Goal: Task Accomplishment & Management: Manage account settings

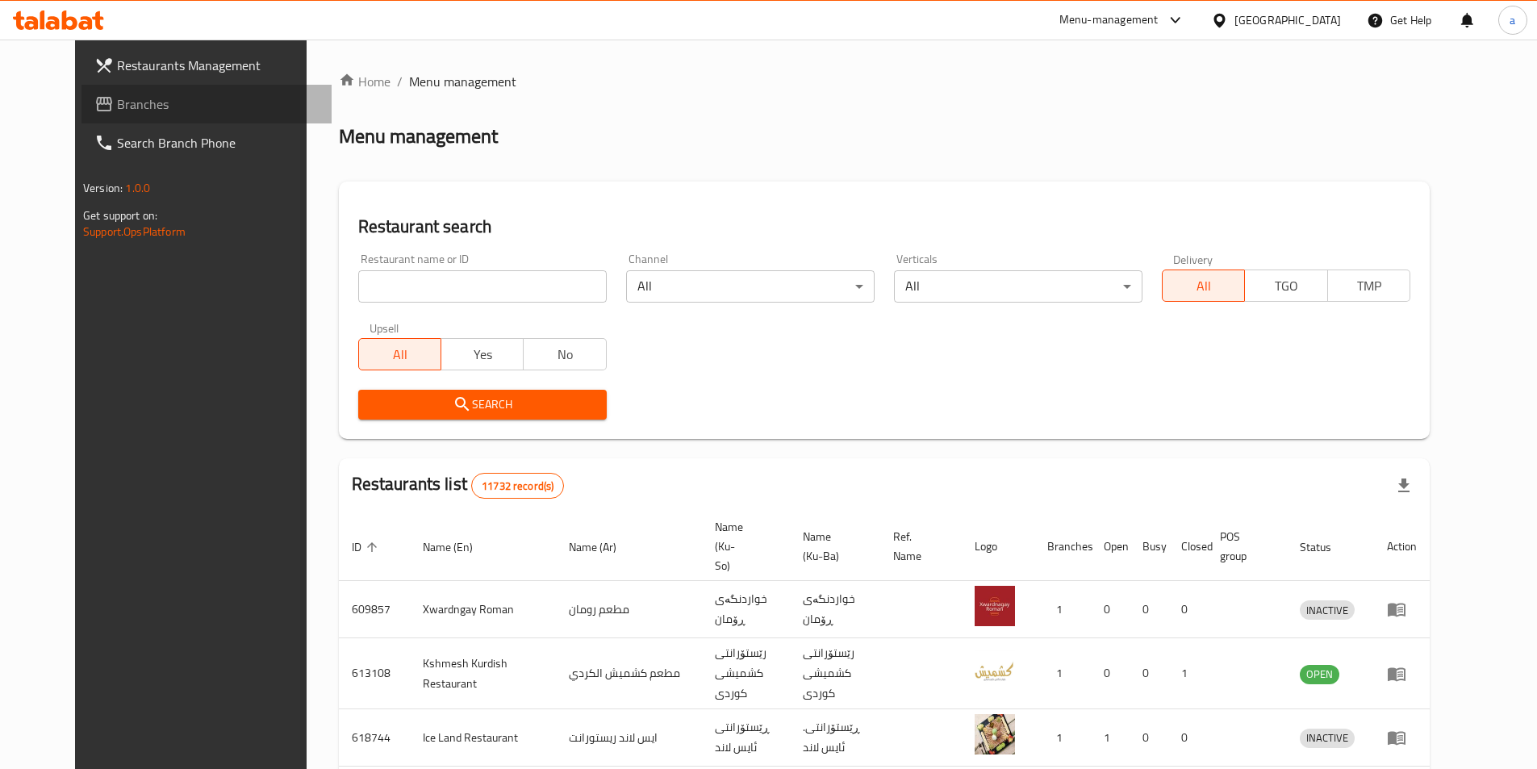
click at [118, 111] on span "Branches" at bounding box center [218, 103] width 202 height 19
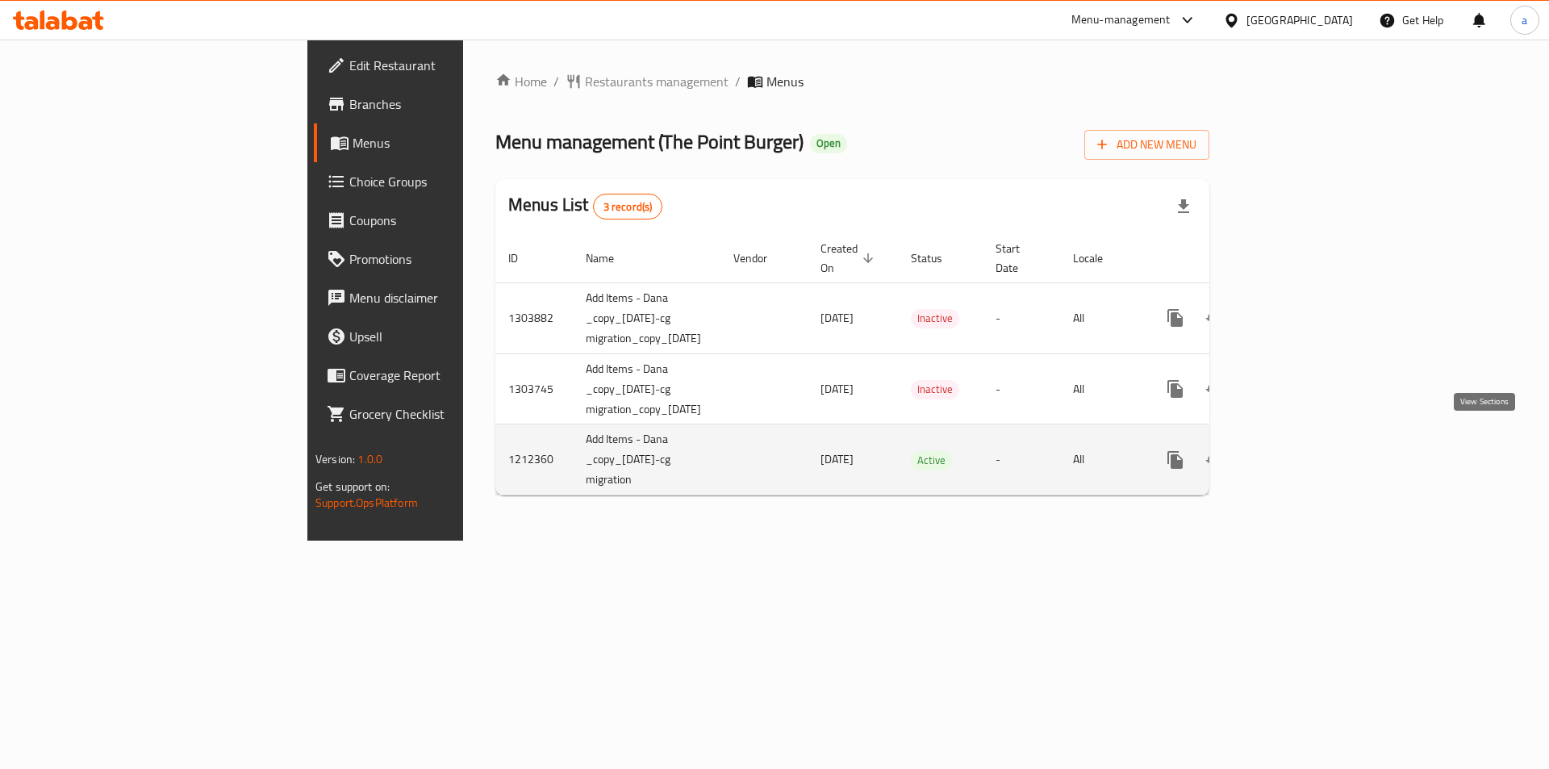
click at [1299, 453] on icon "enhanced table" at bounding box center [1291, 460] width 15 height 15
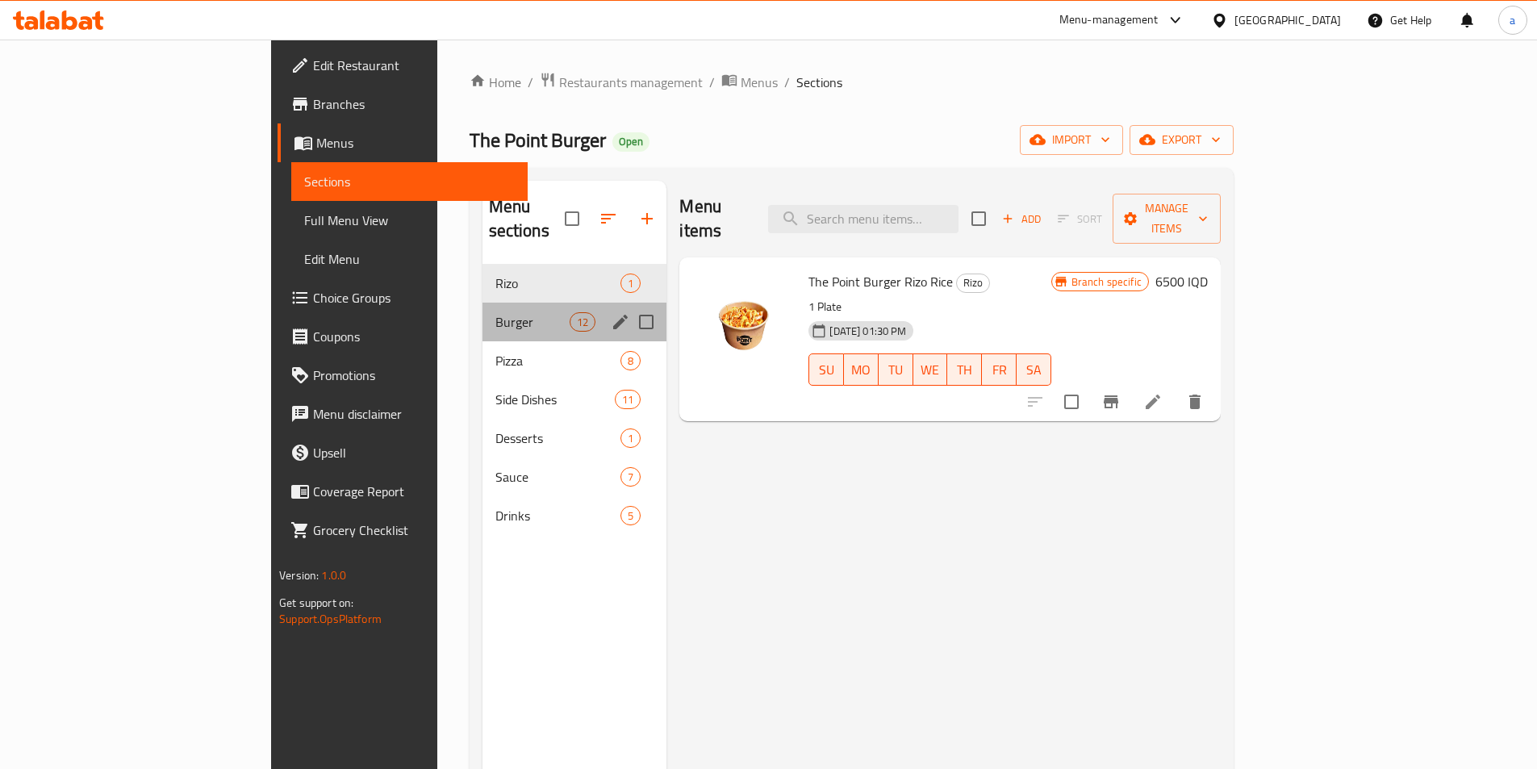
click at [482, 307] on div "Burger 12" at bounding box center [574, 322] width 185 height 39
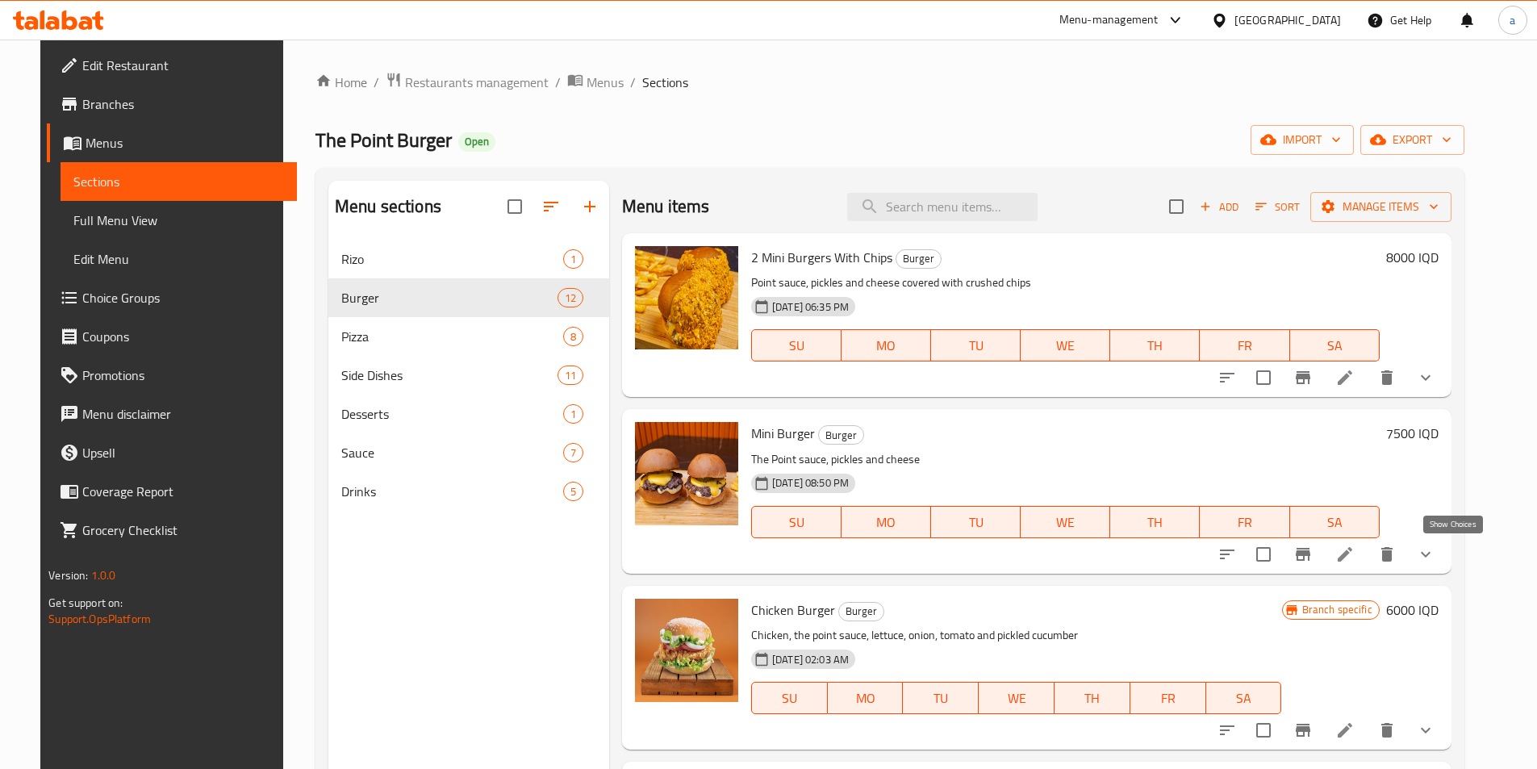
click at [1435, 553] on icon "show more" at bounding box center [1425, 554] width 19 height 19
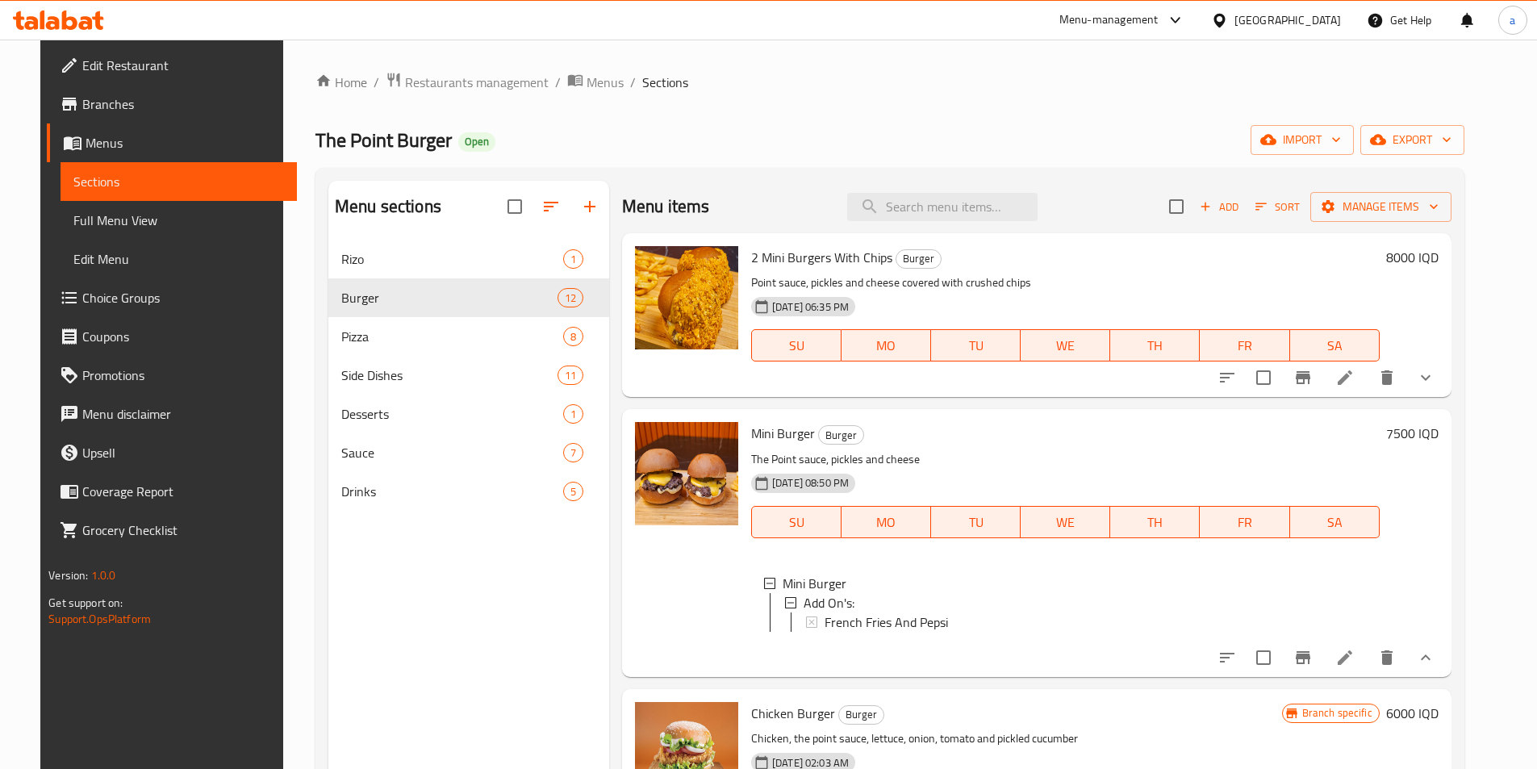
click at [169, 216] on span "Full Menu View" at bounding box center [178, 220] width 211 height 19
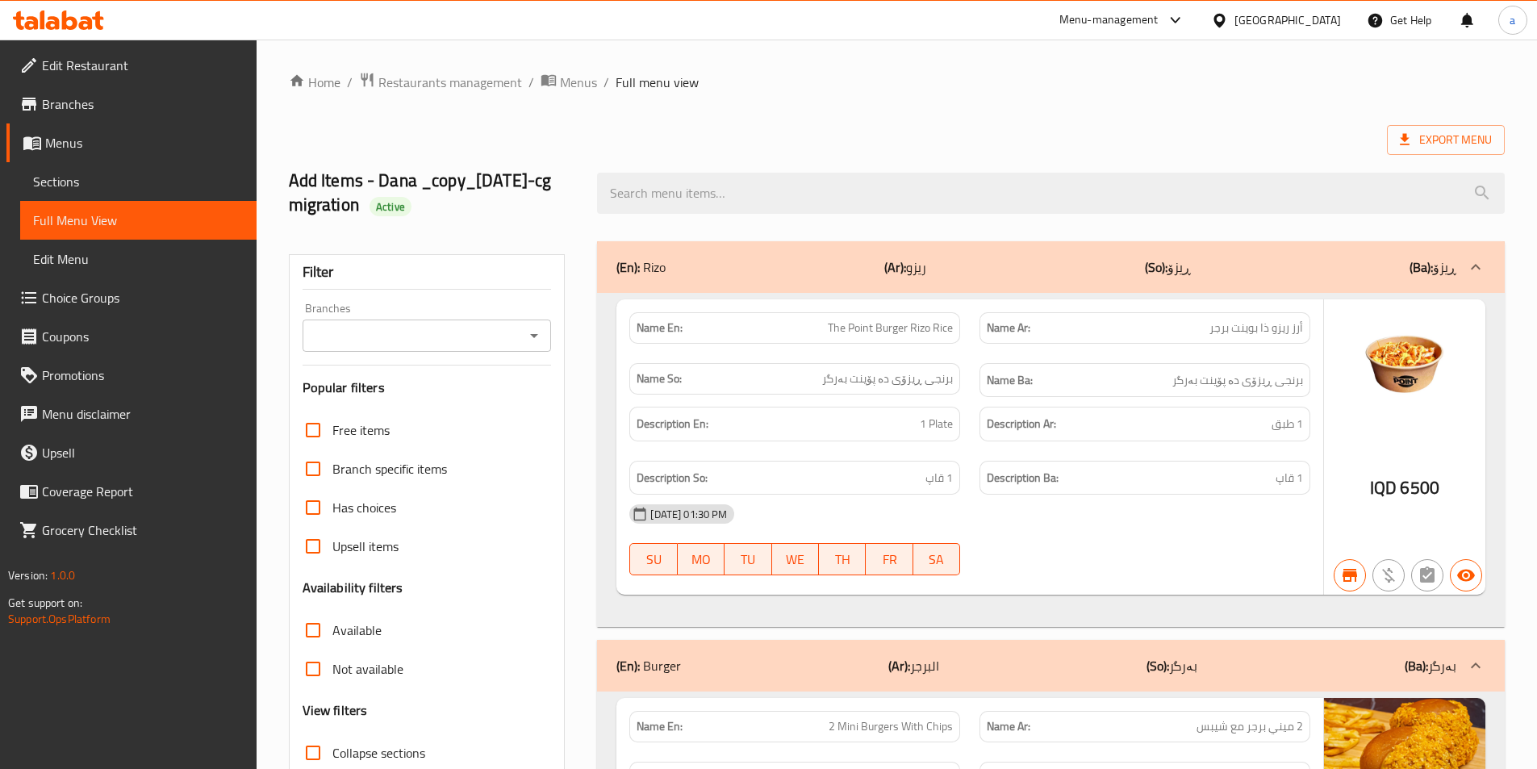
click at [533, 346] on button "Open" at bounding box center [534, 335] width 23 height 23
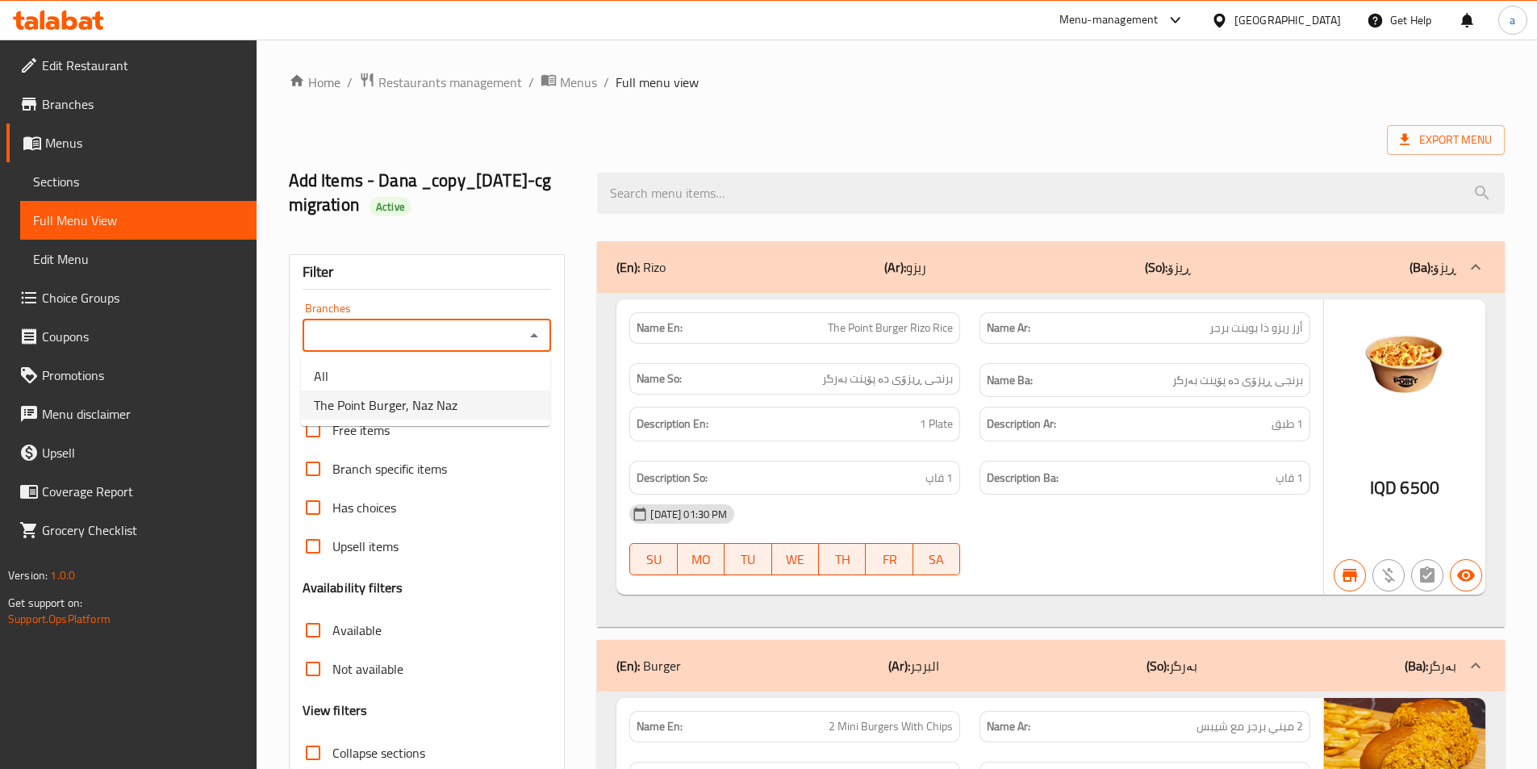
click at [495, 399] on li "The Point Burger, Naz Naz" at bounding box center [425, 404] width 249 height 29
type input "The Point Burger, Naz Naz"
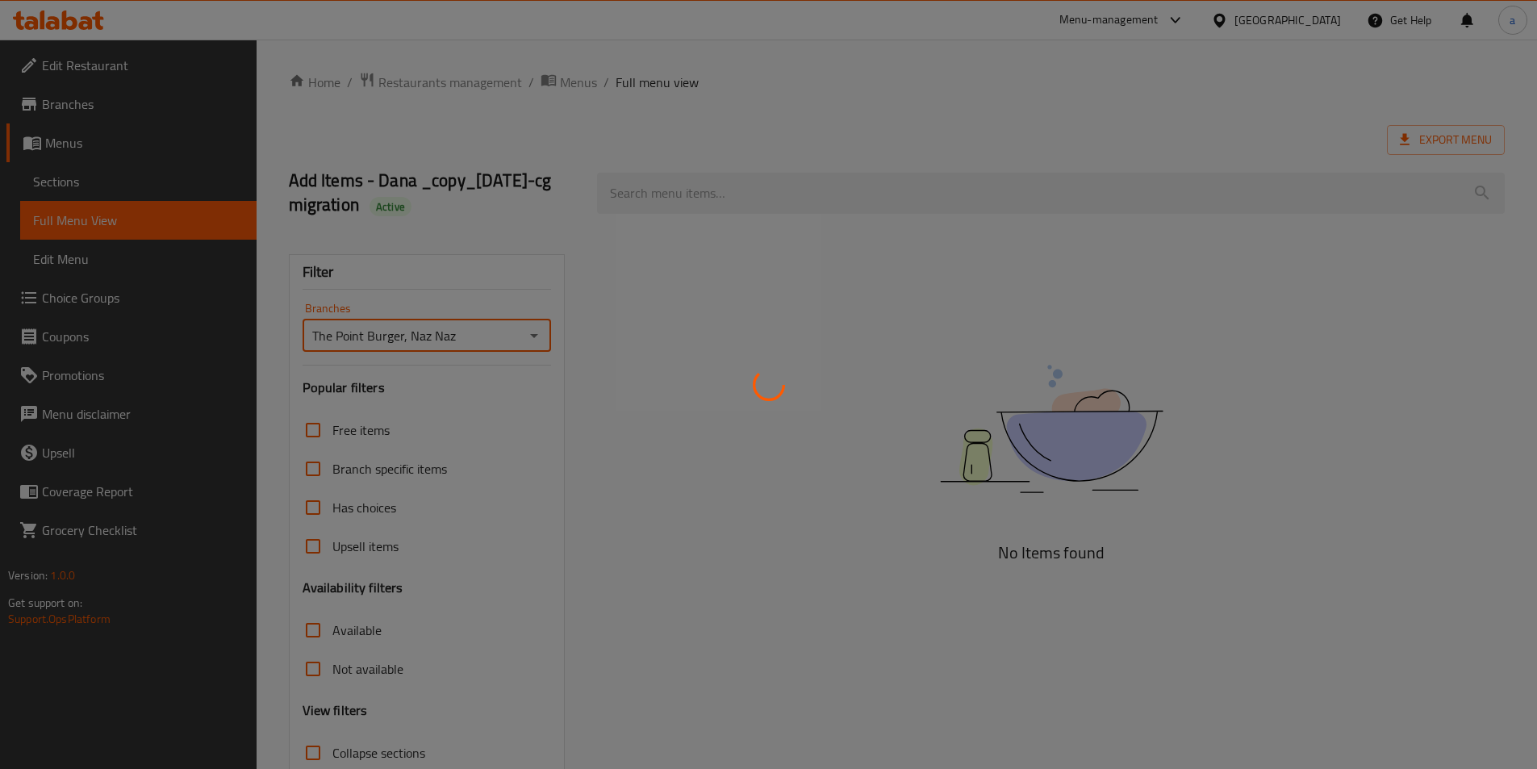
scroll to position [114, 0]
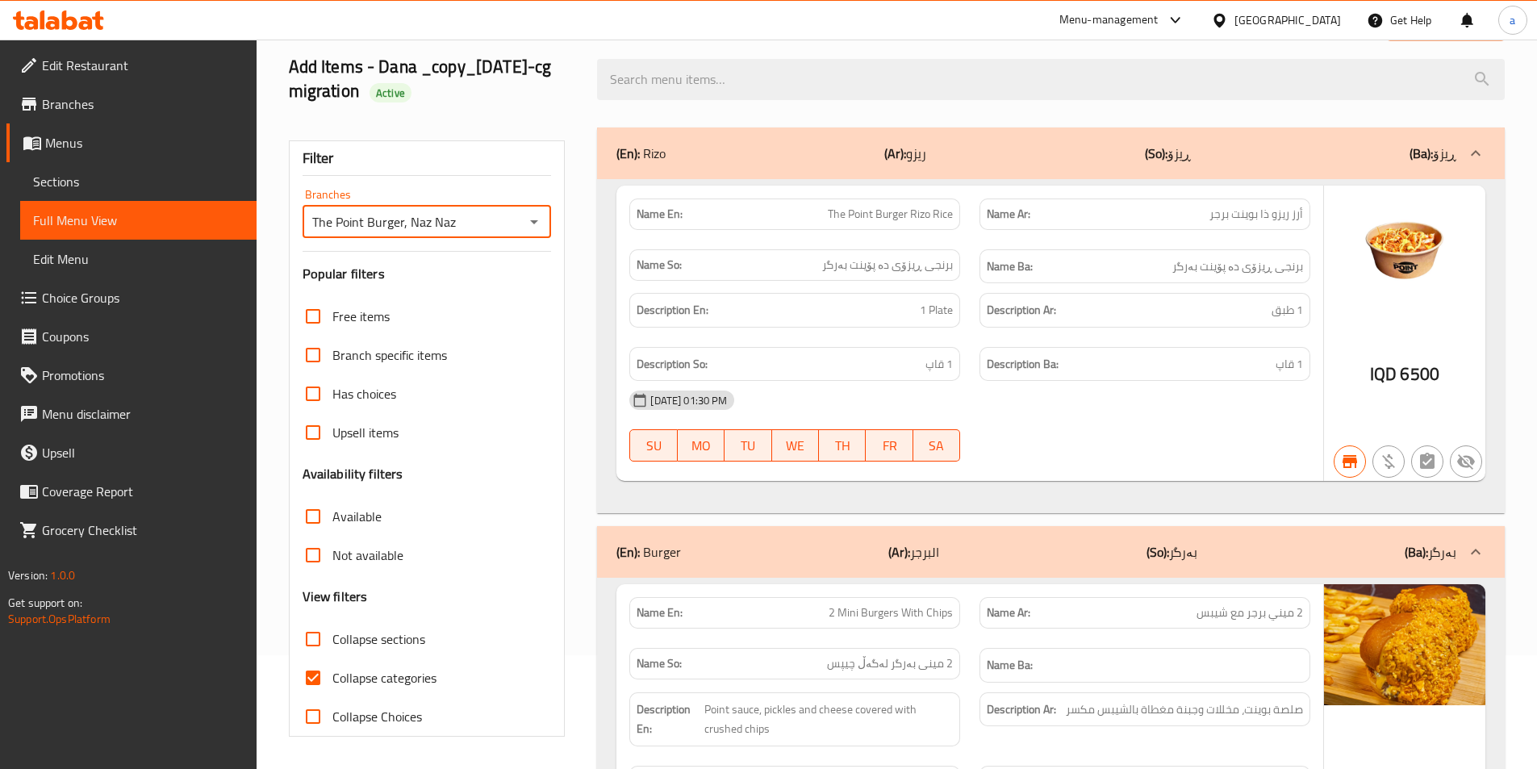
click at [361, 679] on span "Collapse categories" at bounding box center [384, 677] width 104 height 19
click at [332, 679] on input "Collapse categories" at bounding box center [313, 677] width 39 height 39
checkbox input "false"
click at [351, 633] on span "Collapse sections" at bounding box center [378, 638] width 93 height 19
click at [332, 633] on input "Collapse sections" at bounding box center [313, 639] width 39 height 39
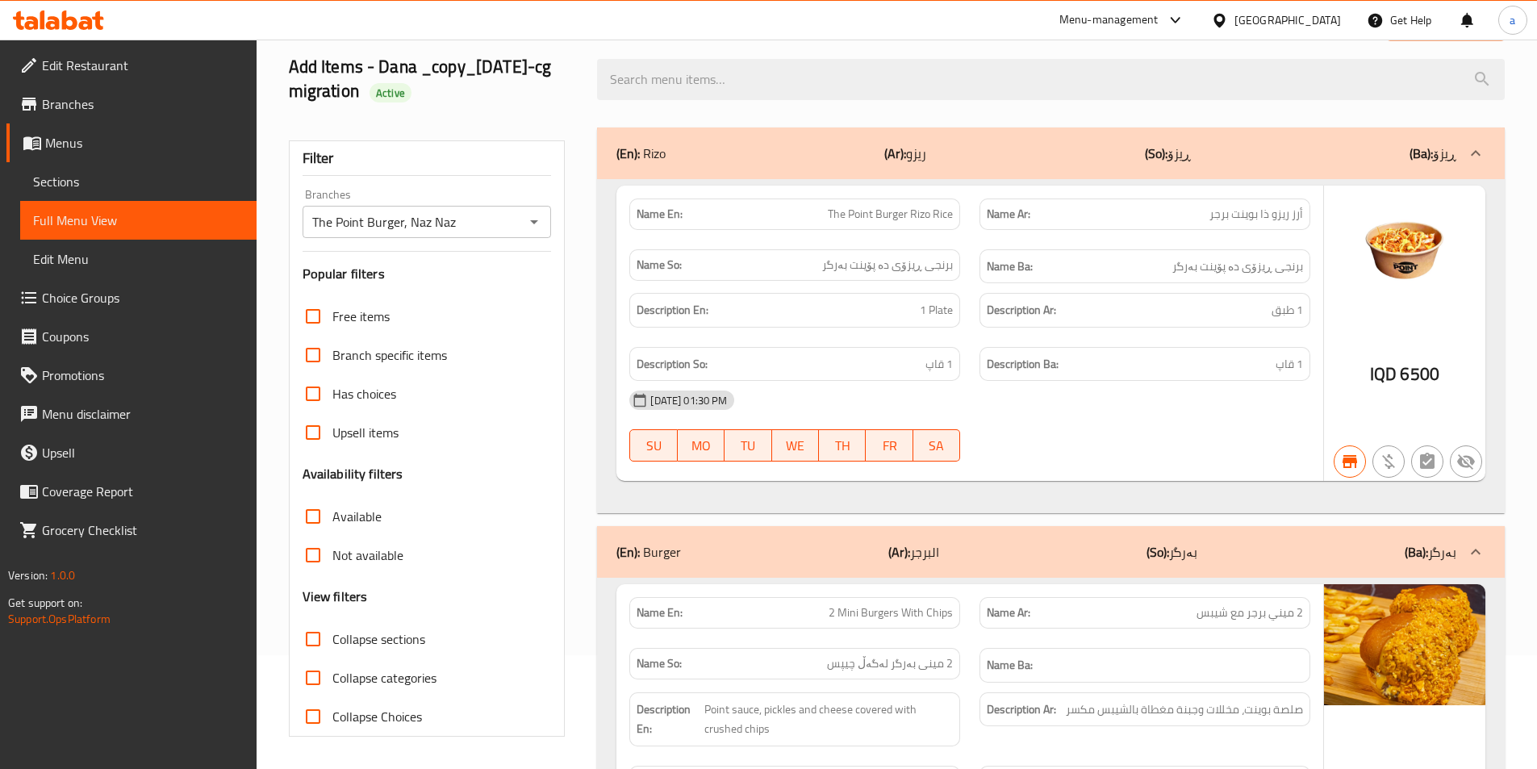
checkbox input "true"
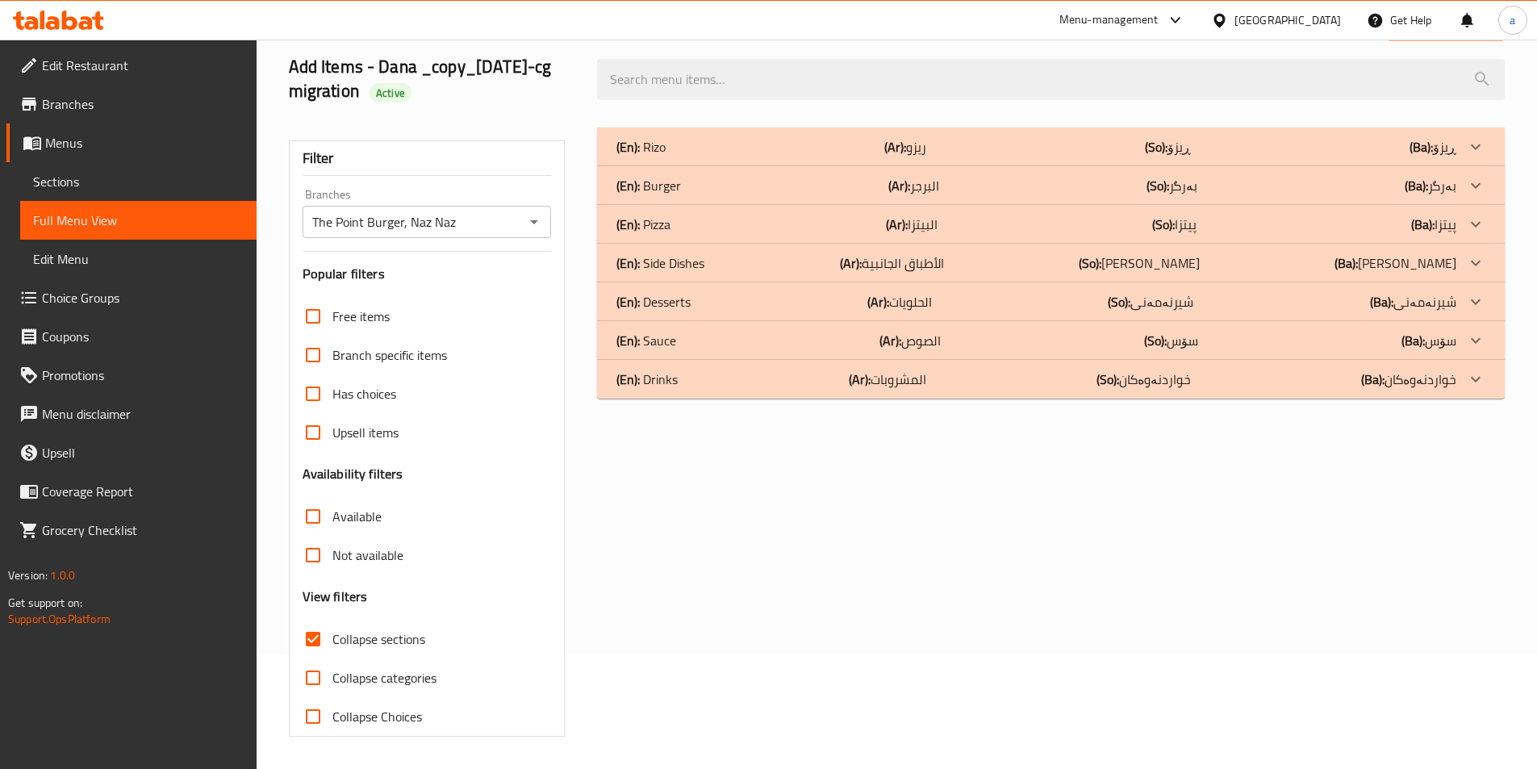
click at [1358, 179] on div "(En): Burger (Ar): البرجر (So): بەرگر (Ba): بەرگر" at bounding box center [1036, 185] width 840 height 19
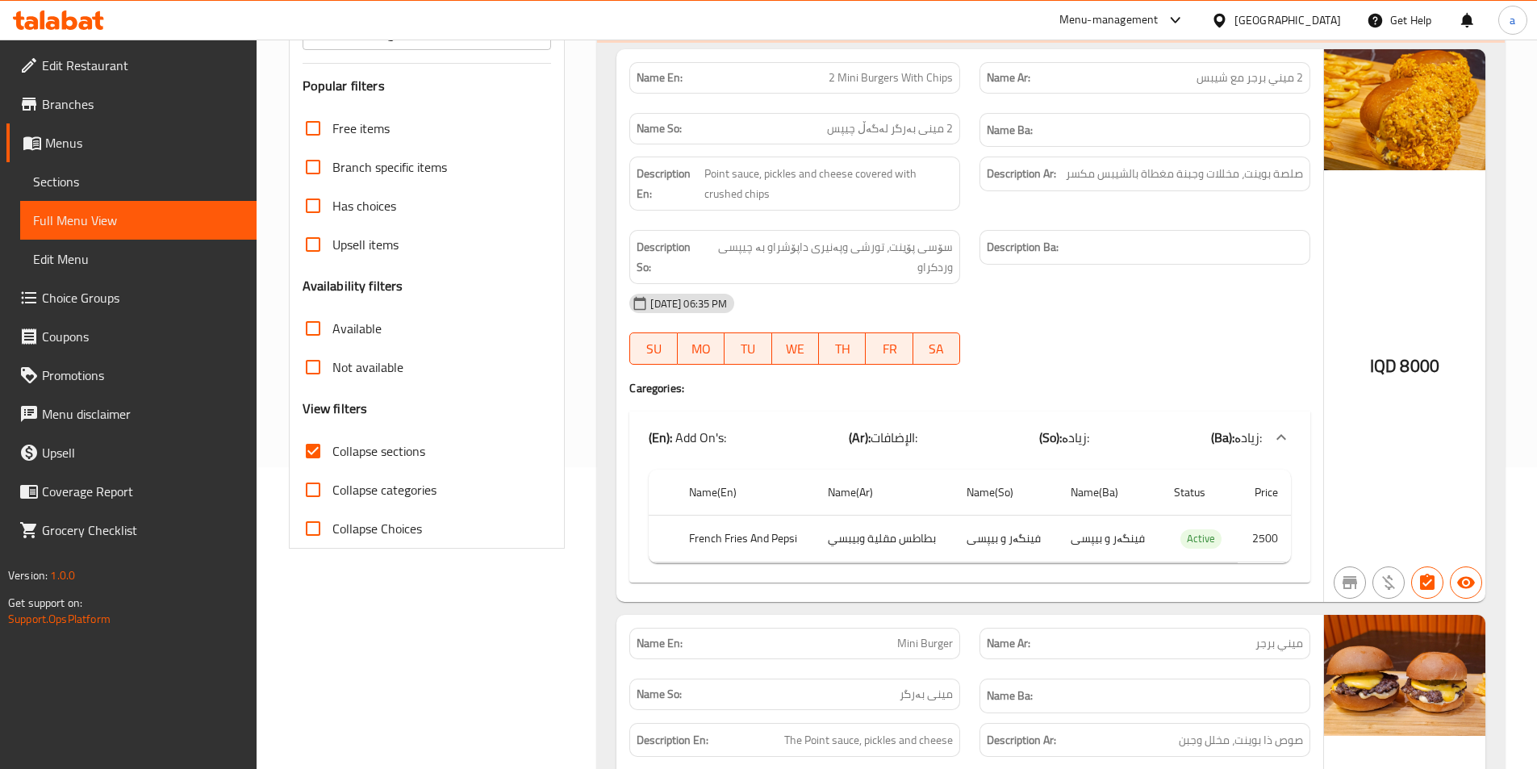
scroll to position [343, 0]
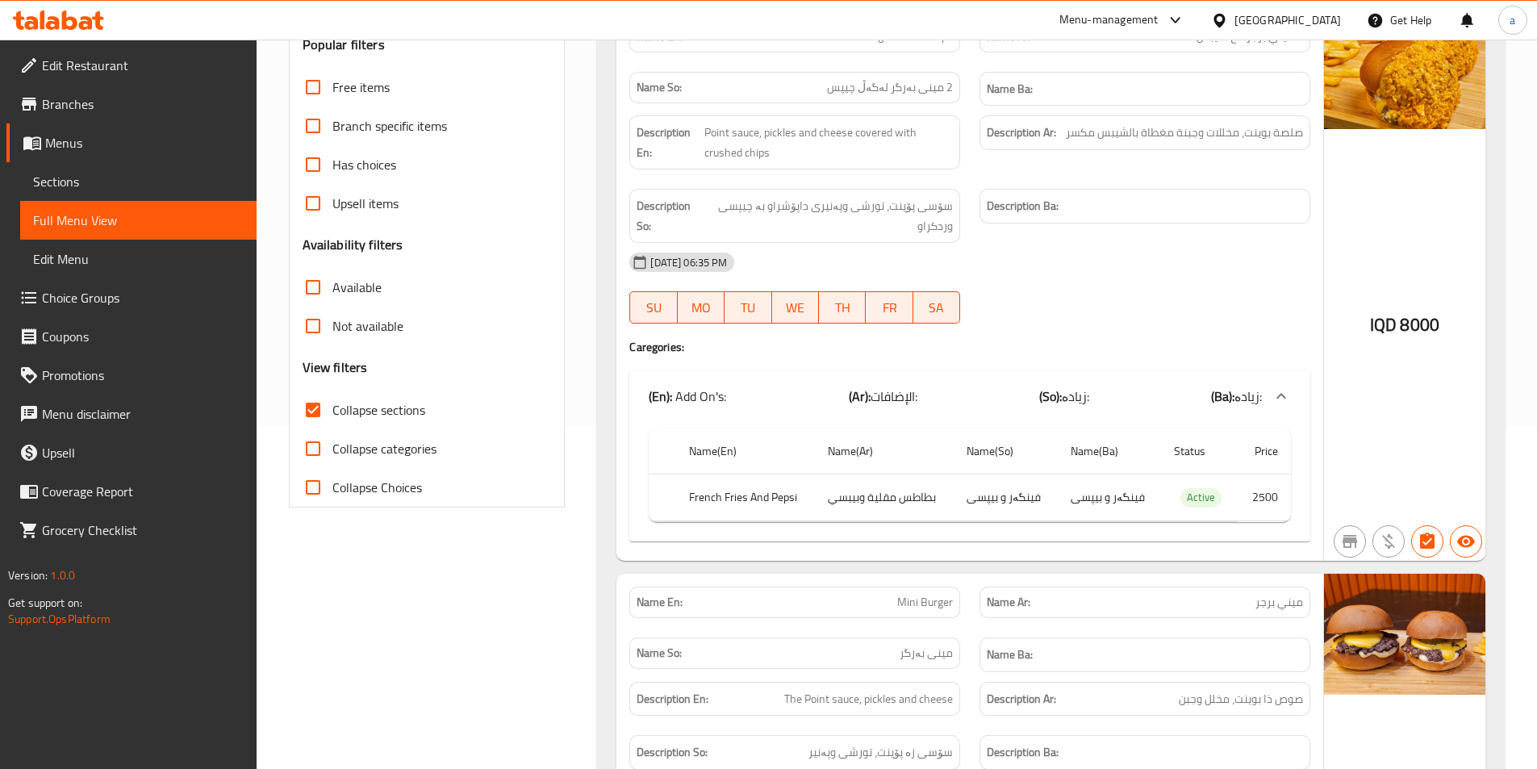
click at [92, 296] on span "Choice Groups" at bounding box center [143, 297] width 202 height 19
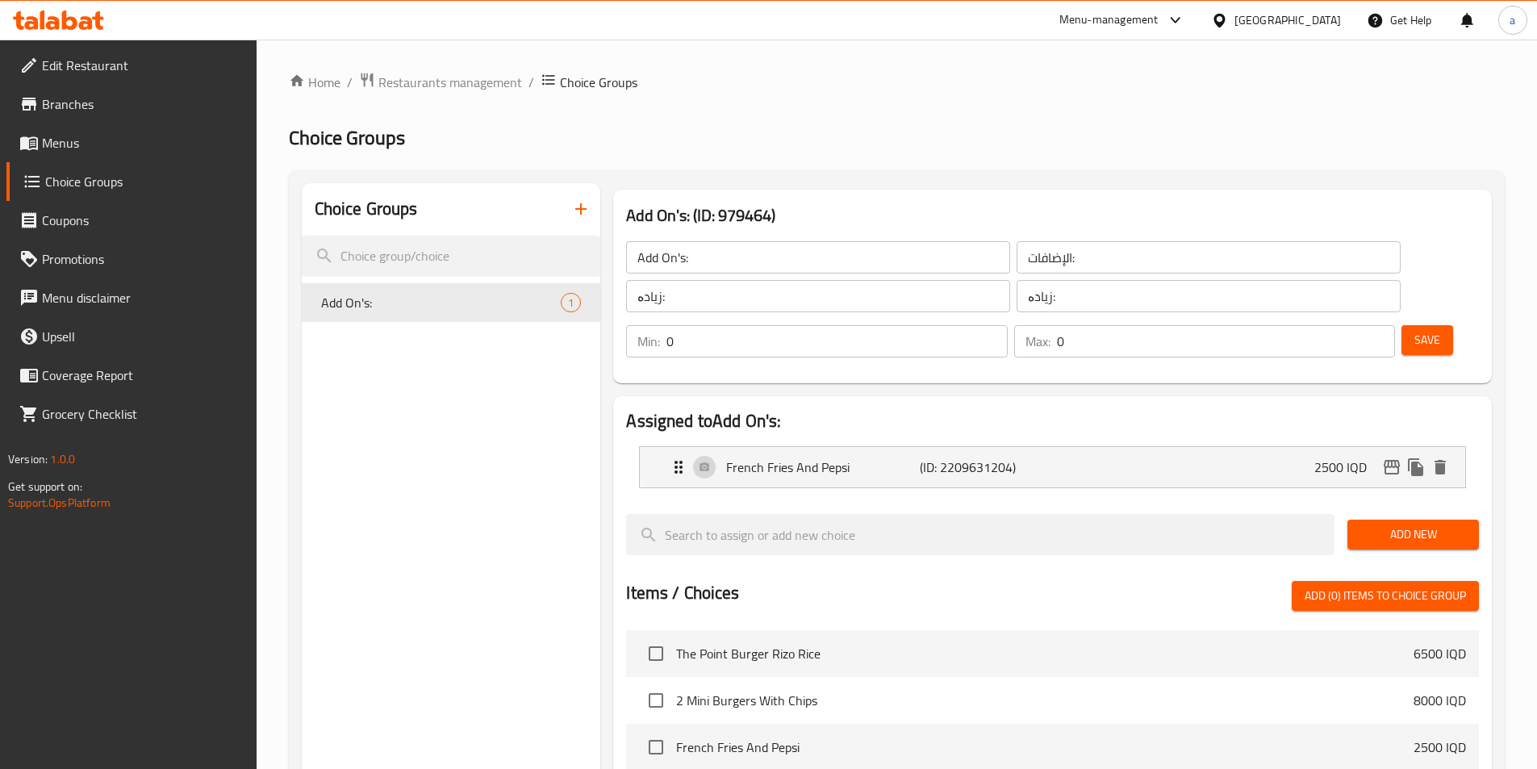
click at [576, 203] on icon "button" at bounding box center [580, 208] width 19 height 19
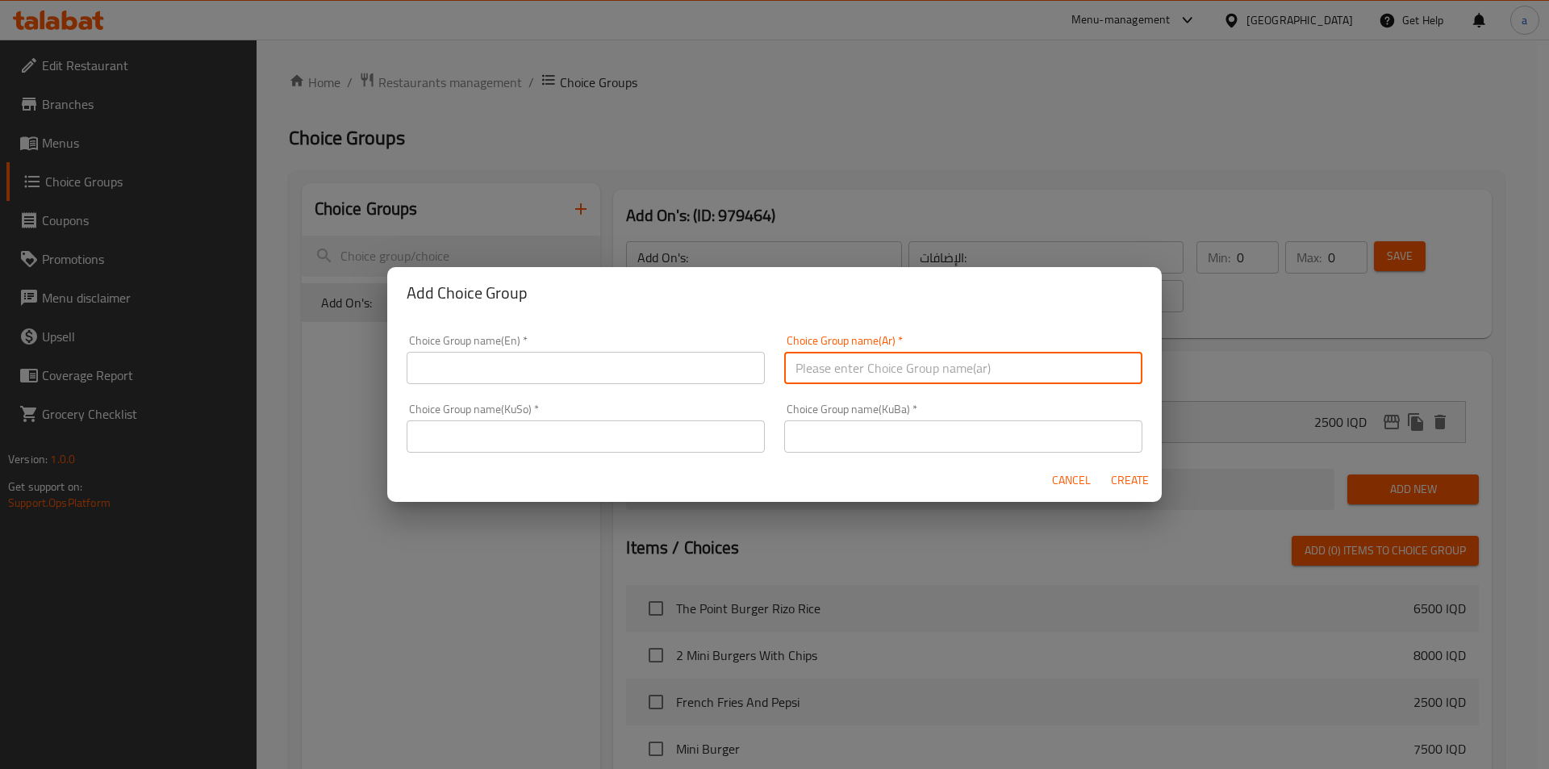
click at [846, 370] on input "text" at bounding box center [963, 368] width 358 height 32
paste input "إختيارك من:"
type input "إختيارك من:"
click at [813, 436] on input "text" at bounding box center [963, 436] width 358 height 32
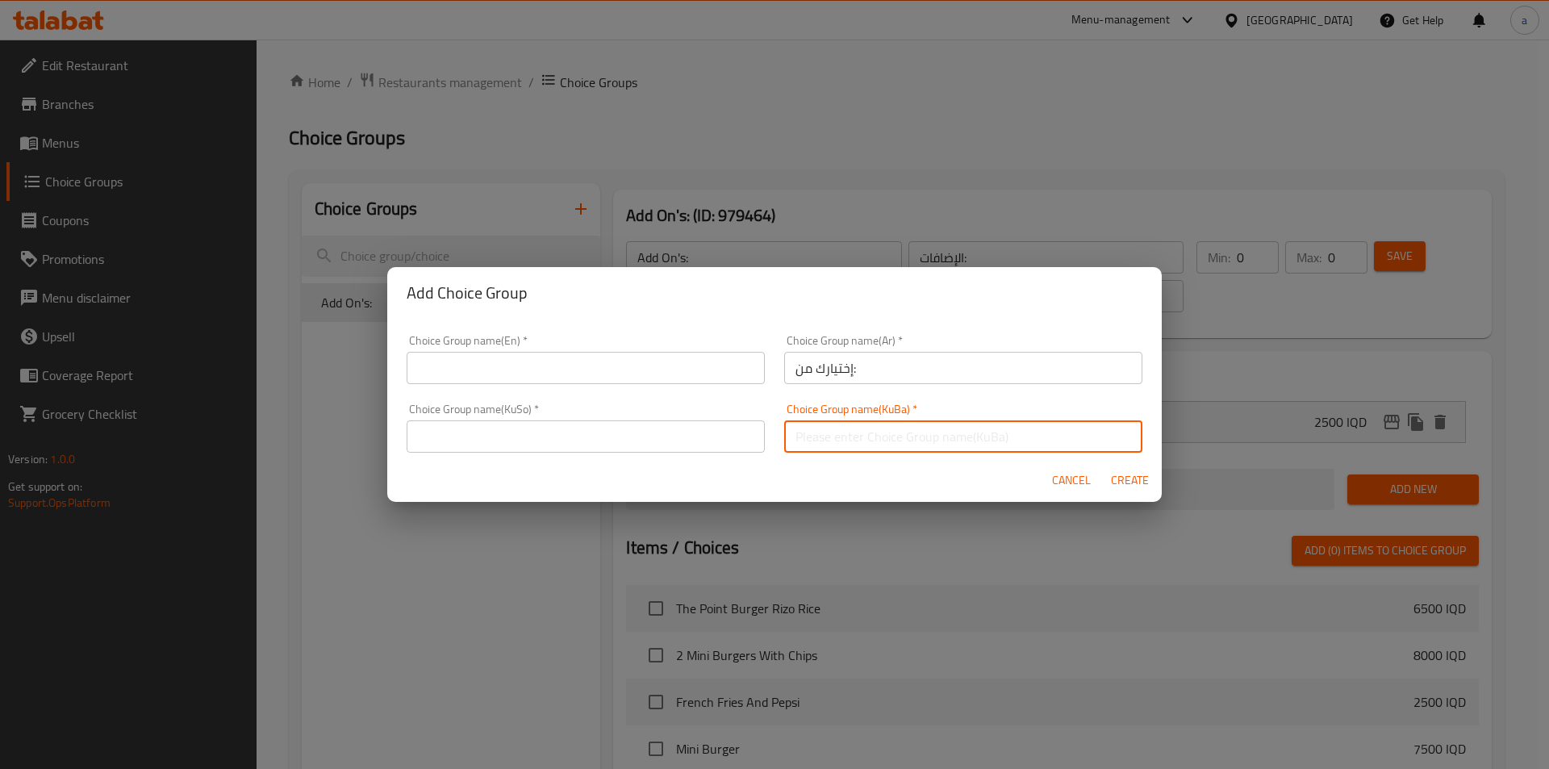
type input "هەڵبژاردنت لە:"
click at [716, 441] on input "text" at bounding box center [586, 436] width 358 height 32
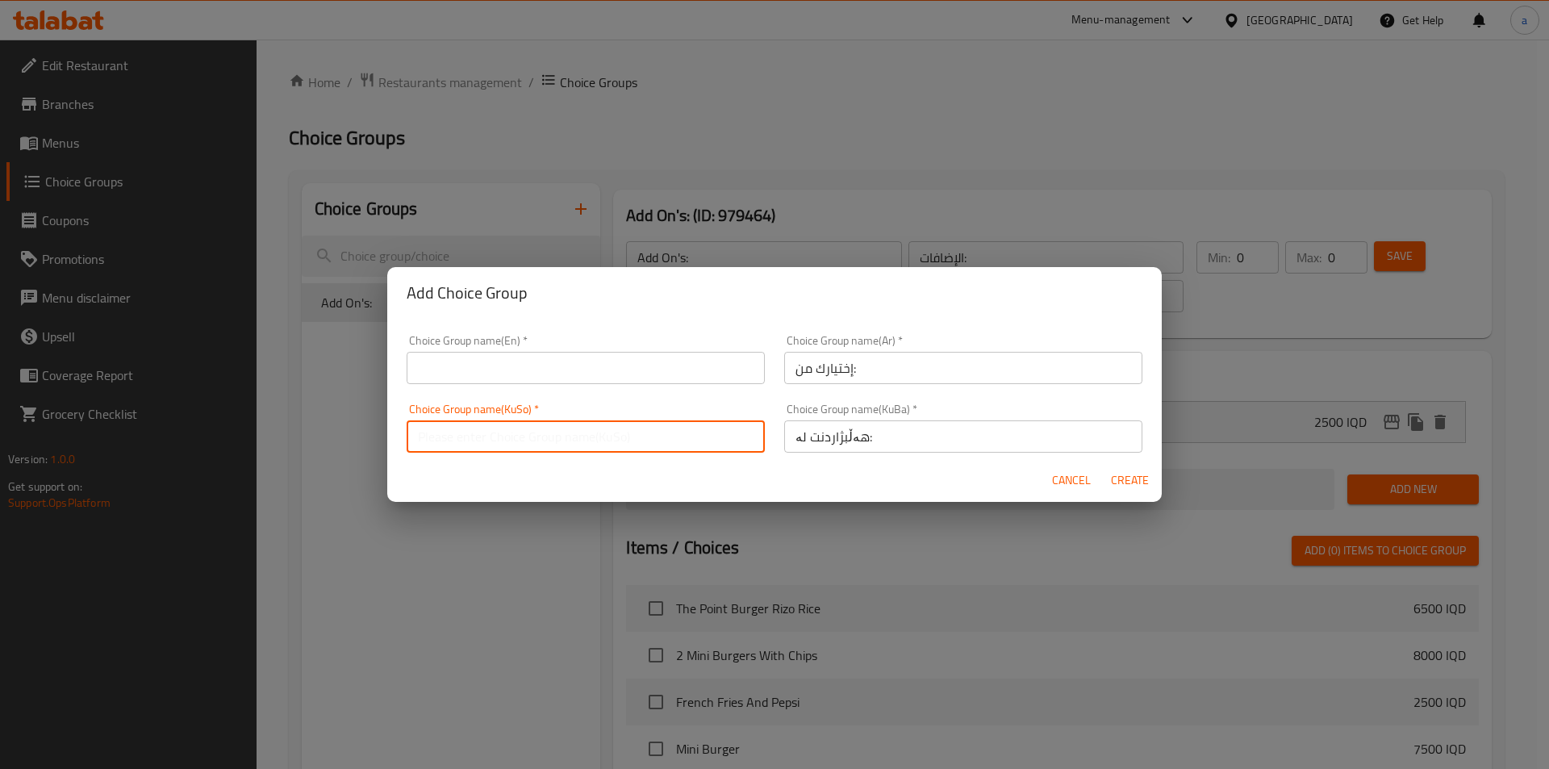
type input "هەڵبژاردنت لە:"
click at [592, 351] on div "Choice Group name(En)   * Choice Group name(En) *" at bounding box center [586, 359] width 358 height 49
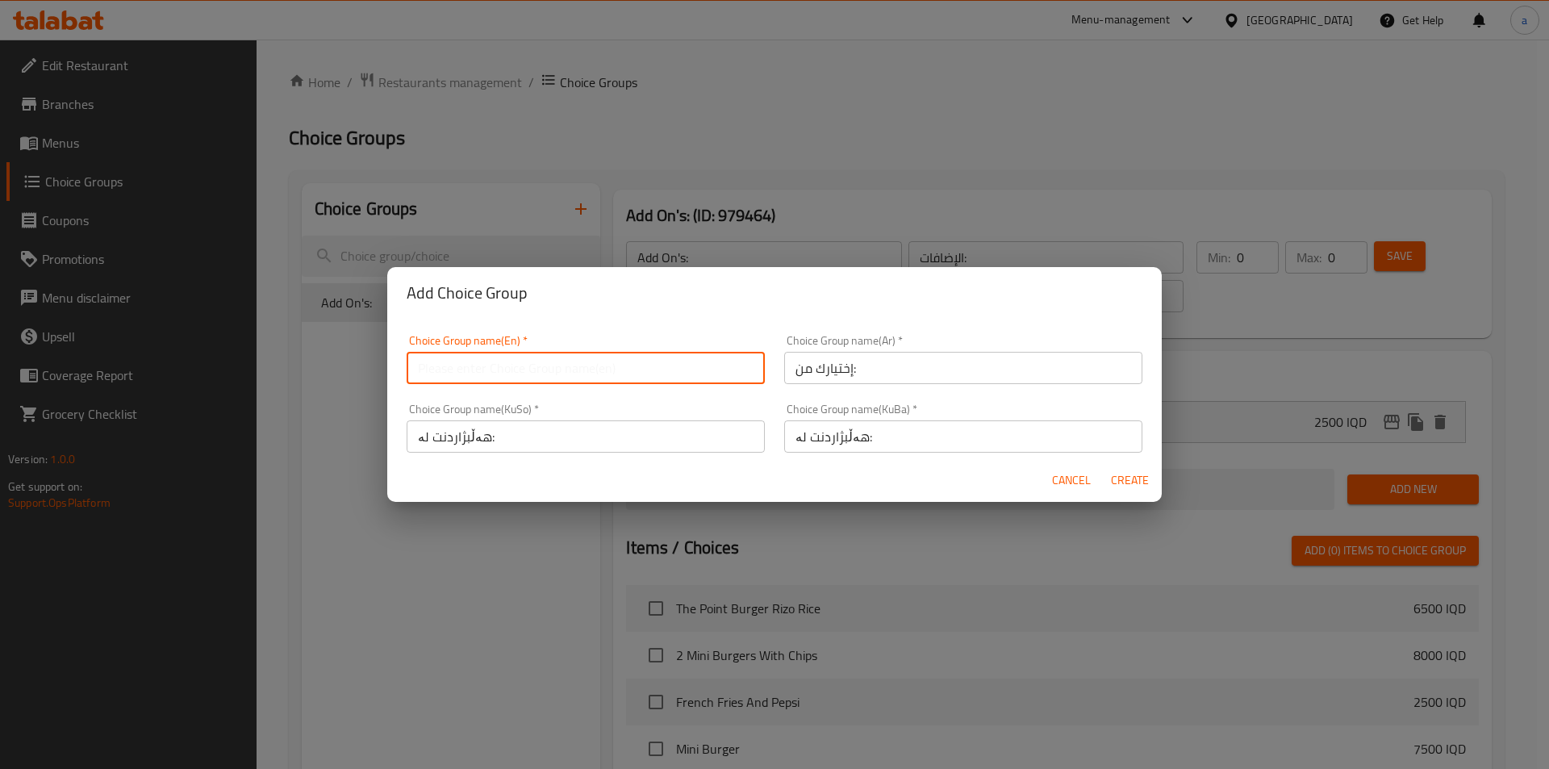
drag, startPoint x: 593, startPoint y: 370, endPoint x: 588, endPoint y: 383, distance: 14.5
click at [593, 370] on input "text" at bounding box center [586, 368] width 358 height 32
type input "Your Choice Of:"
click at [1125, 483] on span "Create" at bounding box center [1129, 480] width 39 height 20
type input "Your Choice Of:"
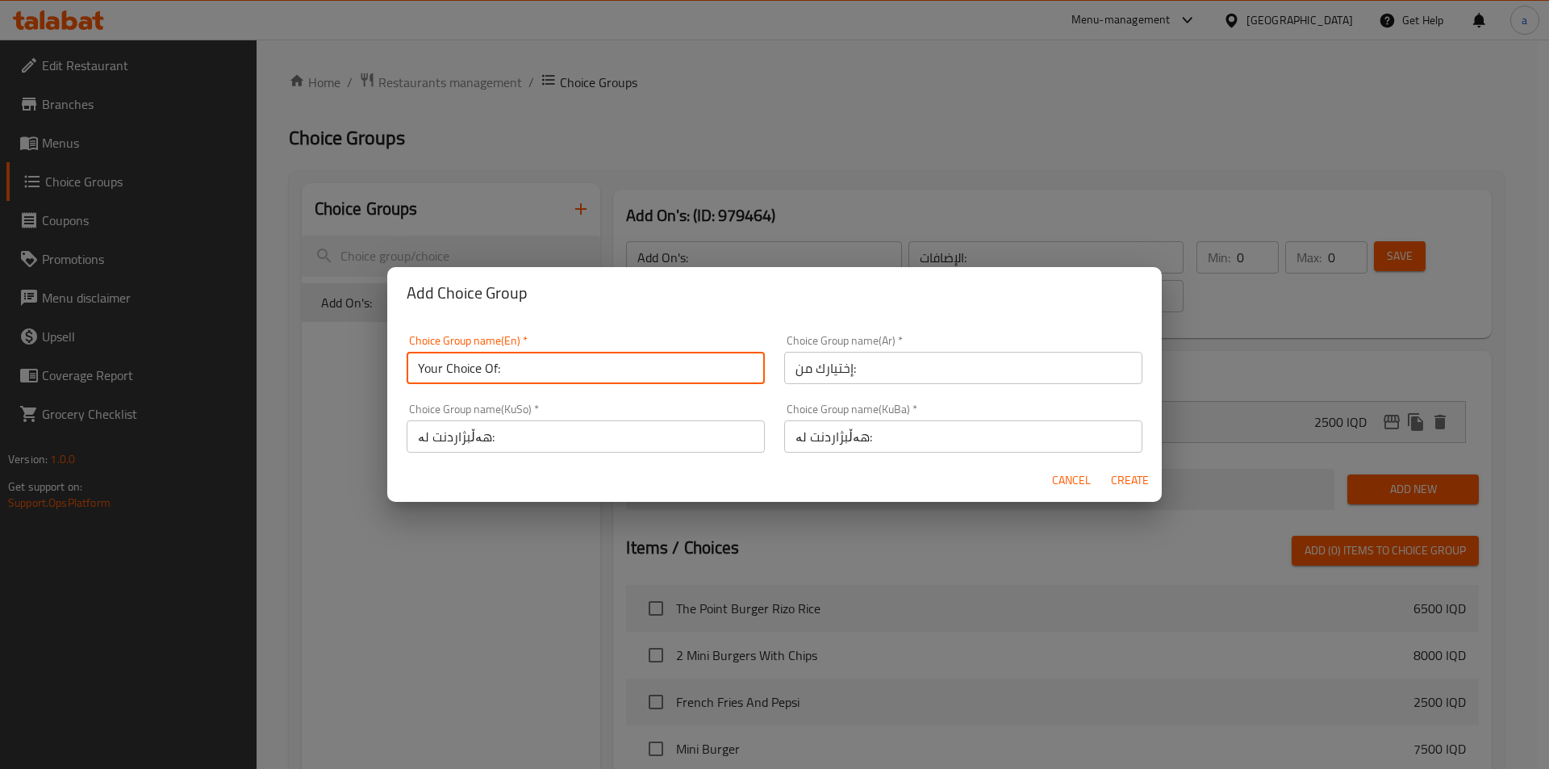
type input "إختيارك من:"
type input "هەڵبژاردنت لە:"
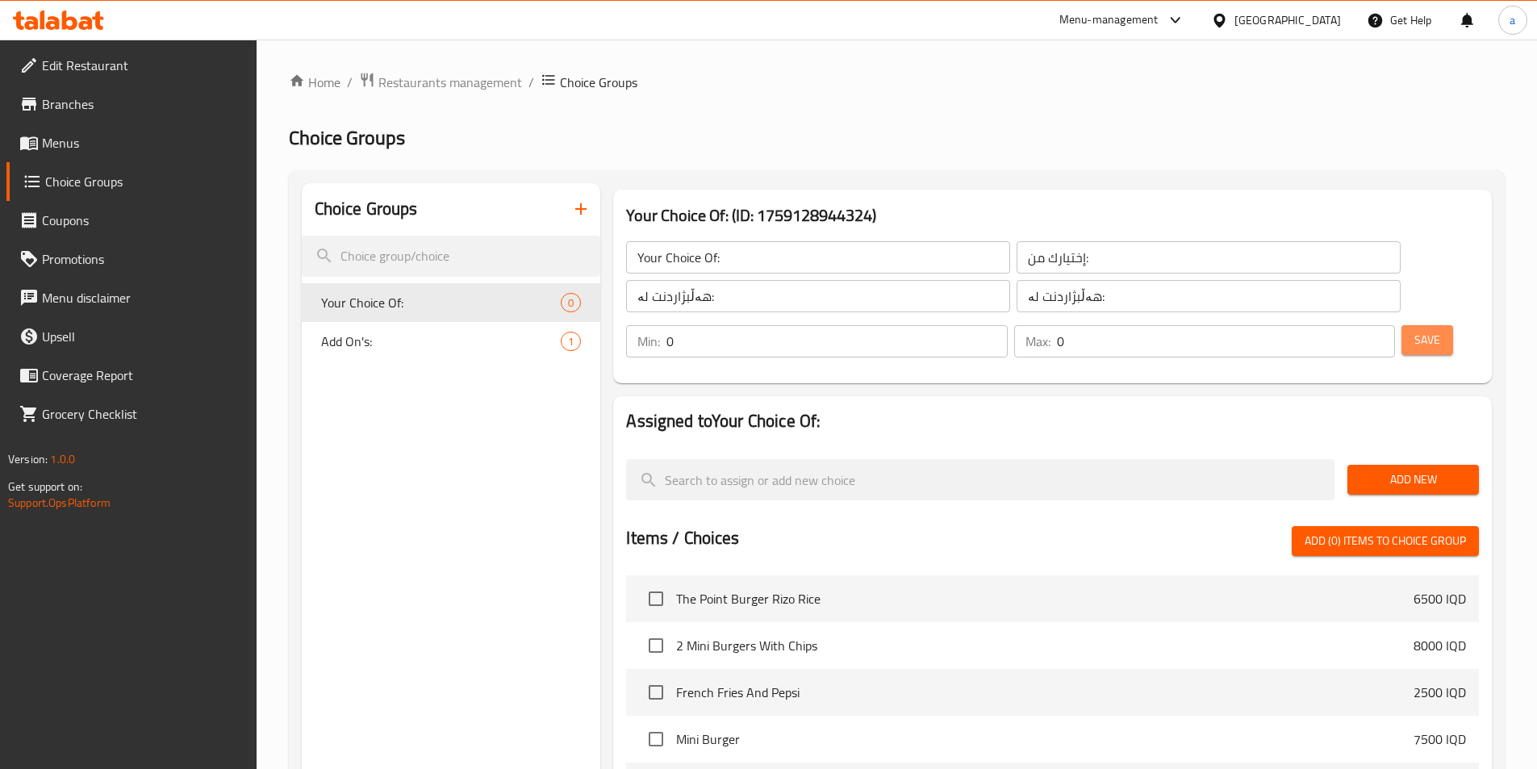
click at [1414, 330] on span "Save" at bounding box center [1427, 340] width 26 height 20
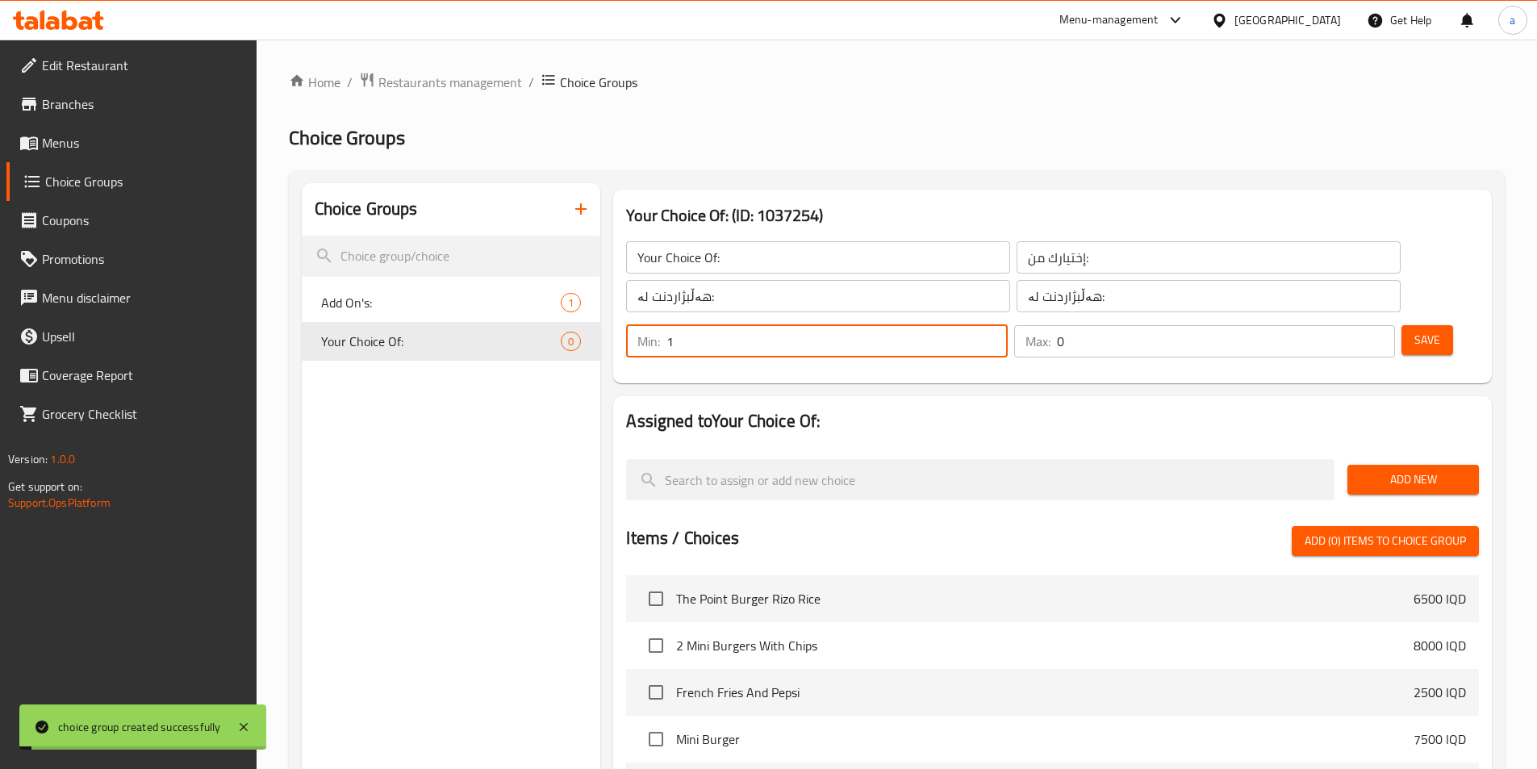
type input "1"
click at [1007, 325] on input "1" at bounding box center [836, 341] width 340 height 32
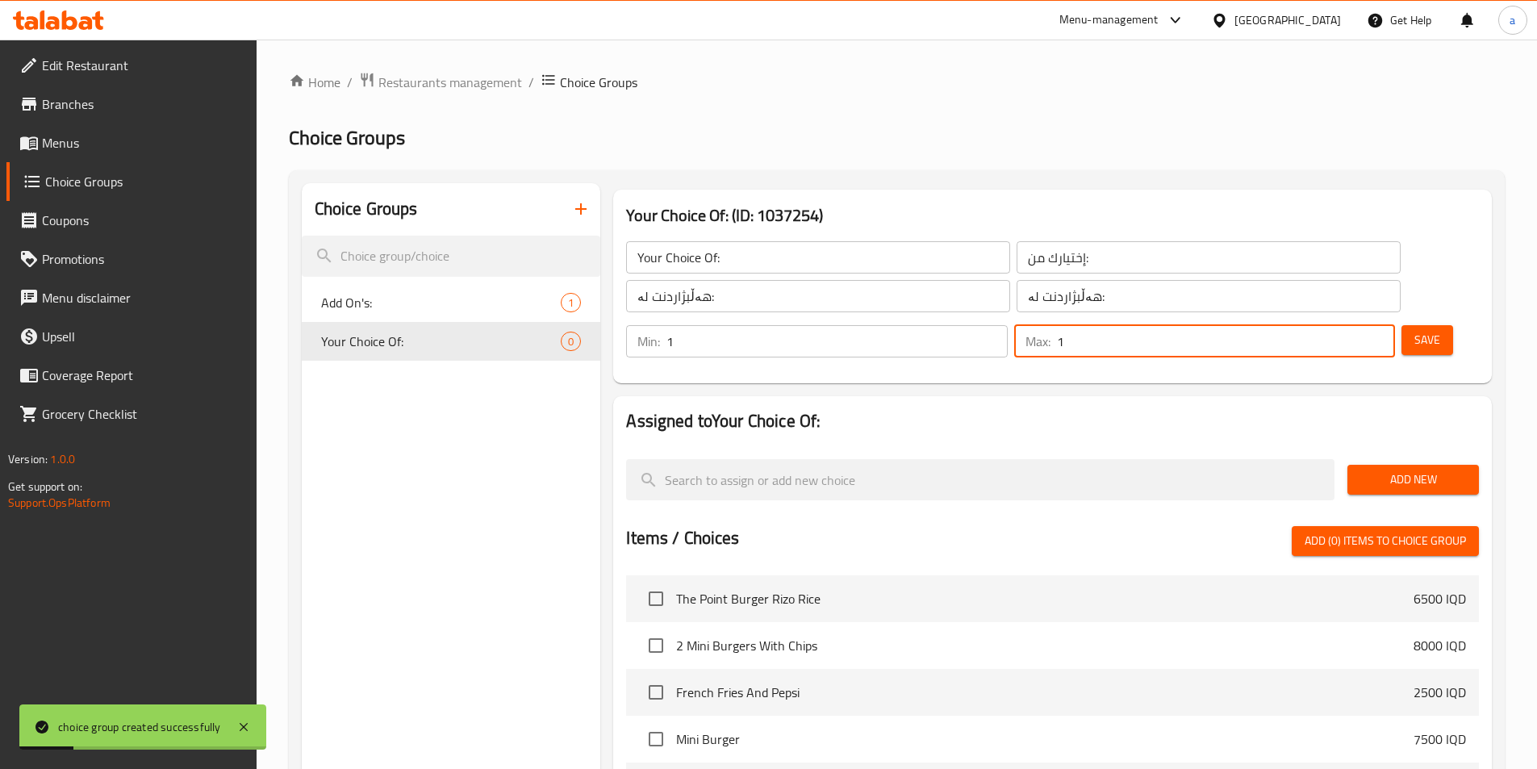
type input "1"
click at [1351, 325] on input "1" at bounding box center [1226, 341] width 338 height 32
click at [1415, 325] on button "Save" at bounding box center [1427, 340] width 52 height 30
click at [1412, 470] on span "Add New" at bounding box center [1413, 480] width 106 height 20
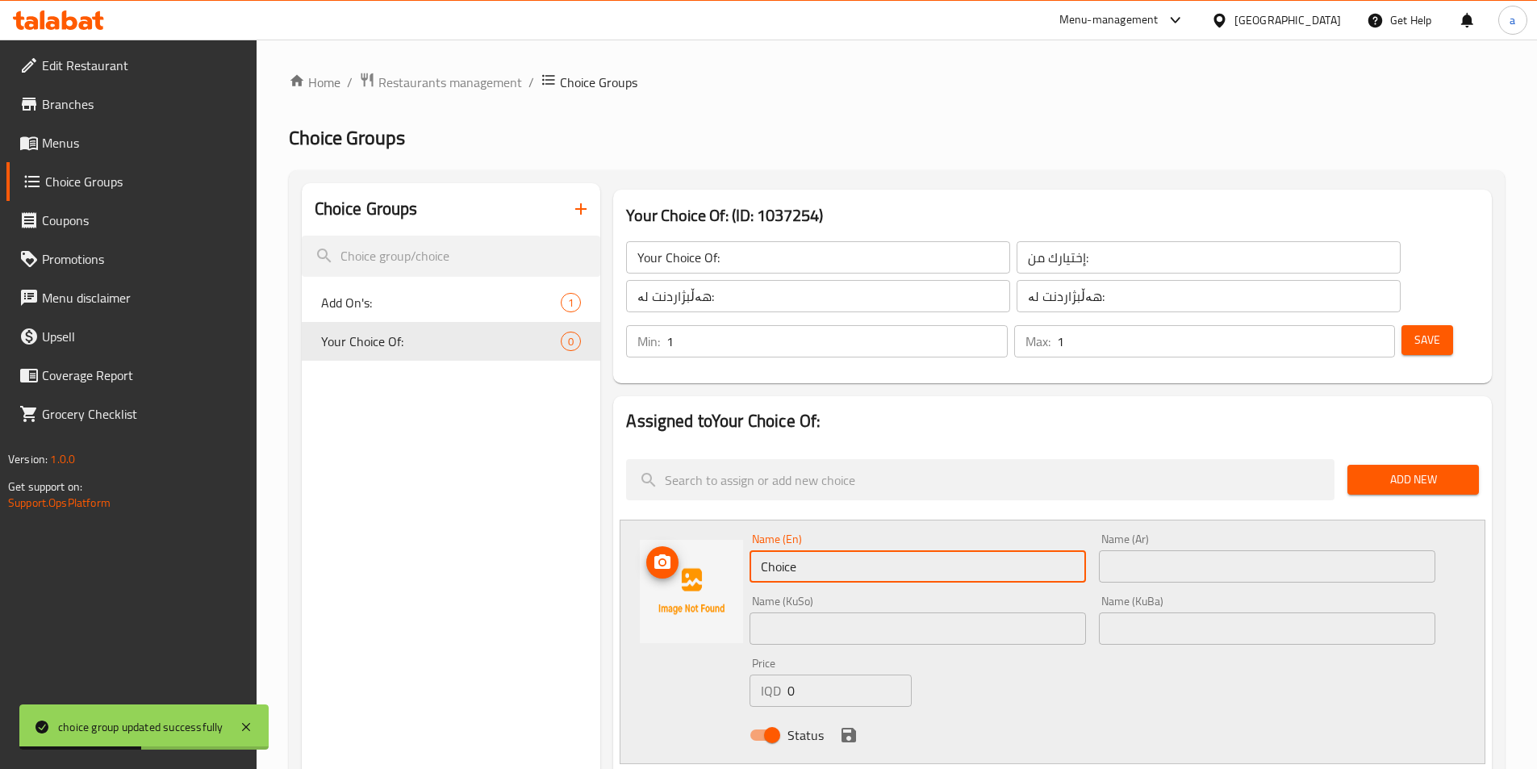
drag, startPoint x: 889, startPoint y: 524, endPoint x: 701, endPoint y: 538, distance: 188.5
click at [701, 538] on div "Name (En) Choice Name (En) Name (Ar) Name (Ar) Name (KuSo) Name (KuSo) Name (Ku…" at bounding box center [1053, 642] width 866 height 244
paste input "Normal Bun"
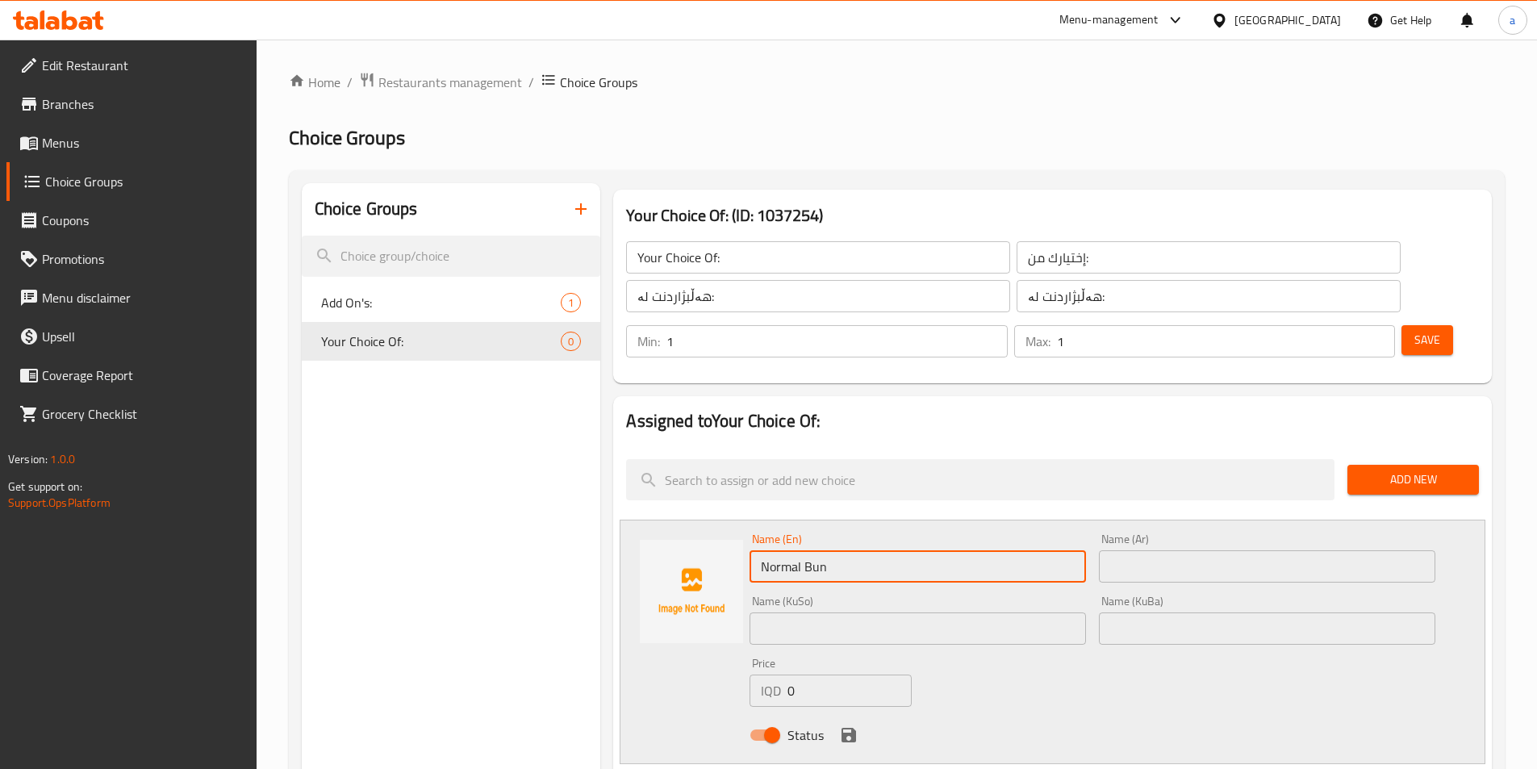
click at [822, 550] on input "Normal Bun" at bounding box center [918, 566] width 336 height 32
type input "Normal Bun"
click at [1163, 550] on input "text" at bounding box center [1267, 566] width 336 height 32
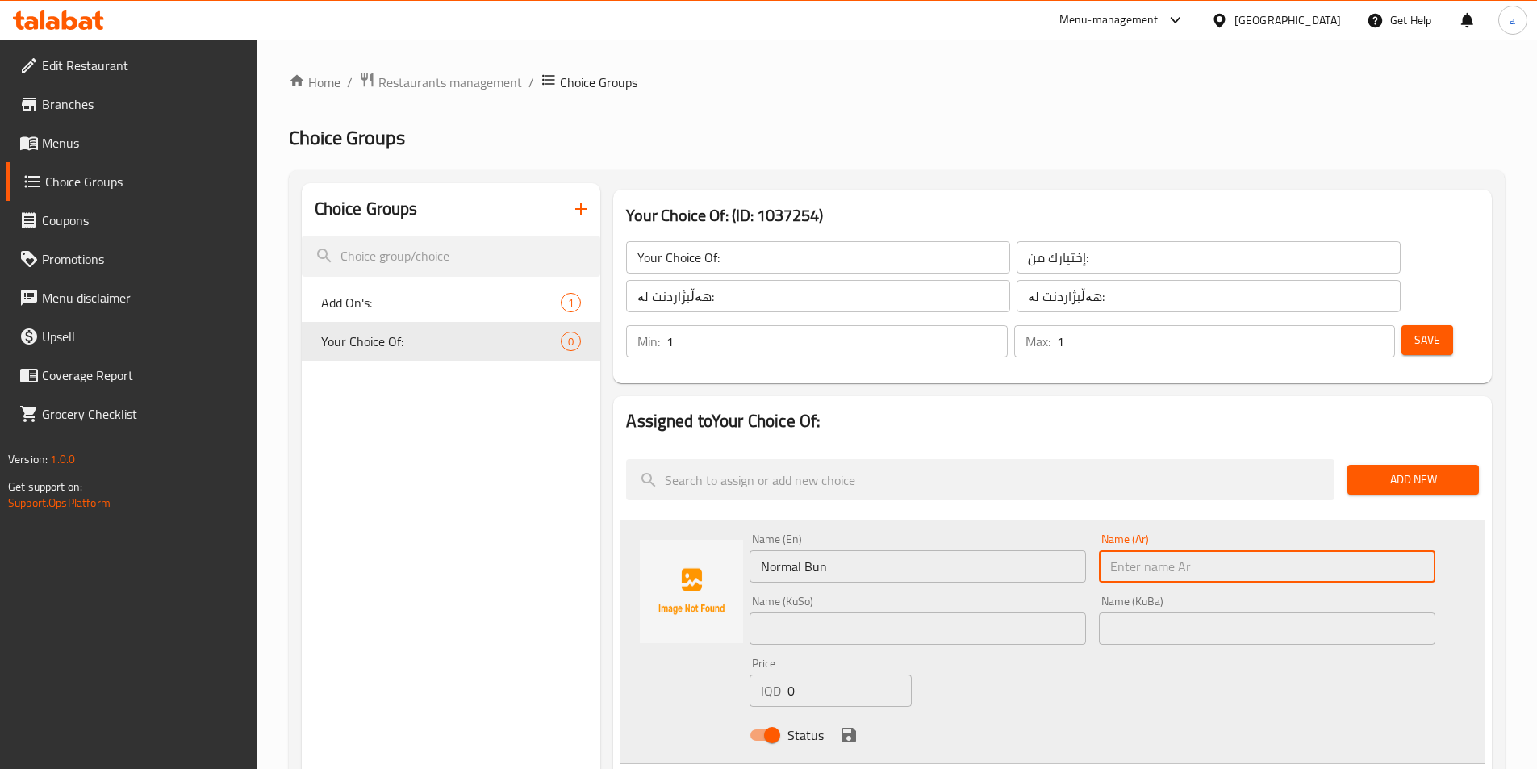
paste input "بەن"
click at [1157, 550] on input "بەنى" at bounding box center [1267, 566] width 336 height 32
paste input "ئاسایی"
type input "بەنى ئاسایی"
drag, startPoint x: 1301, startPoint y: 520, endPoint x: 1459, endPoint y: 528, distance: 157.6
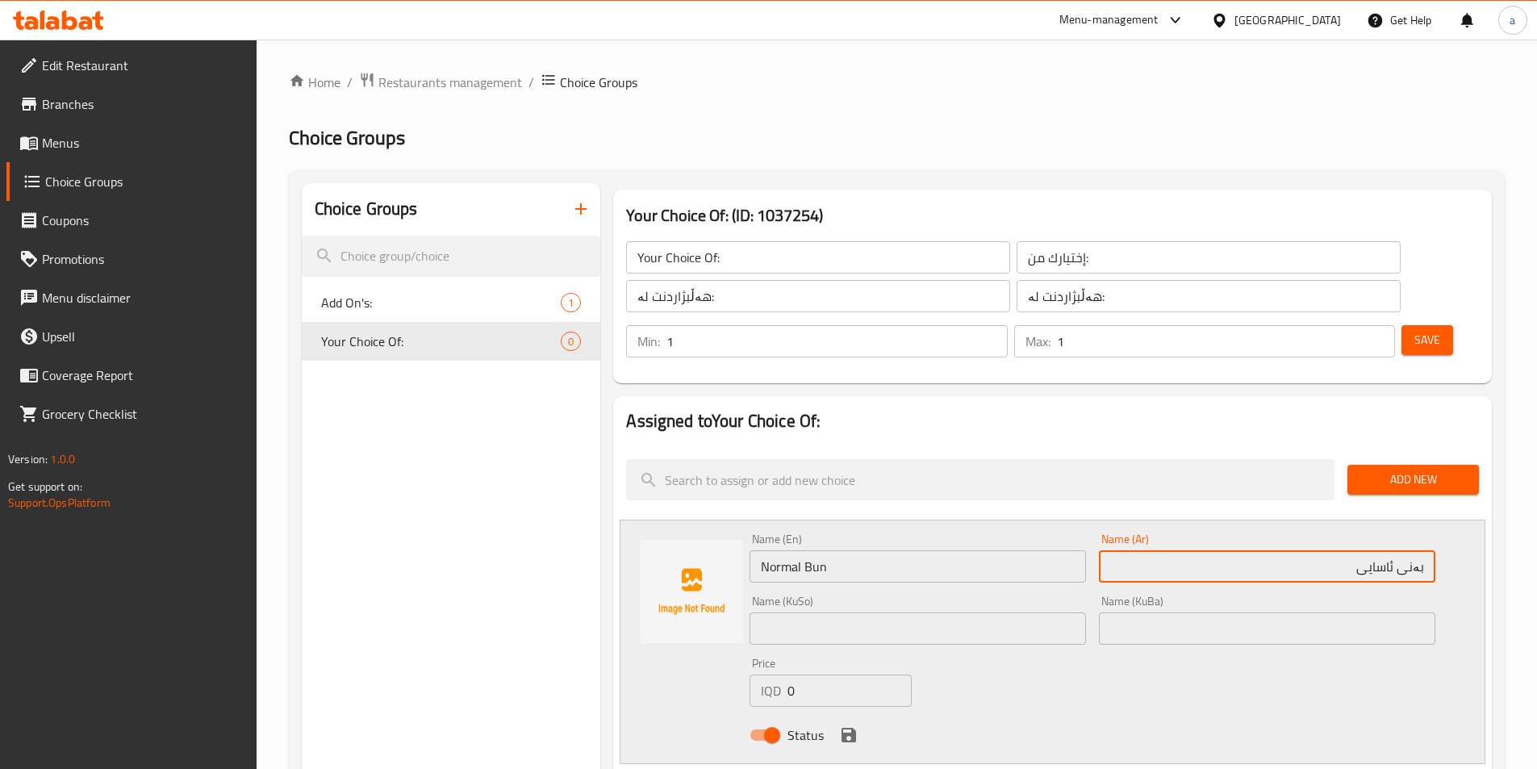
click at [1459, 528] on div "Name (En) Normal Bun Name (En) Name (Ar) بەنى ئاسایی Name (Ar) Name (KuSo) Name…" at bounding box center [1053, 642] width 866 height 244
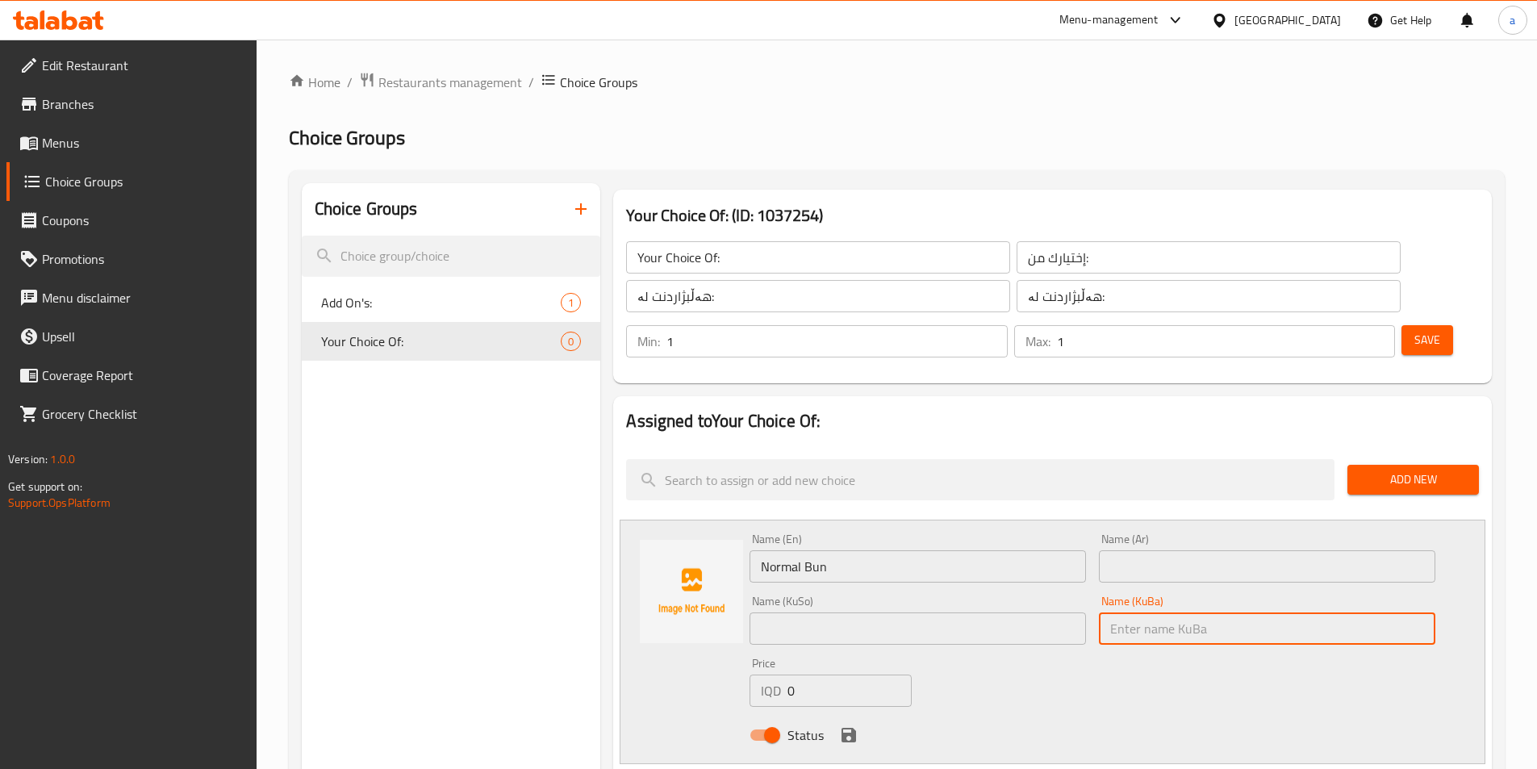
click at [1311, 612] on input "text" at bounding box center [1267, 628] width 336 height 32
paste input "بەنى ئاسایی"
type input "بەنى ئاسایی"
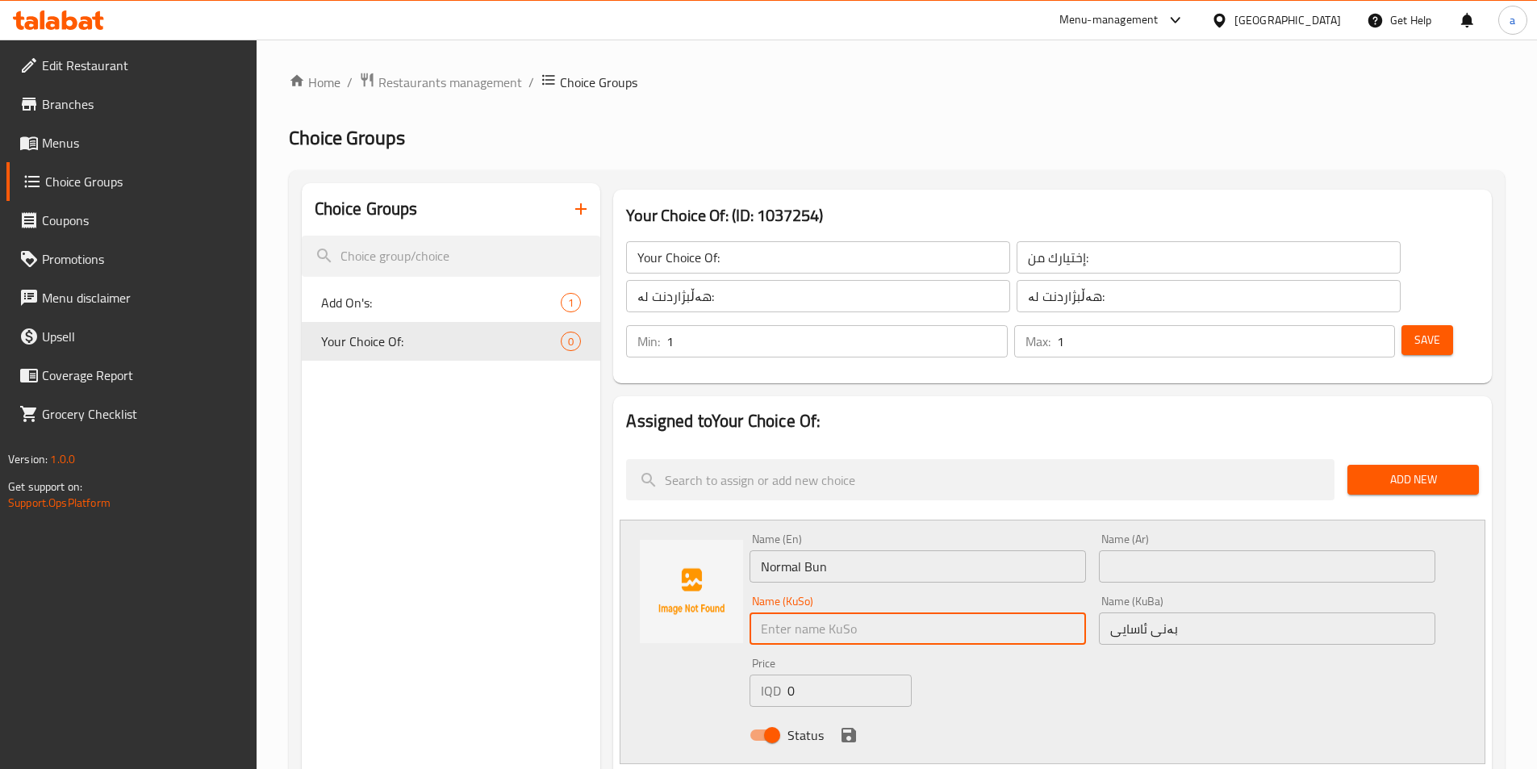
click at [943, 612] on input "text" at bounding box center [918, 628] width 336 height 32
paste input "بەنى ئاسایی"
type input "بەنى ئاسایی"
click at [1096, 527] on div "Name (Ar) Name (Ar)" at bounding box center [1266, 558] width 349 height 62
click at [1124, 550] on input "text" at bounding box center [1267, 566] width 336 height 32
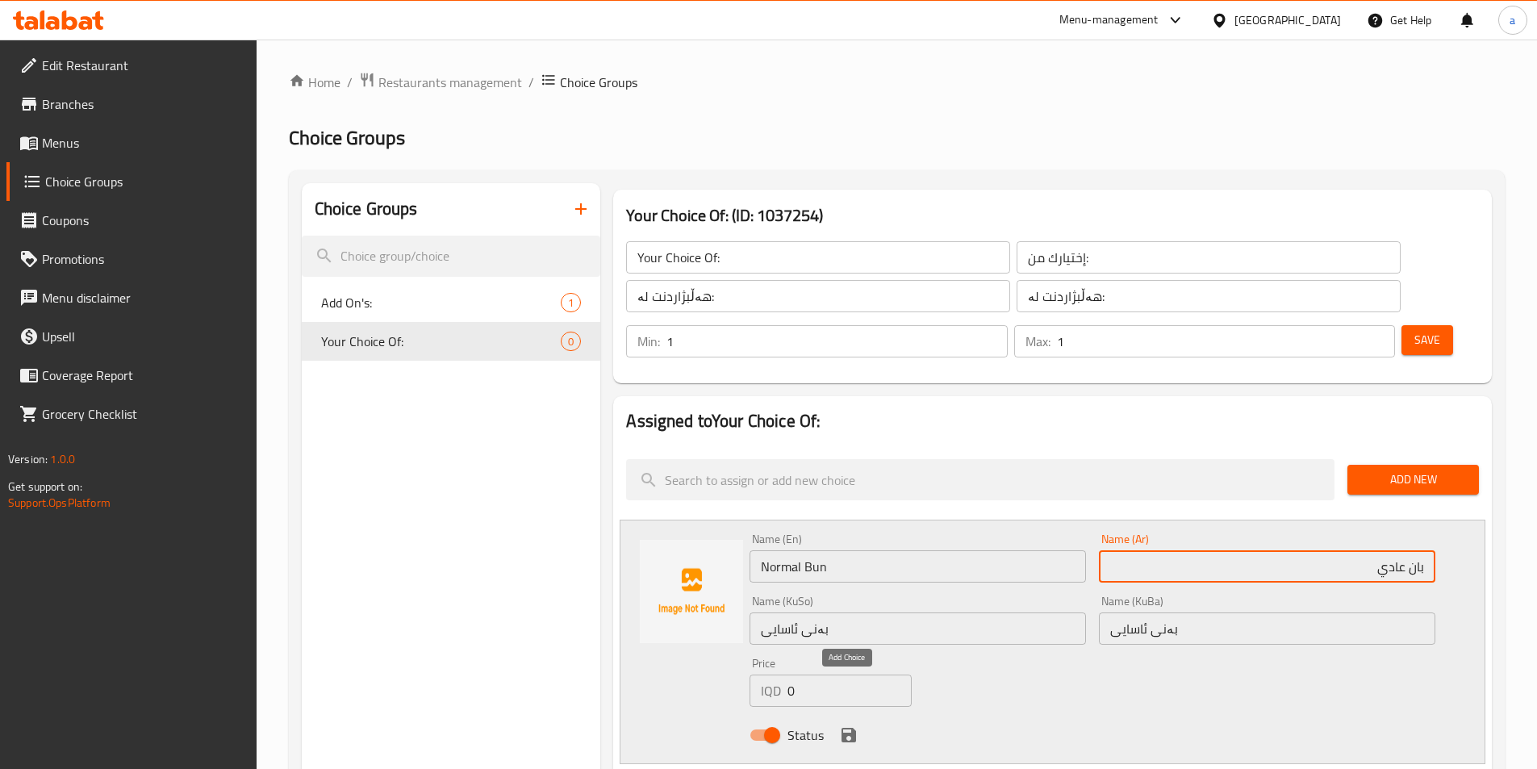
type input "بان عادي"
click at [849, 728] on icon "save" at bounding box center [848, 735] width 15 height 15
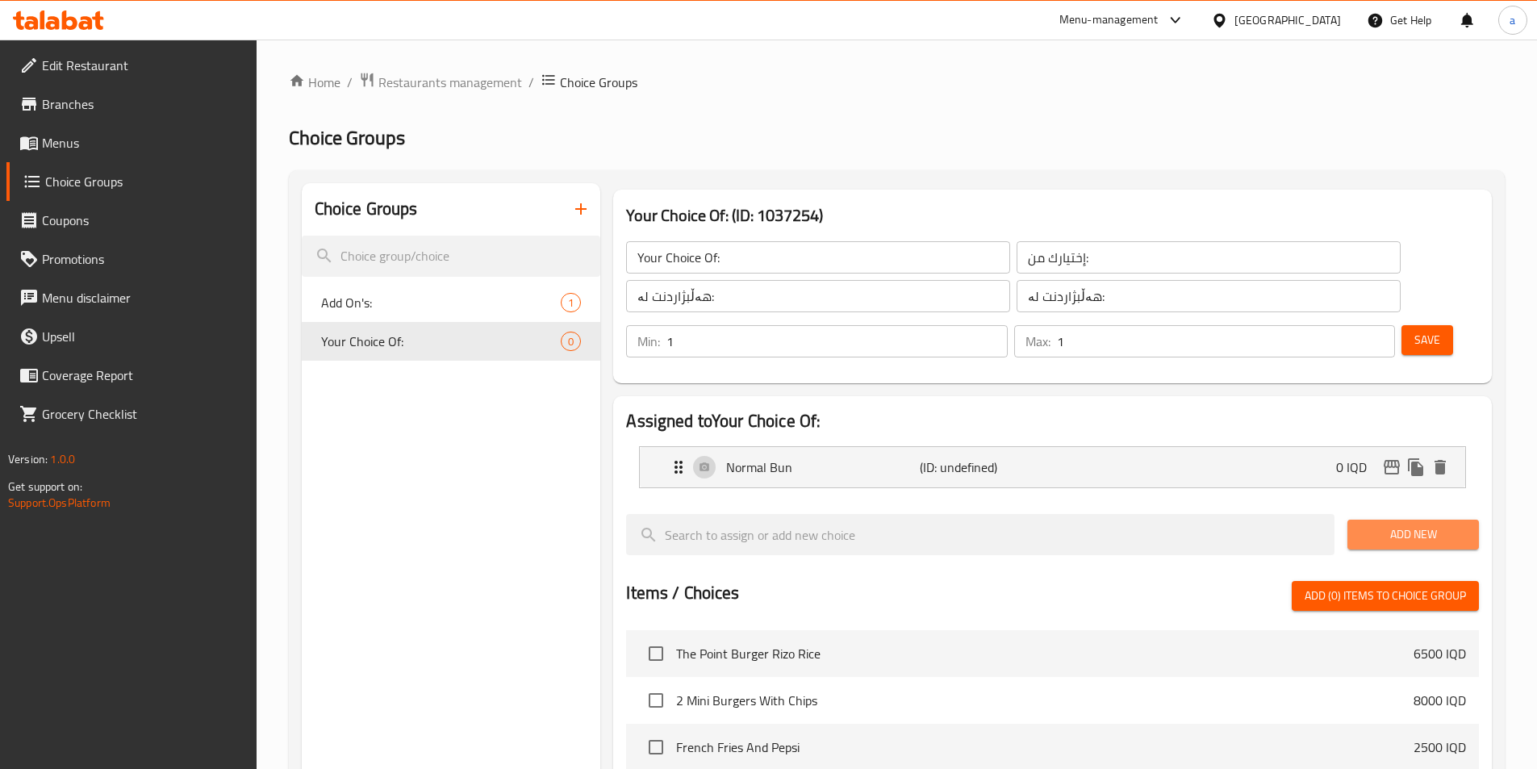
click at [1431, 524] on span "Add New" at bounding box center [1413, 534] width 106 height 20
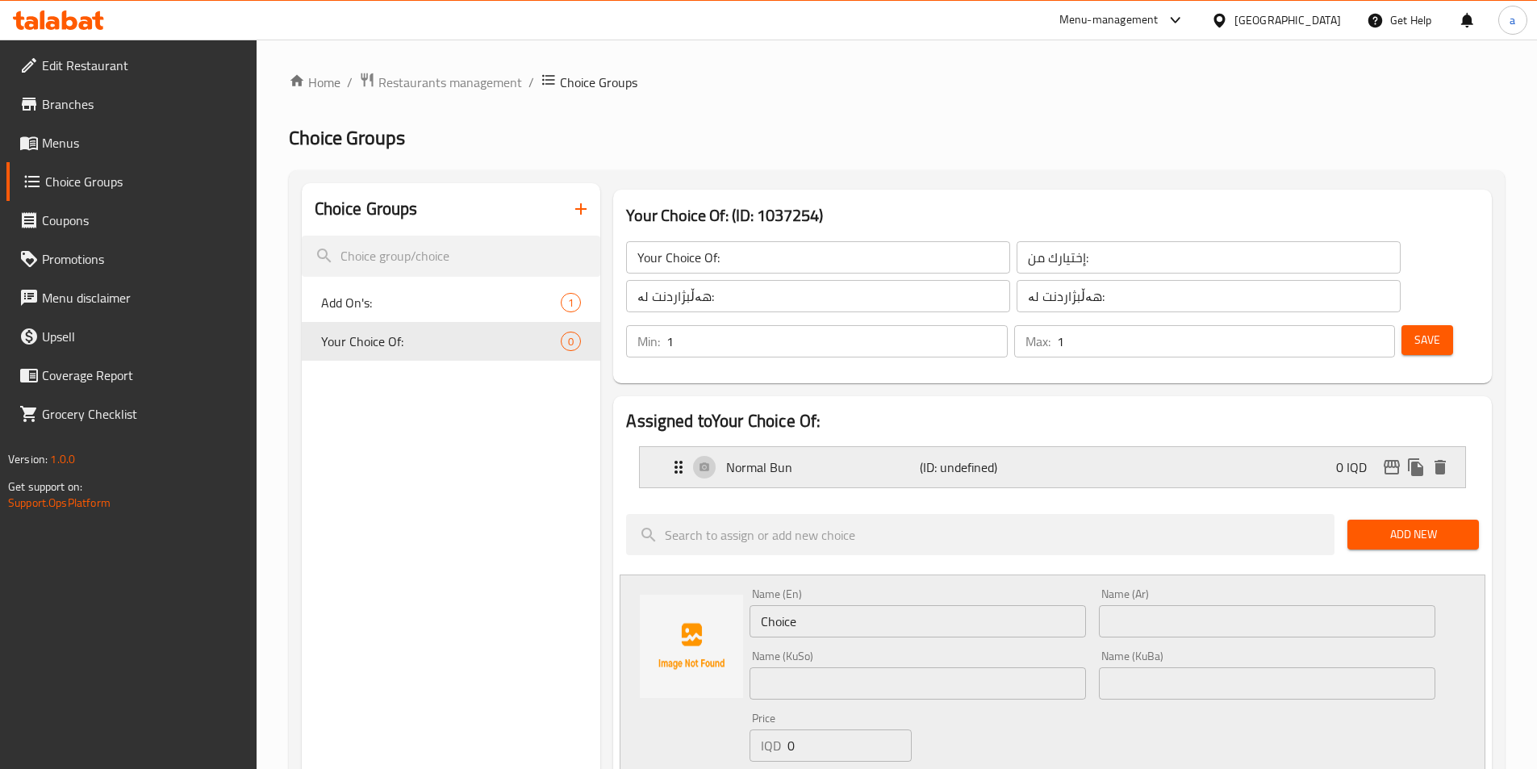
click at [755, 457] on p "Normal Bun" at bounding box center [822, 466] width 193 height 19
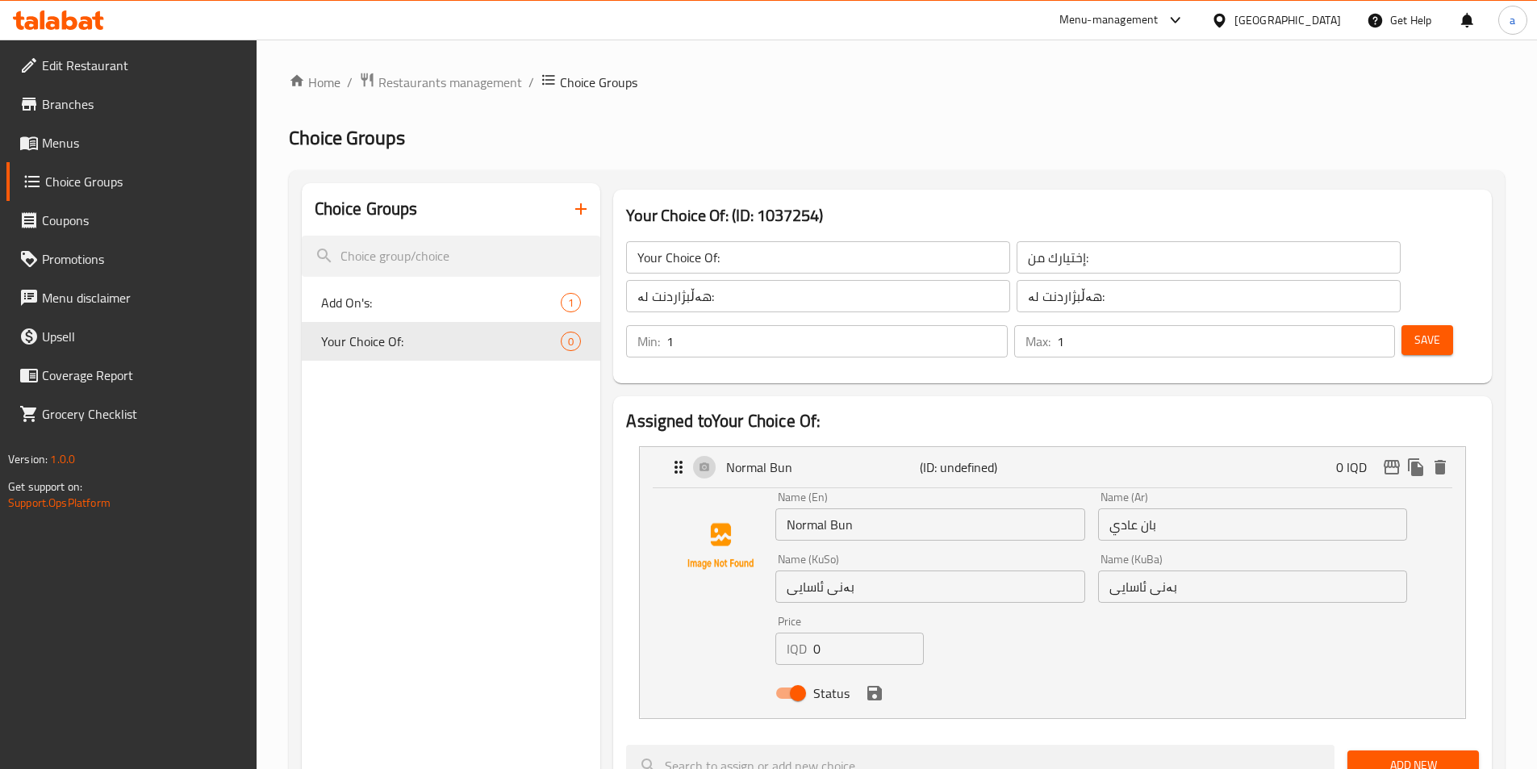
scroll to position [242, 0]
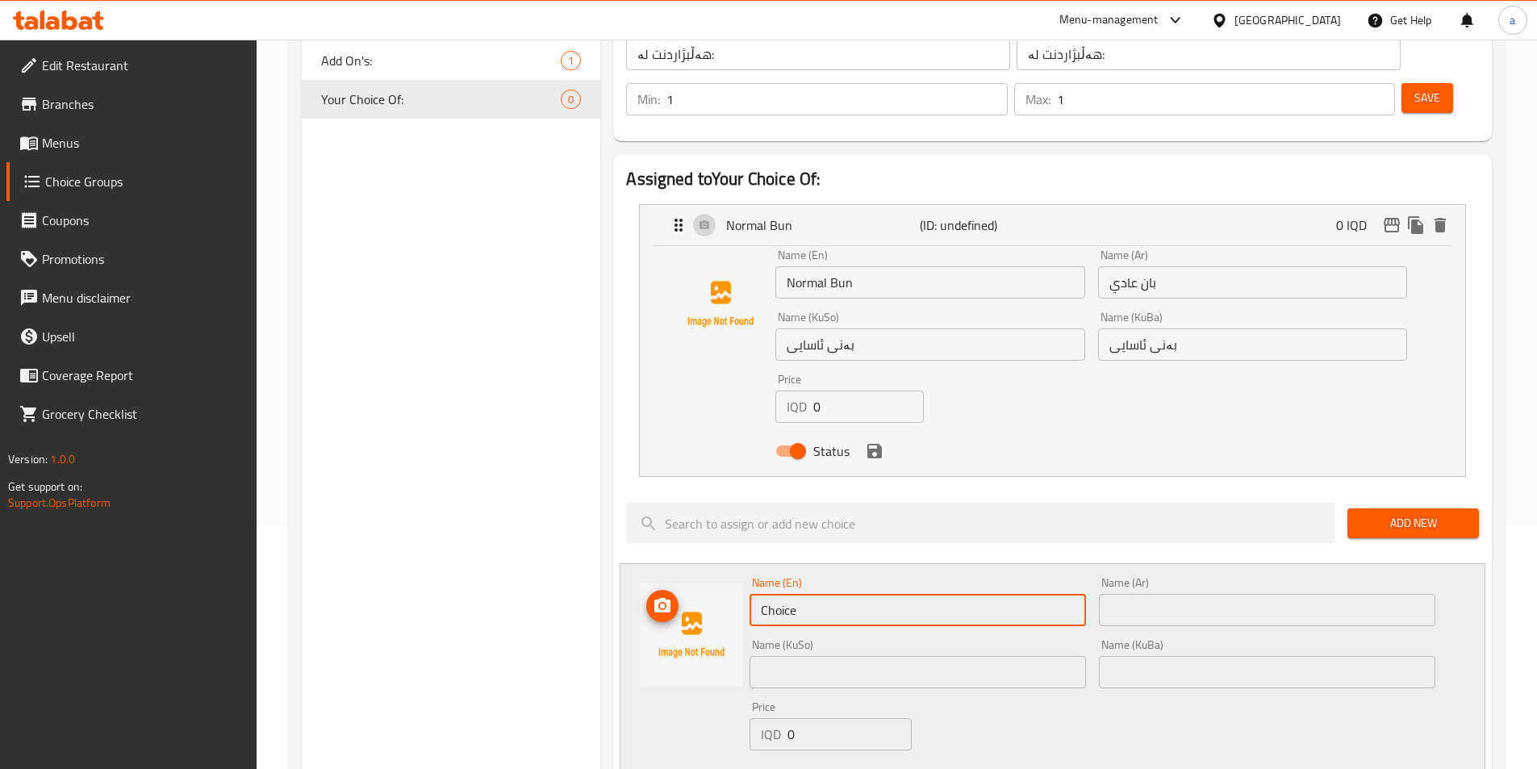
drag, startPoint x: 930, startPoint y: 571, endPoint x: 658, endPoint y: 589, distance: 272.5
click at [658, 589] on div "Name (En) Choice Name (En) Name (Ar) Name (Ar) Name (KuSo) Name (KuSo) Name (Ku…" at bounding box center [1053, 685] width 866 height 244
paste input "Diet Bun"
type input "Diet Bun"
click at [1180, 594] on input "text" at bounding box center [1267, 610] width 336 height 32
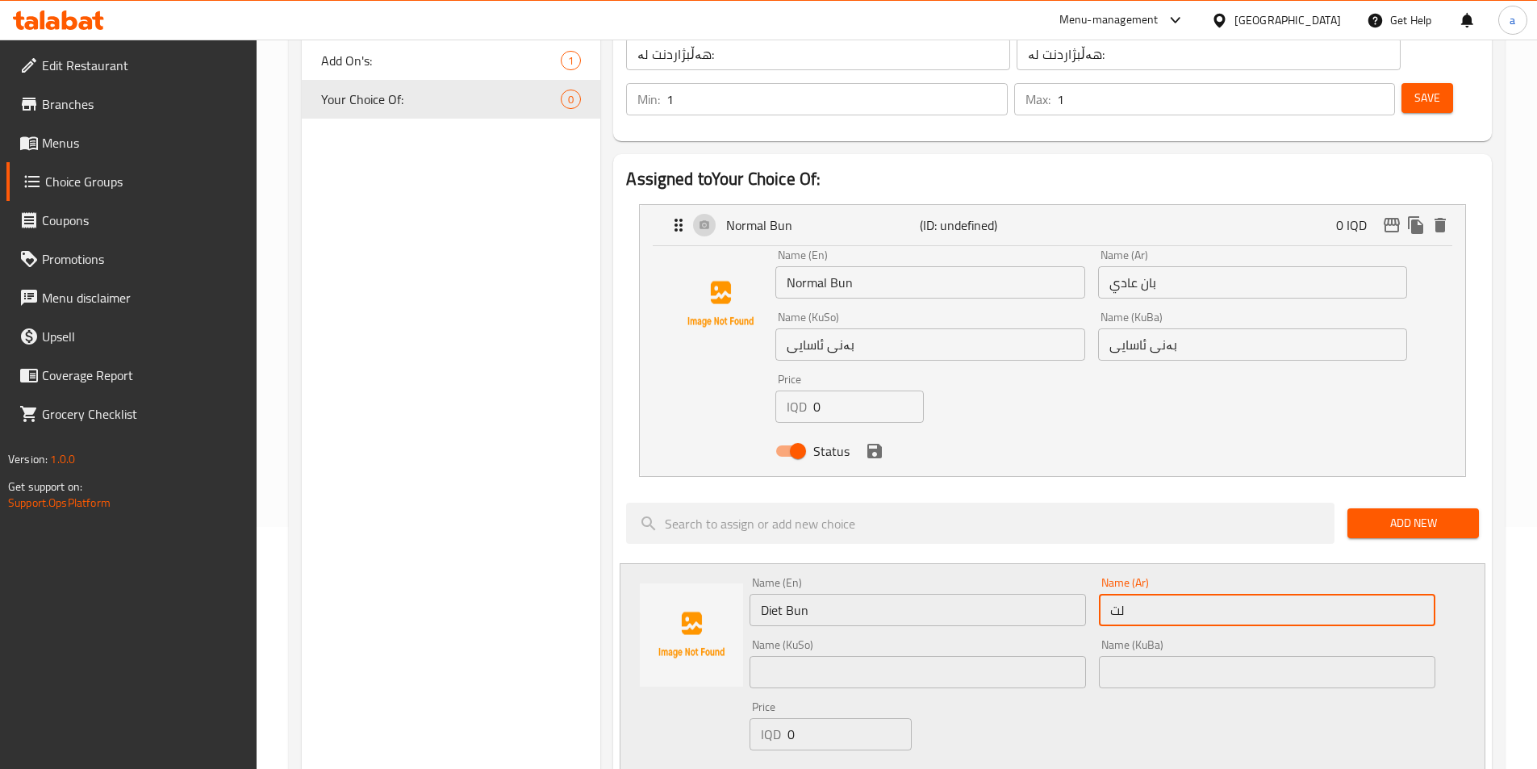
type input "ل"
type input "بان دايت"
click at [1172, 328] on input "بەنى ئاسایی" at bounding box center [1252, 344] width 309 height 32
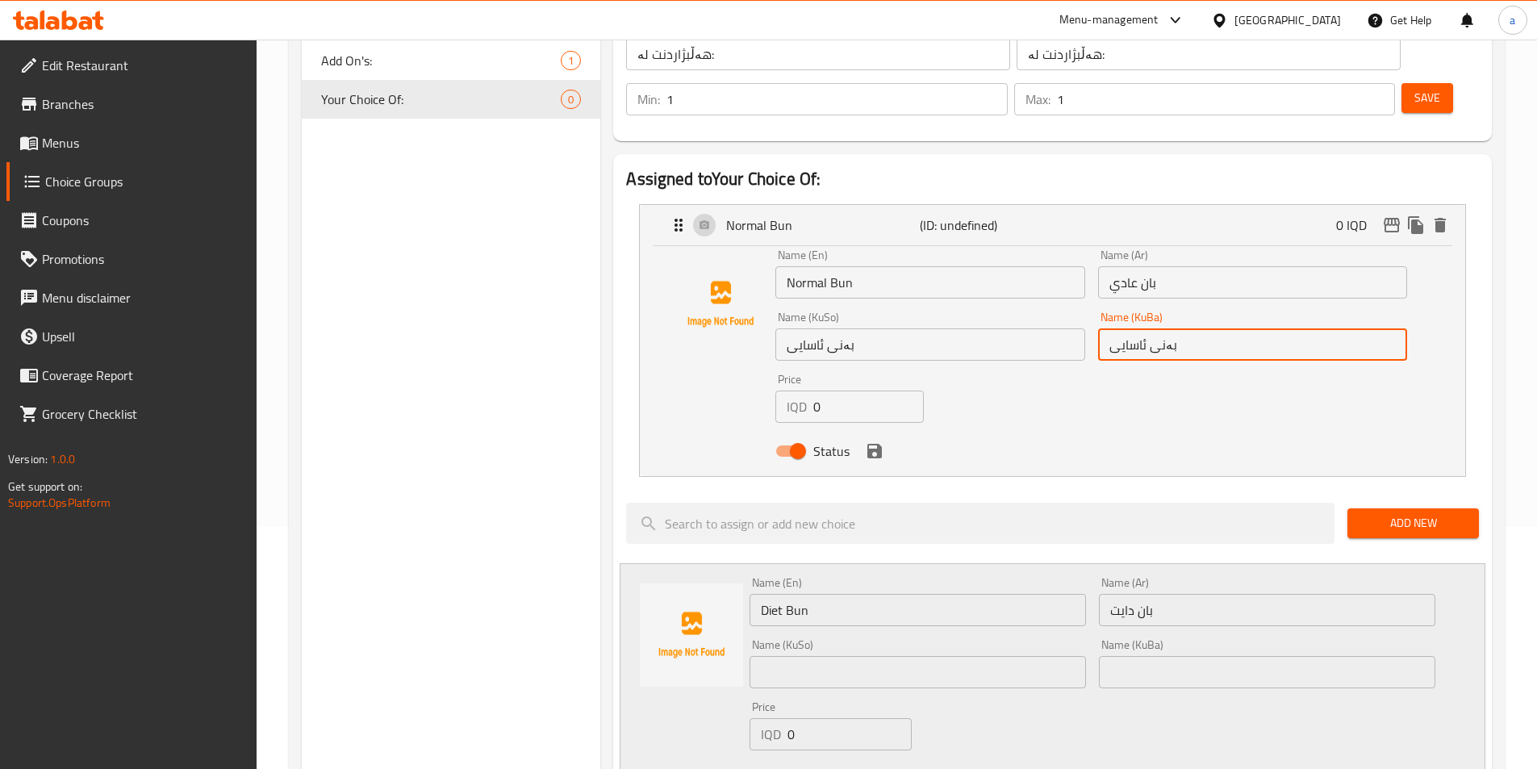
click at [1172, 328] on input "بەنى ئاسایی" at bounding box center [1252, 344] width 309 height 32
click at [1159, 328] on input "بەنى ئاسایی" at bounding box center [1252, 344] width 309 height 32
drag, startPoint x: 1154, startPoint y: 303, endPoint x: 1176, endPoint y: 303, distance: 22.6
click at [1176, 328] on input "بەنى ئاسایی" at bounding box center [1252, 344] width 309 height 32
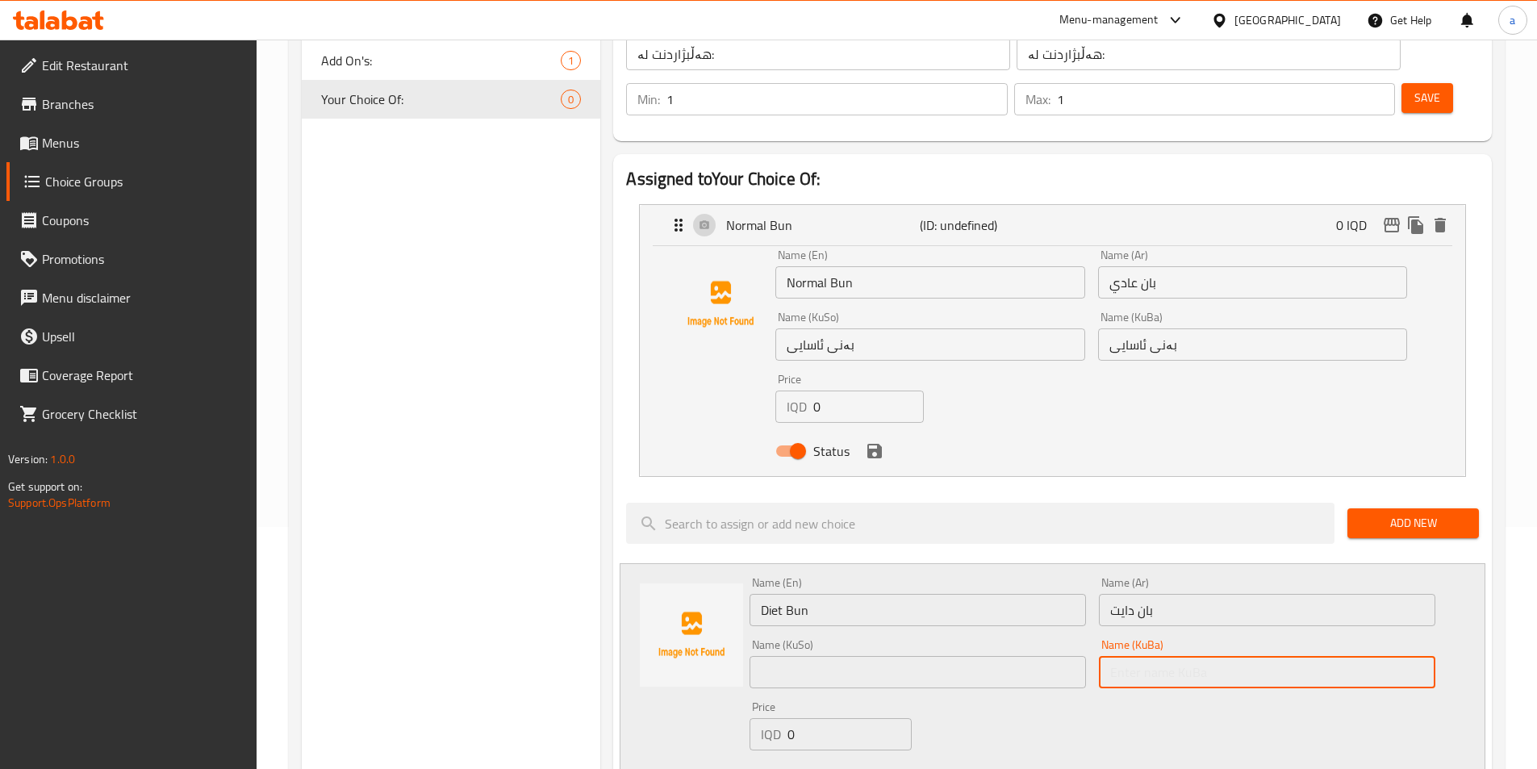
click at [1176, 656] on input "text" at bounding box center [1267, 672] width 336 height 32
paste input "بەنى"
type input "بەنى دايت"
click at [964, 656] on input "text" at bounding box center [918, 672] width 336 height 32
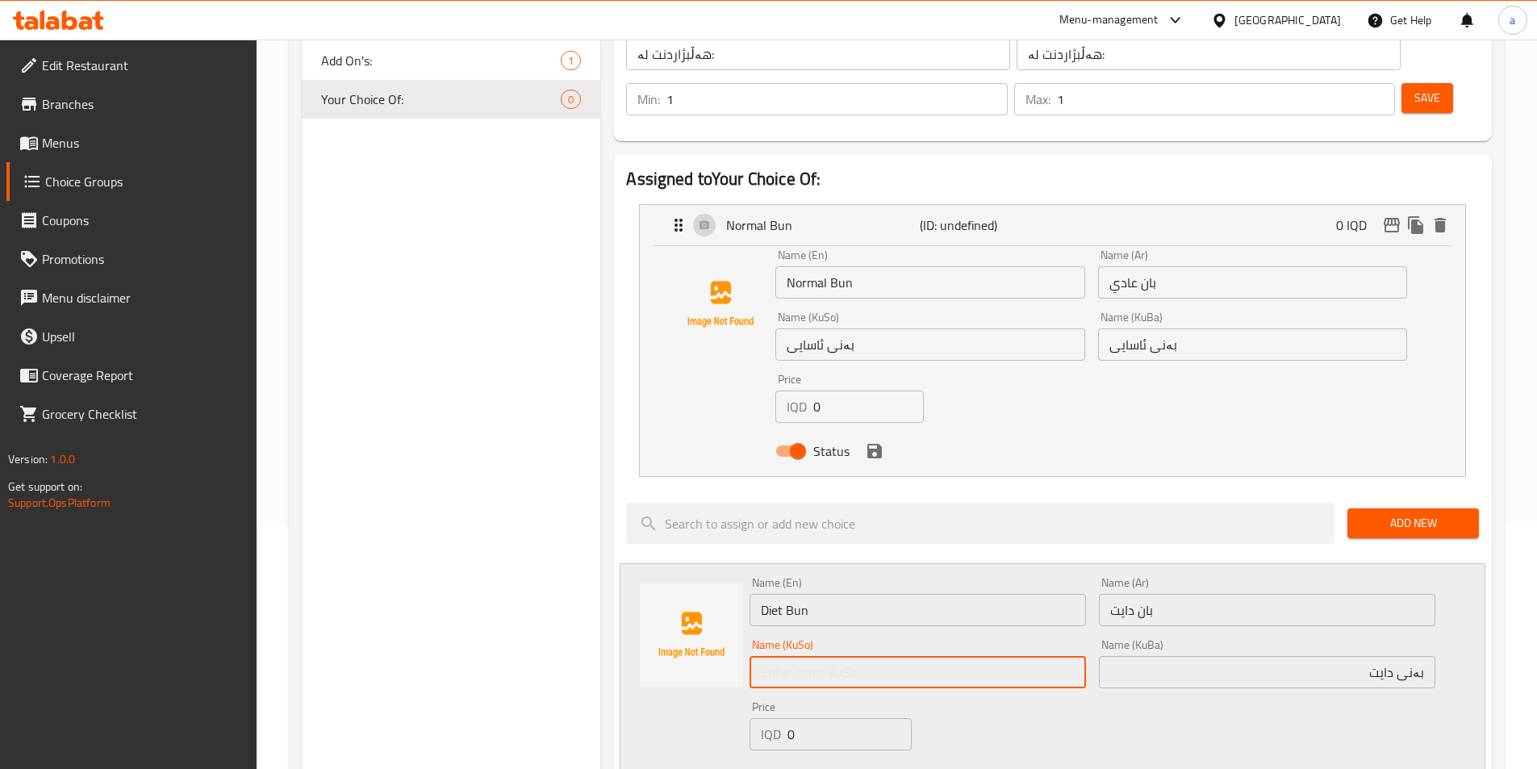
paste input "بەنى دايت"
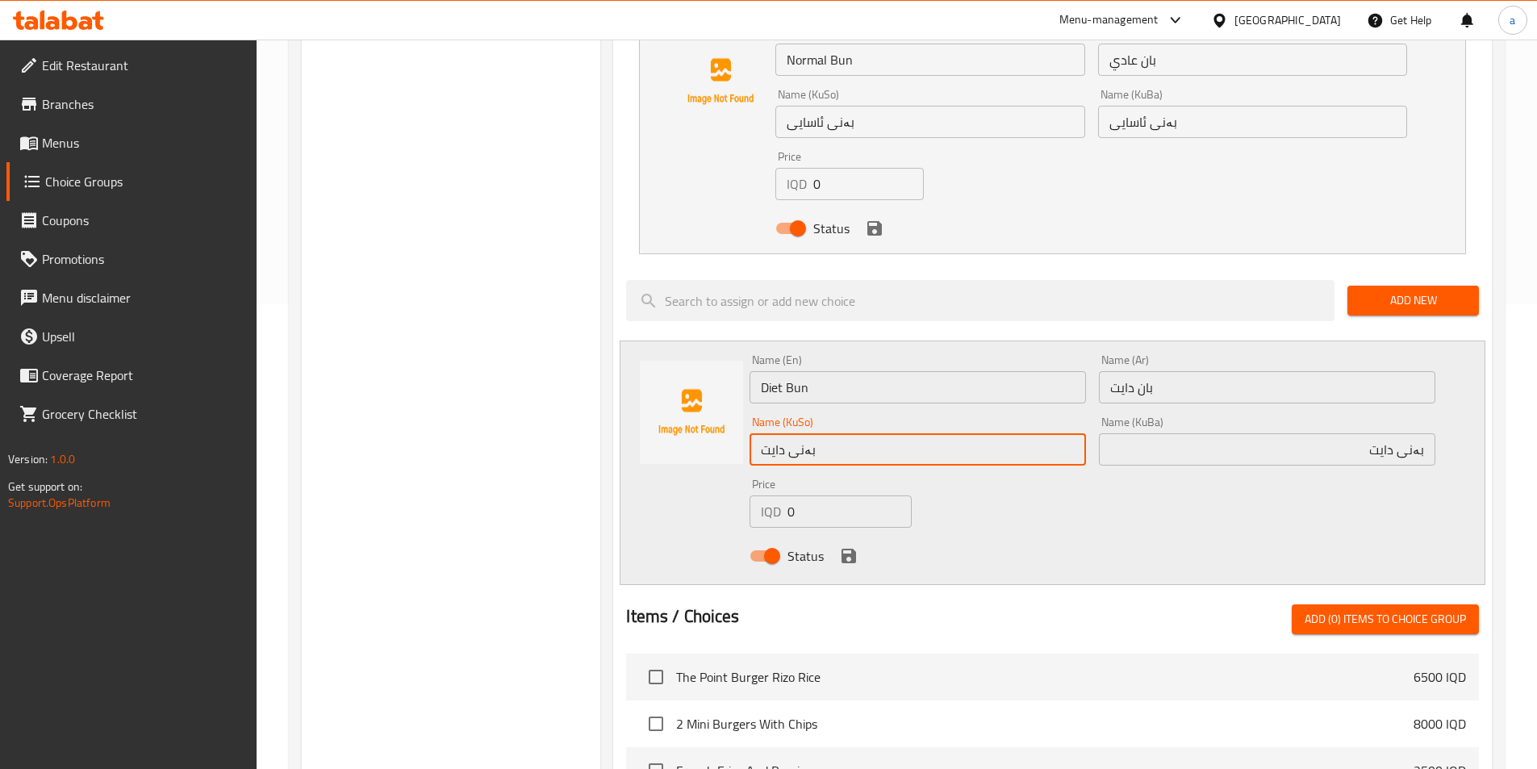
scroll to position [484, 0]
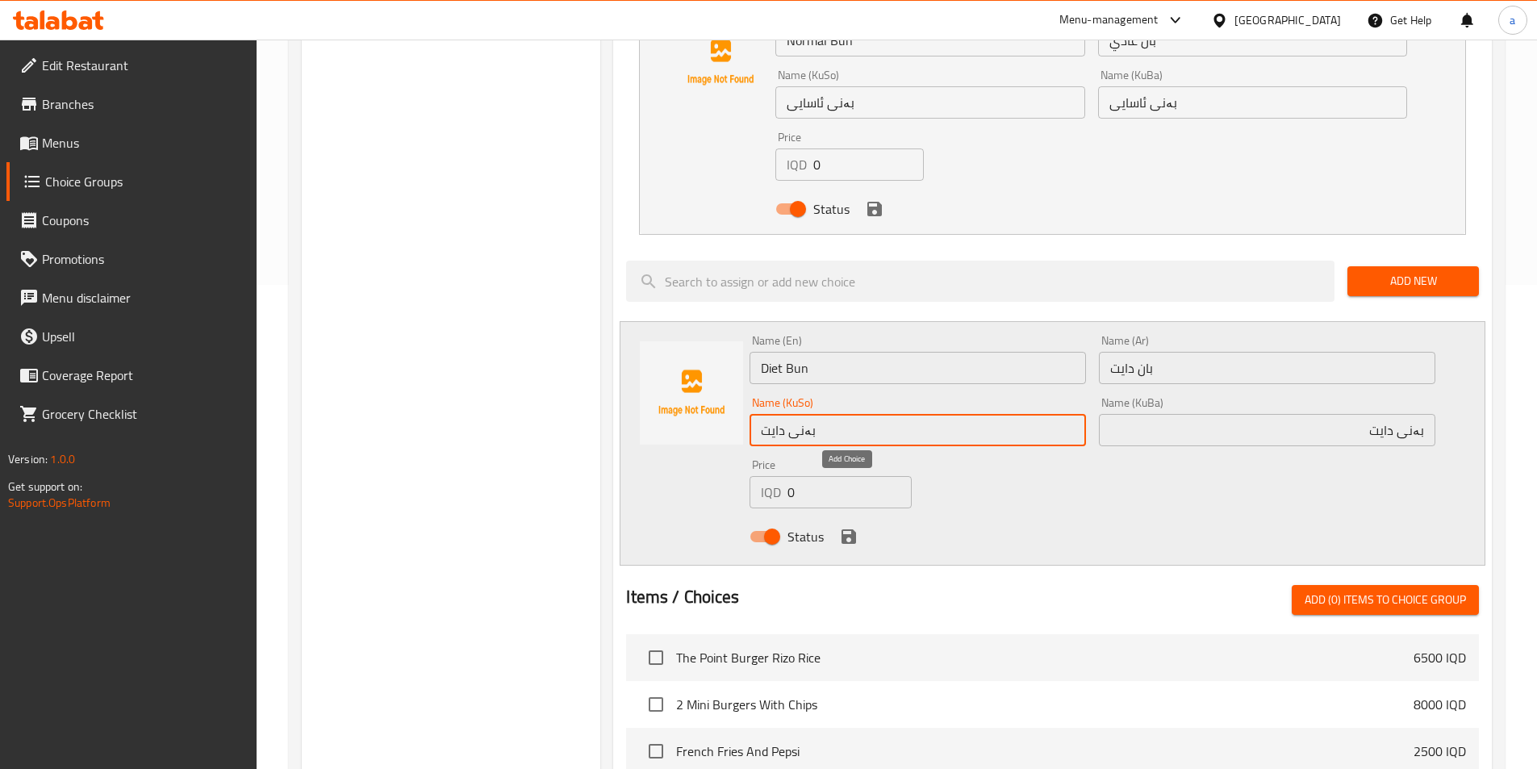
type input "بەنى دايت"
click at [843, 529] on icon "save" at bounding box center [848, 536] width 15 height 15
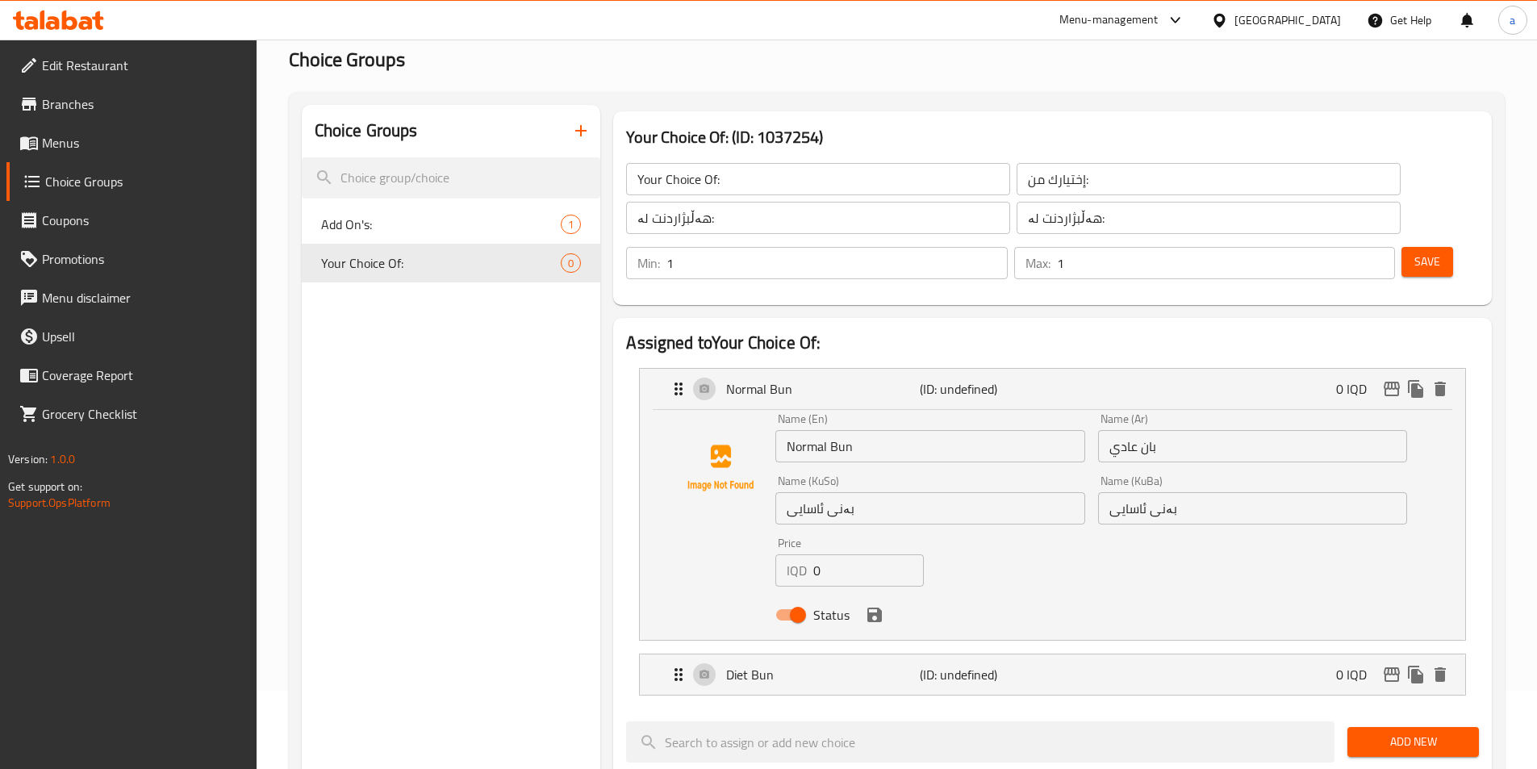
scroll to position [0, 0]
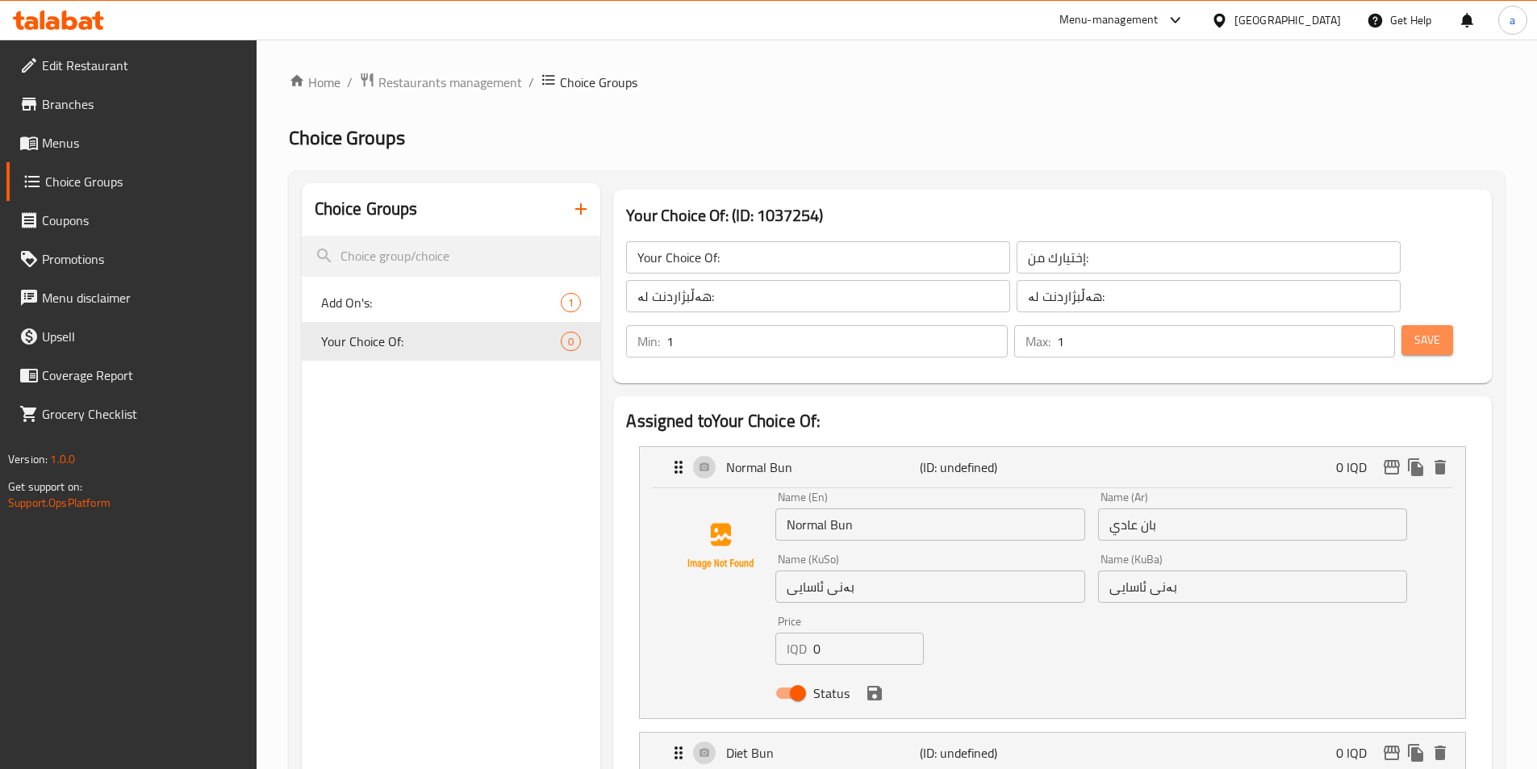
click at [1414, 330] on span "Save" at bounding box center [1427, 340] width 26 height 20
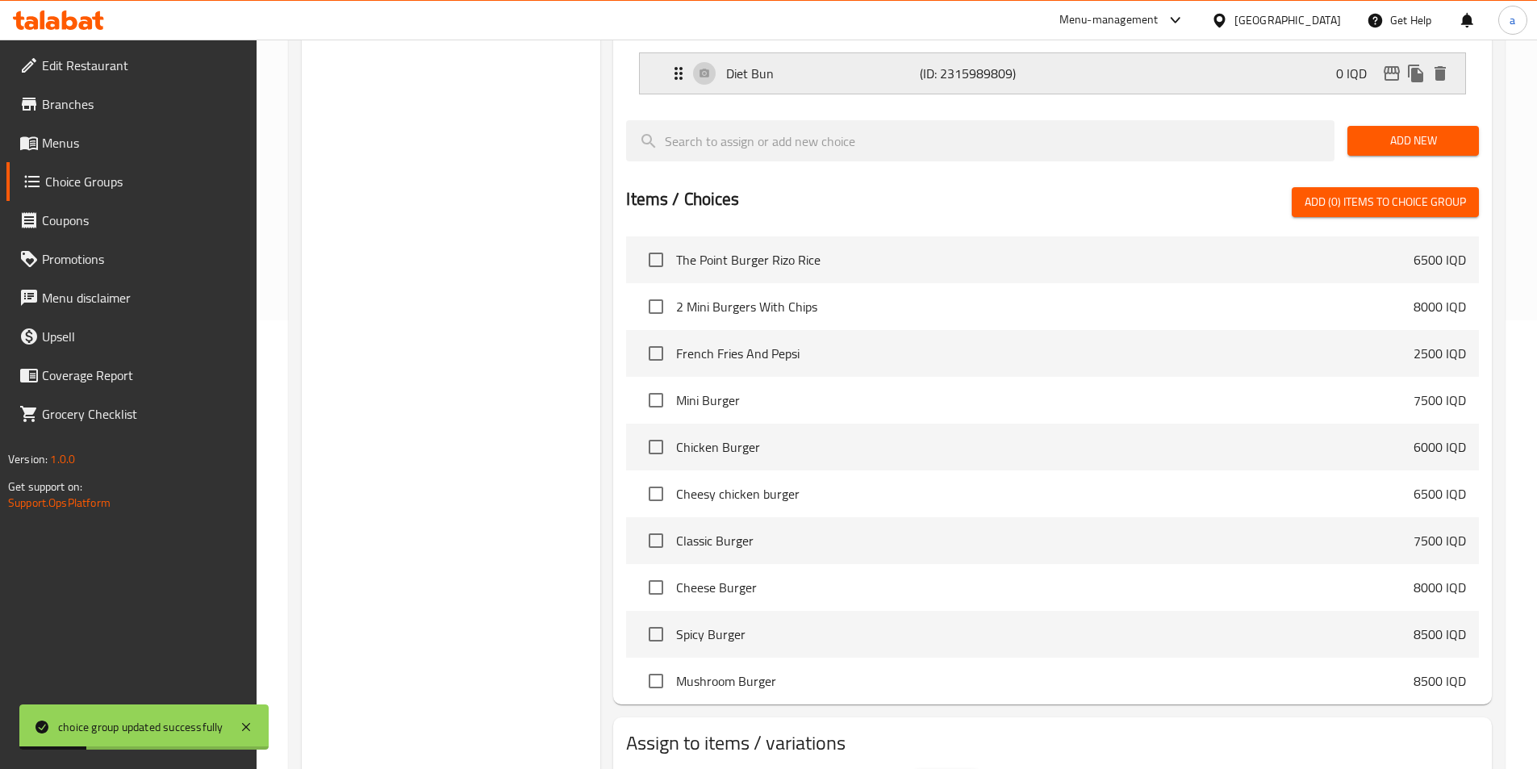
scroll to position [503, 0]
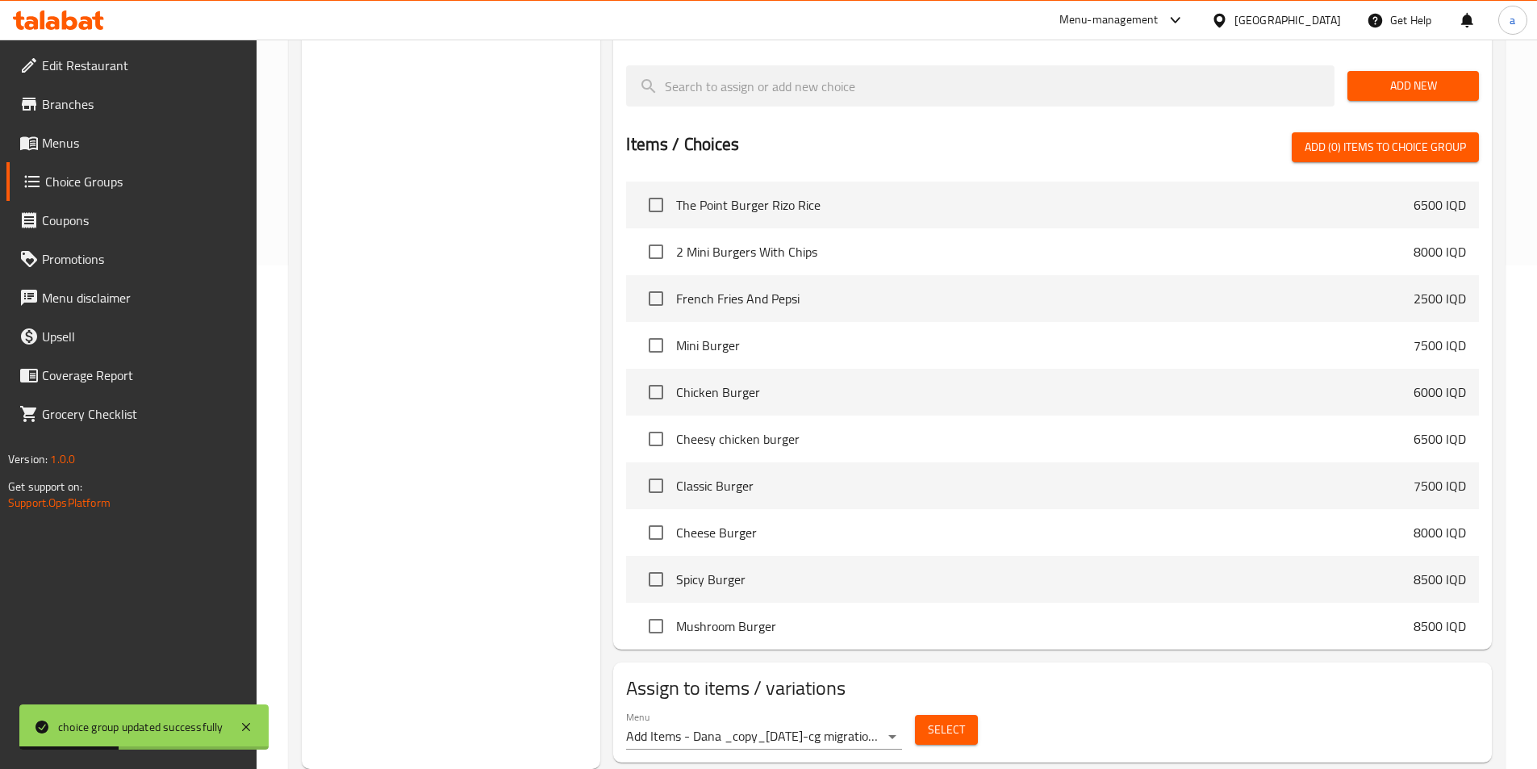
click at [938, 720] on span "Select" at bounding box center [946, 730] width 37 height 20
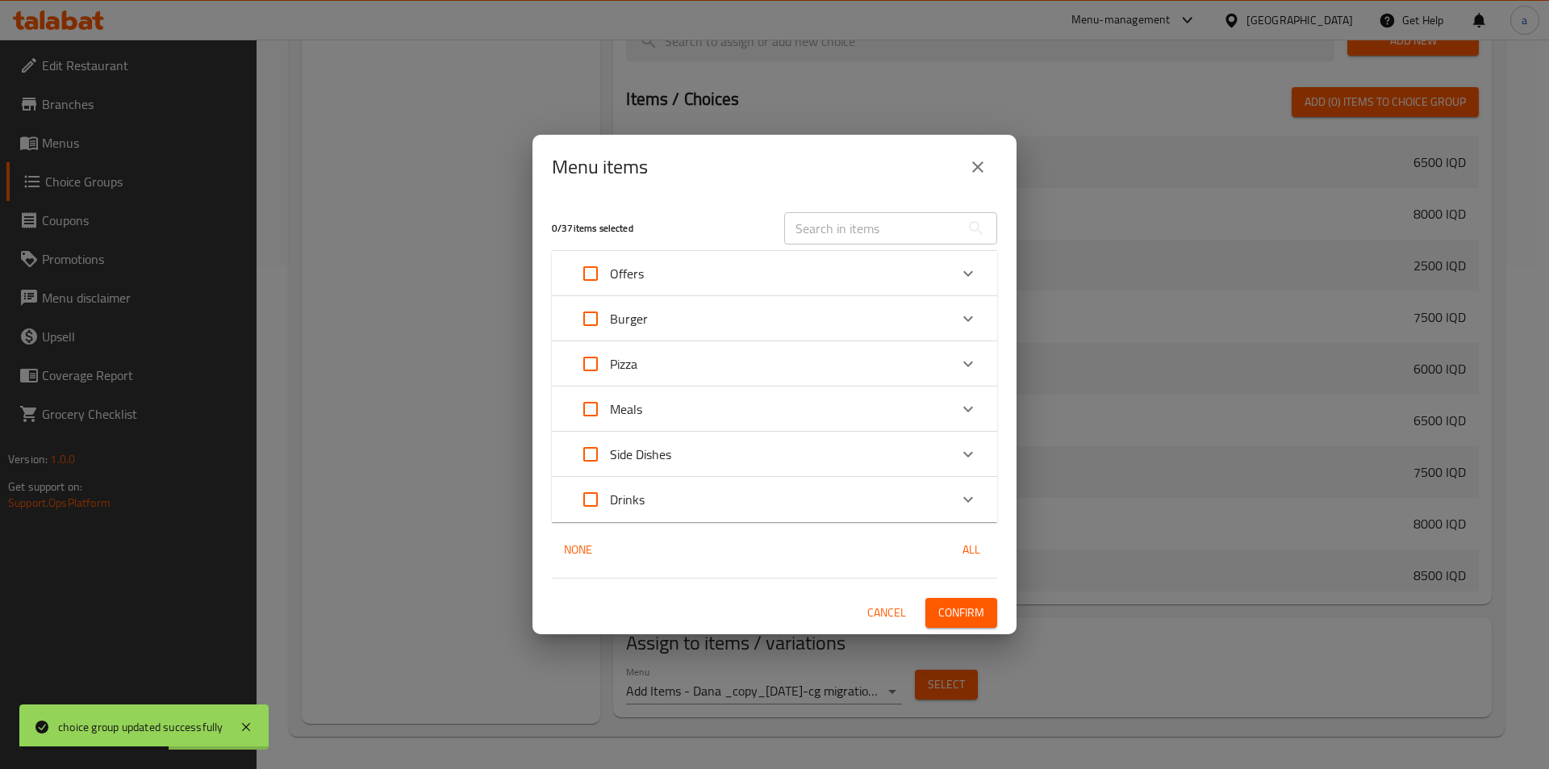
click at [585, 312] on input "Expand" at bounding box center [590, 318] width 39 height 39
checkbox input "true"
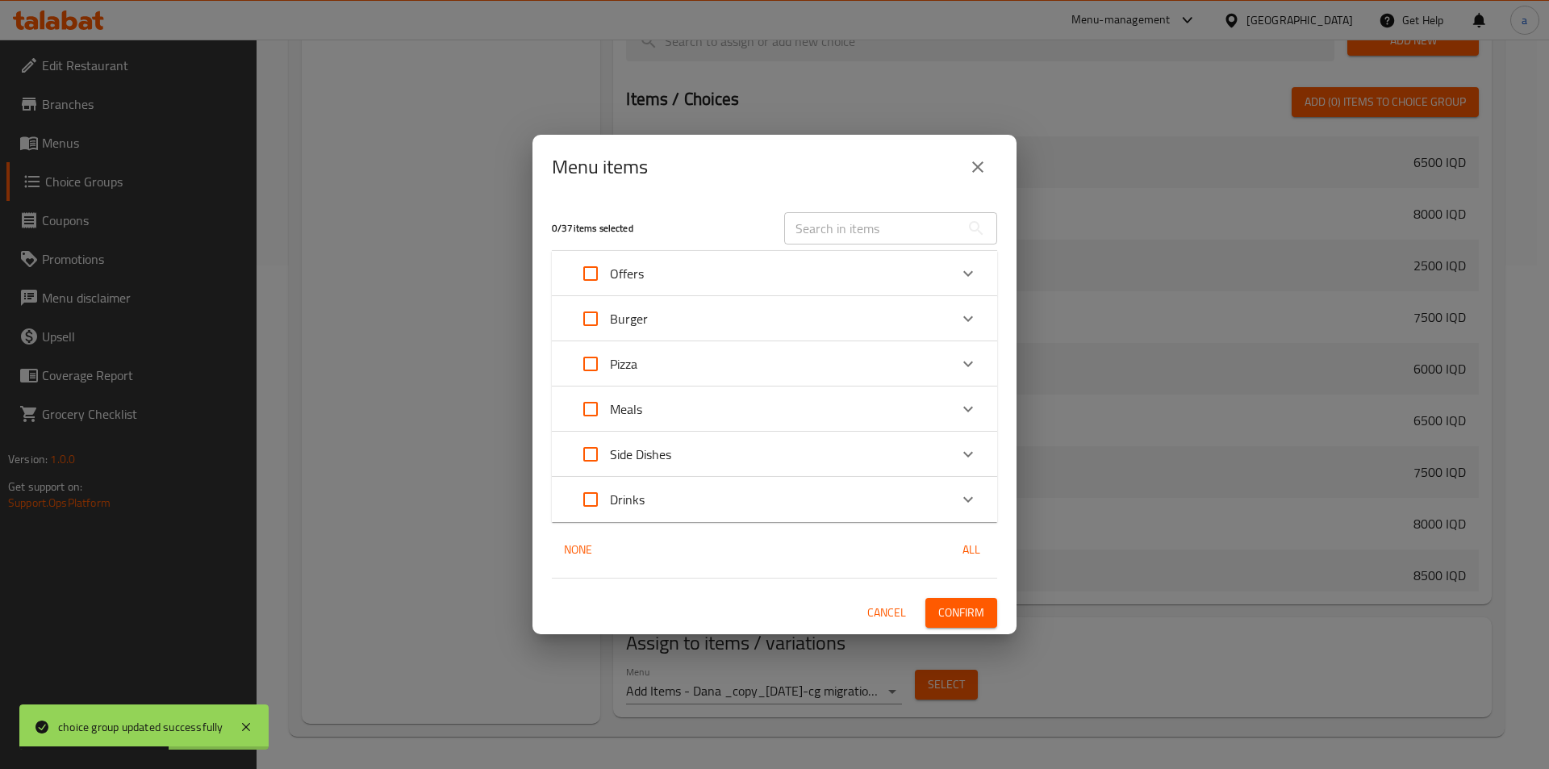
checkbox input "true"
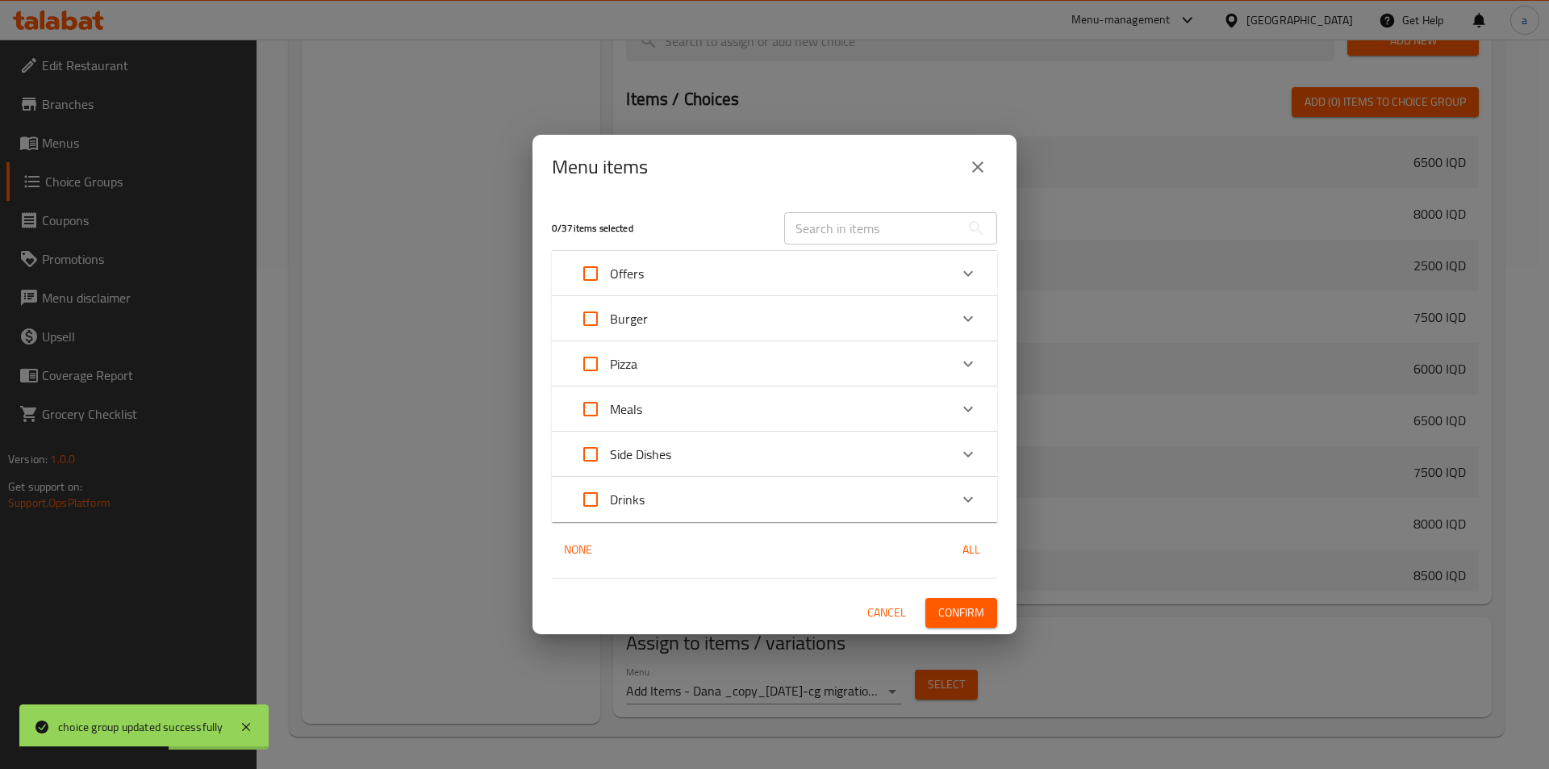
checkbox input "true"
click at [970, 611] on span "Confirm" at bounding box center [961, 613] width 46 height 20
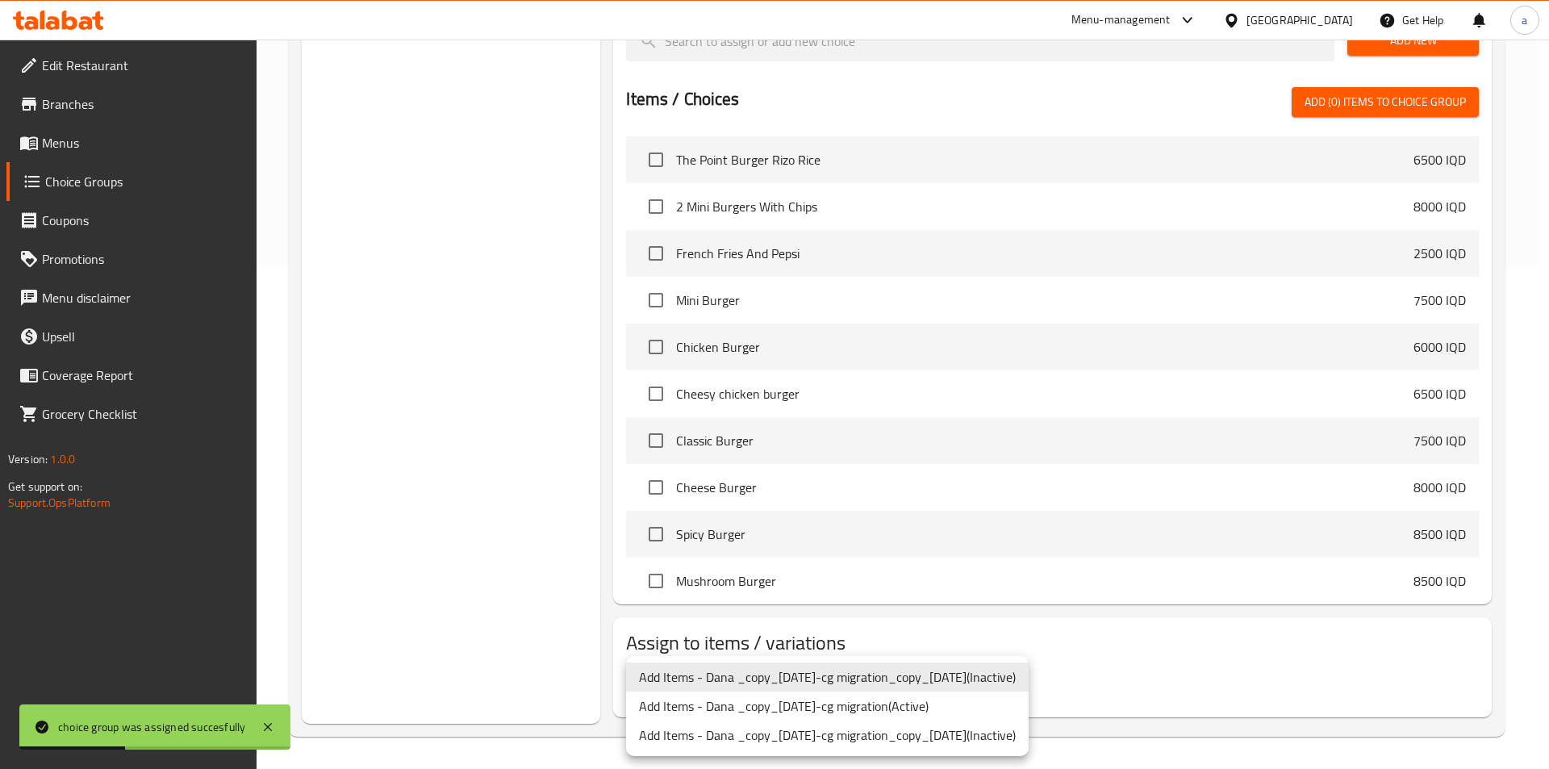
click at [866, 704] on li "Add Items - Dana _copy_02/11/2022-cg migration ( Active )" at bounding box center [827, 705] width 403 height 29
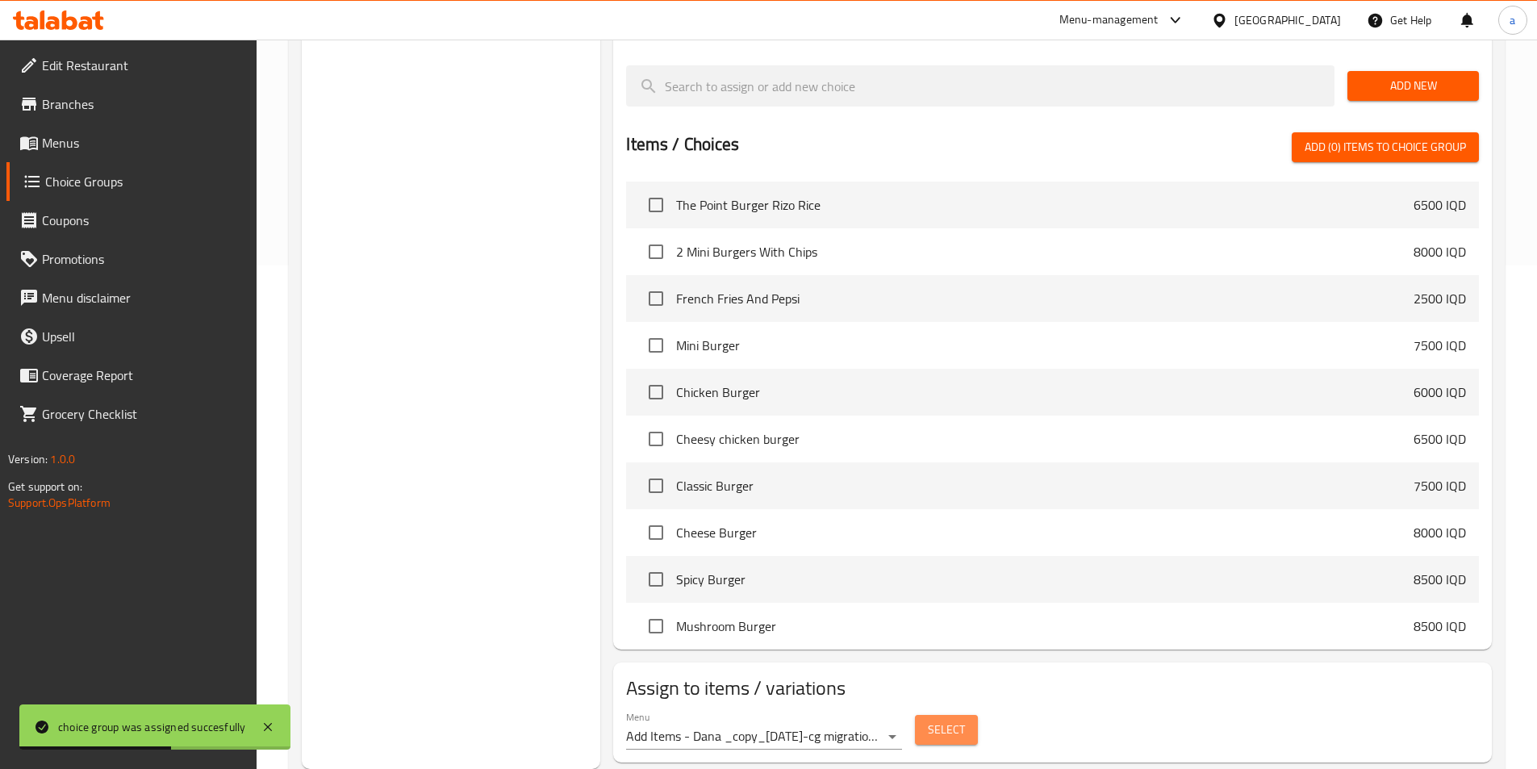
click at [949, 720] on span "Select" at bounding box center [946, 730] width 37 height 20
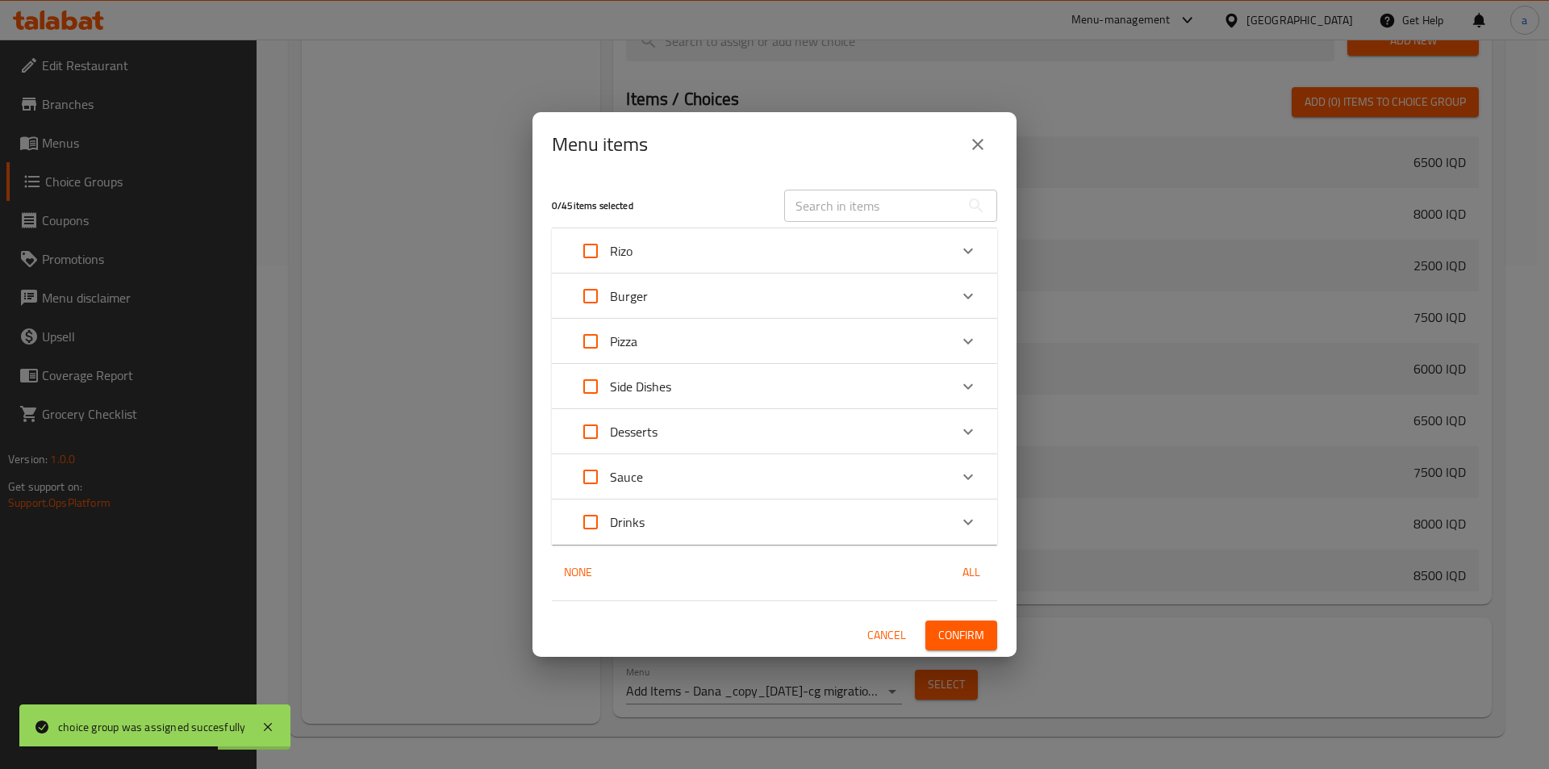
click at [591, 294] on input "Expand" at bounding box center [590, 296] width 39 height 39
checkbox input "true"
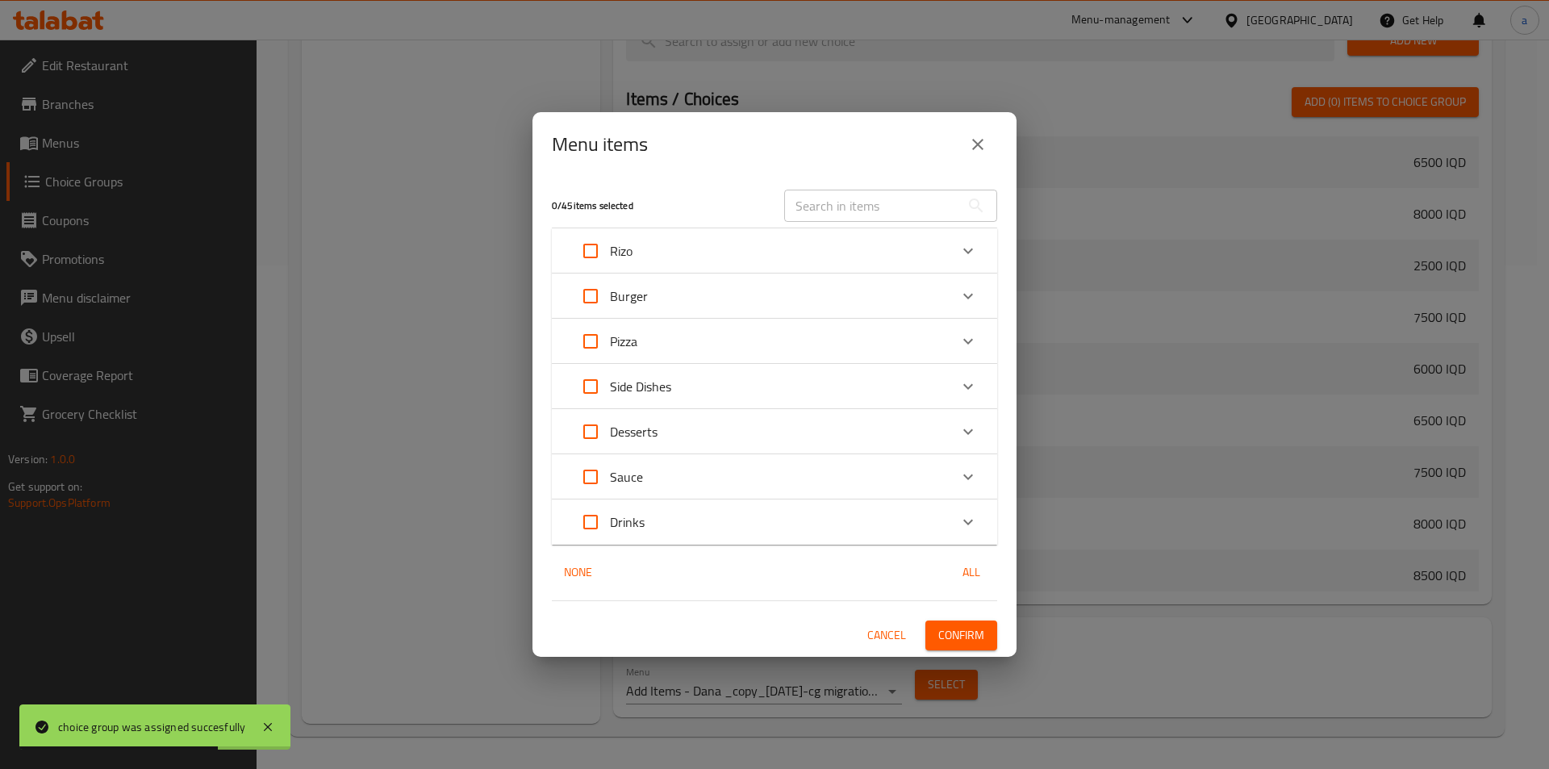
checkbox input "true"
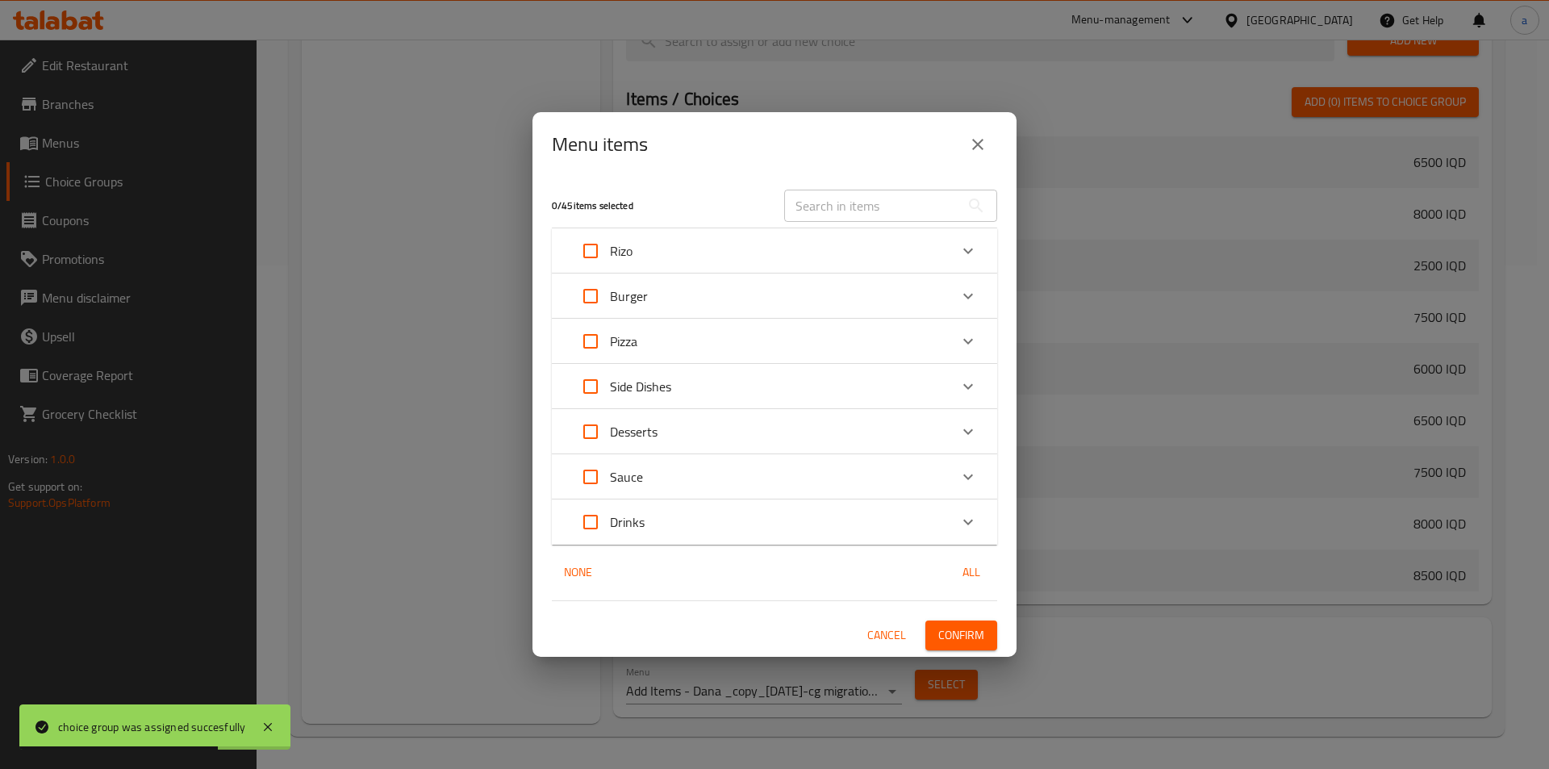
checkbox input "true"
click at [965, 632] on span "Confirm" at bounding box center [961, 635] width 46 height 20
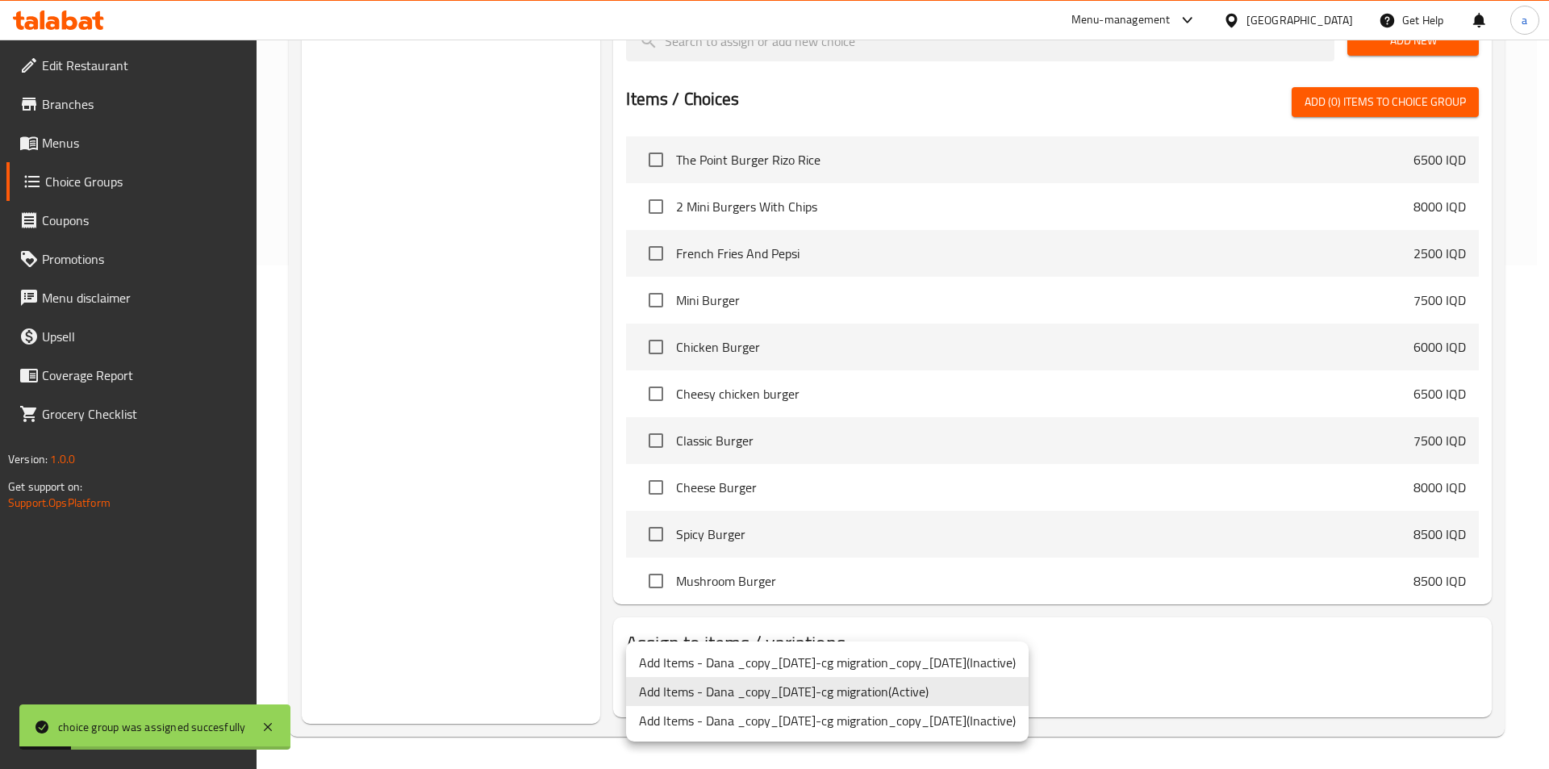
click at [1376, 686] on div at bounding box center [774, 384] width 1549 height 769
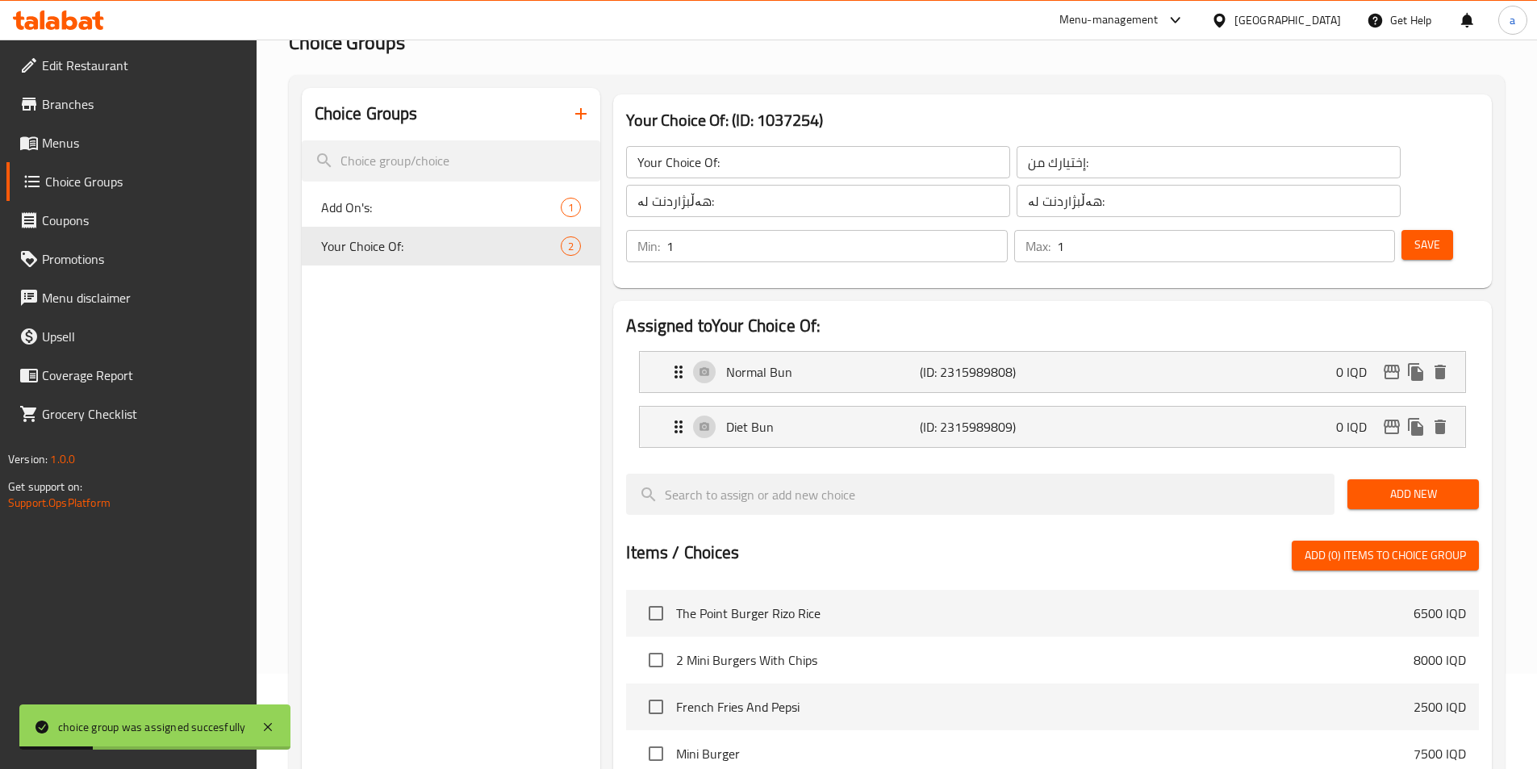
scroll to position [0, 0]
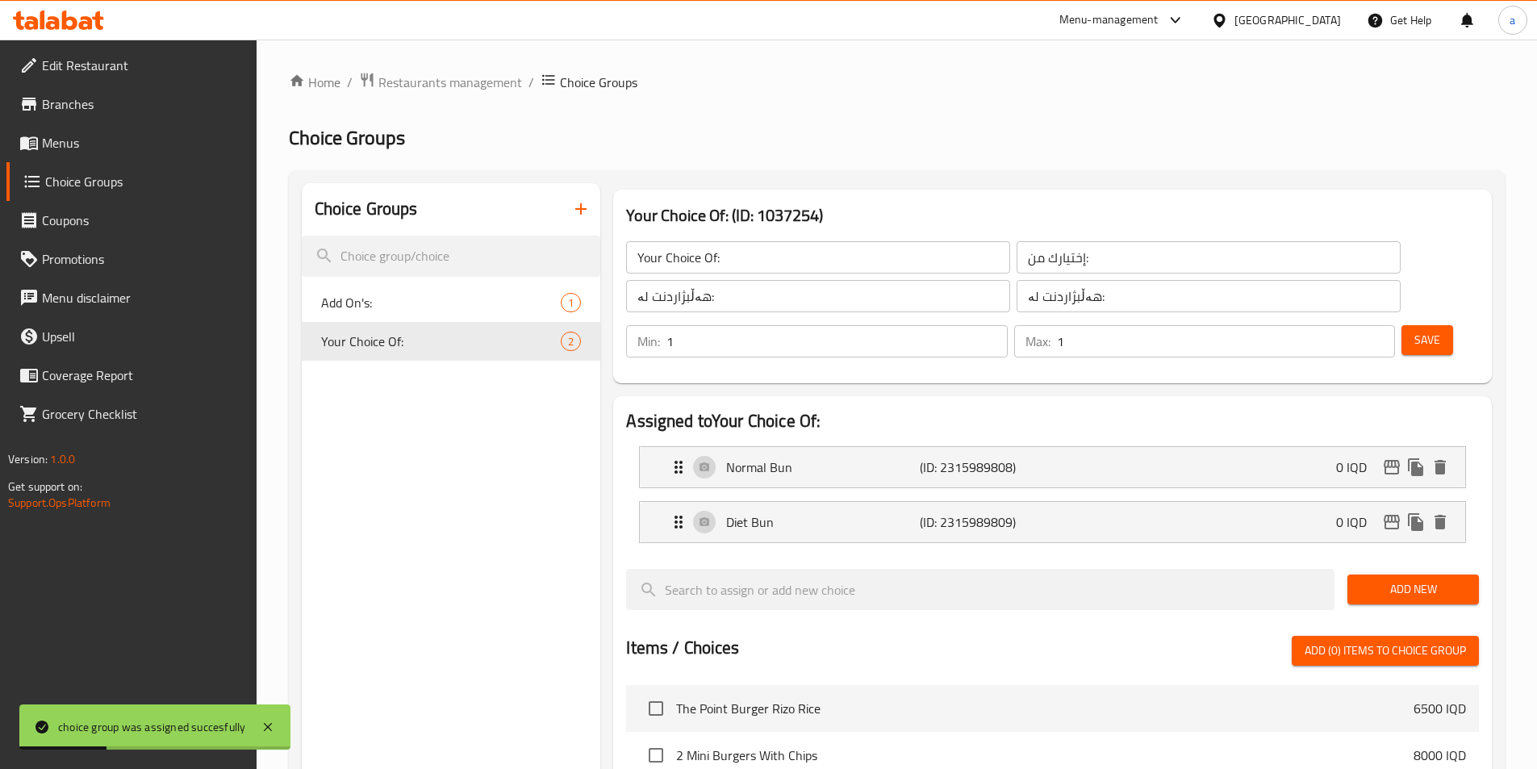
click at [1414, 330] on span "Save" at bounding box center [1427, 340] width 26 height 20
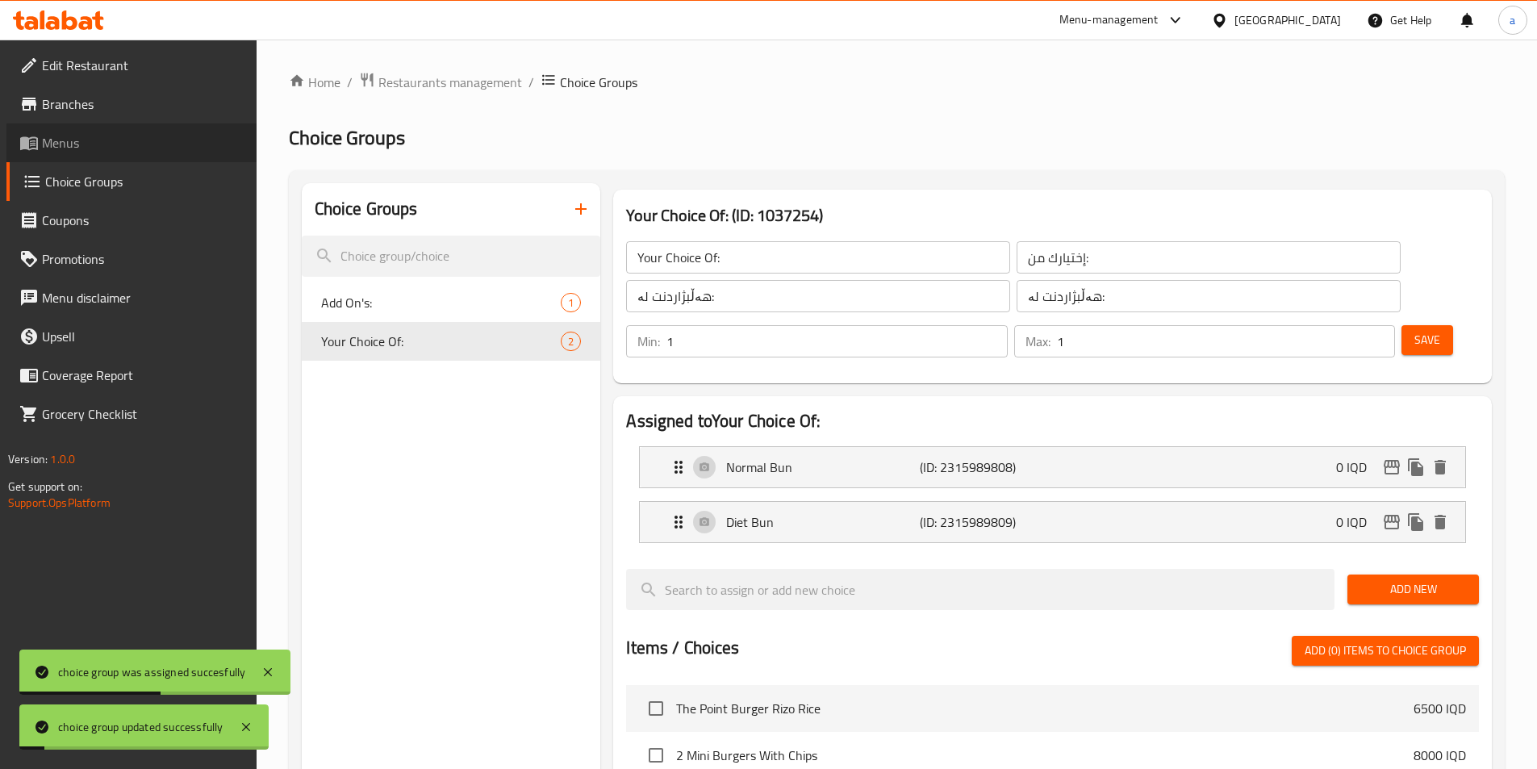
click at [109, 146] on span "Menus" at bounding box center [143, 142] width 202 height 19
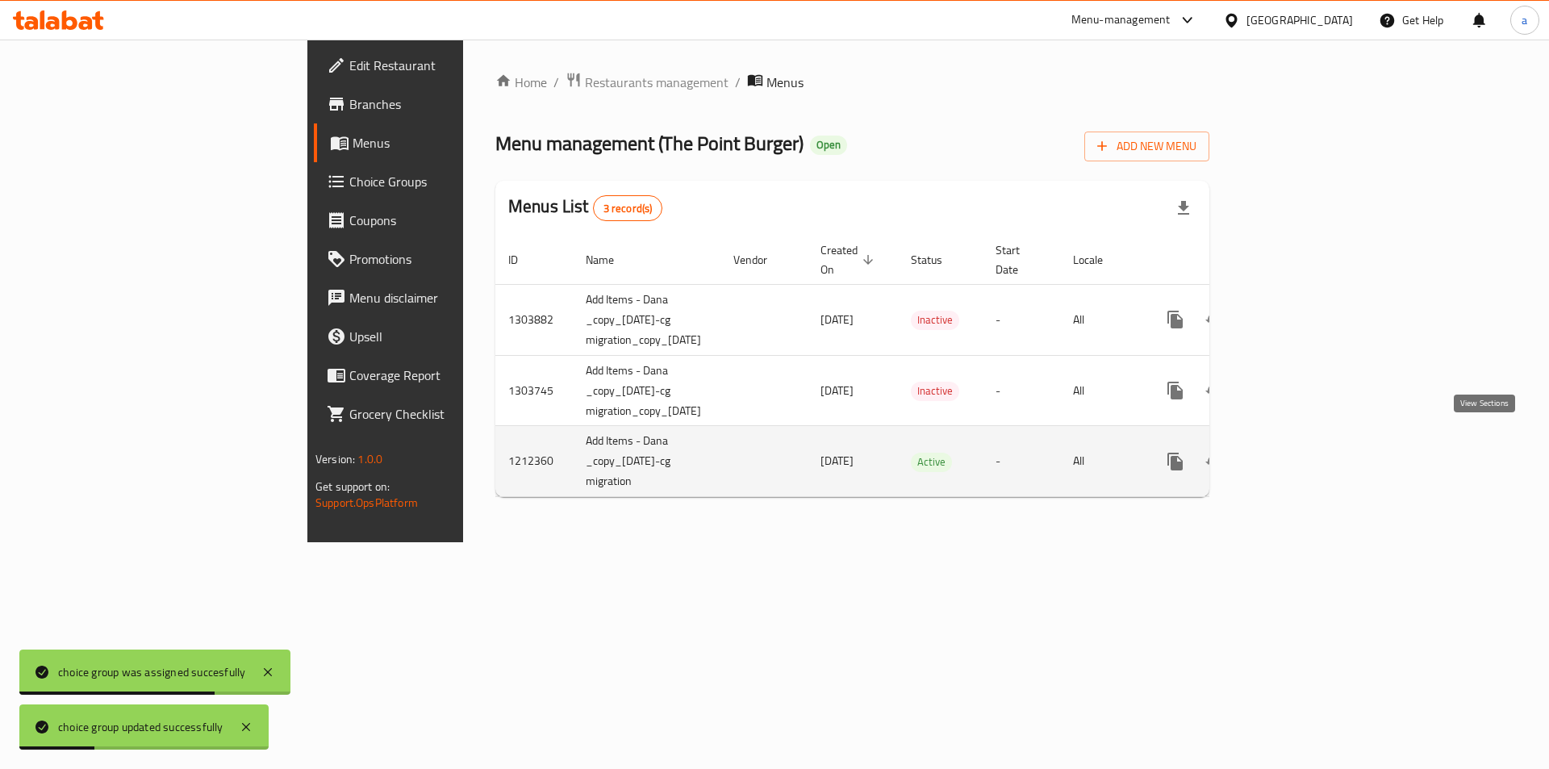
click at [1301, 452] on icon "enhanced table" at bounding box center [1291, 461] width 19 height 19
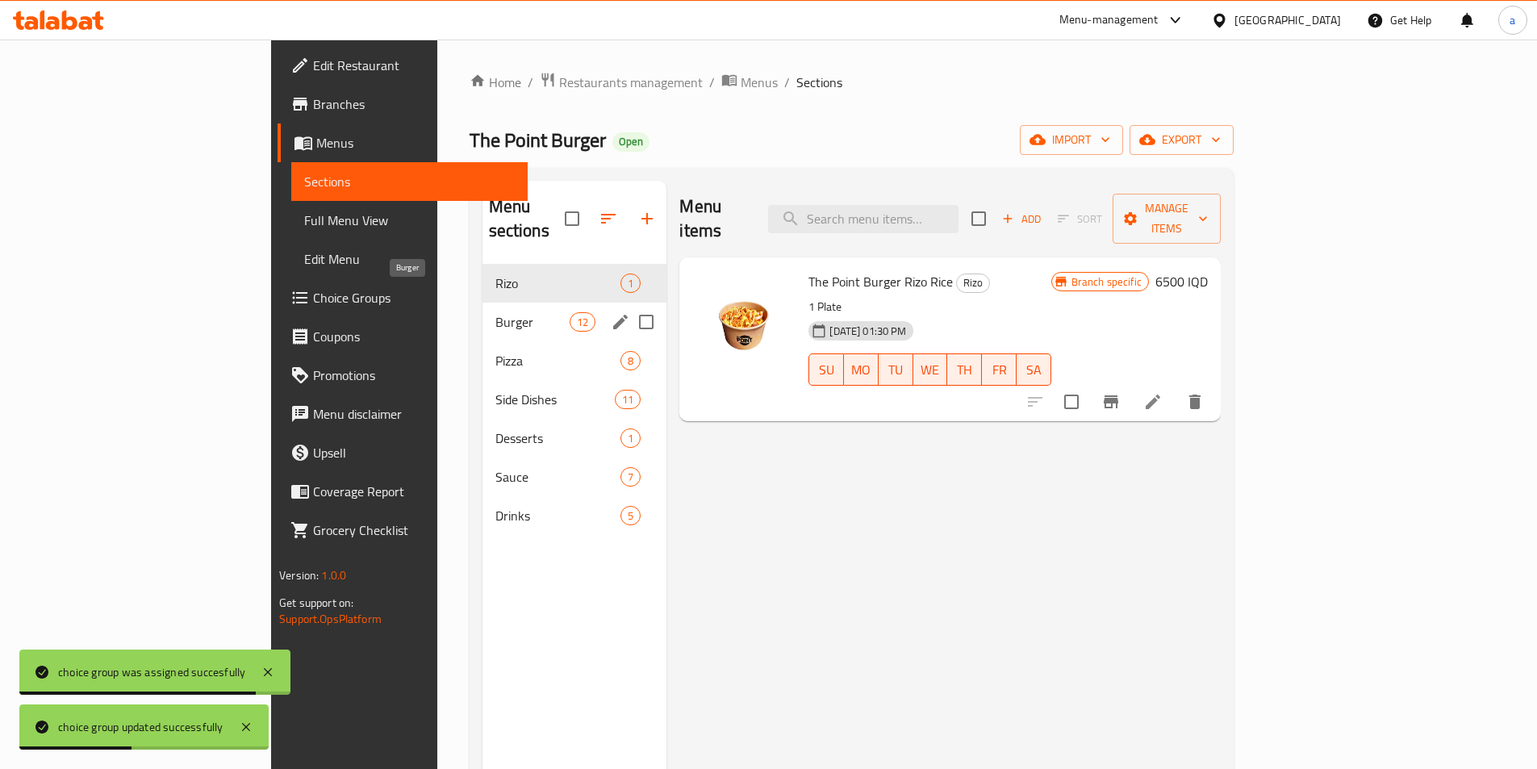
click at [495, 312] on span "Burger" at bounding box center [532, 321] width 75 height 19
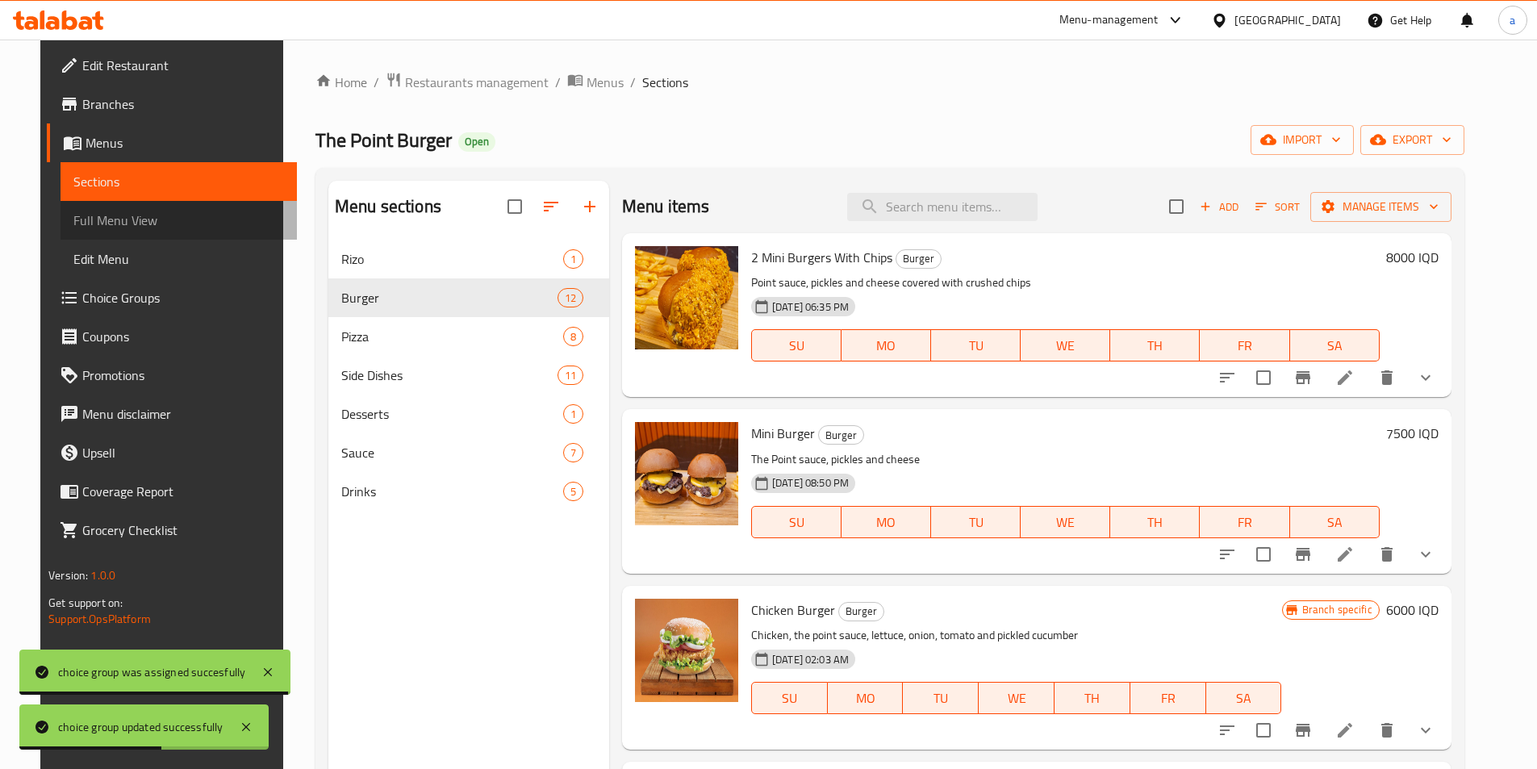
click at [151, 219] on span "Full Menu View" at bounding box center [178, 220] width 211 height 19
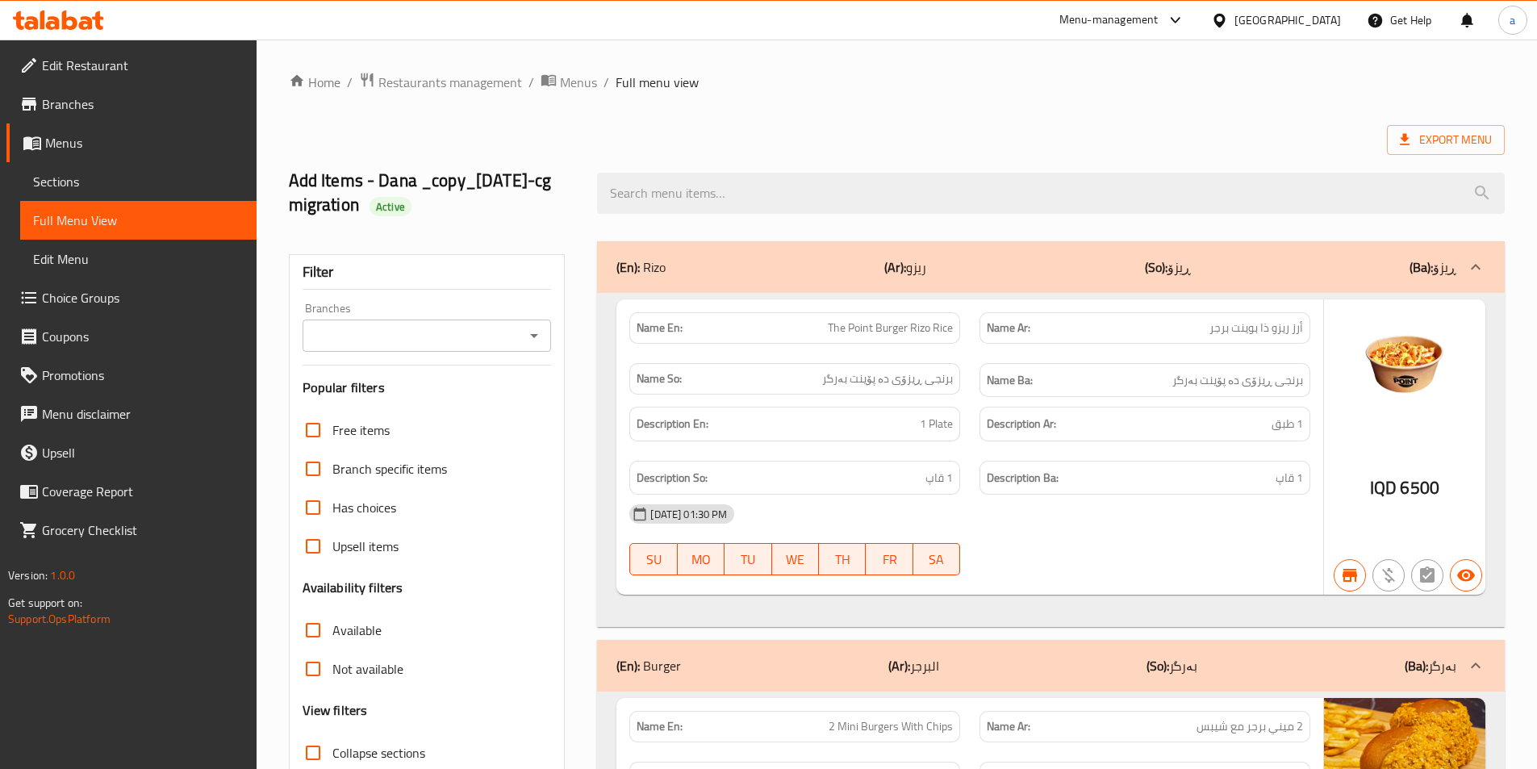
click at [470, 336] on input "Branches" at bounding box center [413, 335] width 213 height 23
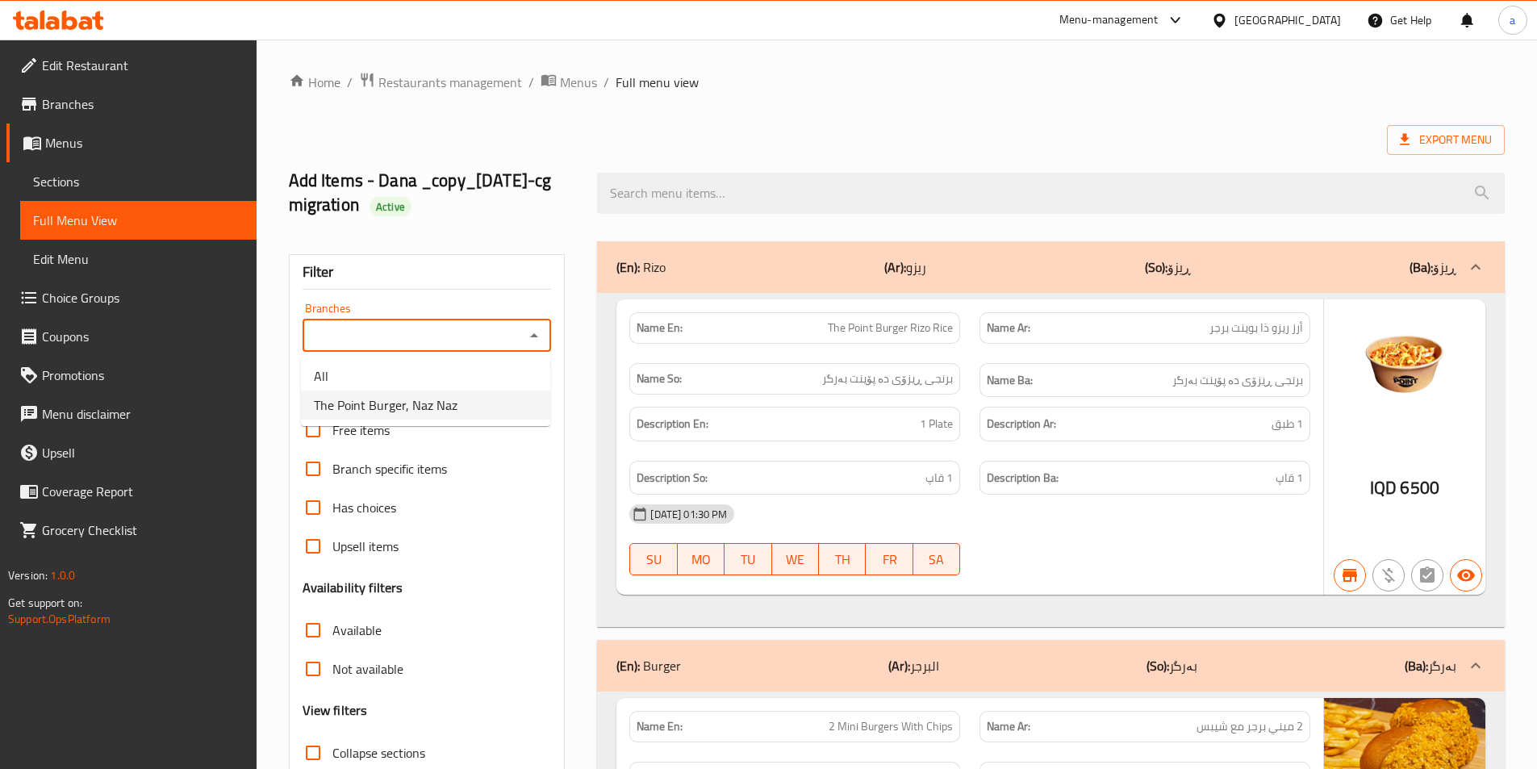
click at [451, 395] on span "The Point Burger, Naz Naz" at bounding box center [386, 404] width 144 height 19
type input "The Point Burger, Naz Naz"
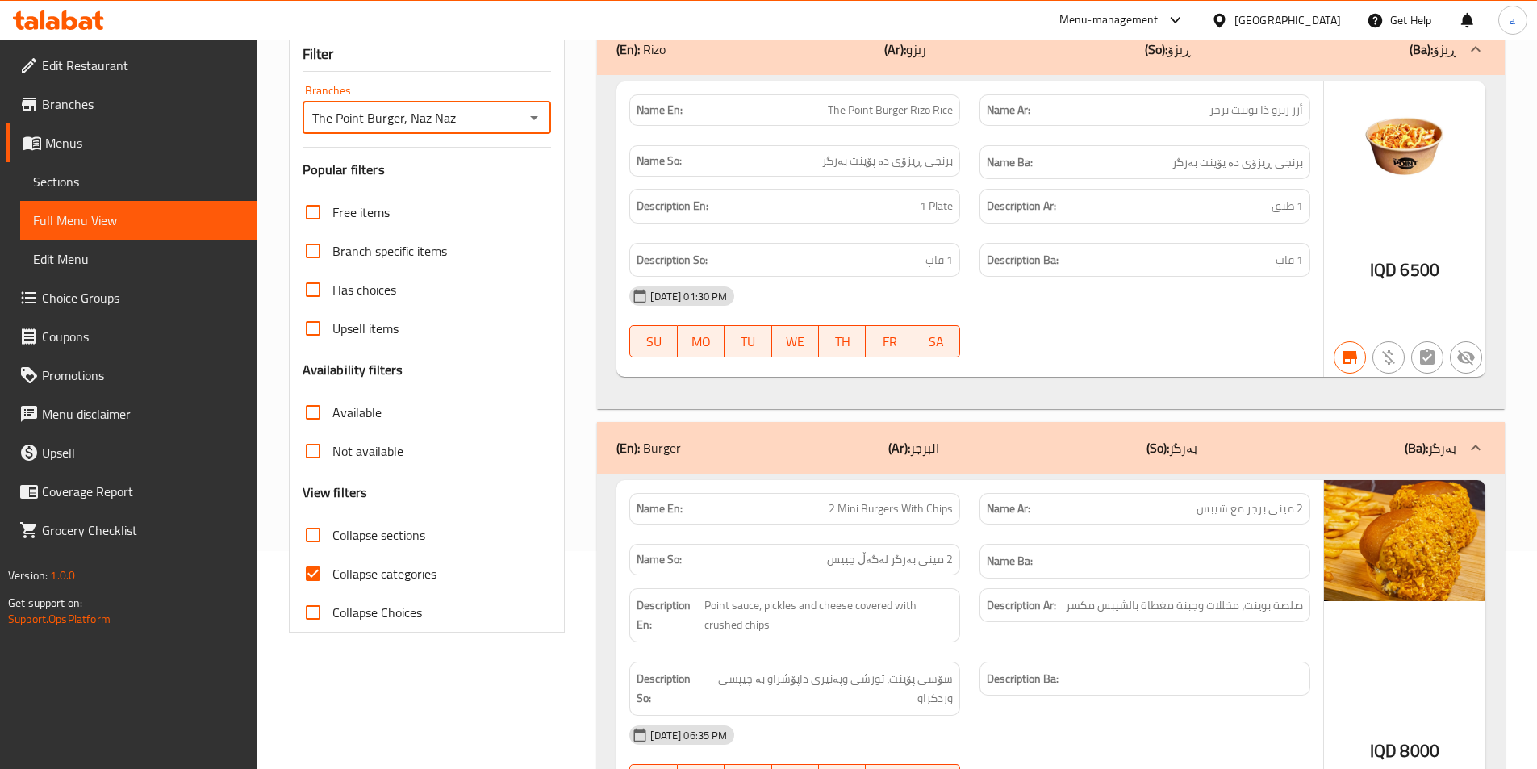
scroll to position [242, 0]
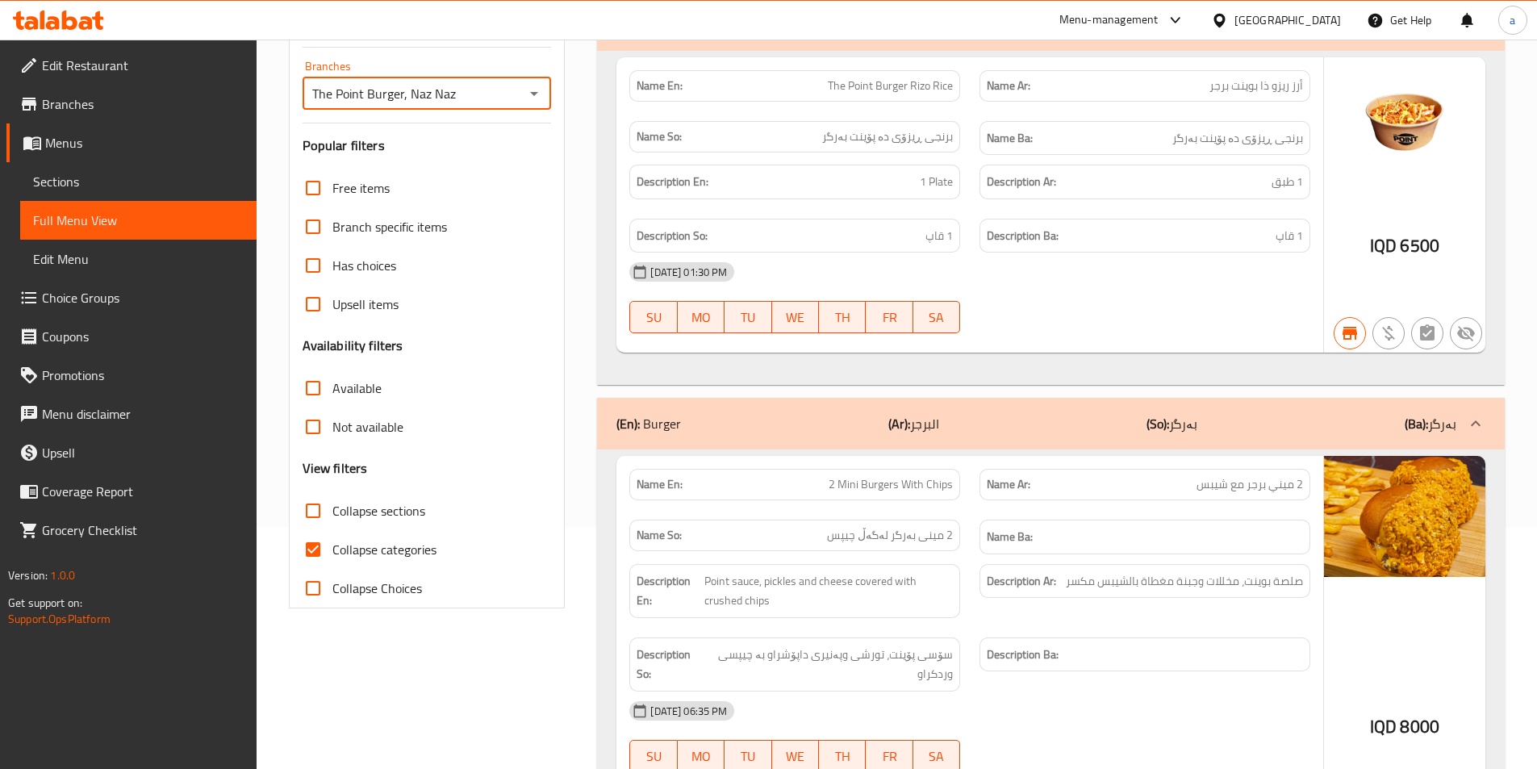
click at [400, 558] on span "Collapse categories" at bounding box center [384, 549] width 104 height 19
click at [332, 558] on input "Collapse categories" at bounding box center [313, 549] width 39 height 39
checkbox input "false"
click at [391, 511] on span "Collapse sections" at bounding box center [378, 510] width 93 height 19
click at [332, 511] on input "Collapse sections" at bounding box center [313, 510] width 39 height 39
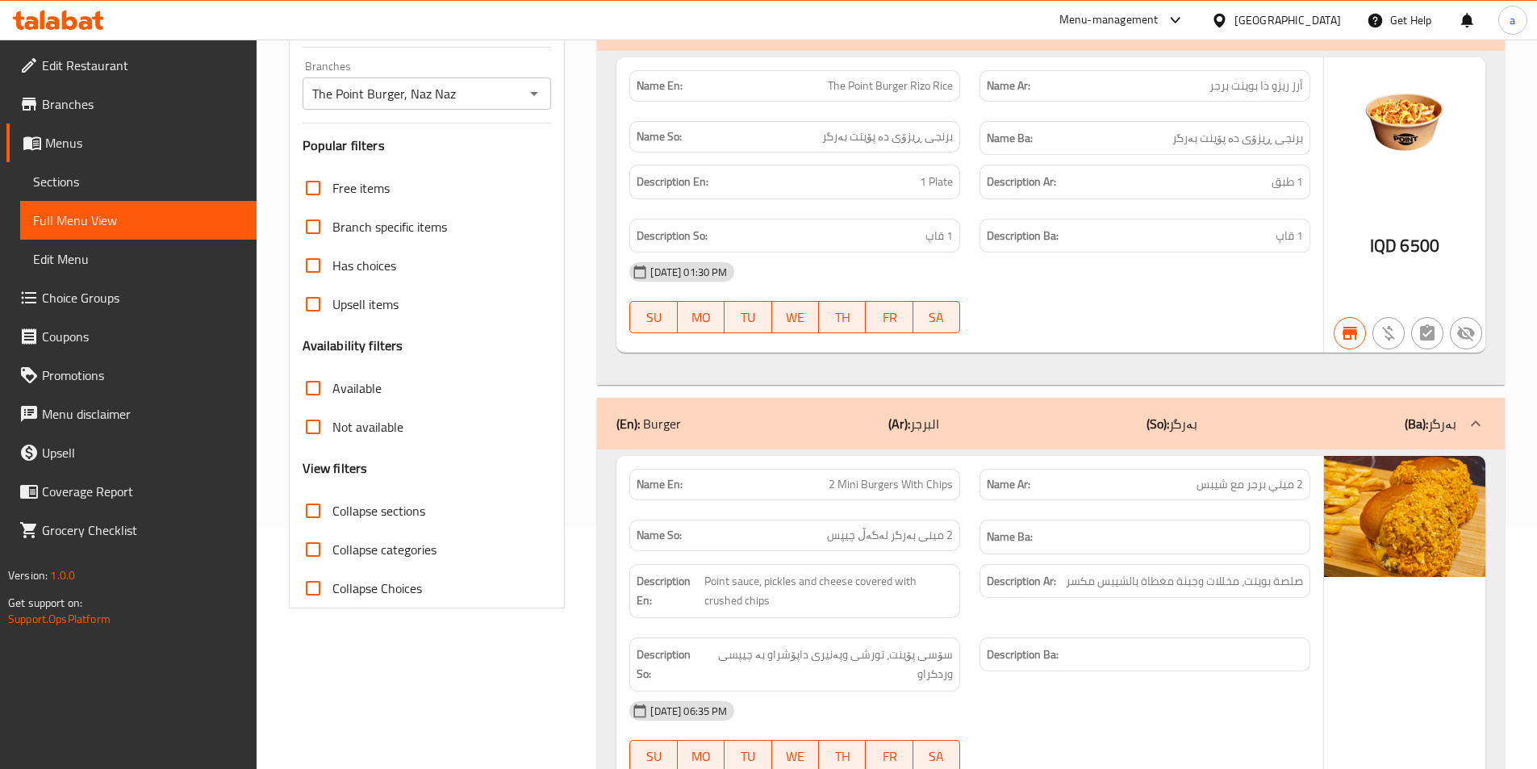
checkbox input "true"
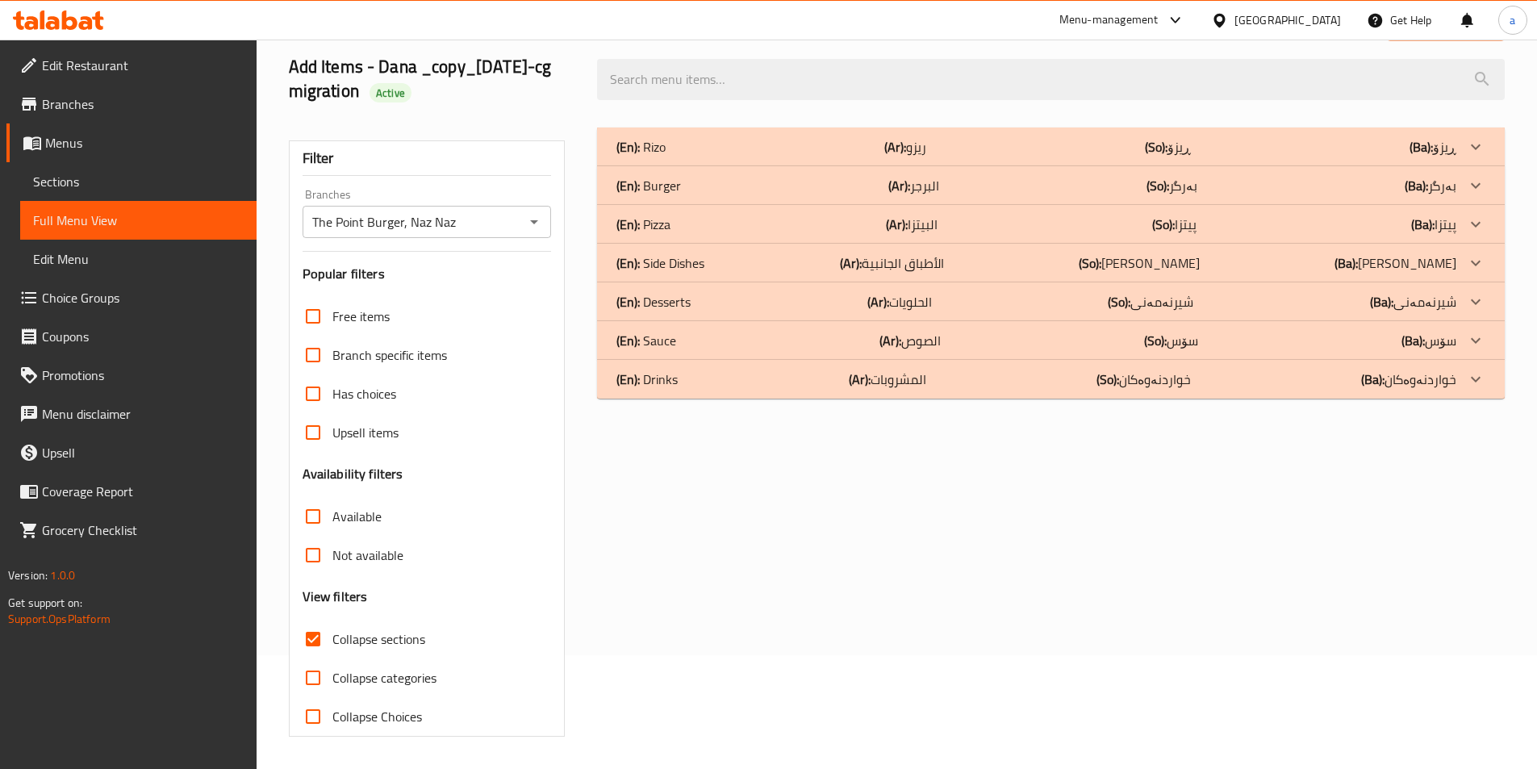
scroll to position [114, 0]
click at [1188, 190] on p "(So): بەرگر" at bounding box center [1171, 185] width 51 height 19
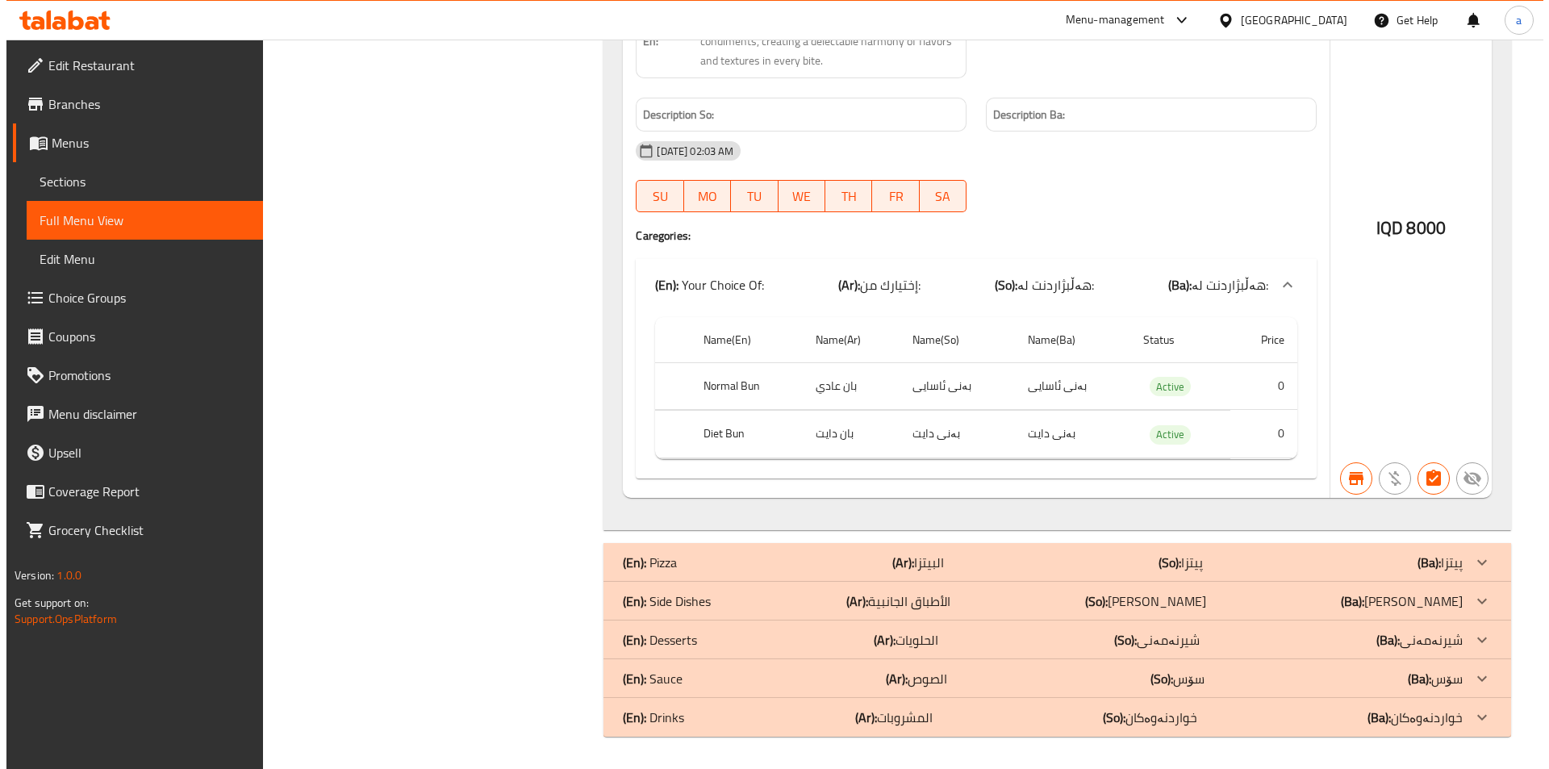
scroll to position [0, 0]
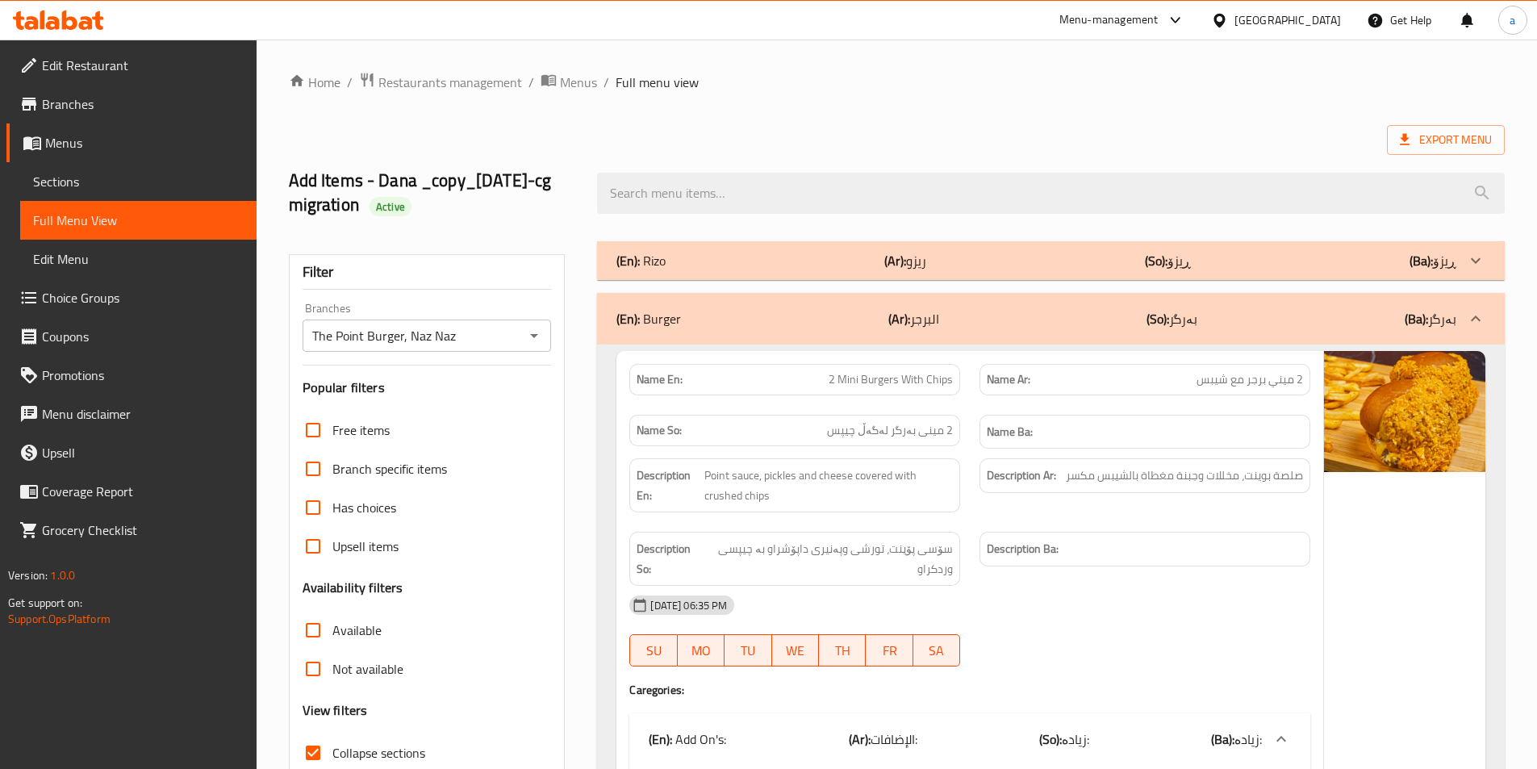
click at [958, 80] on ol "Home / Restaurants management / Menus / Full menu view" at bounding box center [897, 82] width 1216 height 21
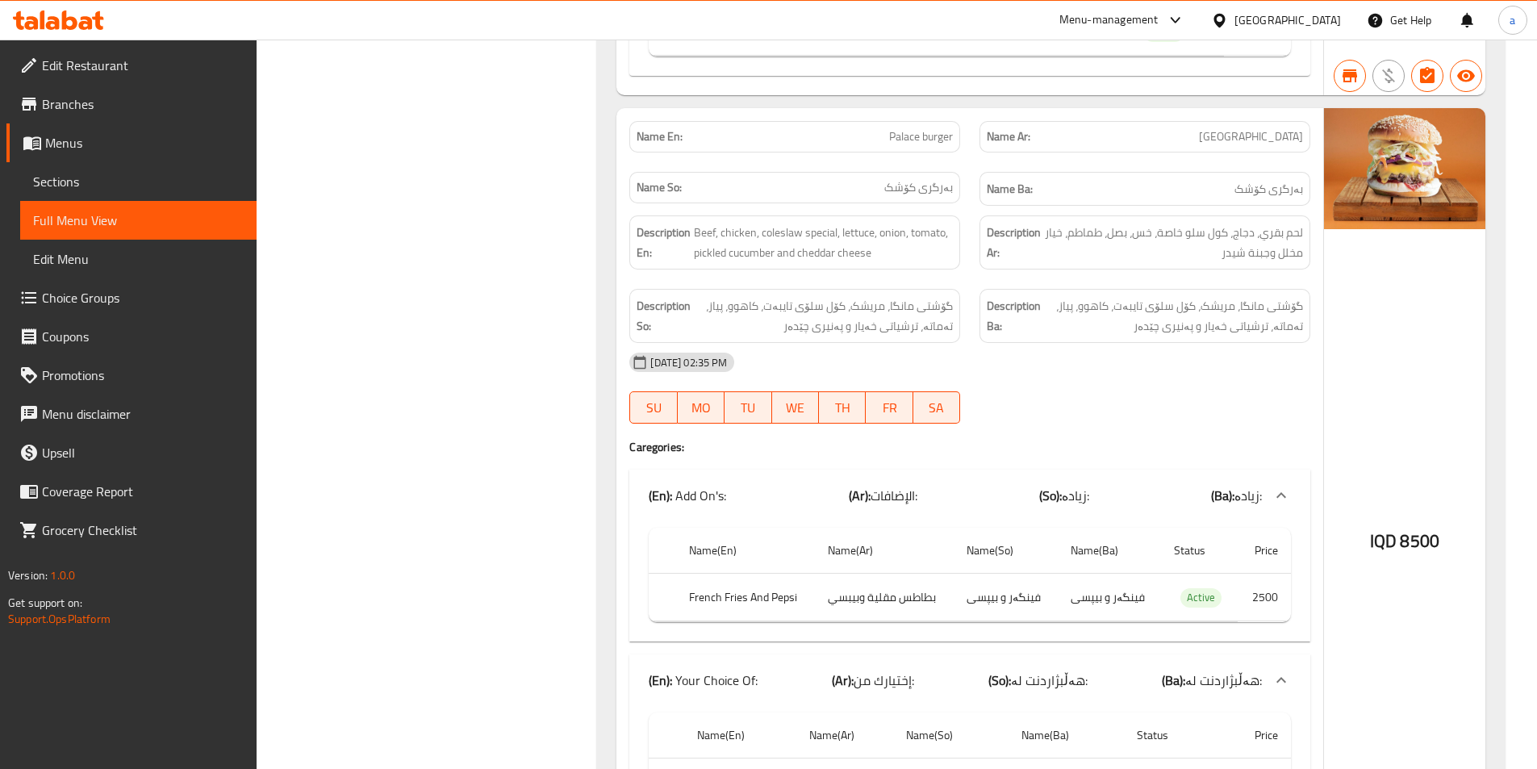
scroll to position [6551, 0]
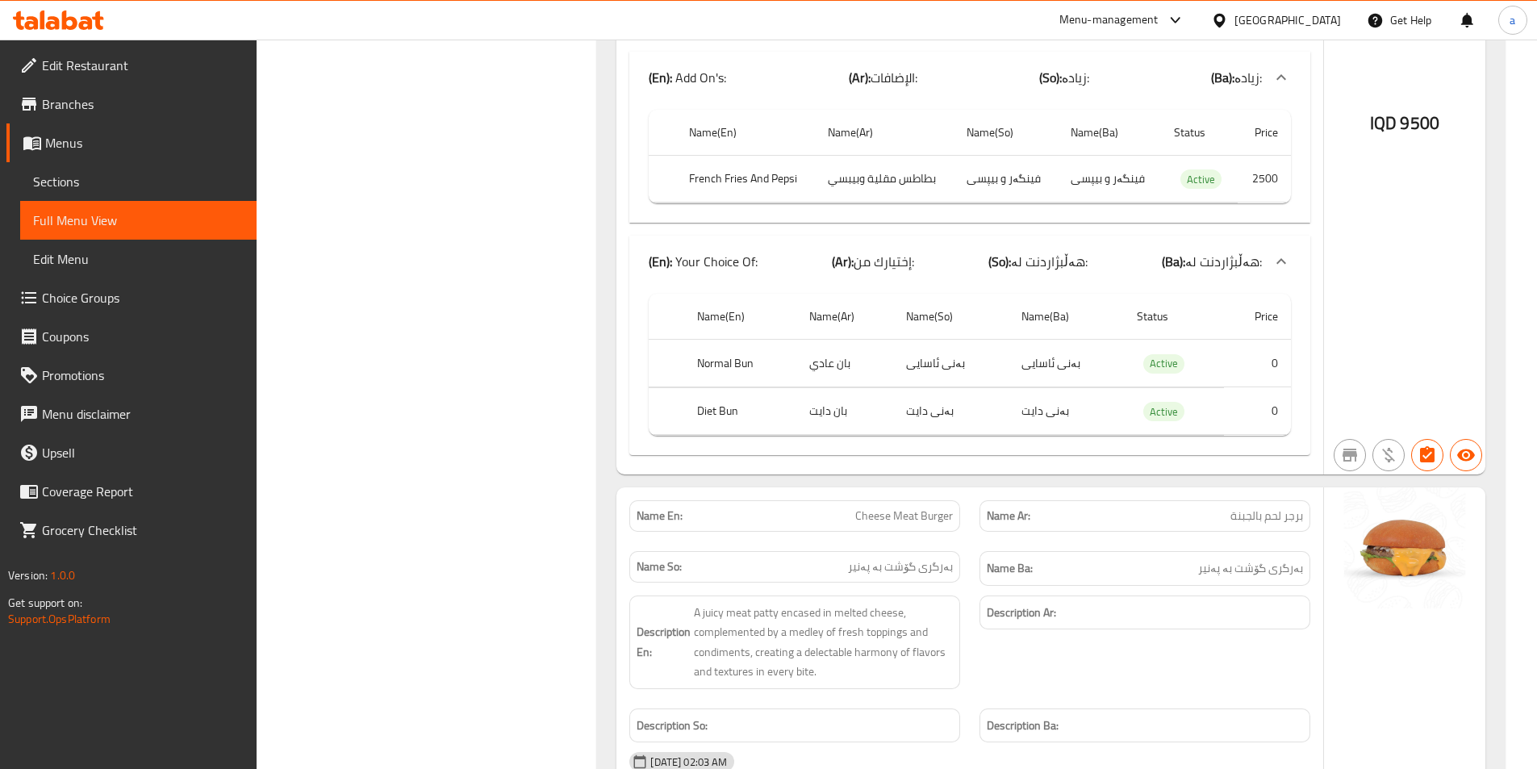
scroll to position [9197, 0]
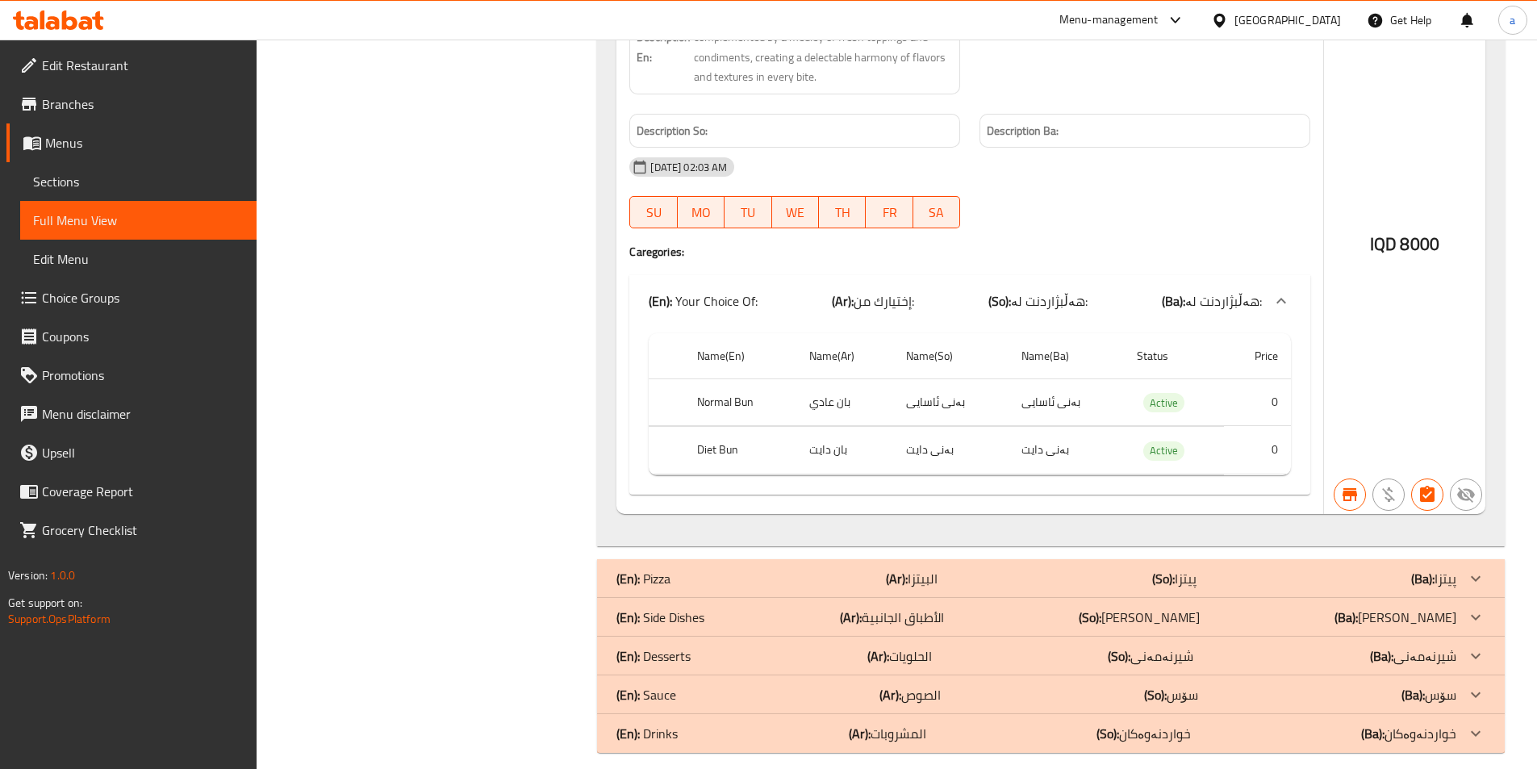
click at [999, 599] on div "(En): Side Dishes (Ar): الأطباق الجانبية (So): ژەمی لاوەکی (Ba): ژەمی لاوەکی" at bounding box center [1051, 617] width 908 height 39
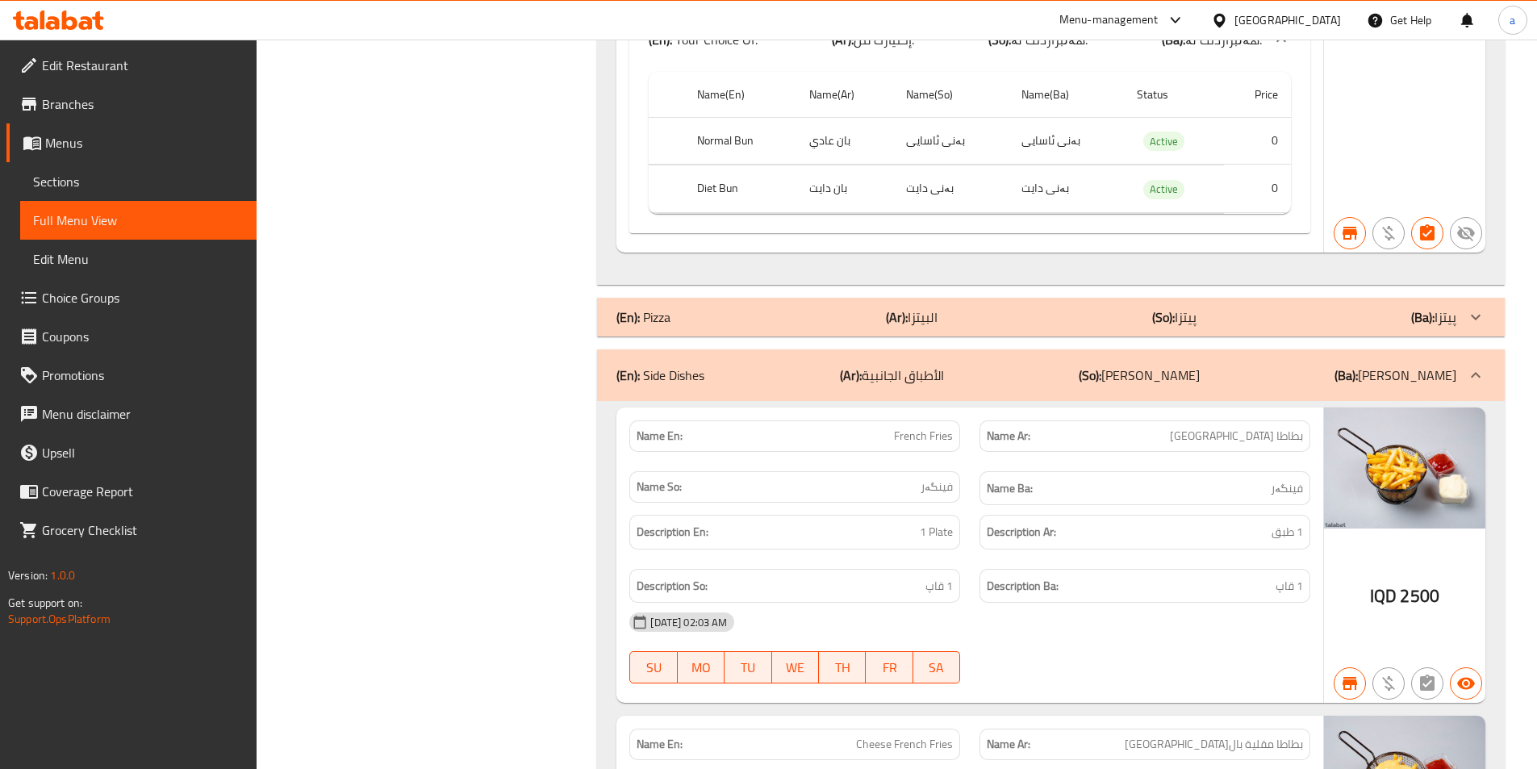
scroll to position [9439, 0]
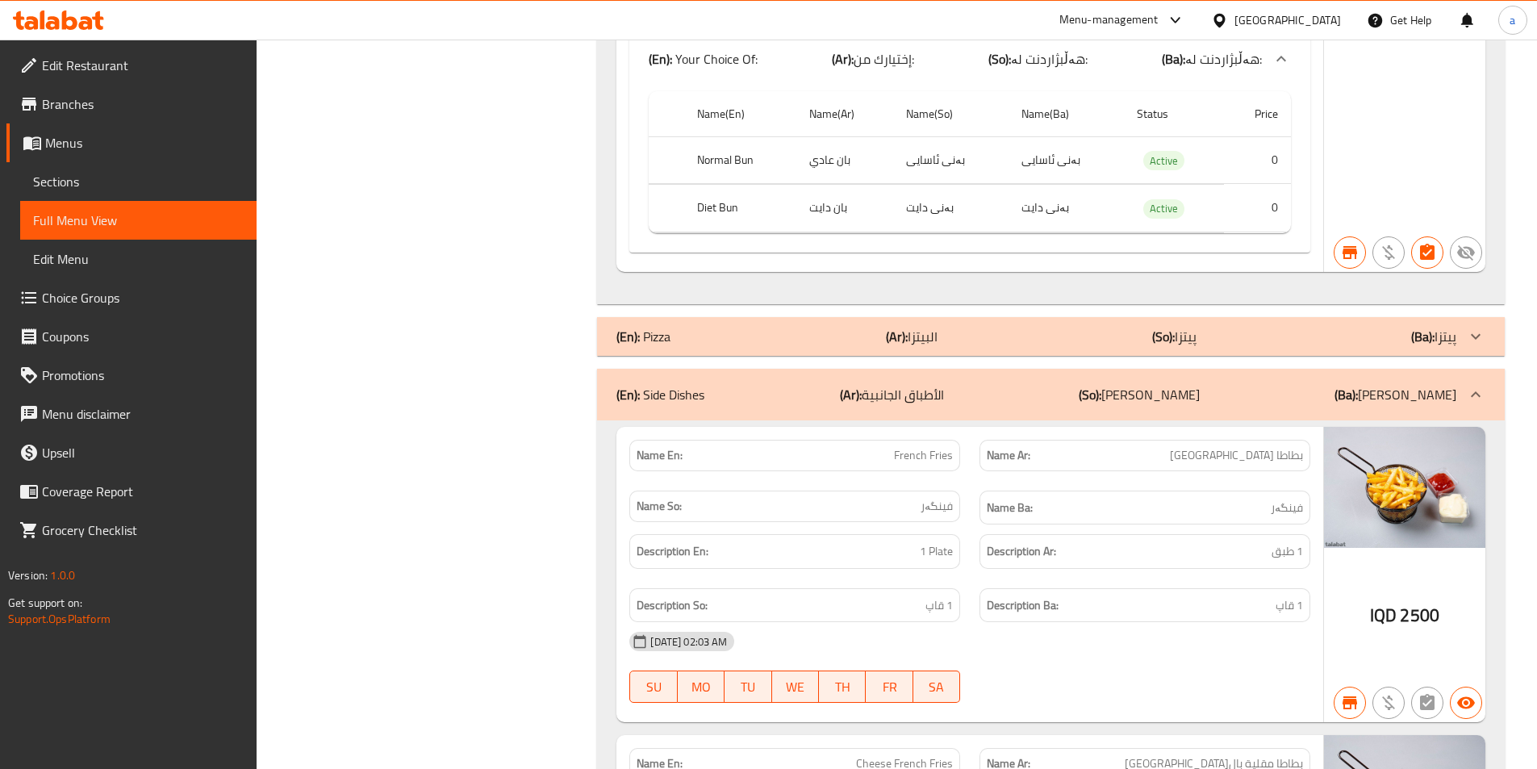
click at [1277, 408] on div "(En): Side Dishes (Ar): الأطباق الجانبية (So): ژەمی لاوەکی (Ba): ژەمی لاوەکی" at bounding box center [1051, 395] width 908 height 52
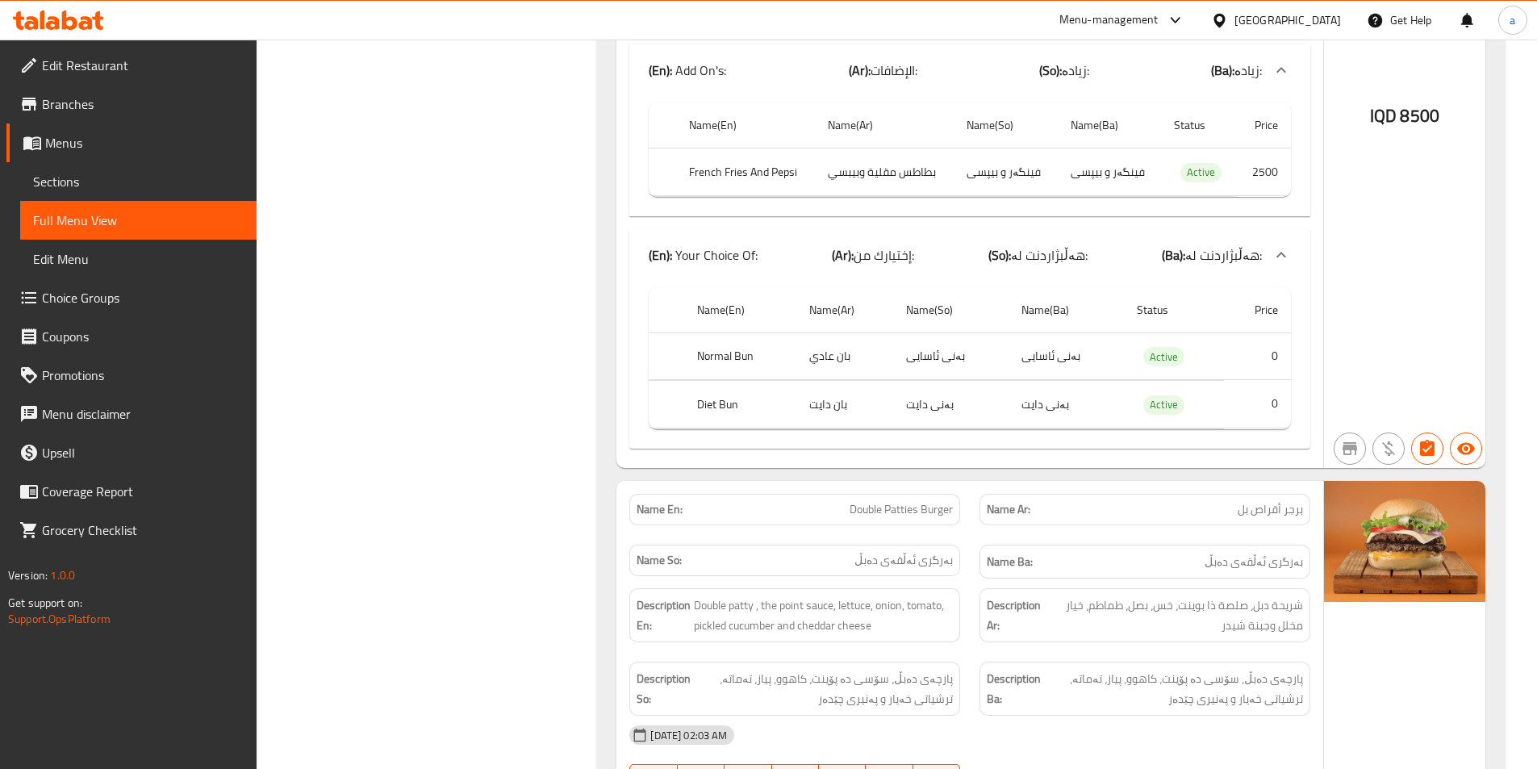
scroll to position [7019, 0]
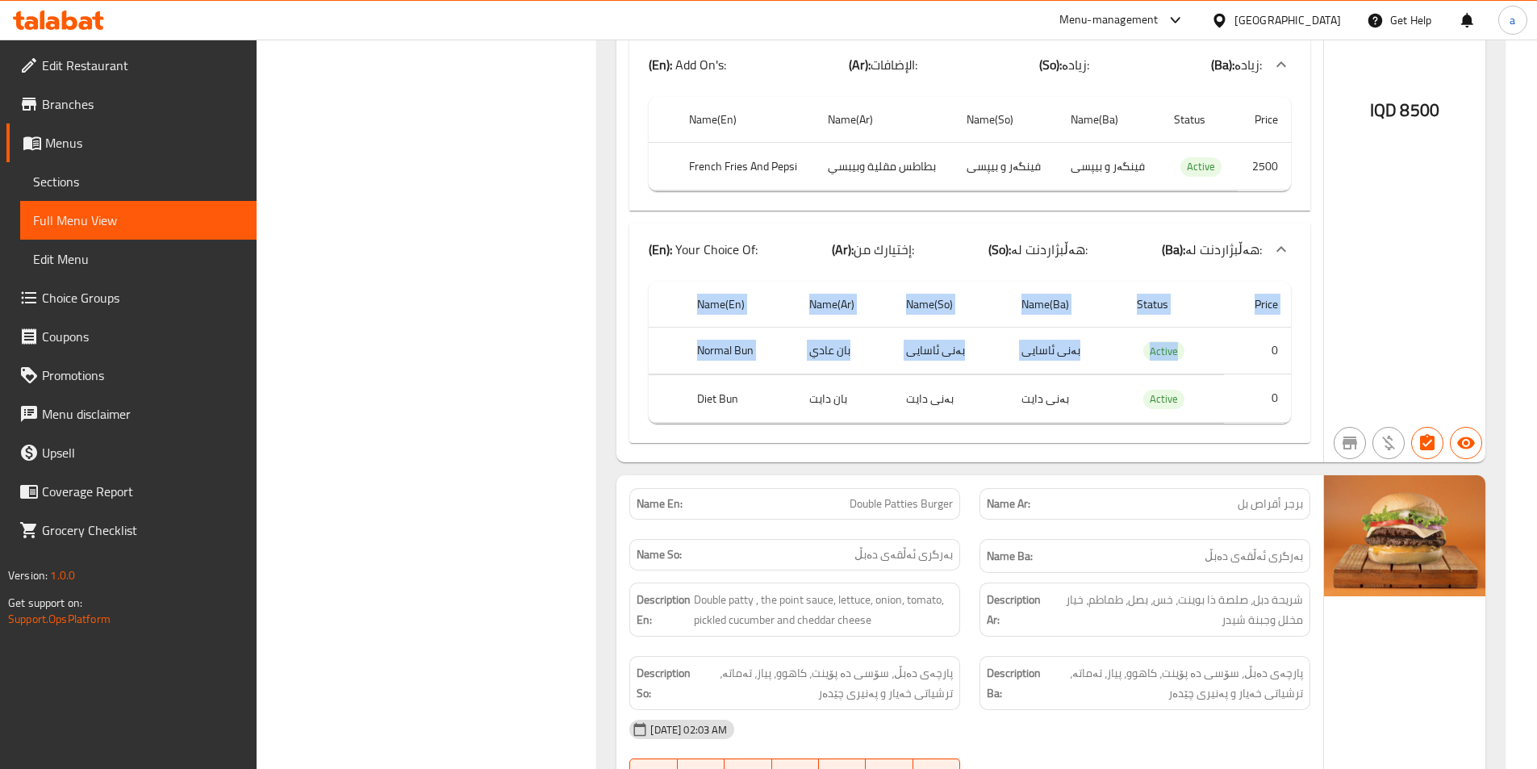
drag, startPoint x: 1256, startPoint y: 349, endPoint x: 1293, endPoint y: 347, distance: 37.1
click at [1293, 347] on div "Name(En) Name(Ar) Name(So) Name(Ba) Status Price Normal Bun بان عادي بەنى ئاسای…" at bounding box center [969, 359] width 681 height 168
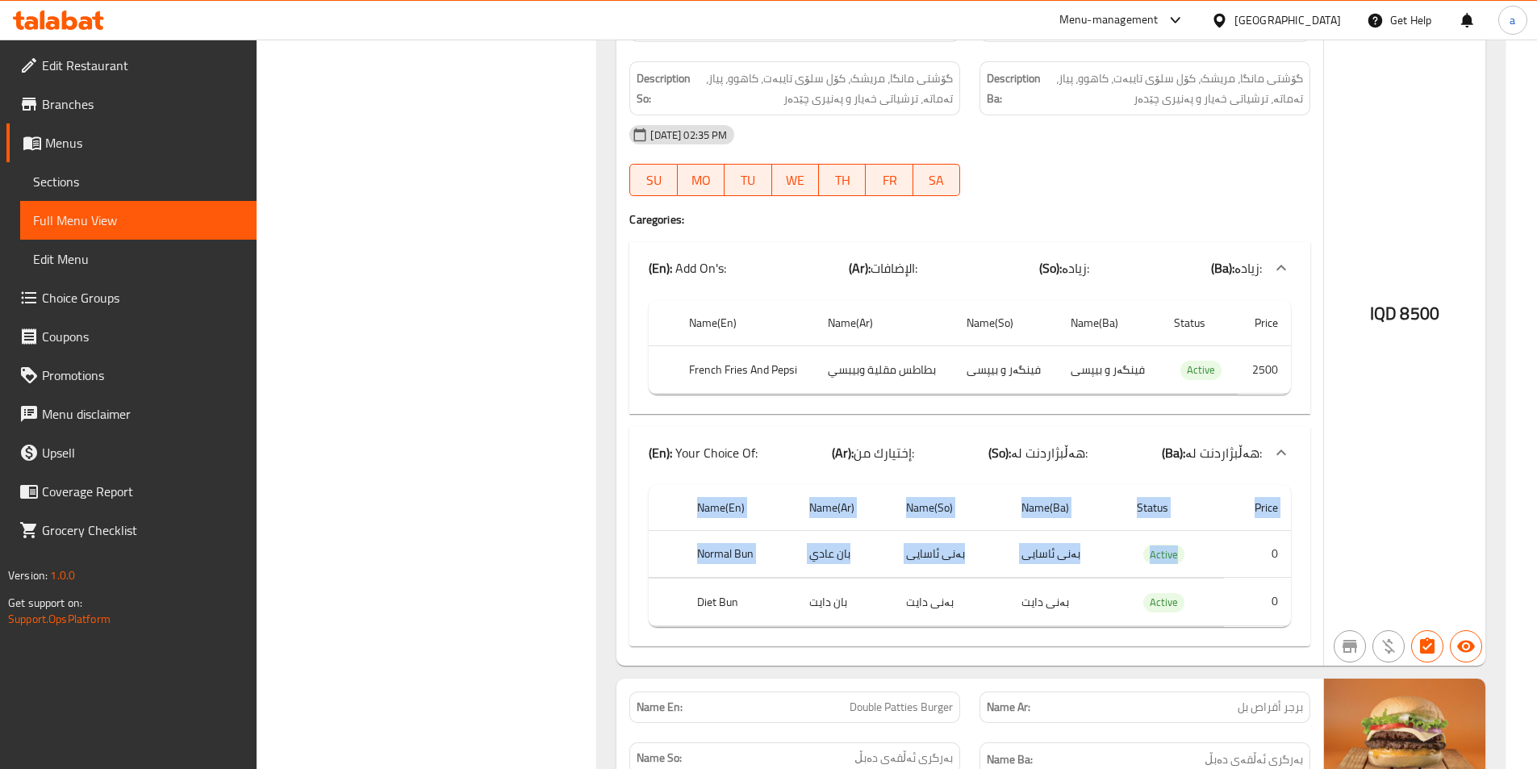
scroll to position [6777, 0]
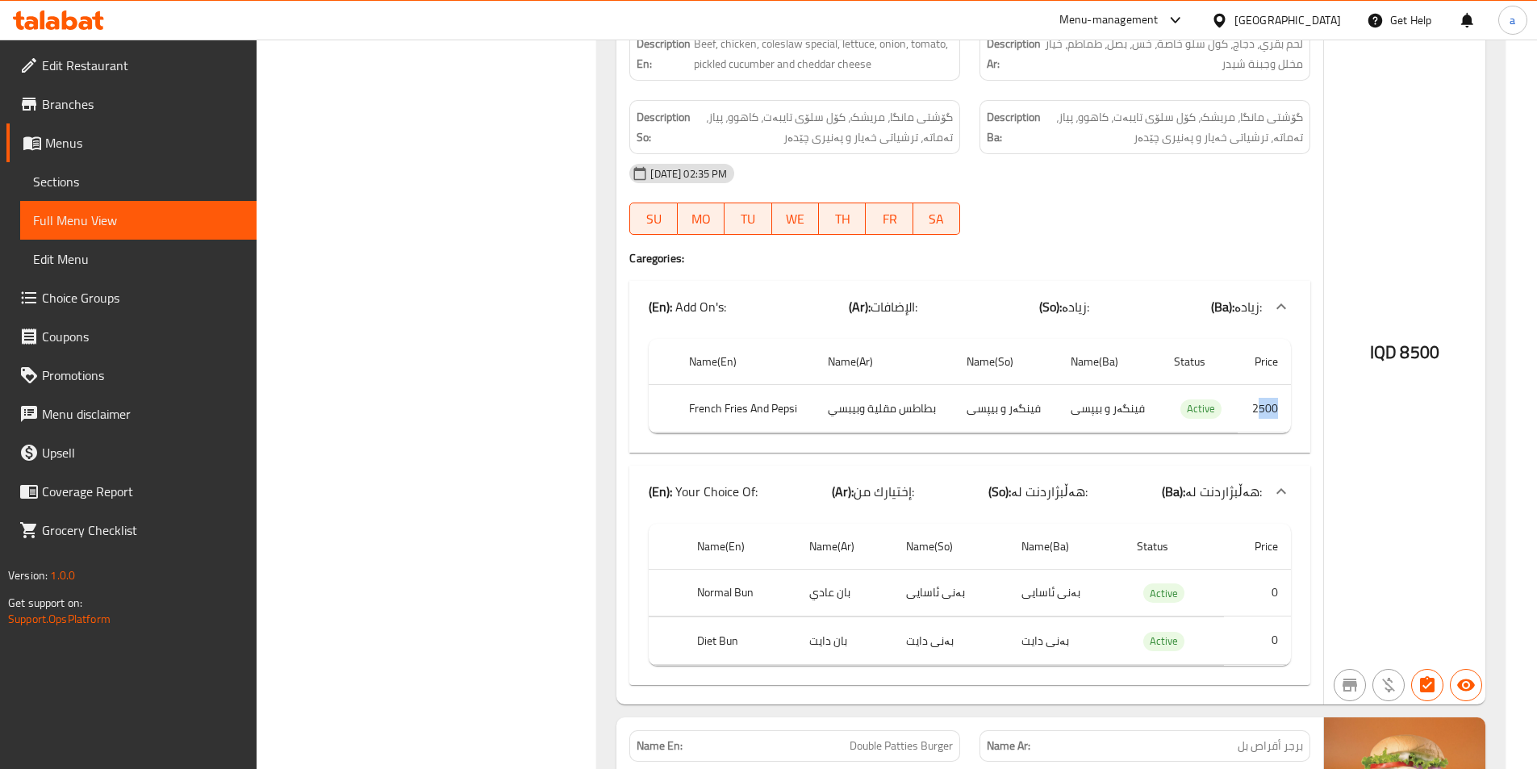
drag, startPoint x: 1267, startPoint y: 411, endPoint x: 1286, endPoint y: 411, distance: 18.6
click at [1286, 411] on td "2500" at bounding box center [1264, 409] width 53 height 48
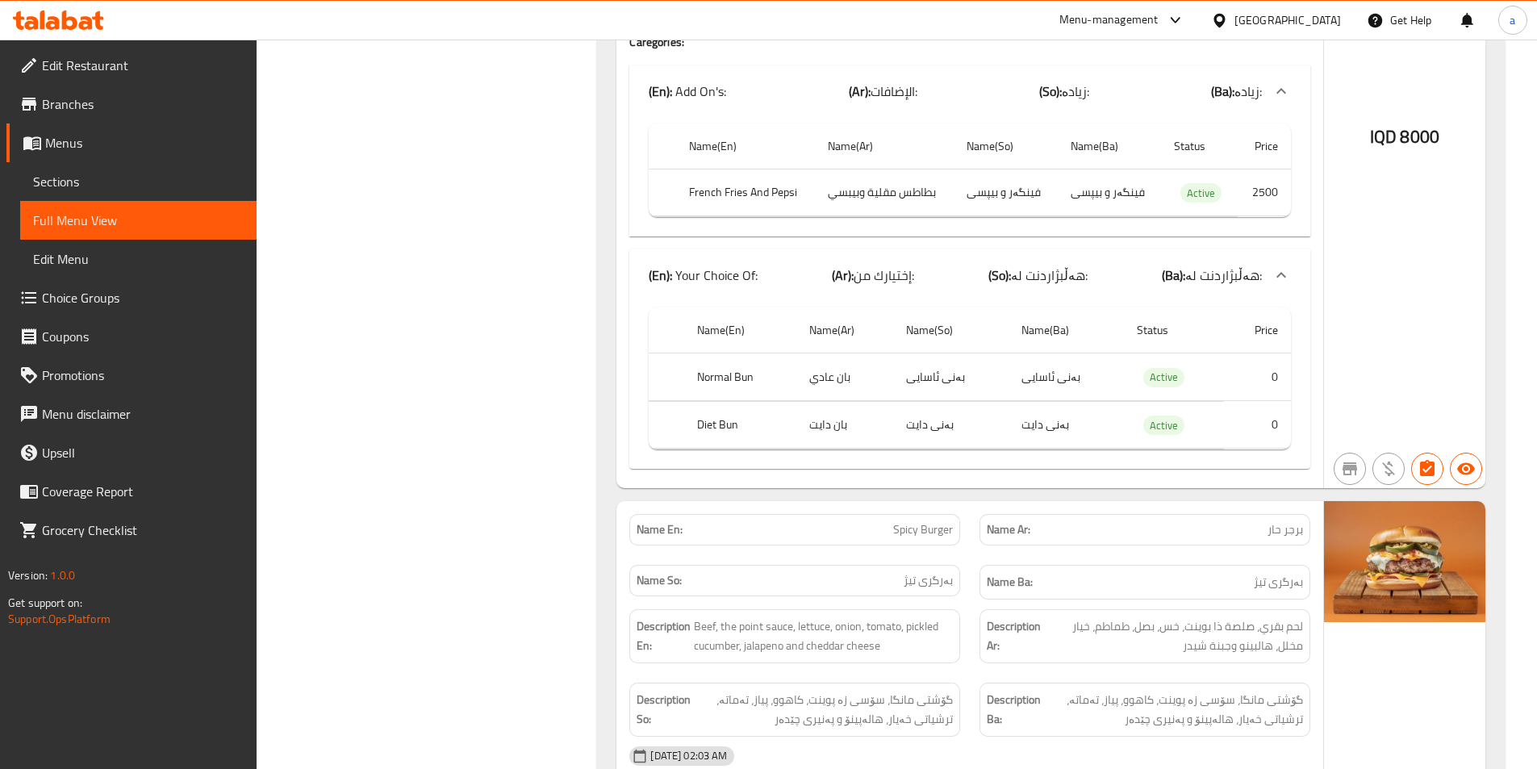
scroll to position [4357, 0]
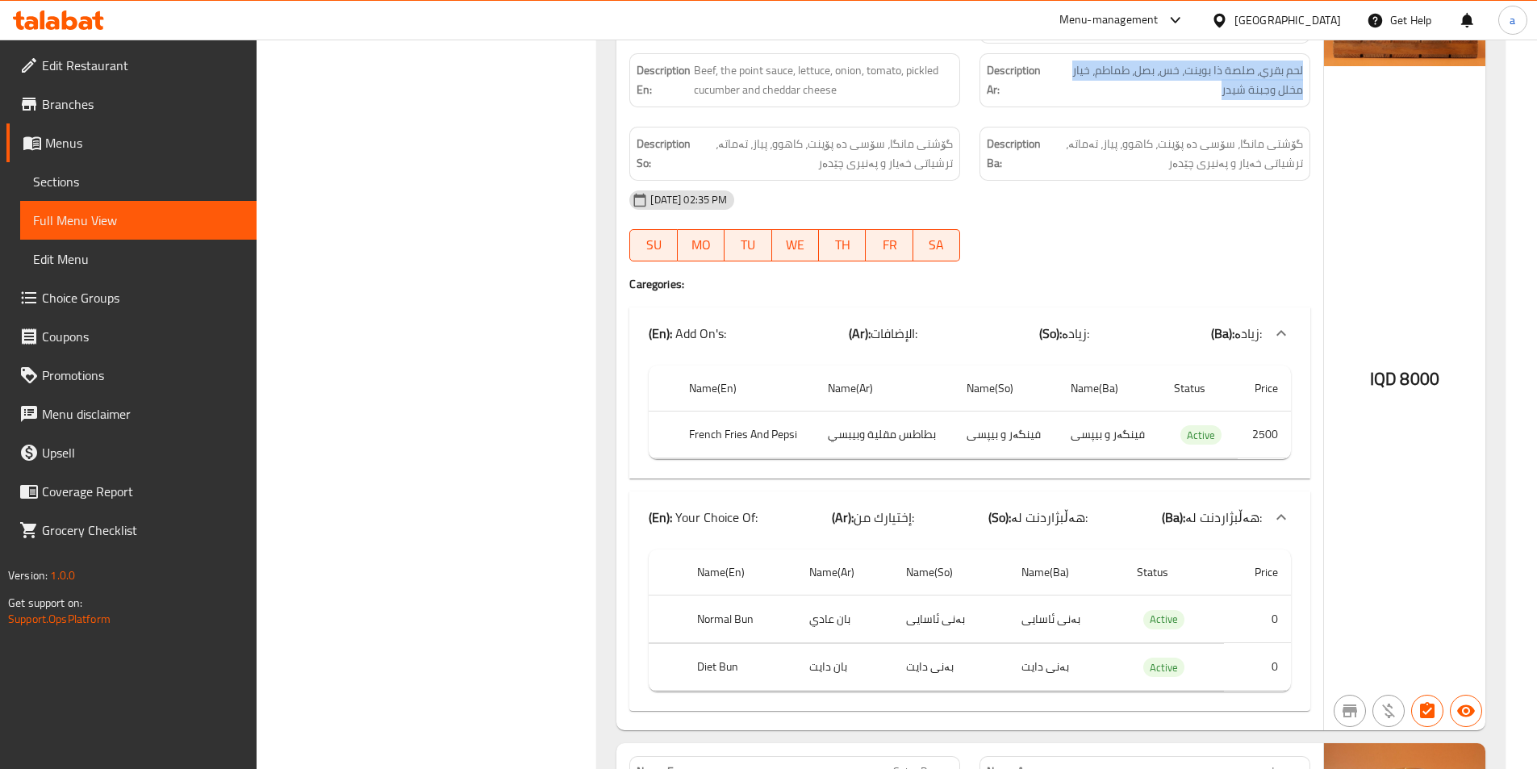
drag, startPoint x: 1184, startPoint y: 95, endPoint x: 1304, endPoint y: 77, distance: 121.5
click at [1304, 77] on div "Description Ar: لحم بقري، صلصة ذا بوينت، خس، بصل، طماطم، خيار مخلل وجبنة شيدر" at bounding box center [1144, 80] width 331 height 54
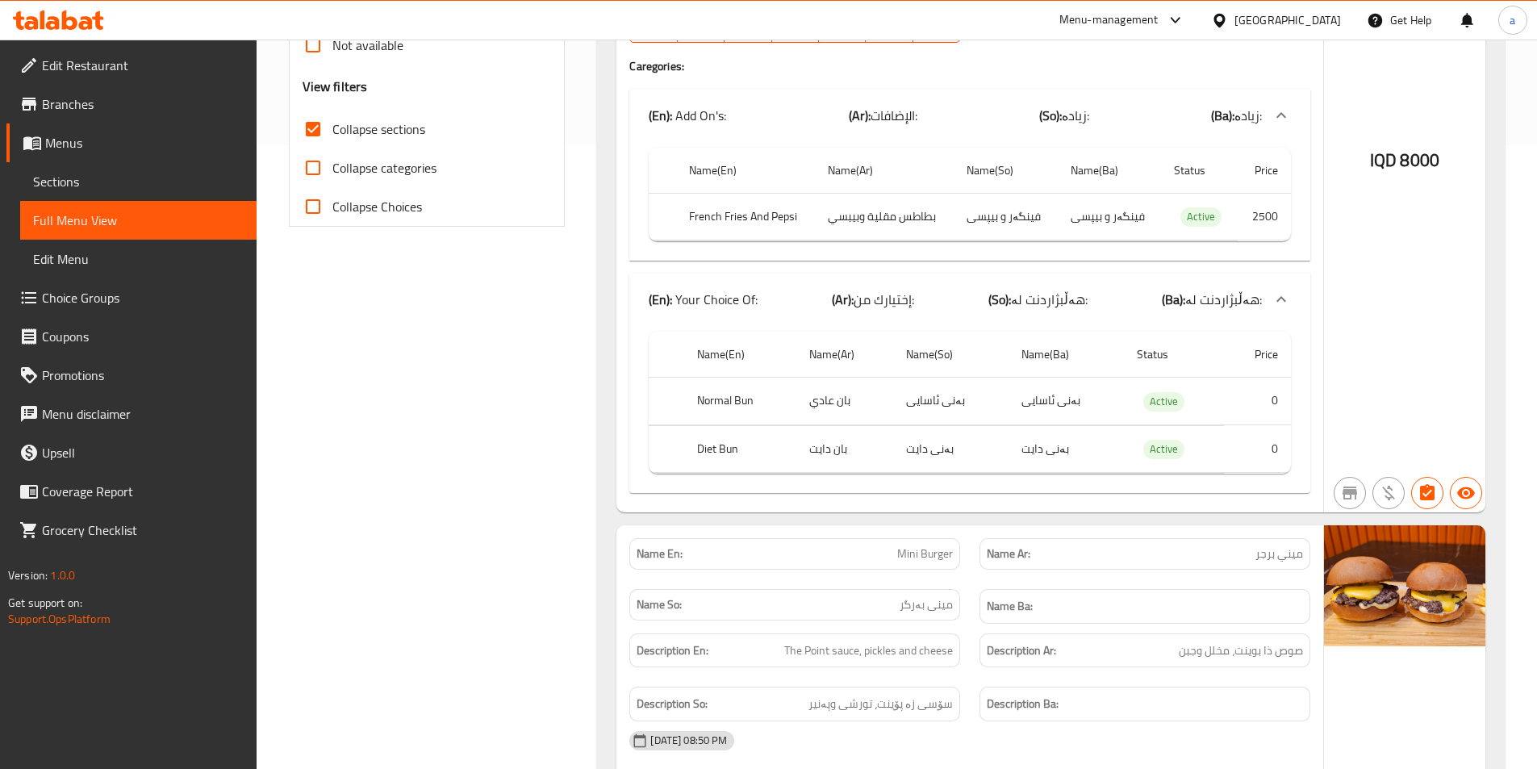
scroll to position [0, 0]
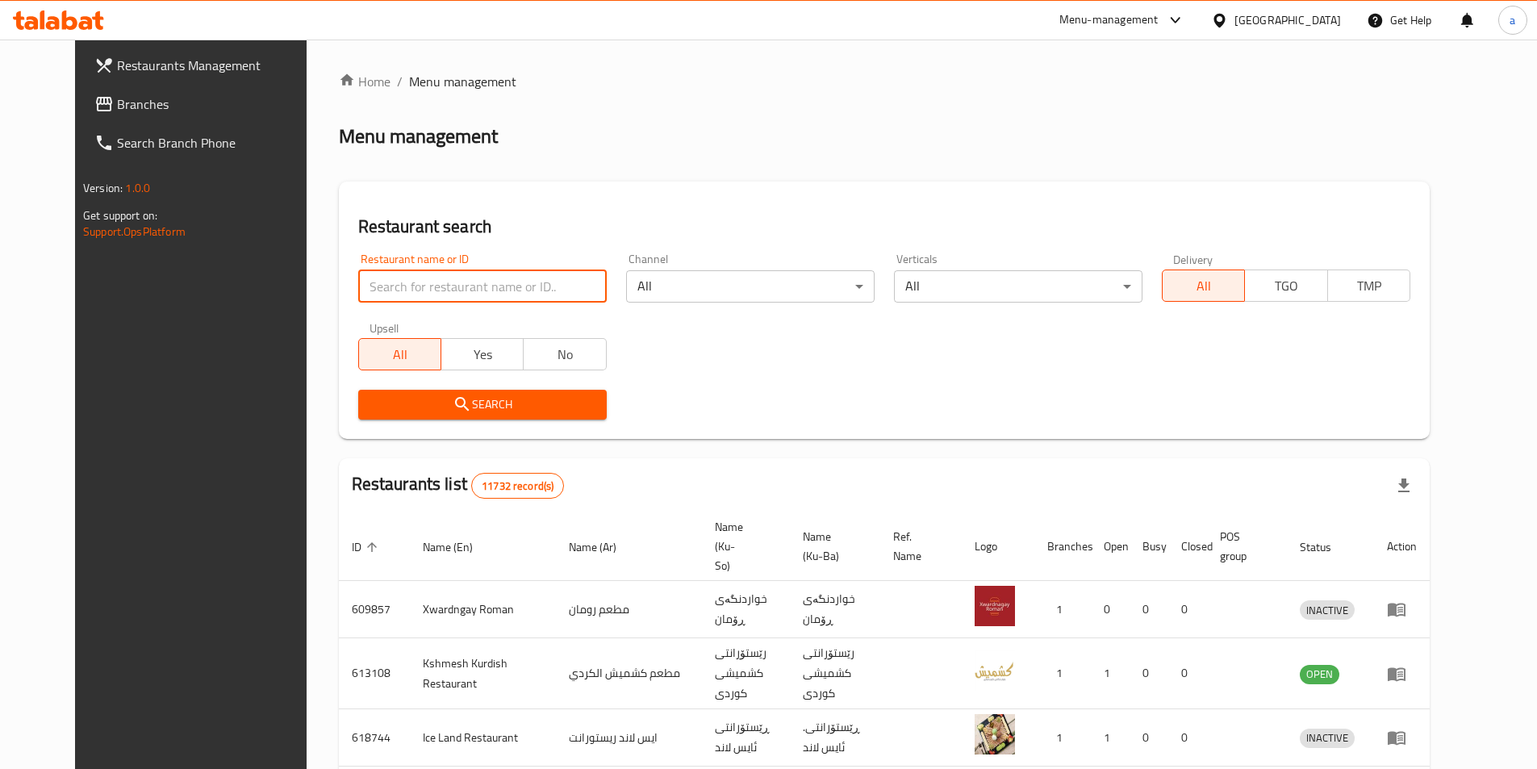
click at [486, 274] on input "search" at bounding box center [482, 286] width 248 height 32
paste input "Samon Xosh"
type input "Samon Xosh"
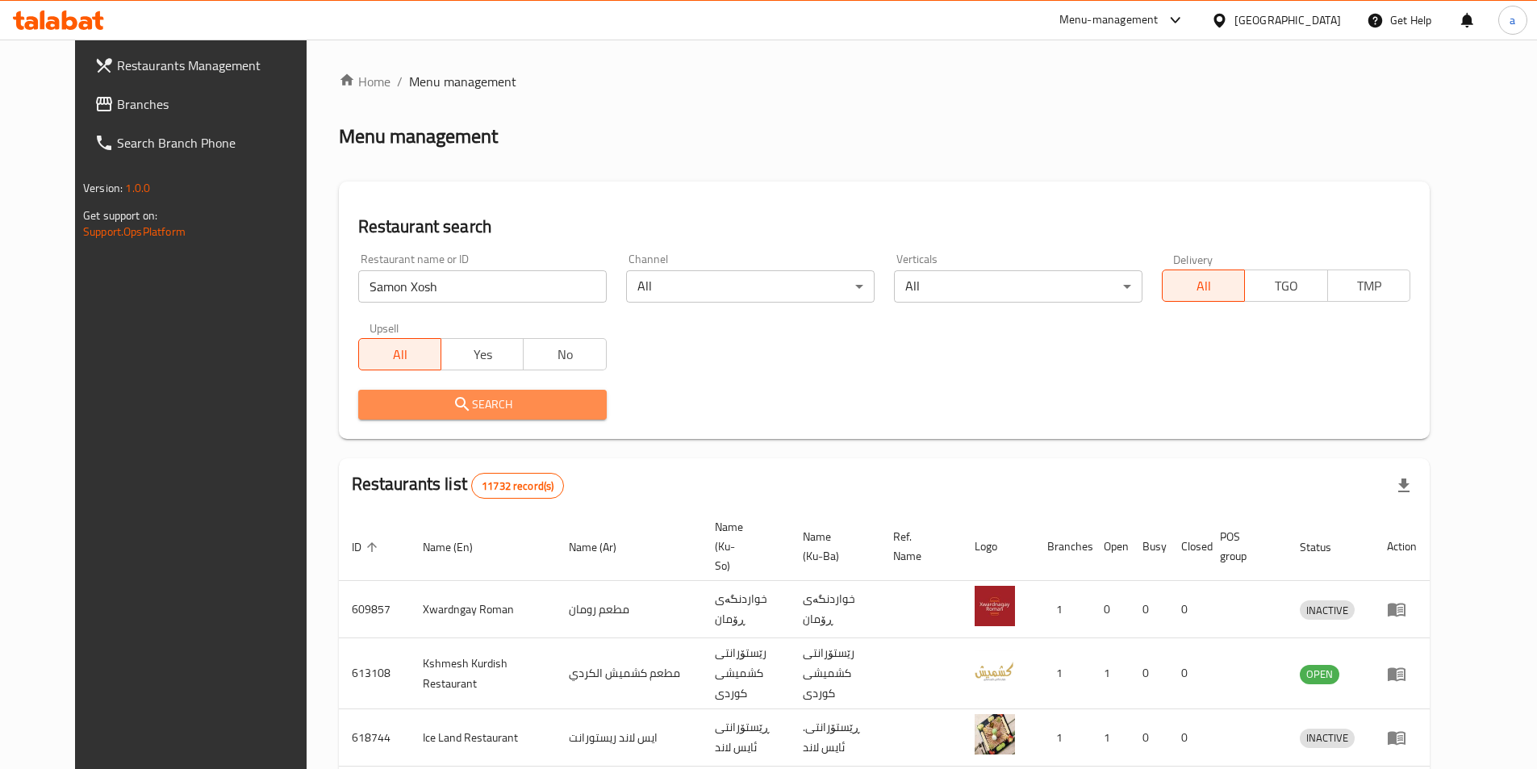
click at [526, 398] on span "Search" at bounding box center [482, 405] width 223 height 20
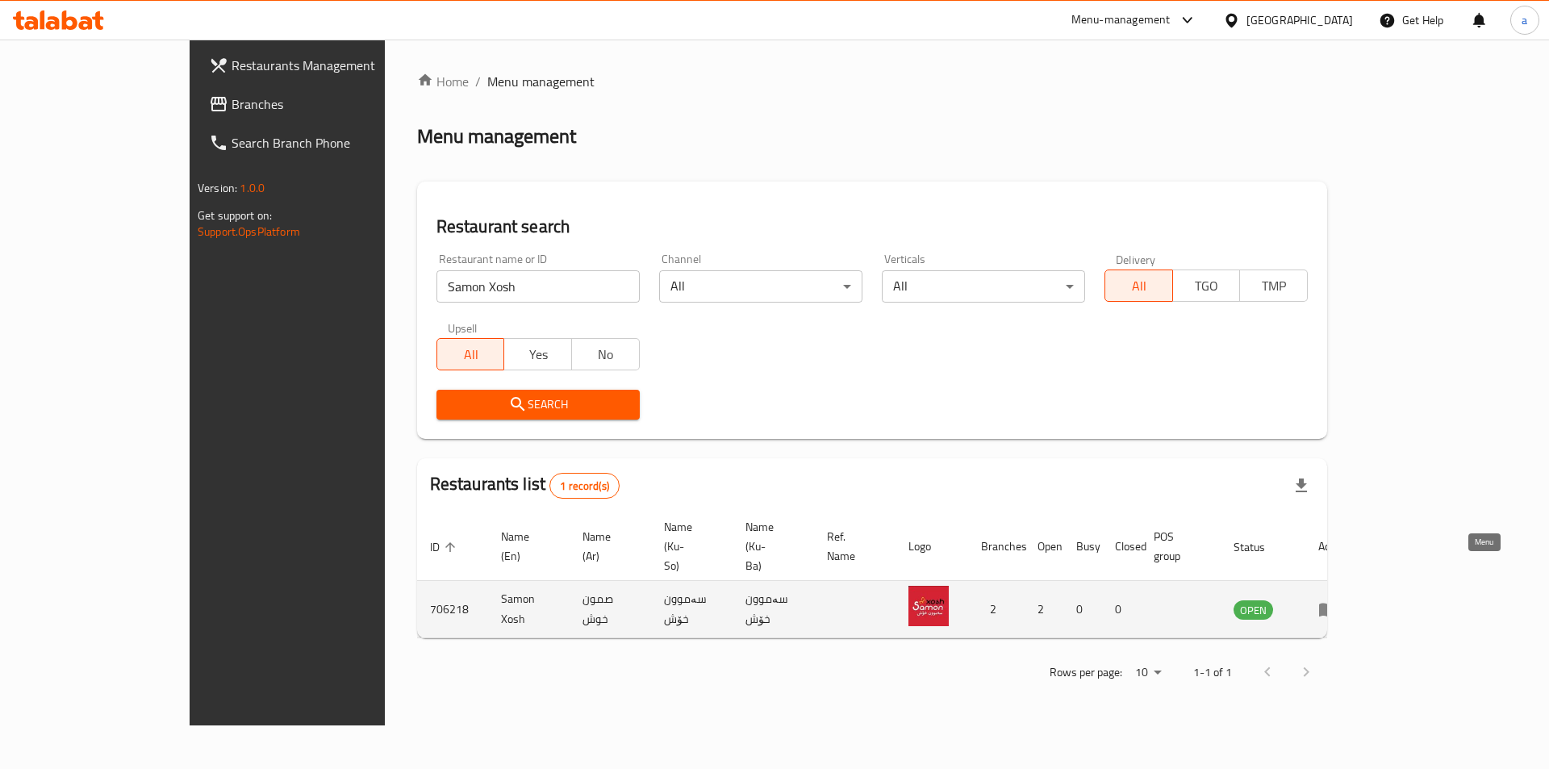
click at [1337, 603] on icon "enhanced table" at bounding box center [1328, 610] width 18 height 14
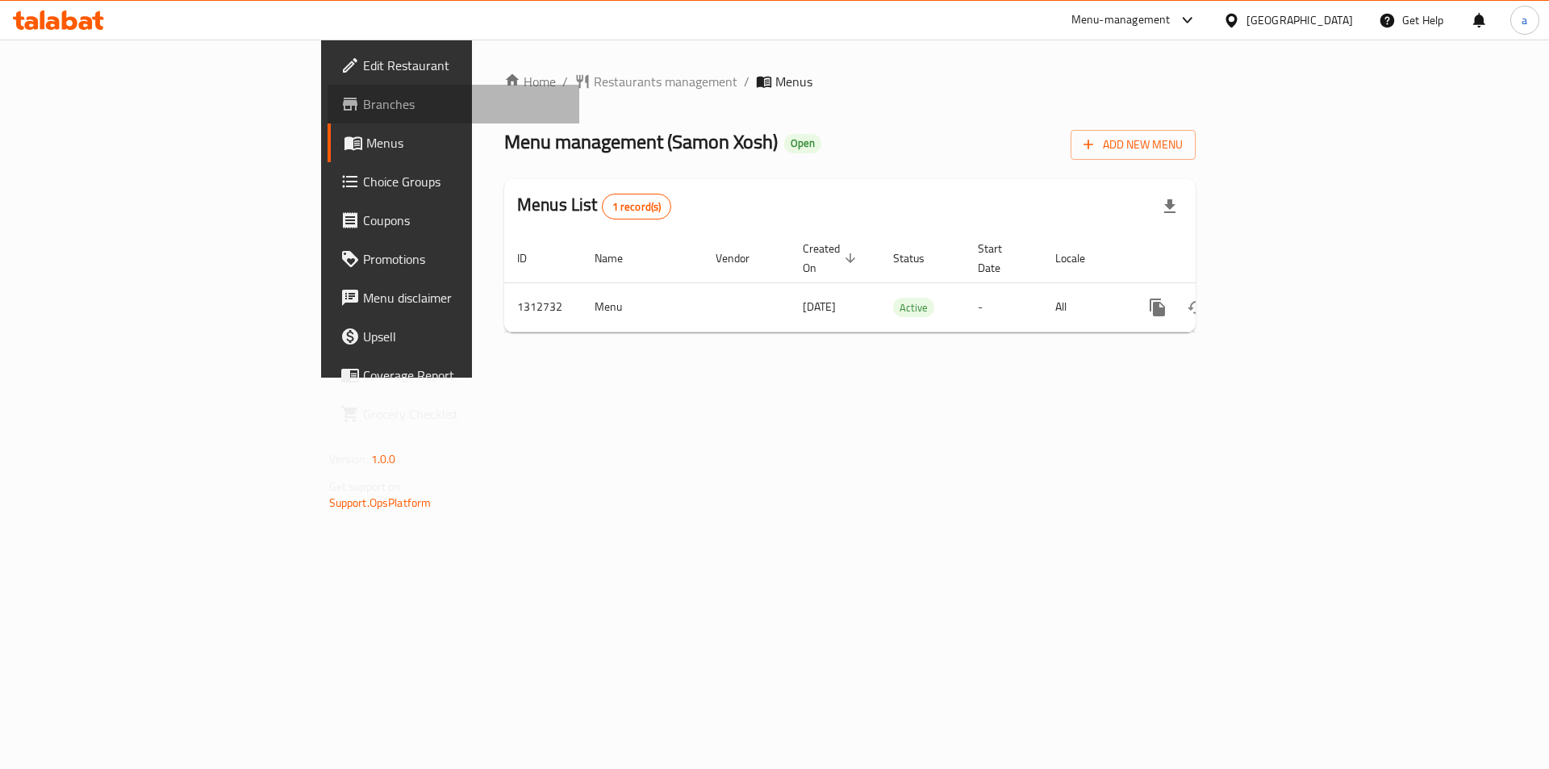
click at [363, 114] on span "Branches" at bounding box center [465, 103] width 204 height 19
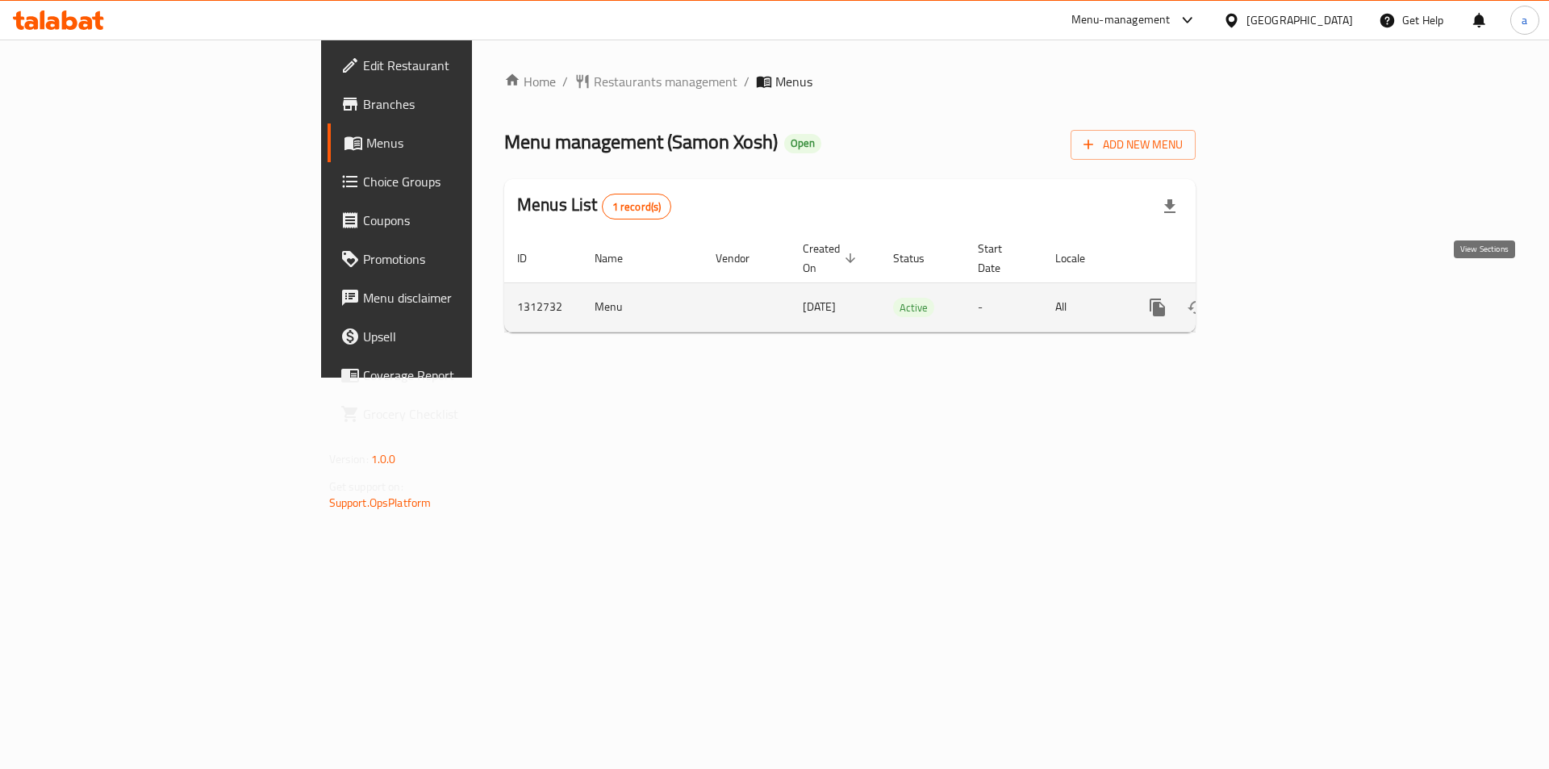
click at [1284, 298] on icon "enhanced table" at bounding box center [1273, 307] width 19 height 19
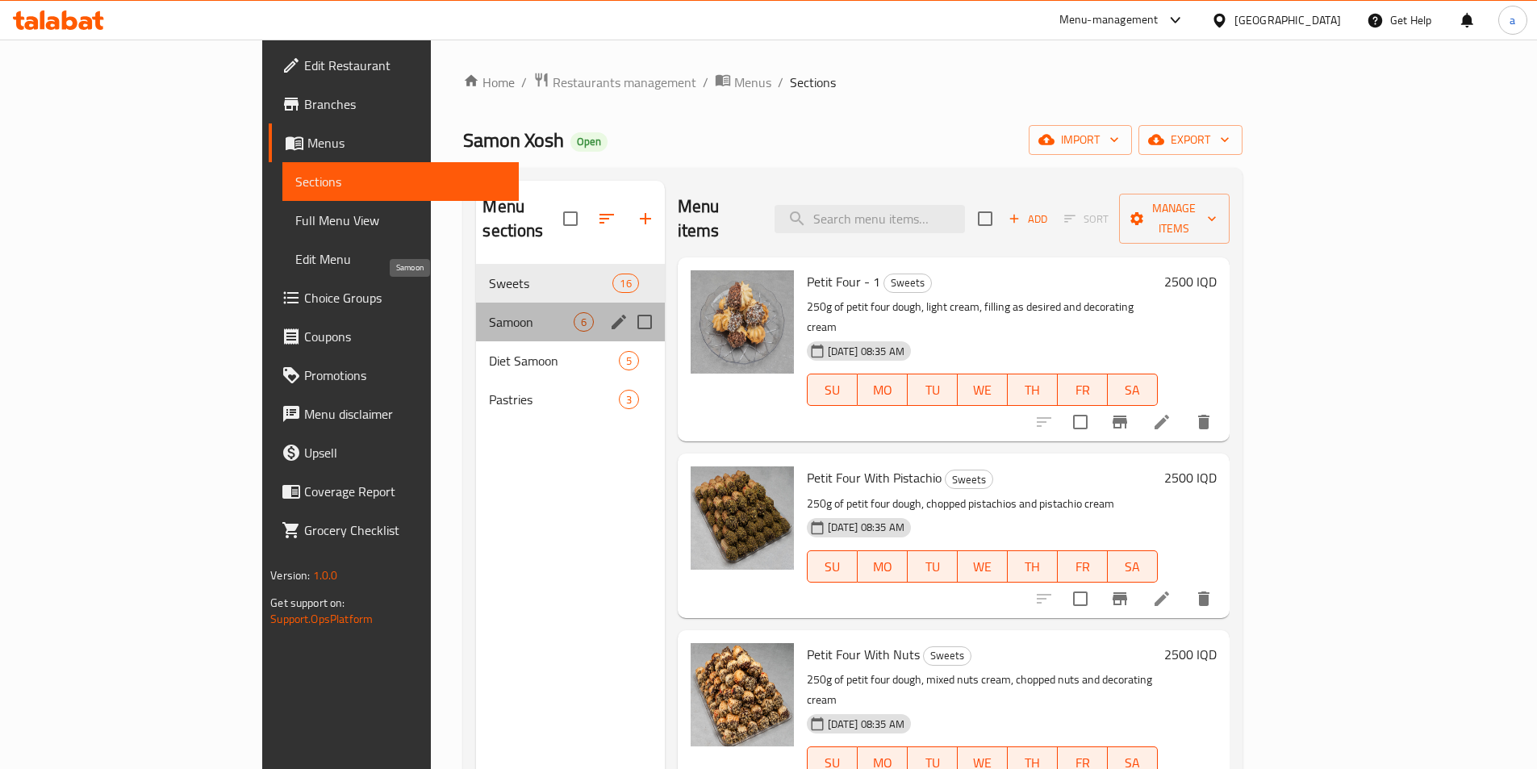
click at [489, 312] on span "Samoon" at bounding box center [531, 321] width 84 height 19
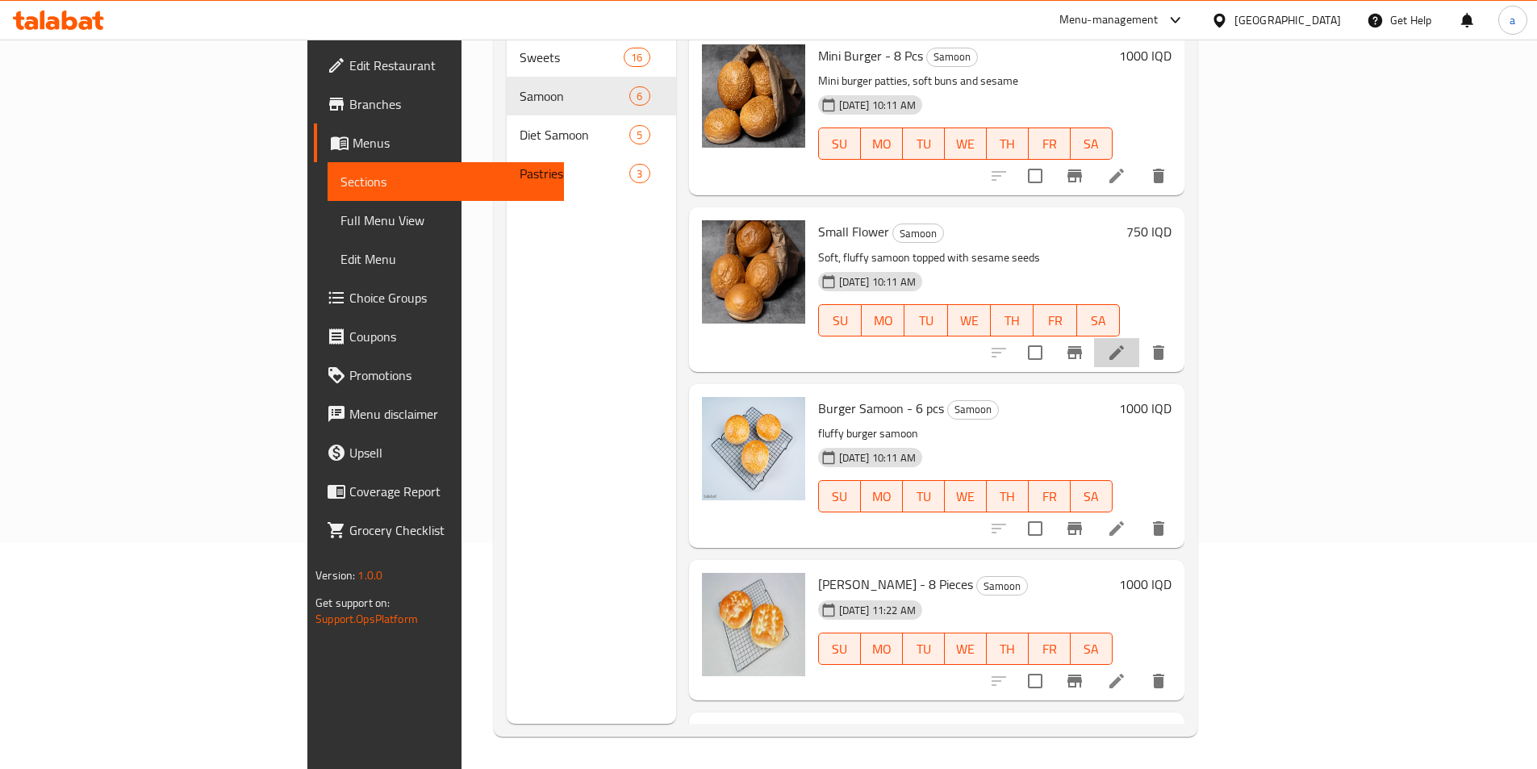
click at [1139, 341] on li at bounding box center [1116, 352] width 45 height 29
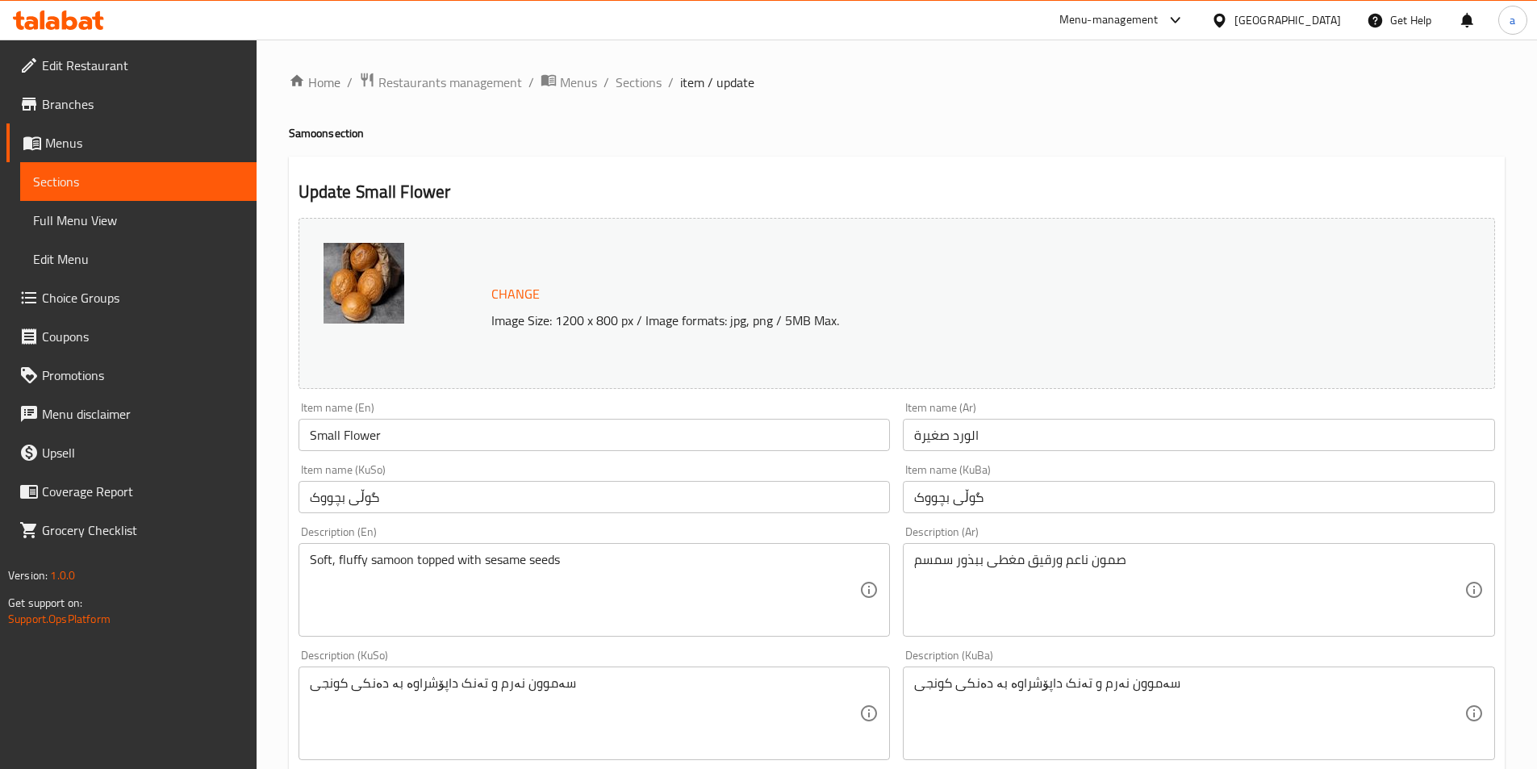
click at [77, 176] on span "Sections" at bounding box center [138, 181] width 211 height 19
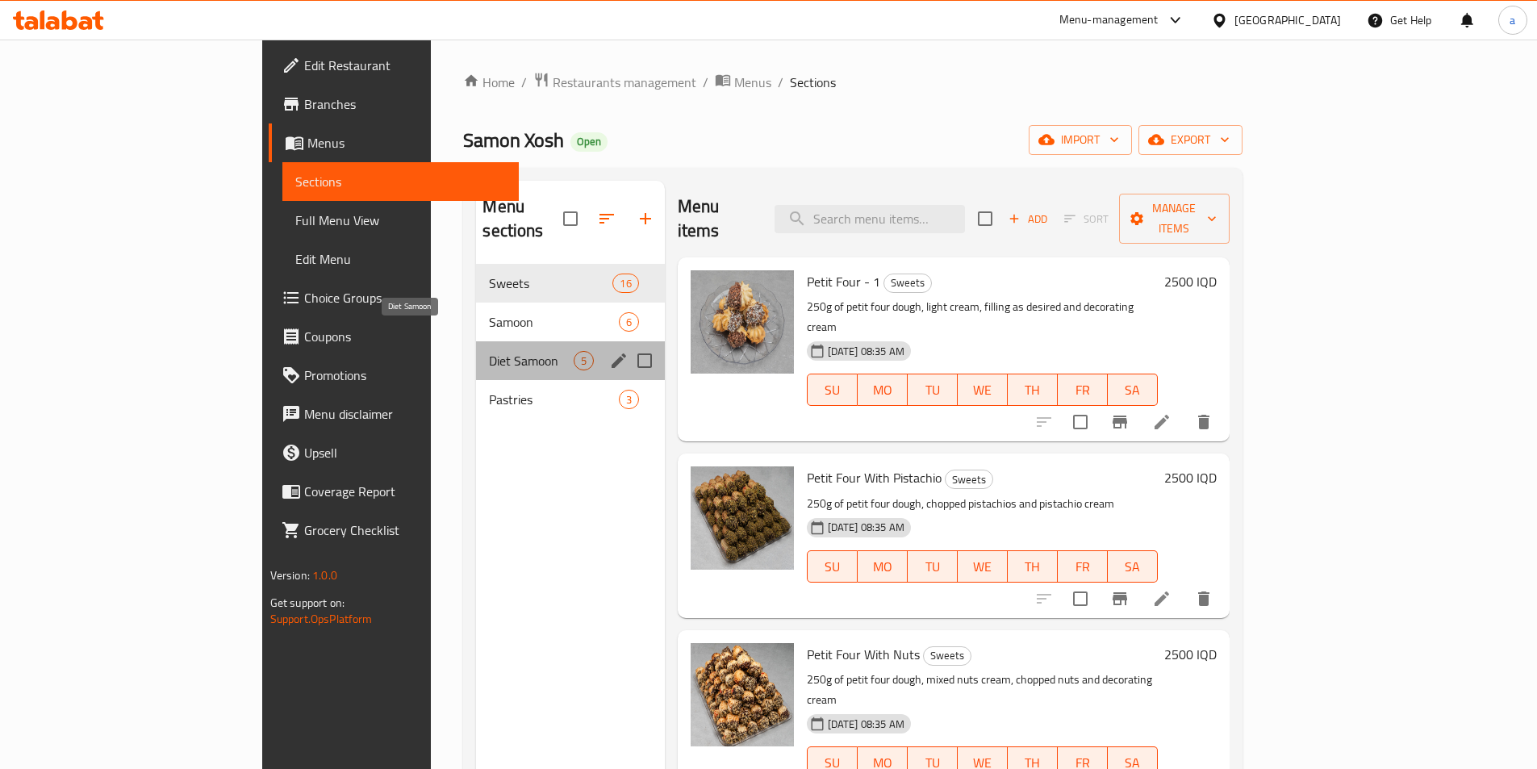
click at [489, 351] on span "Diet Samoon" at bounding box center [531, 360] width 84 height 19
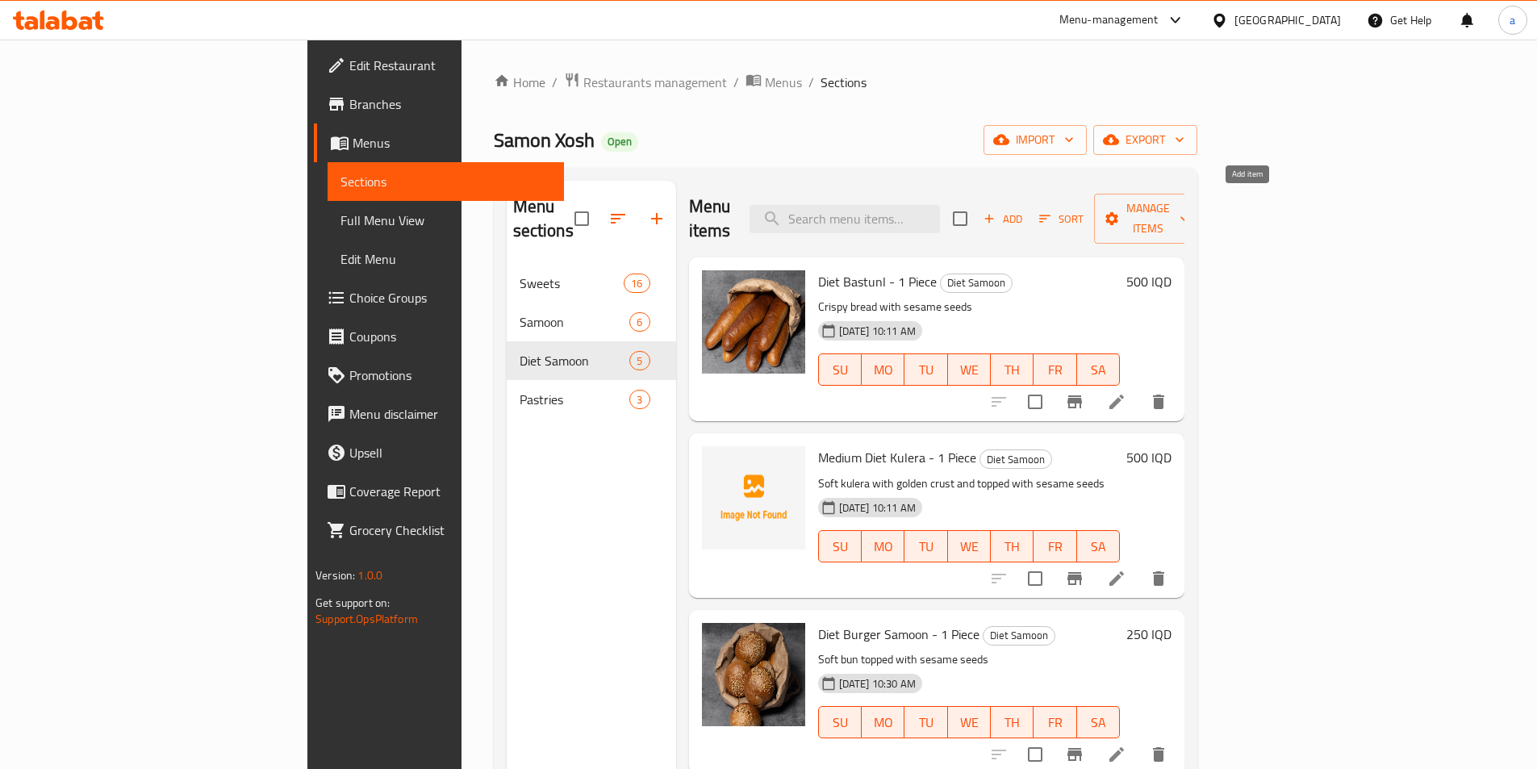
click at [1025, 210] on span "Add" at bounding box center [1003, 219] width 44 height 19
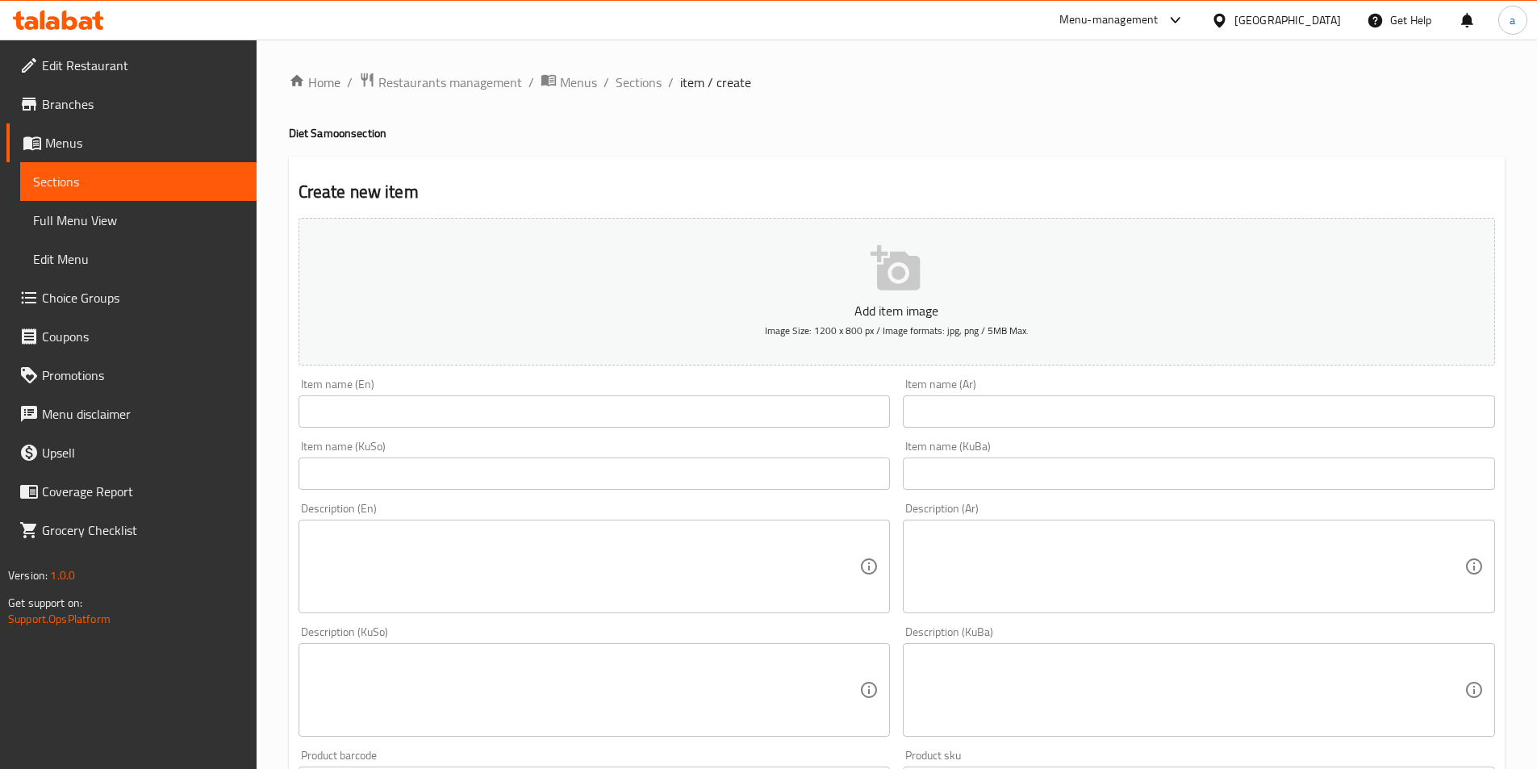
click at [750, 413] on input "text" at bounding box center [595, 411] width 592 height 32
paste input "Diet Grover Samon"
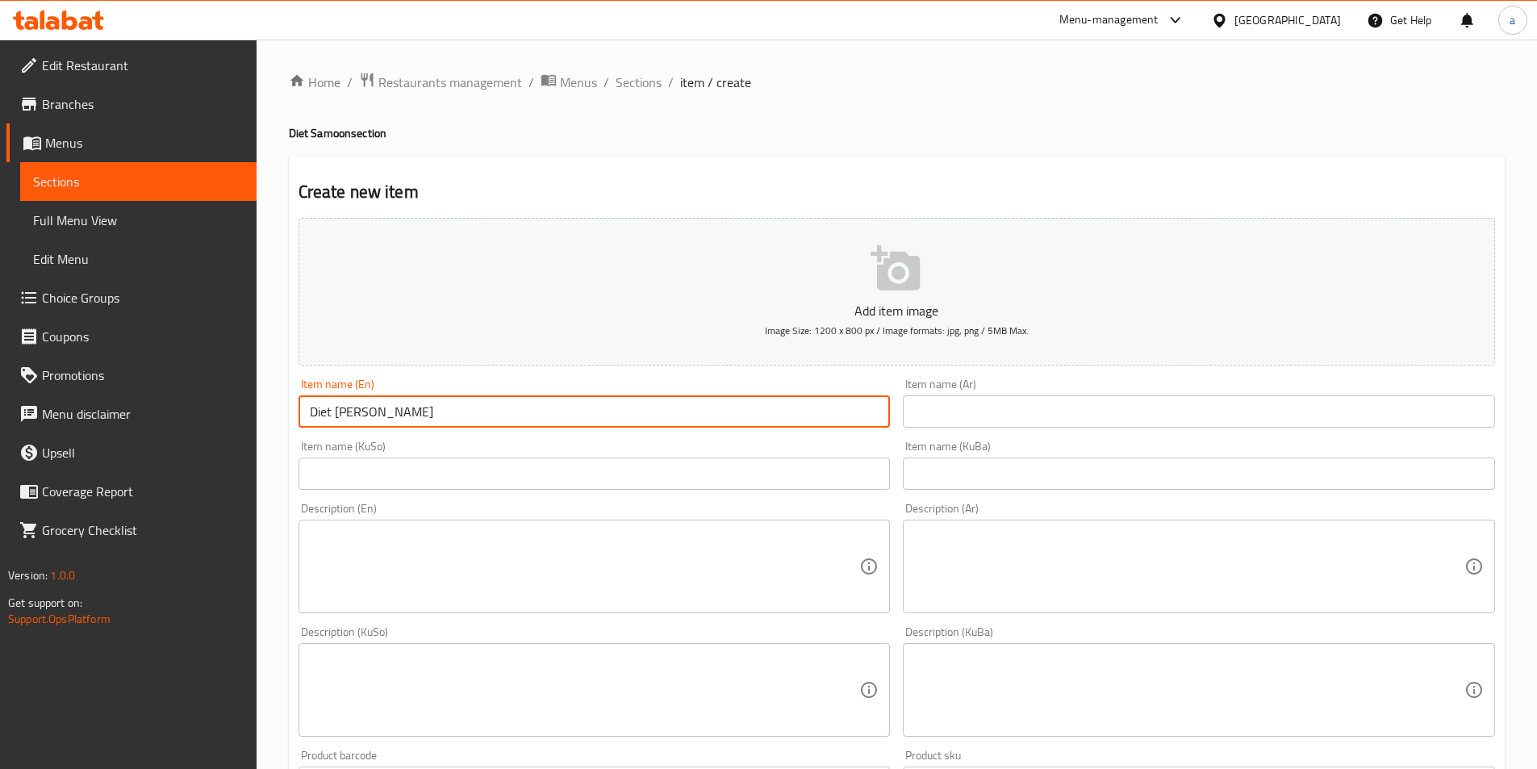
drag, startPoint x: 434, startPoint y: 424, endPoint x: 253, endPoint y: 409, distance: 182.1
click at [253, 409] on div "Edit Restaurant Branches Menus Sections Full Menu View Edit Menu Choice Groups …" at bounding box center [768, 683] width 1537 height 1286
click at [395, 414] on input "Diet Grover Samon" at bounding box center [595, 411] width 592 height 32
type input "Diet Grover Samoon"
drag, startPoint x: 385, startPoint y: 408, endPoint x: 286, endPoint y: 424, distance: 99.7
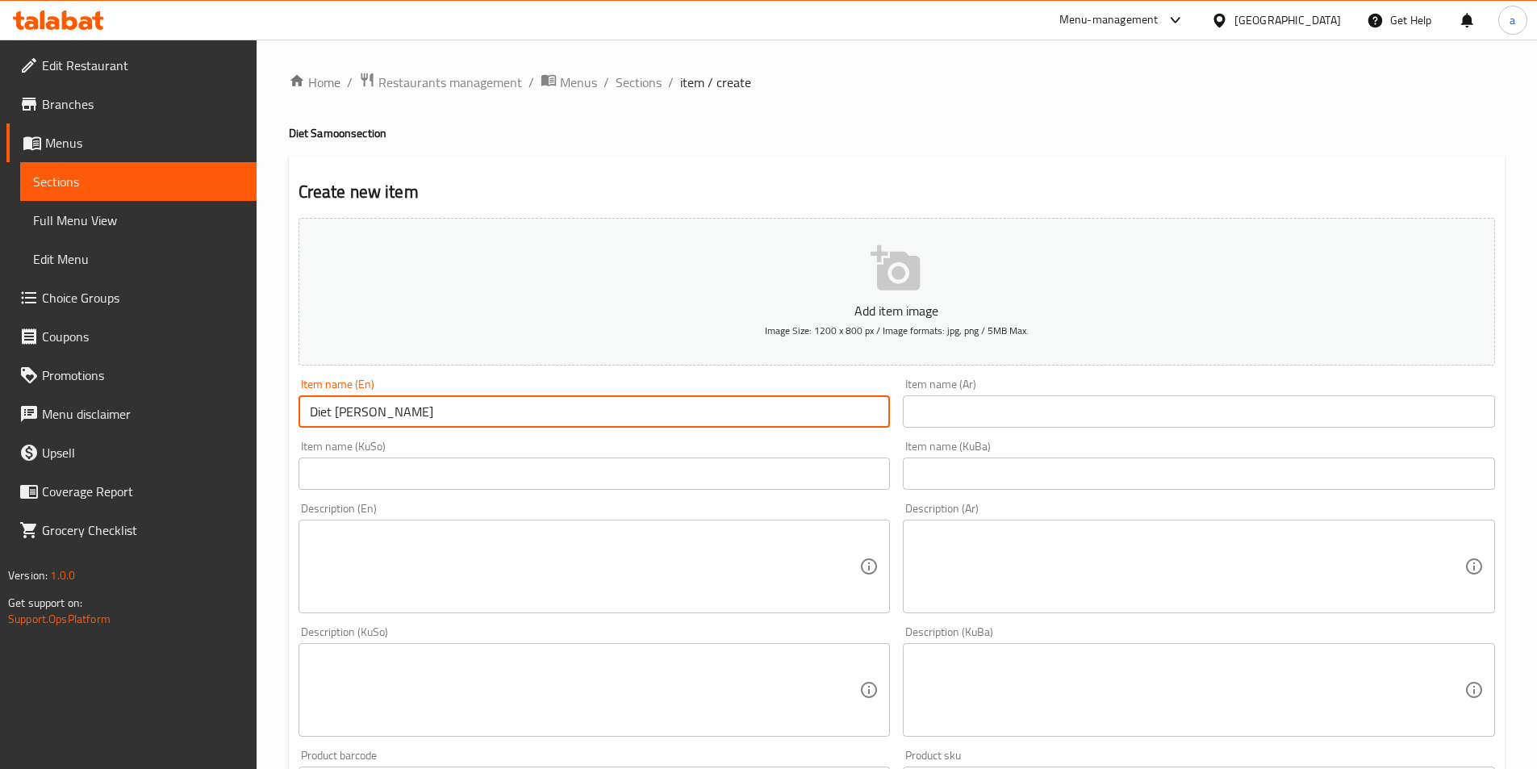
click at [286, 424] on div "Home / Restaurants management / Menus / Sections / item / create Diet Samoon se…" at bounding box center [897, 683] width 1280 height 1286
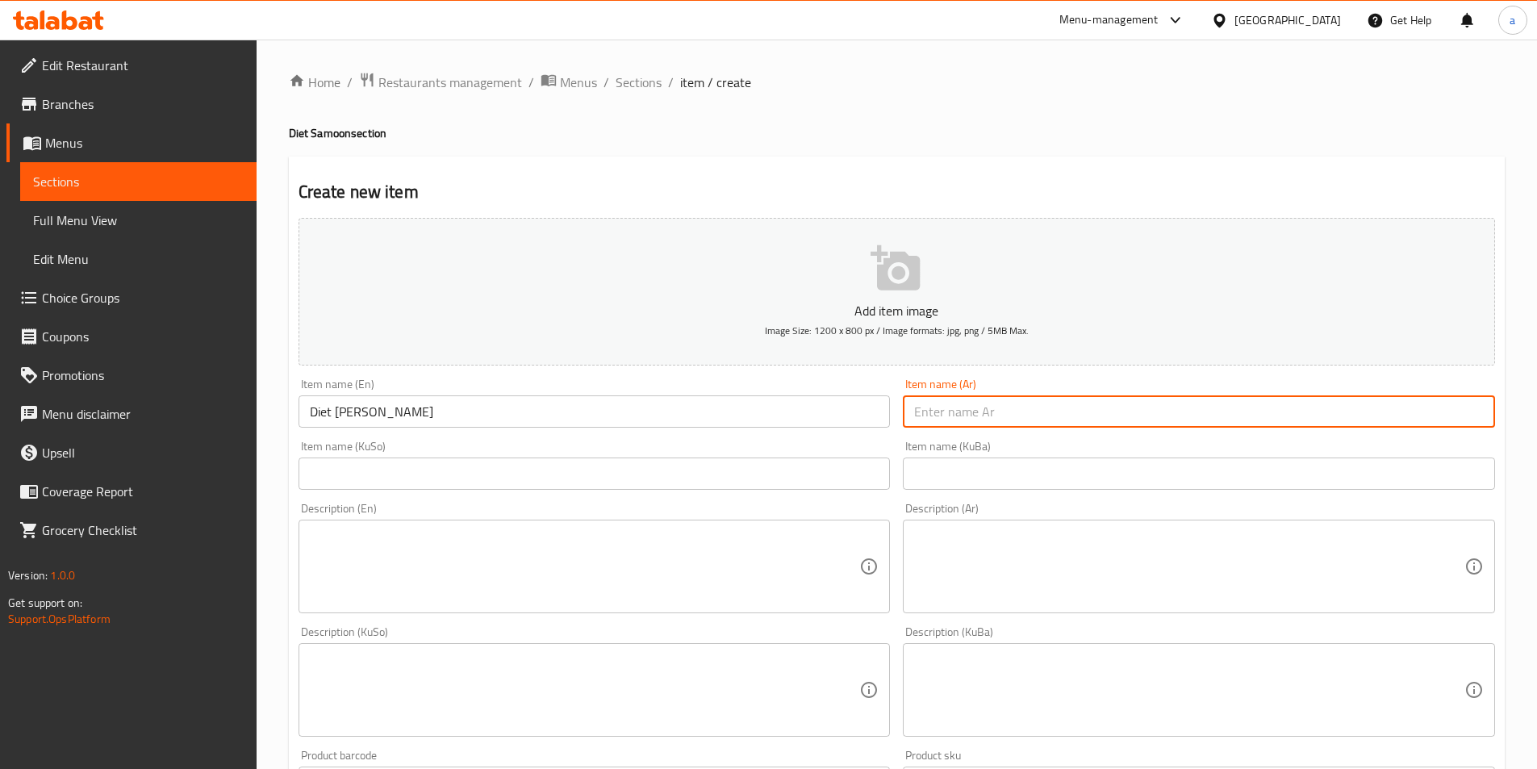
click at [1017, 424] on input "text" at bounding box center [1199, 411] width 592 height 32
paste input "صمون غروفر دايت"
type input "صمون غروفر دايت"
click at [820, 460] on input "text" at bounding box center [595, 473] width 592 height 32
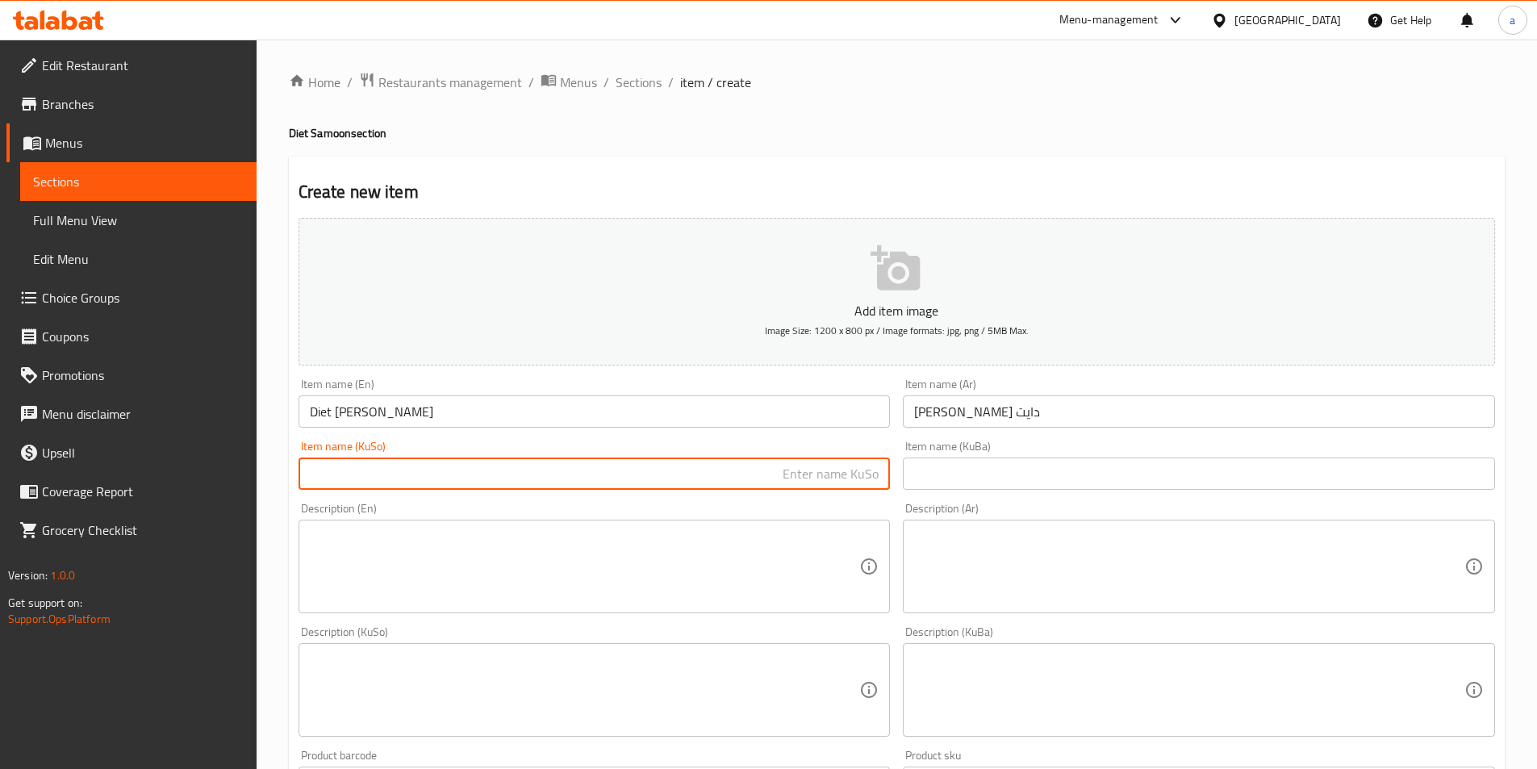
paste input "سەموون"
click at [354, 417] on input "Diet Grover Samoon" at bounding box center [595, 411] width 592 height 32
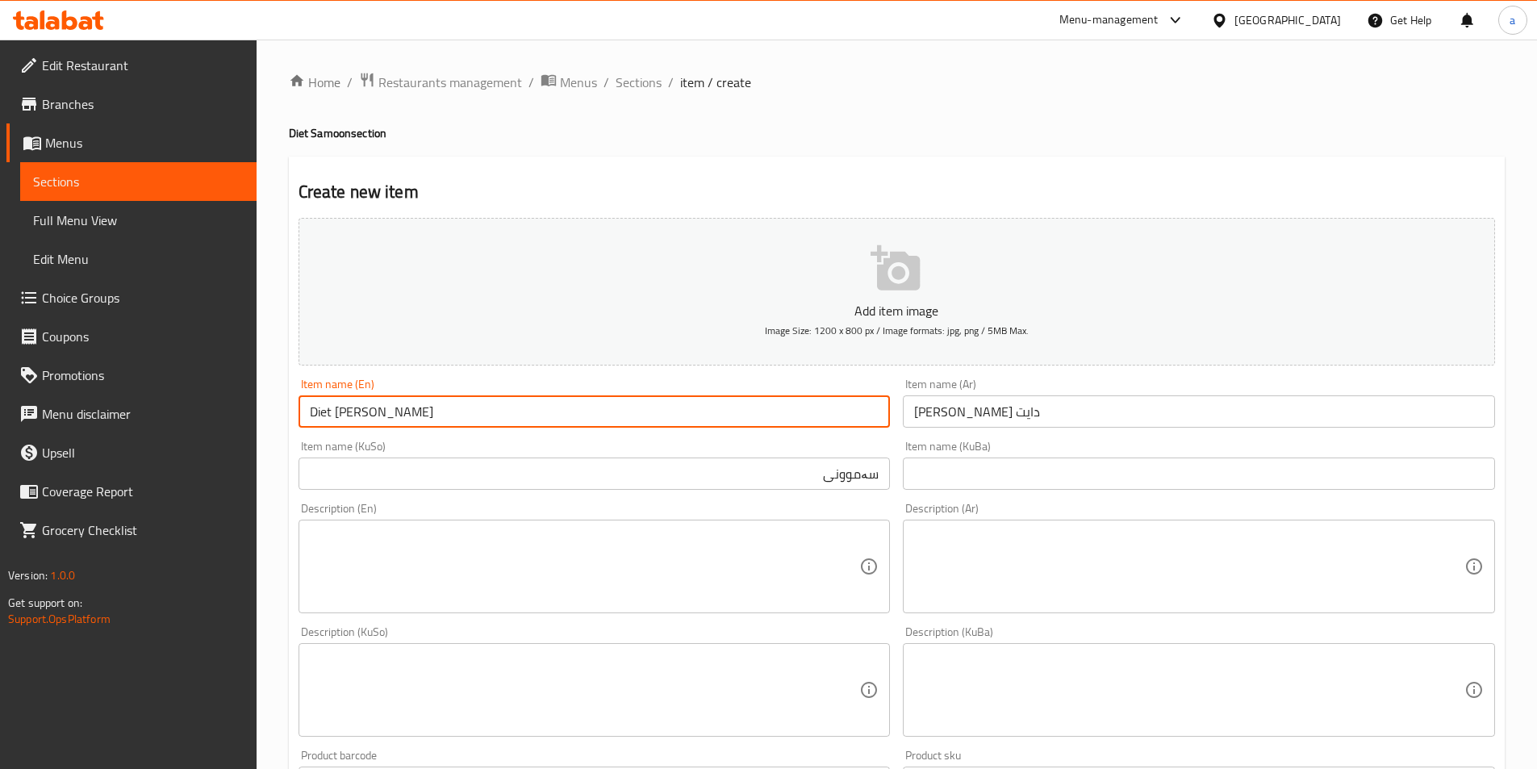
click at [354, 417] on input "Diet Grover Samoon" at bounding box center [595, 411] width 592 height 32
click at [735, 482] on input "سەموونى" at bounding box center [595, 473] width 592 height 32
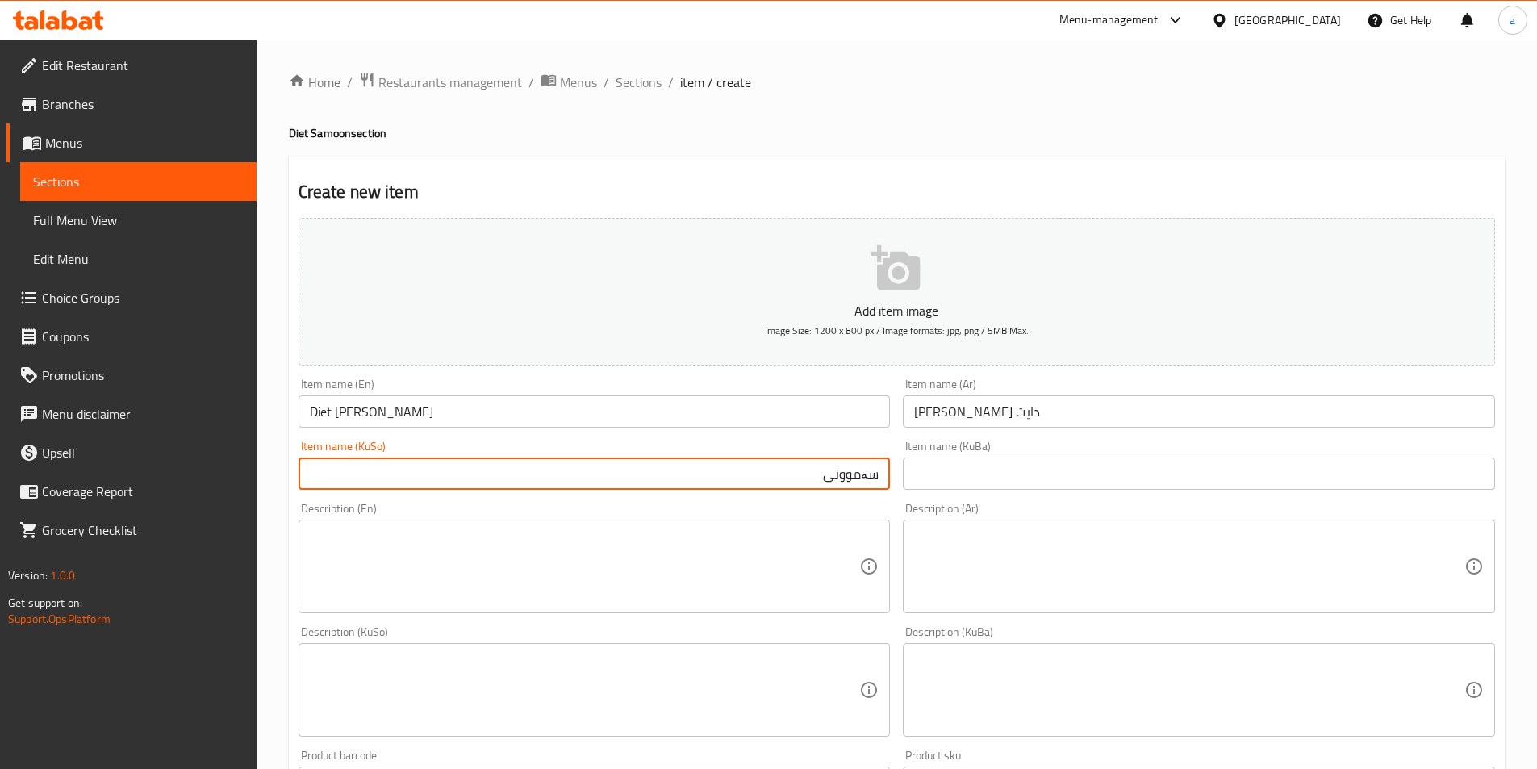
paste input "گروڤر"
type input "سەموونى گروڤرى دايت"
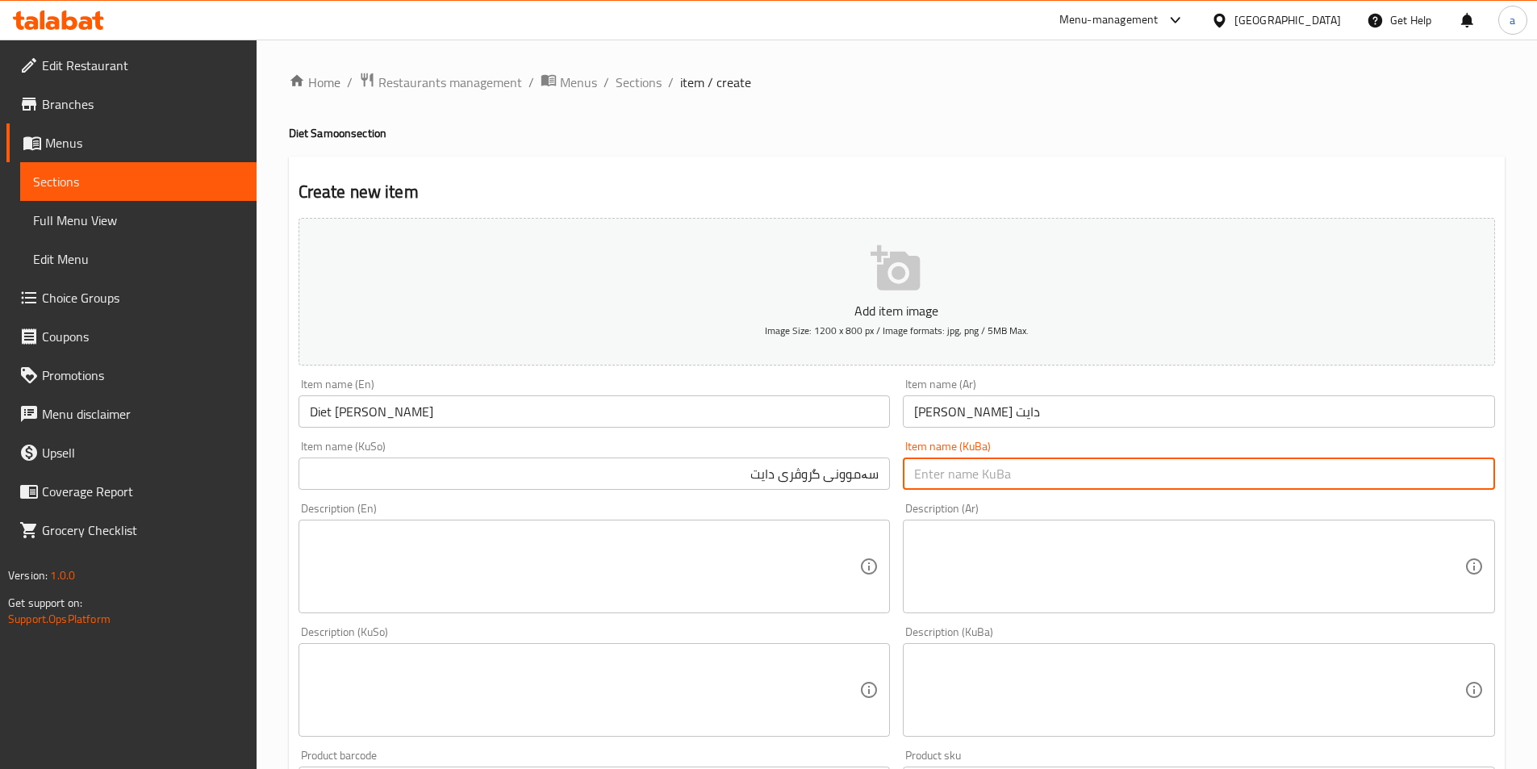
click at [952, 461] on input "text" at bounding box center [1199, 473] width 592 height 32
paste input "سەموونى گروڤرى دايت"
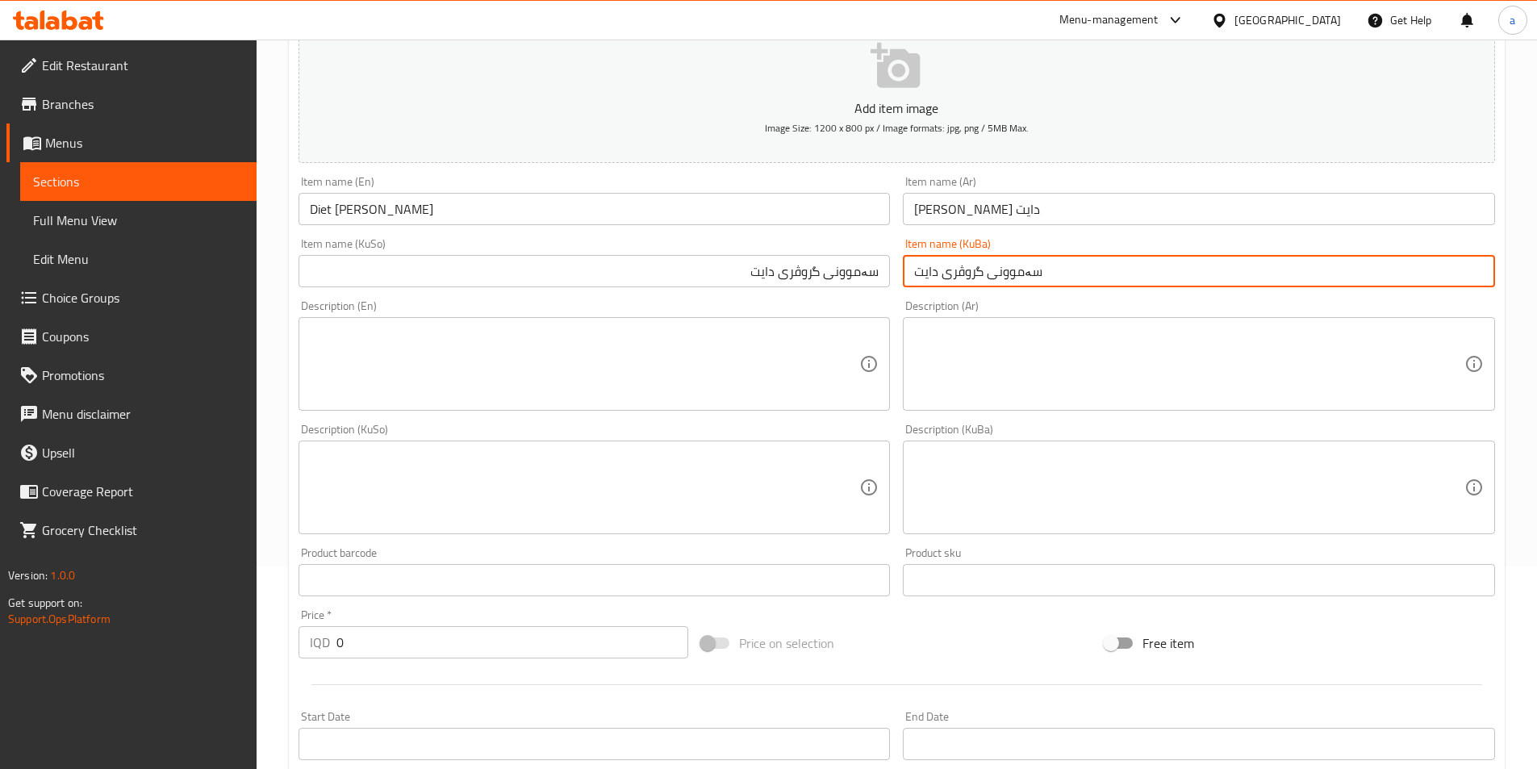
scroll to position [242, 0]
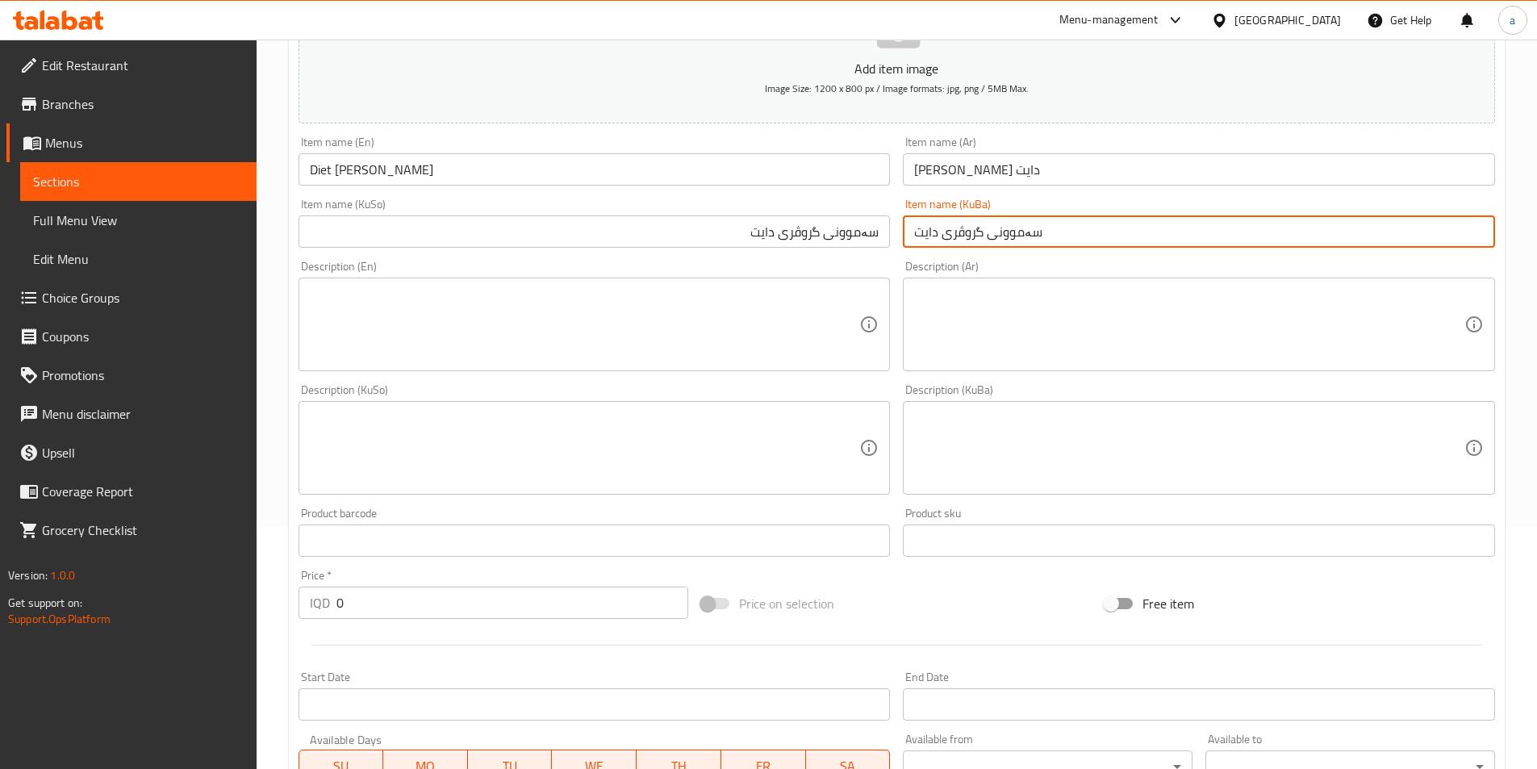
type input "سەموونى گروڤرى دايت"
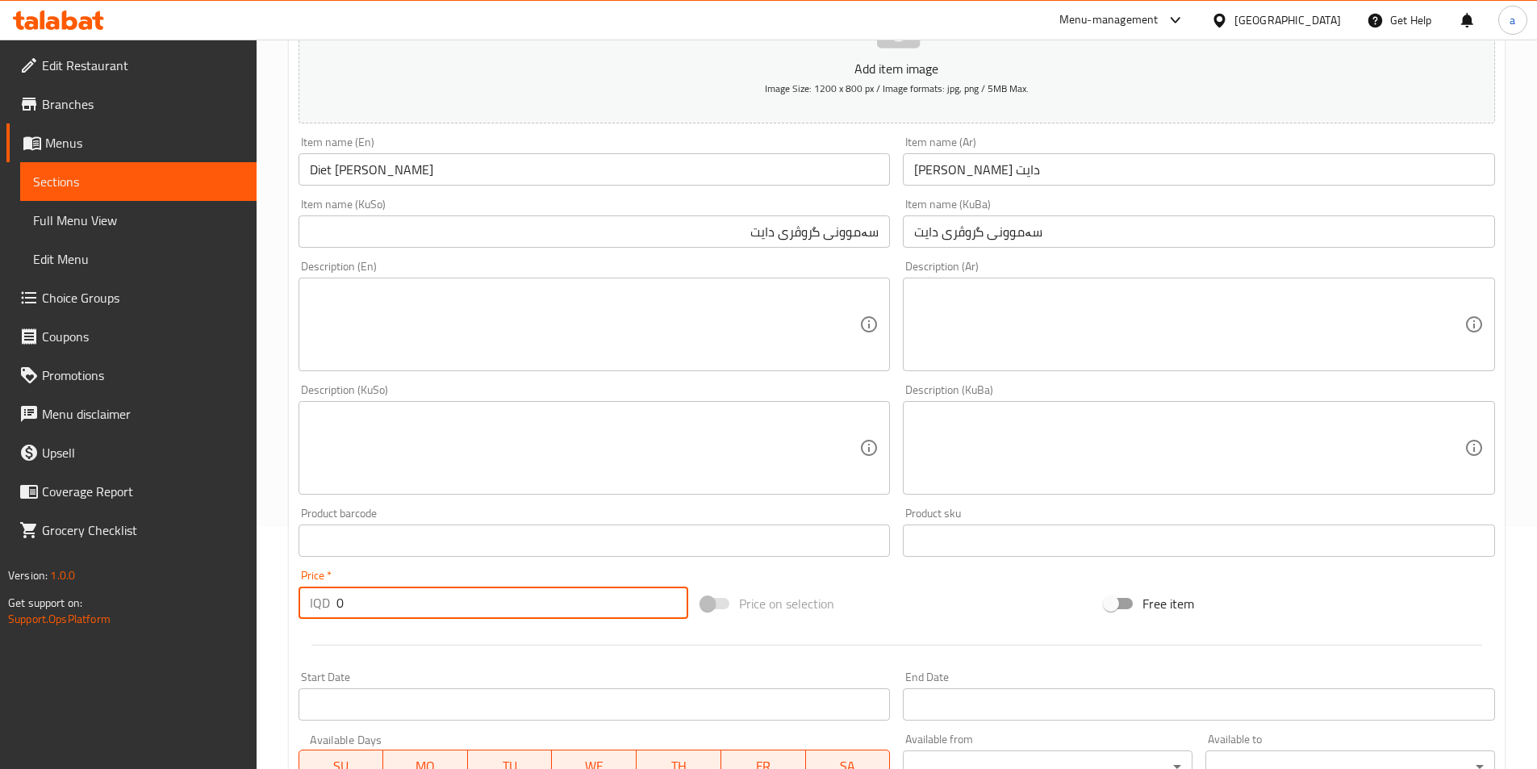
drag, startPoint x: 384, startPoint y: 603, endPoint x: 292, endPoint y: 599, distance: 92.1
click at [292, 599] on div "Price   * IQD 0 Price *" at bounding box center [493, 594] width 403 height 62
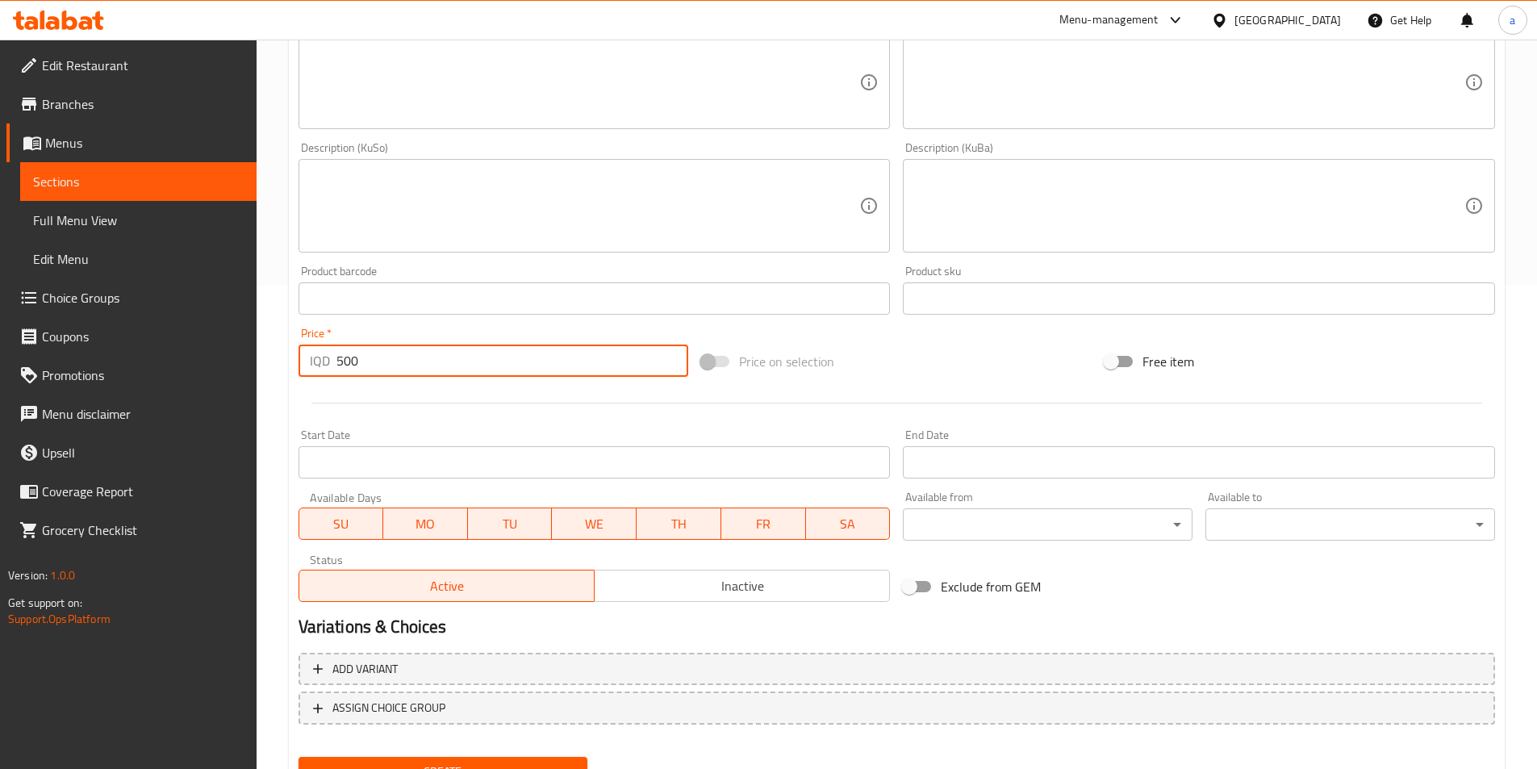
scroll to position [557, 0]
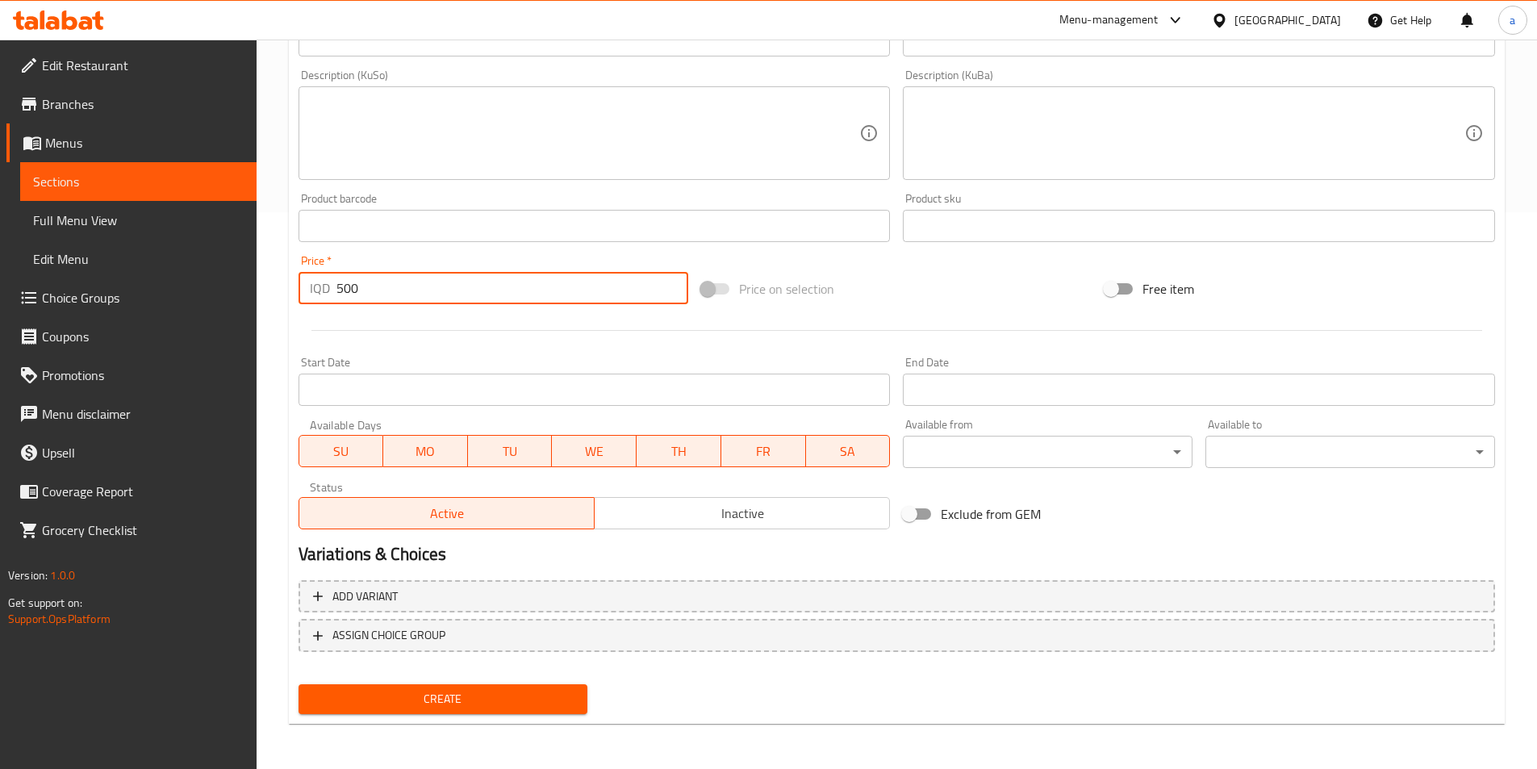
type input "500"
click at [502, 691] on span "Create" at bounding box center [443, 699] width 264 height 20
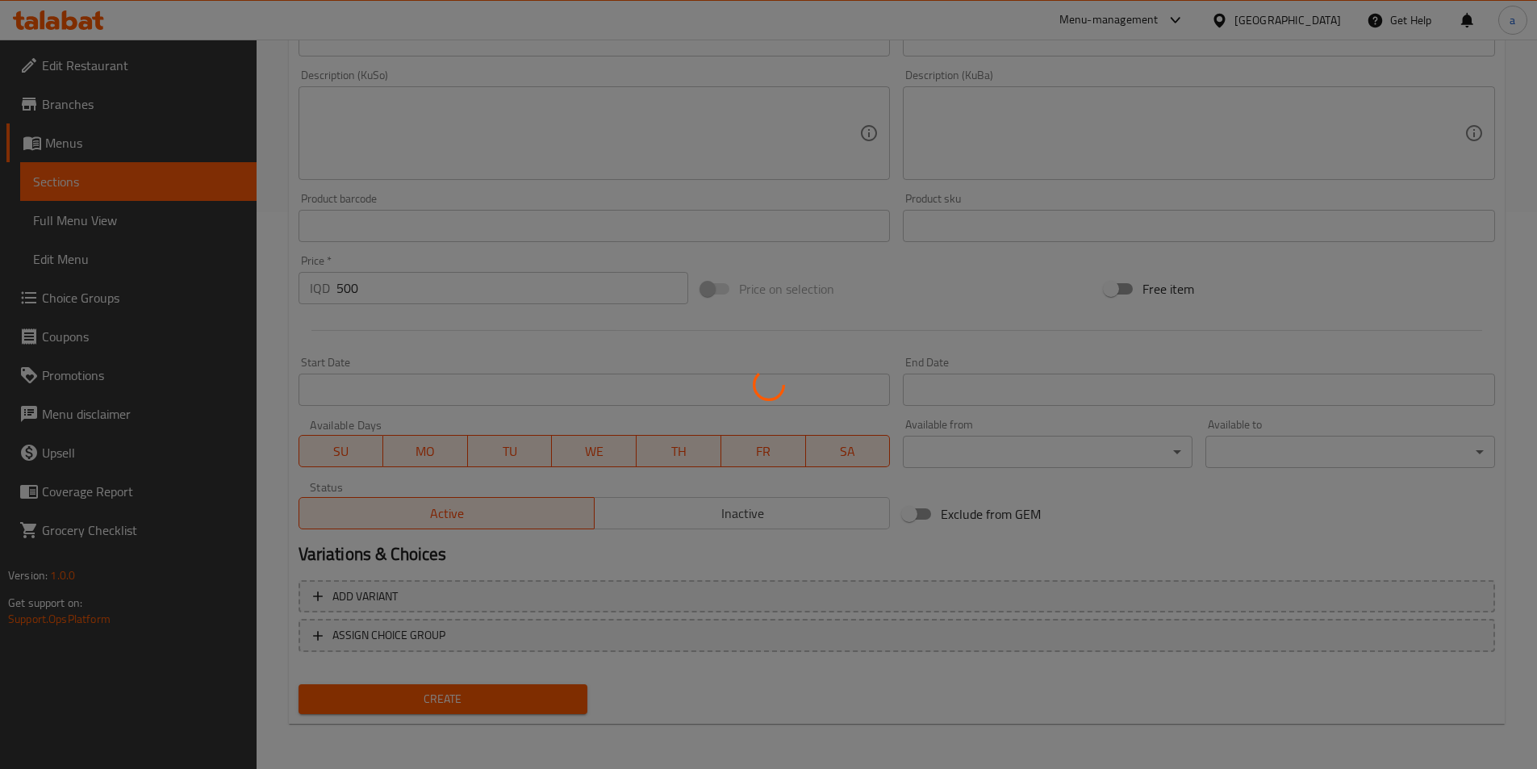
type input "0"
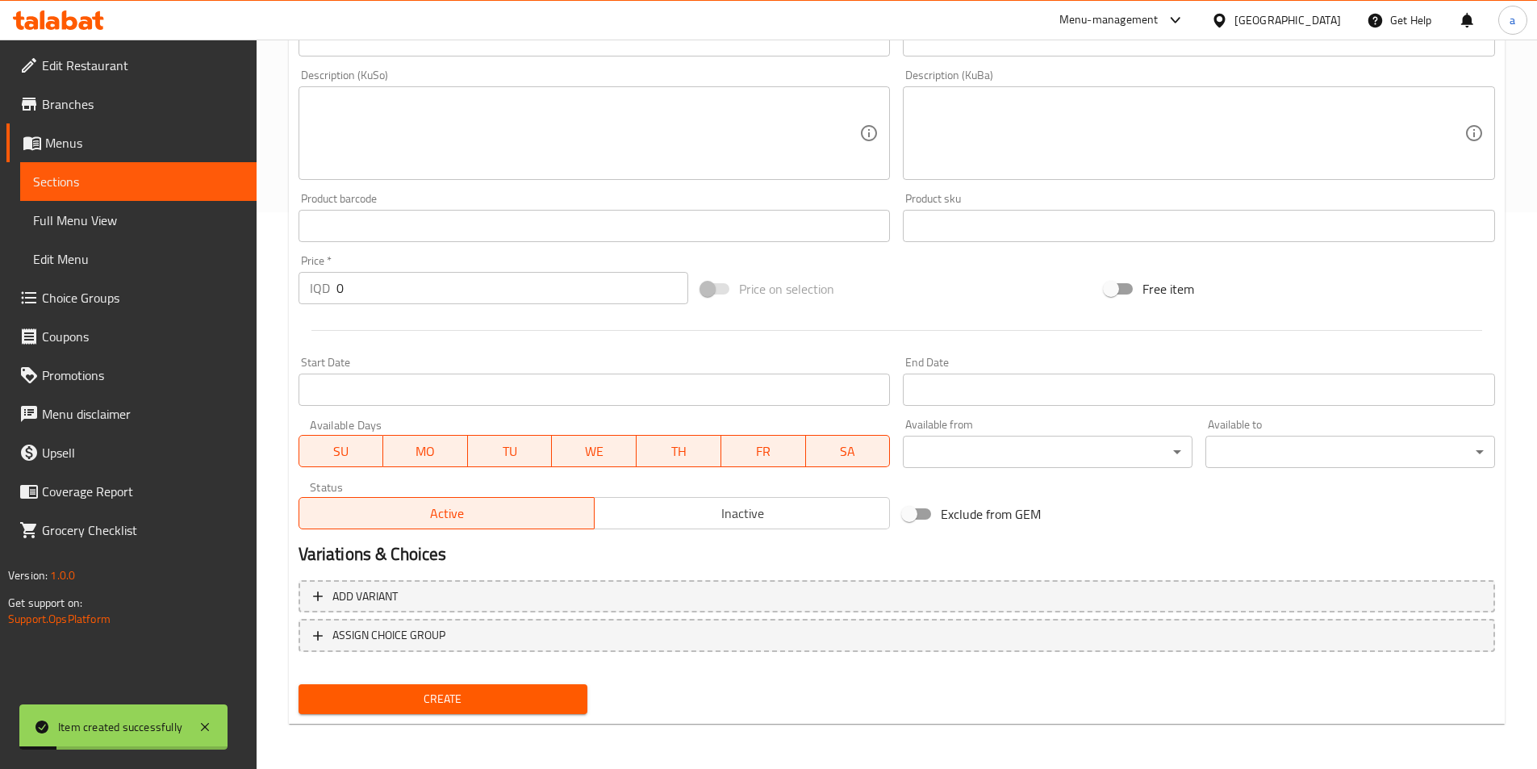
scroll to position [0, 0]
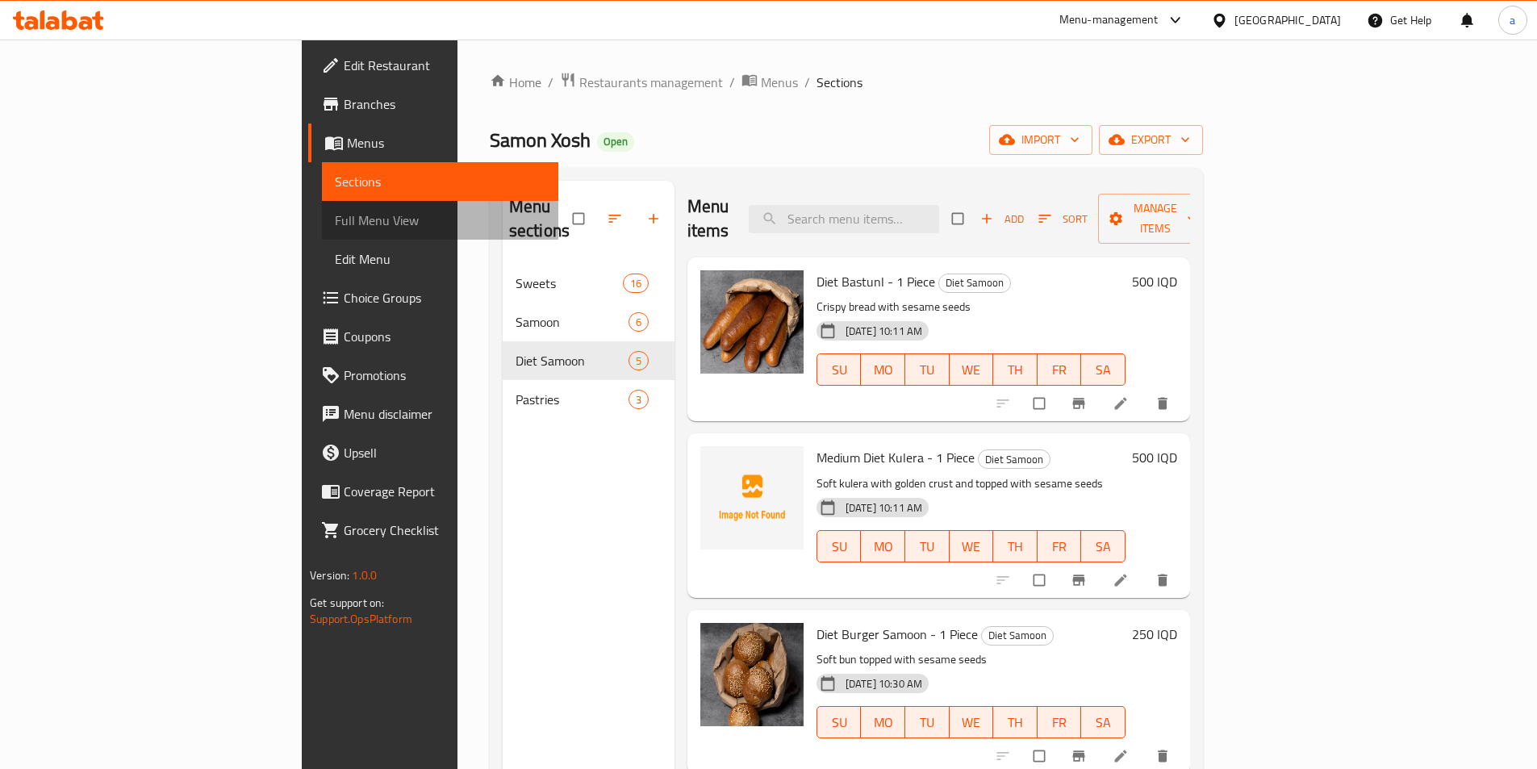
click at [335, 216] on span "Full Menu View" at bounding box center [440, 220] width 211 height 19
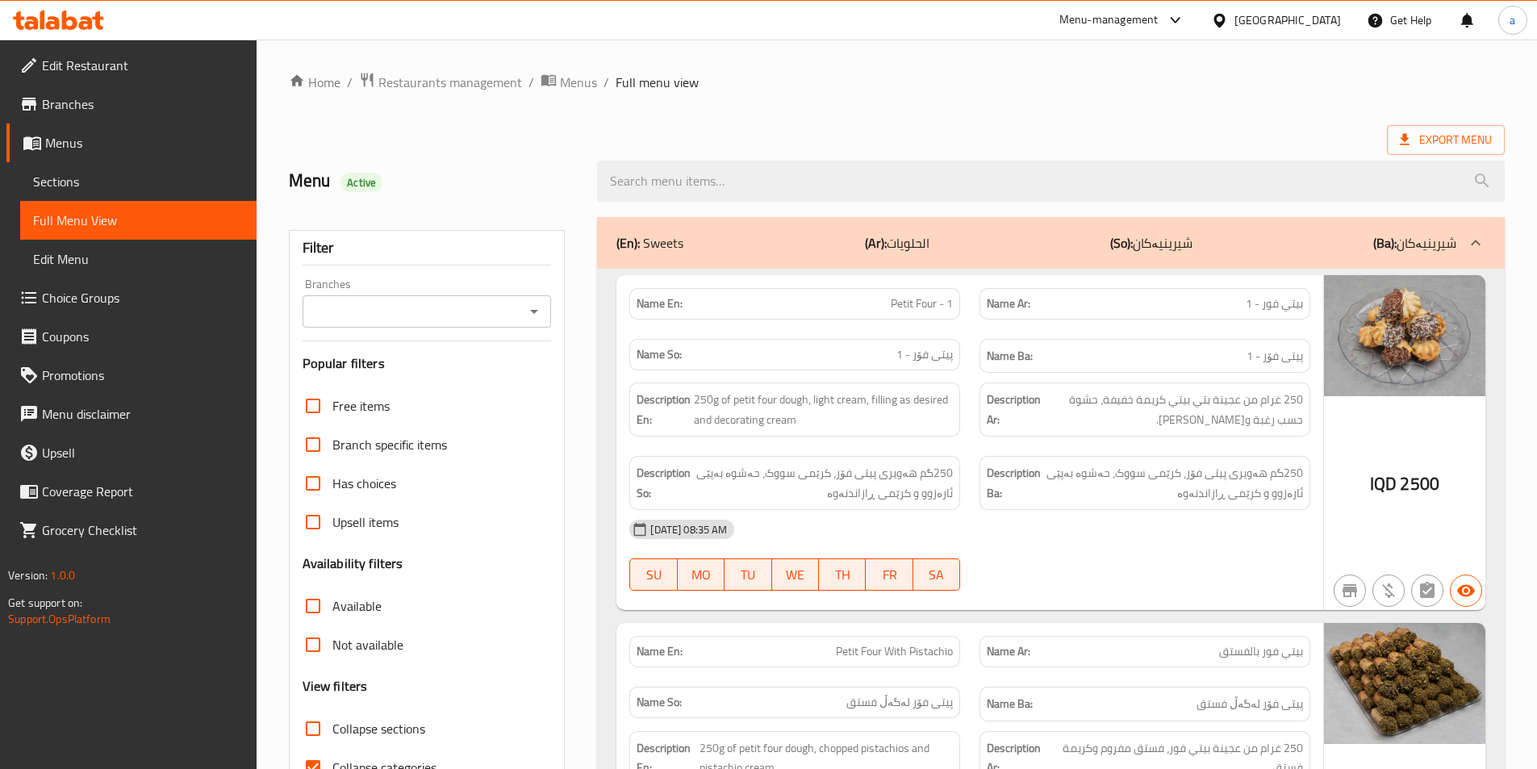
click at [530, 311] on icon "Open" at bounding box center [533, 311] width 19 height 19
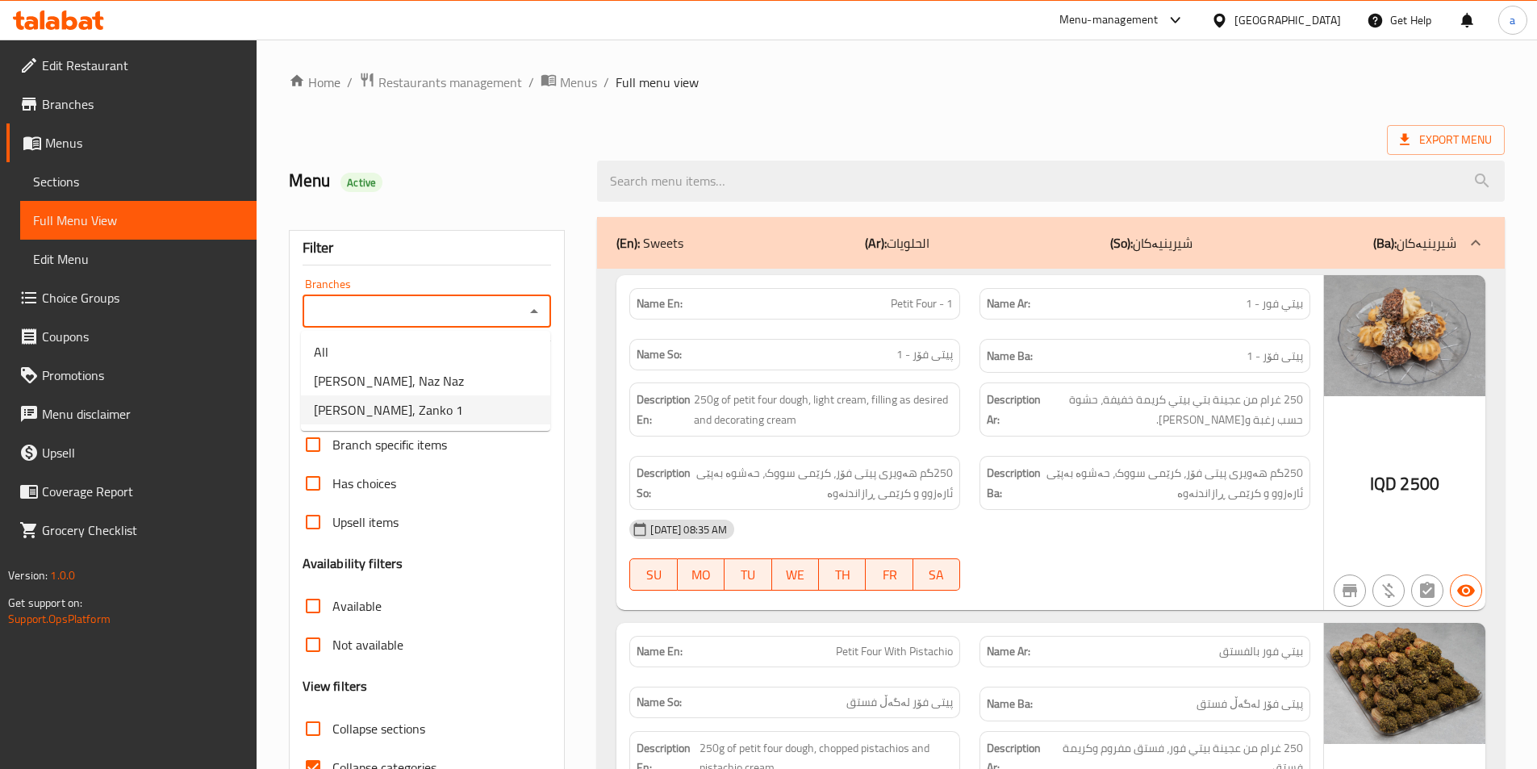
click at [491, 409] on li "[PERSON_NAME], Zanko 1" at bounding box center [425, 409] width 249 height 29
click at [545, 324] on div "[PERSON_NAME], Zanko 1 Branches" at bounding box center [427, 311] width 249 height 32
click at [541, 308] on icon "Open" at bounding box center [533, 311] width 19 height 19
click at [439, 381] on li "[PERSON_NAME], Naz Naz" at bounding box center [425, 380] width 249 height 29
type input "[PERSON_NAME], Naz Naz"
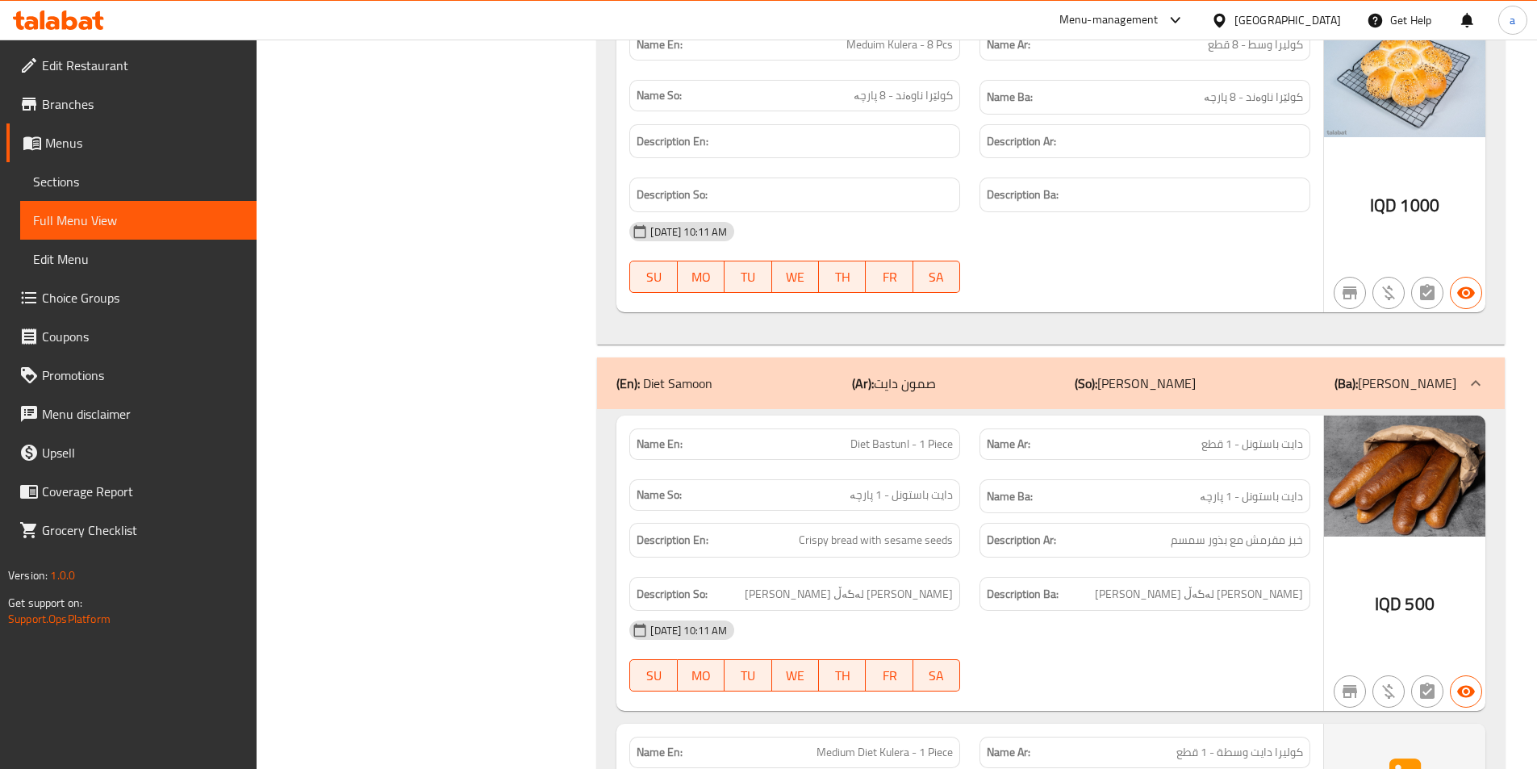
scroll to position [9699, 0]
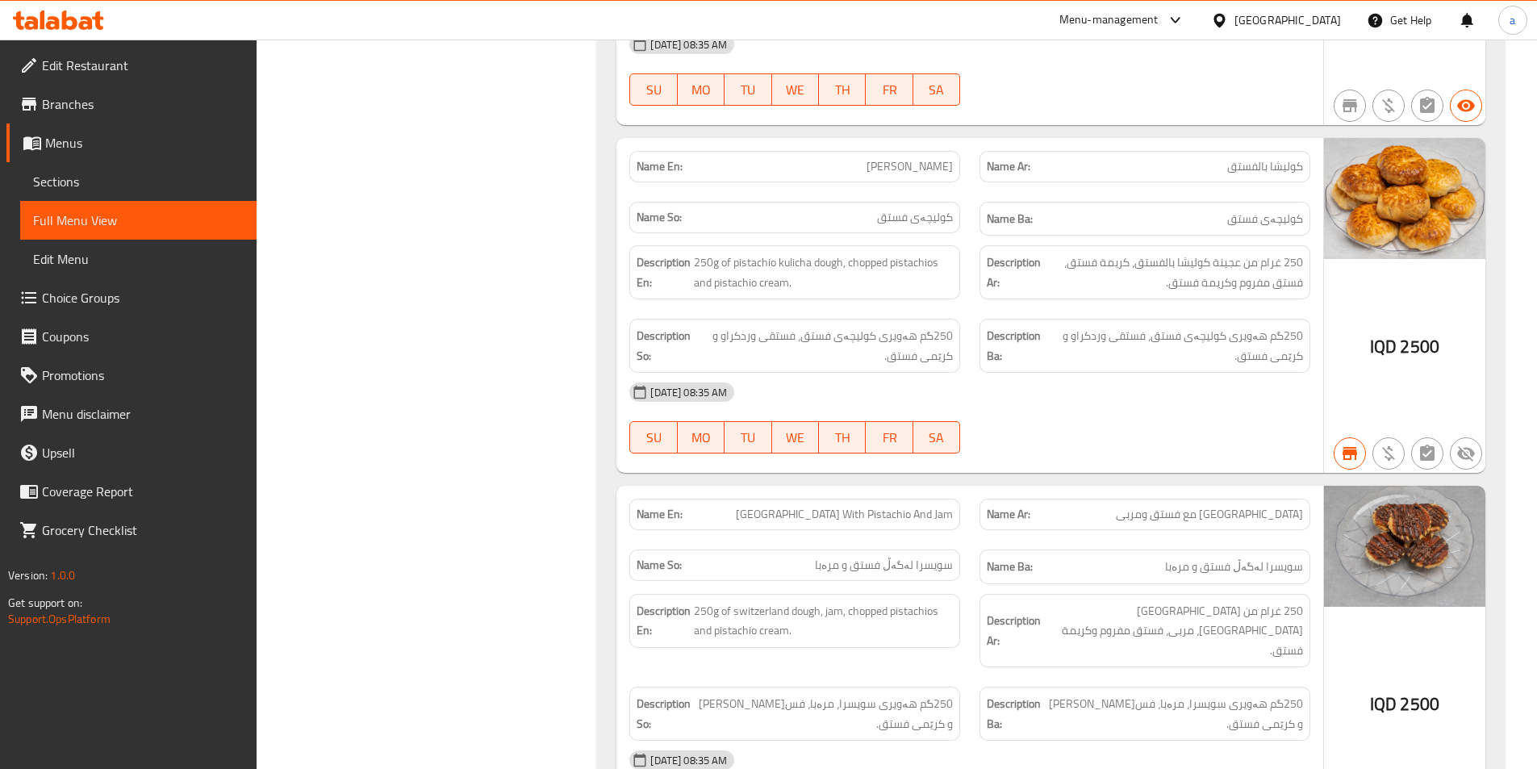
scroll to position [1470, 0]
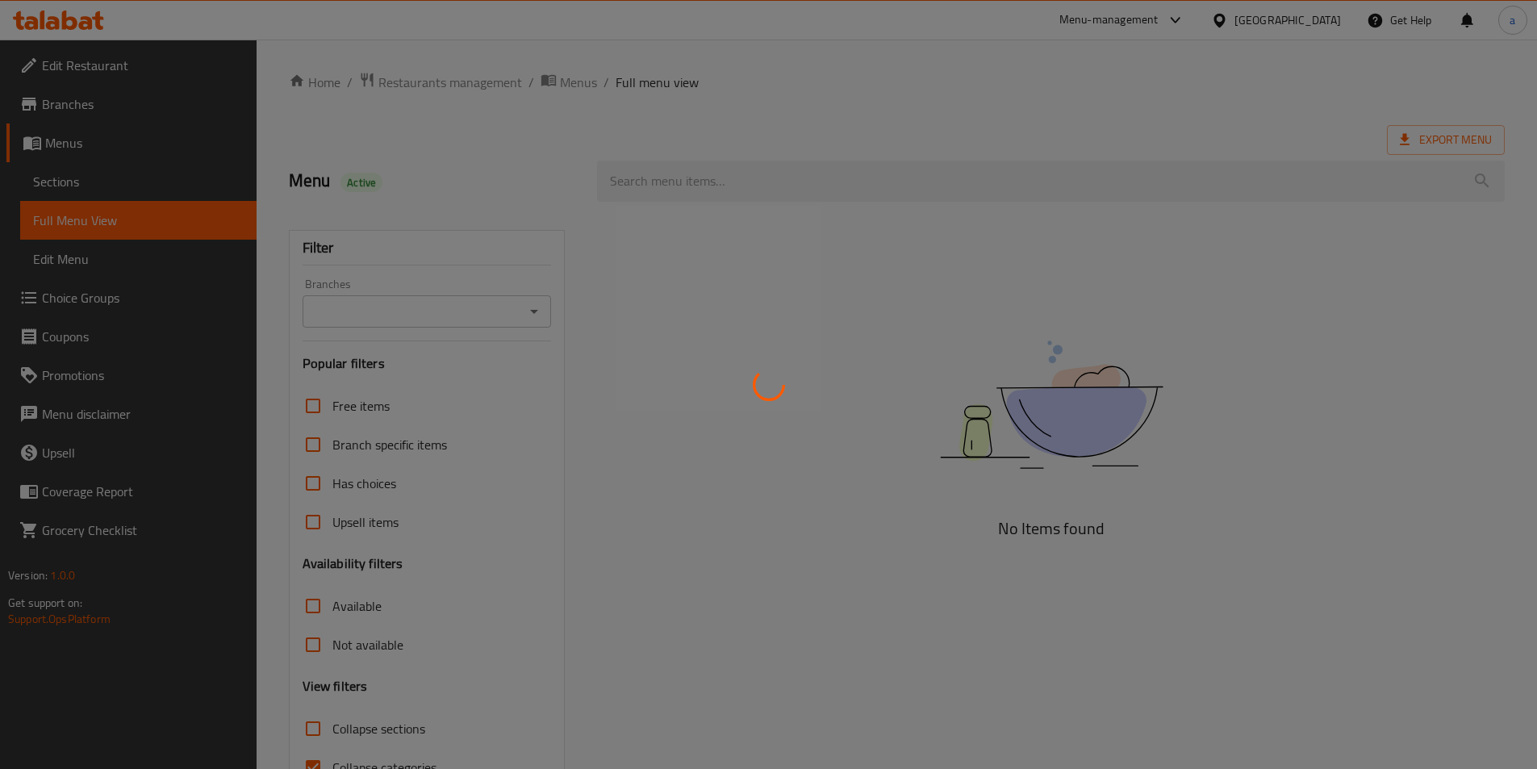
click at [541, 318] on div at bounding box center [768, 384] width 1537 height 769
click at [534, 302] on div at bounding box center [768, 384] width 1537 height 769
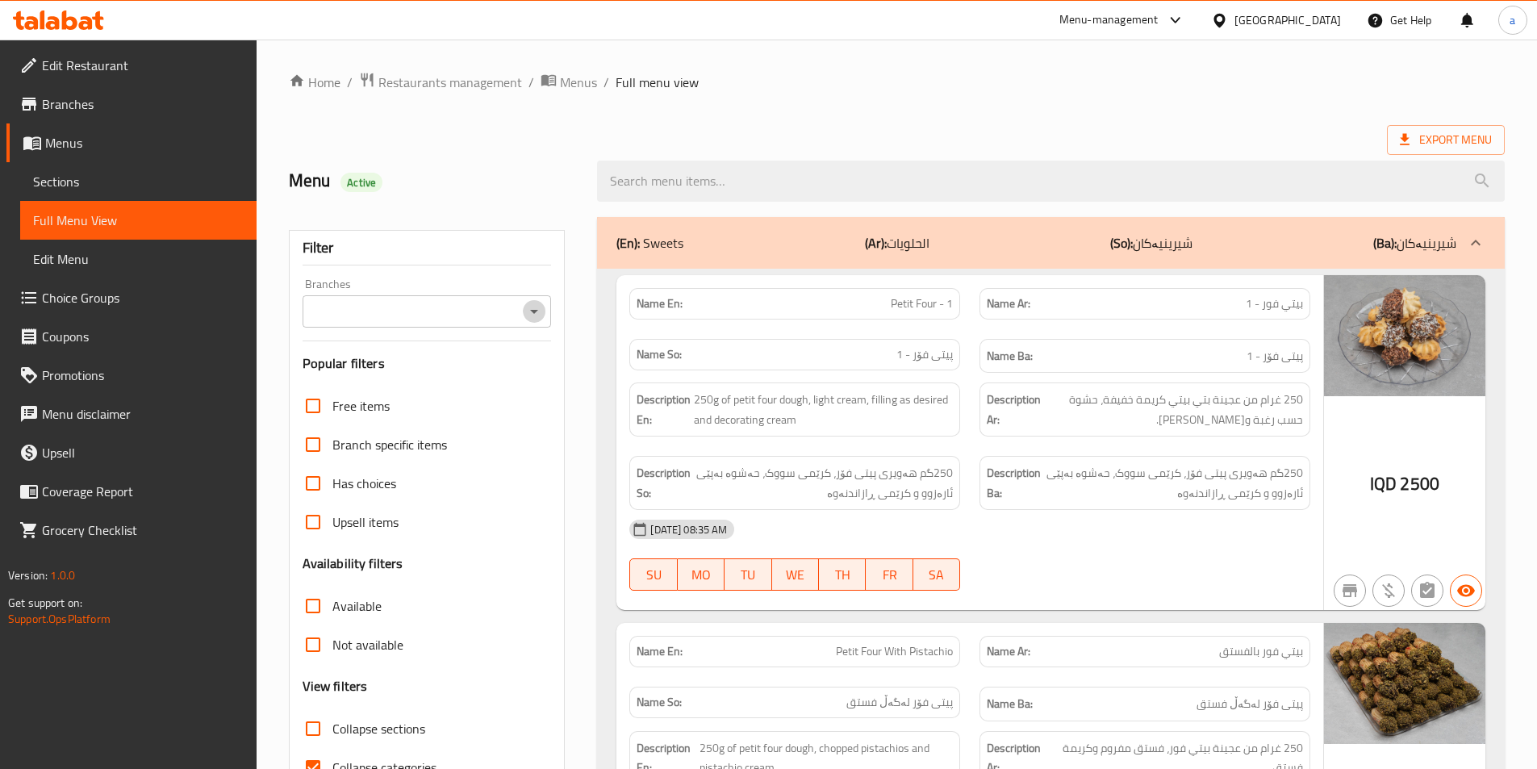
click at [543, 308] on icon "Open" at bounding box center [533, 311] width 19 height 19
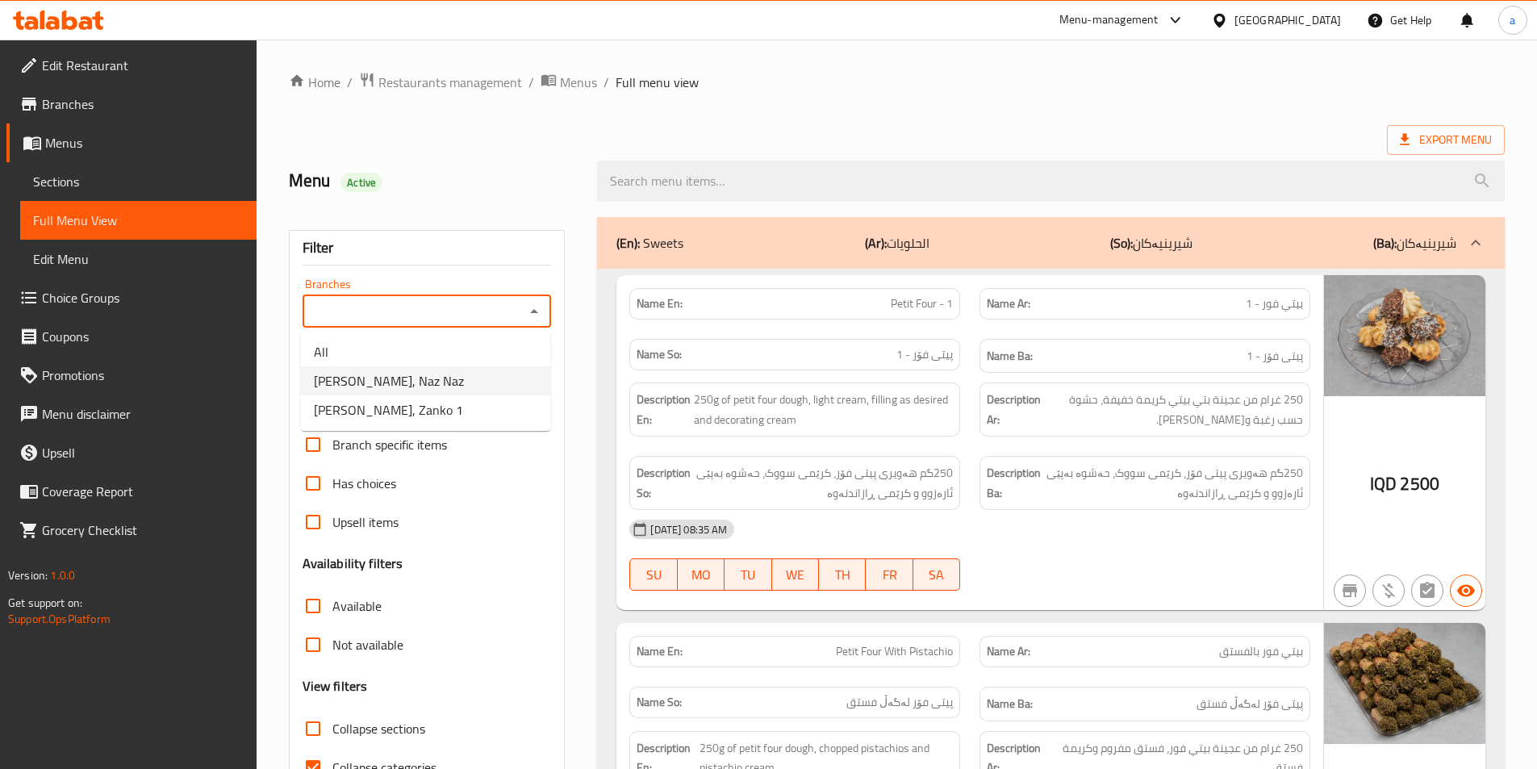
click at [445, 386] on li "[PERSON_NAME], Naz Naz" at bounding box center [425, 380] width 249 height 29
type input "[PERSON_NAME], Naz Naz"
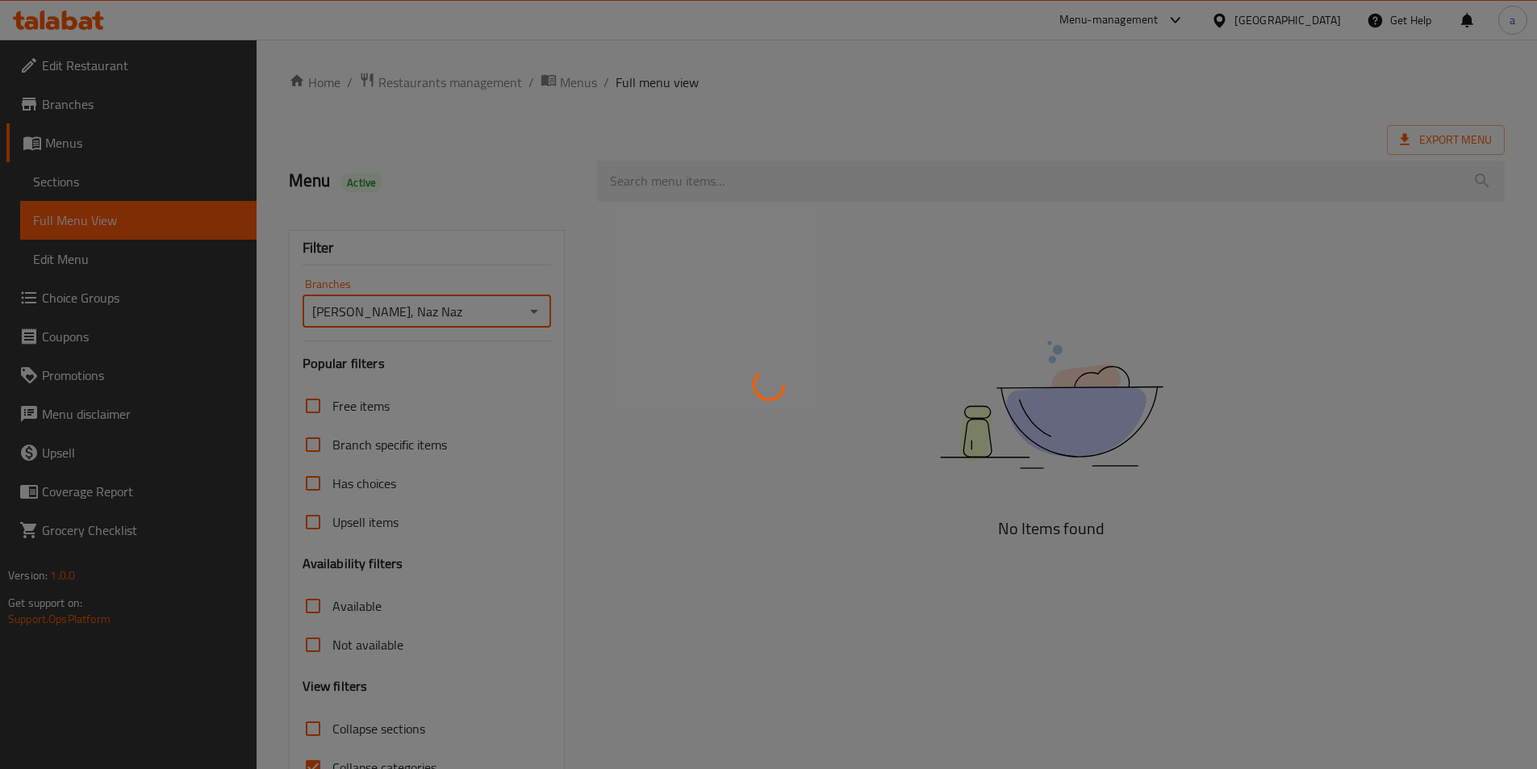
click at [700, 178] on div at bounding box center [768, 384] width 1537 height 769
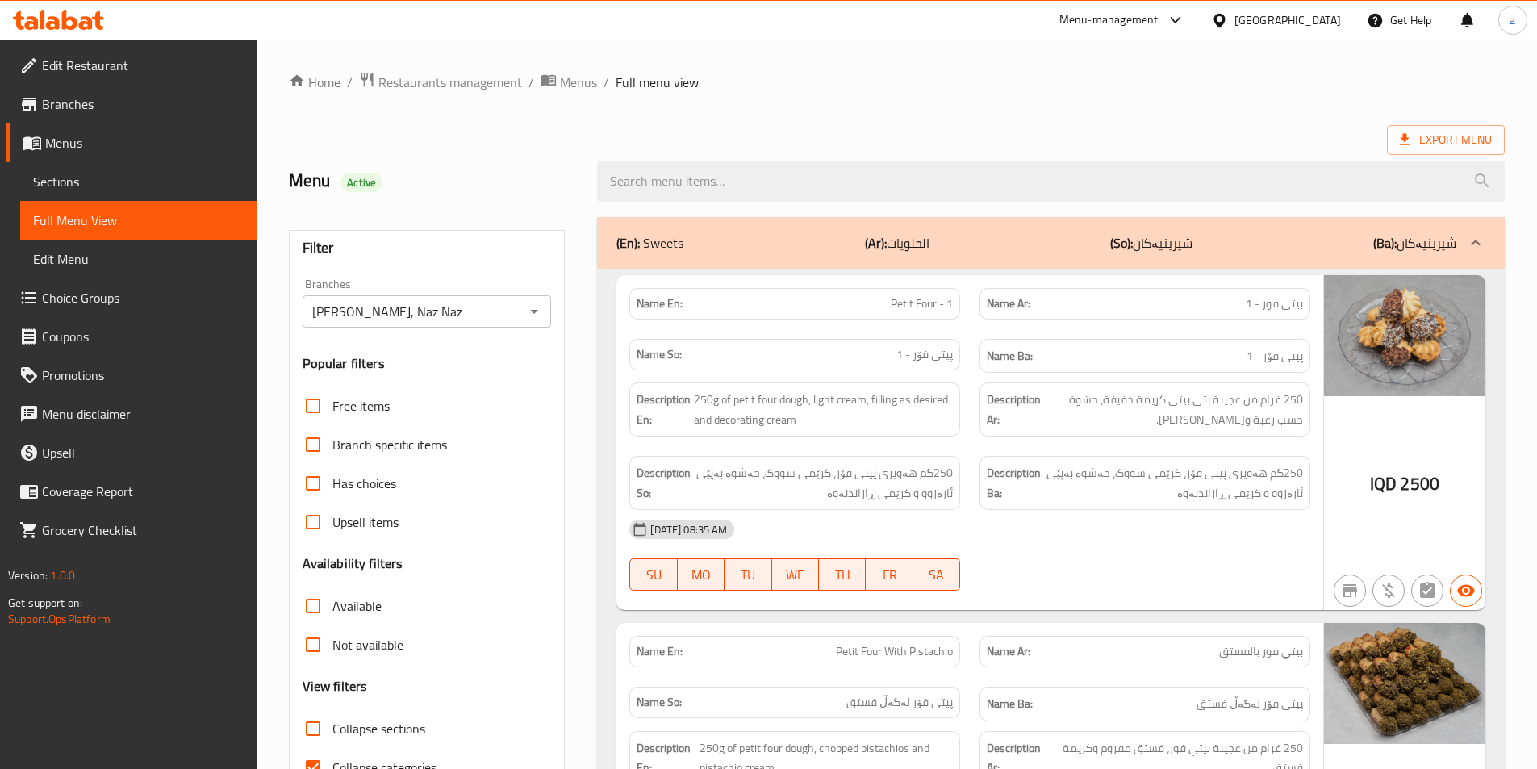
click at [700, 178] on input "search" at bounding box center [1051, 181] width 908 height 41
paste input "Diet [PERSON_NAME]"
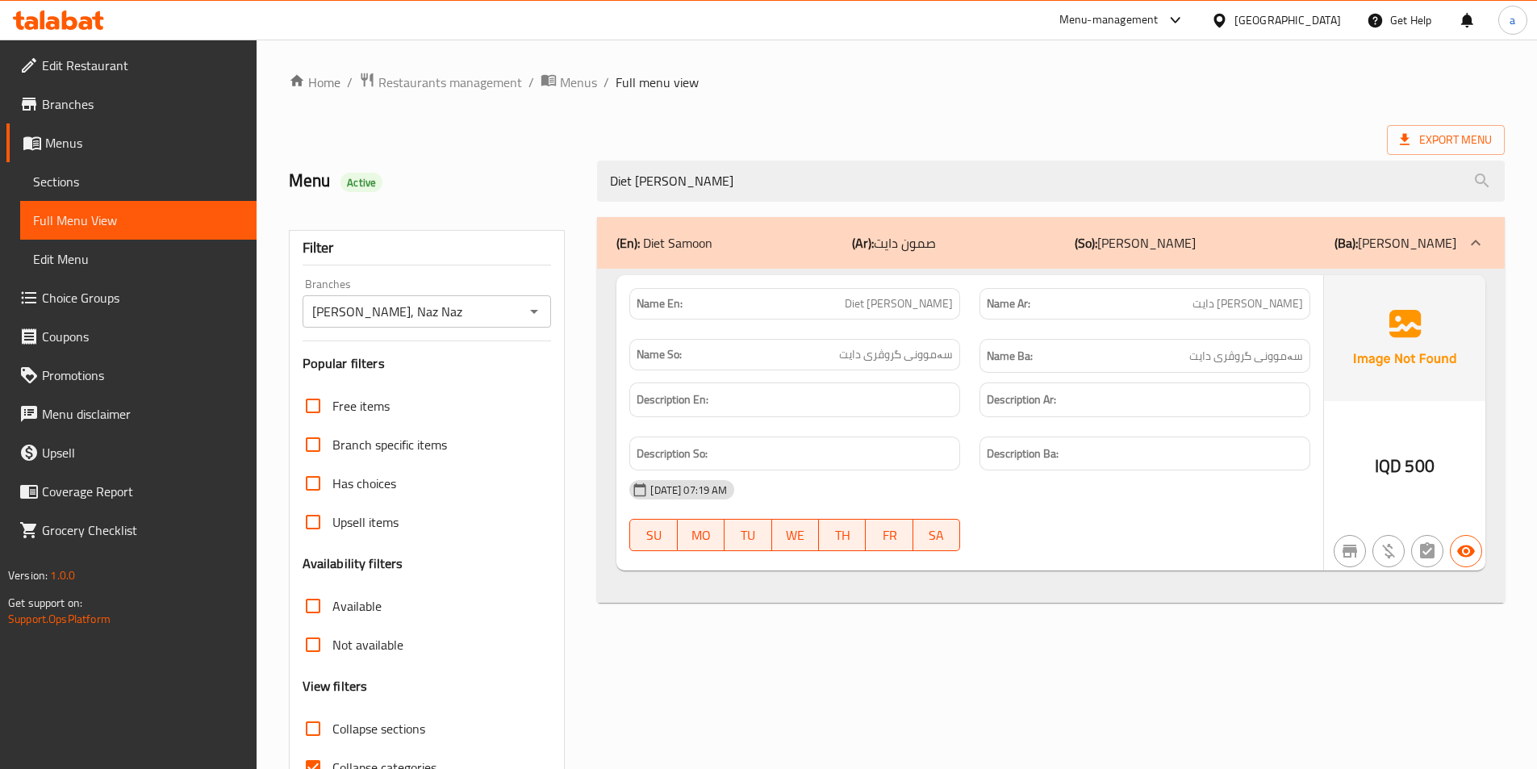
type input "Diet [PERSON_NAME]"
click at [1015, 154] on div "Diet [PERSON_NAME]" at bounding box center [1050, 181] width 927 height 61
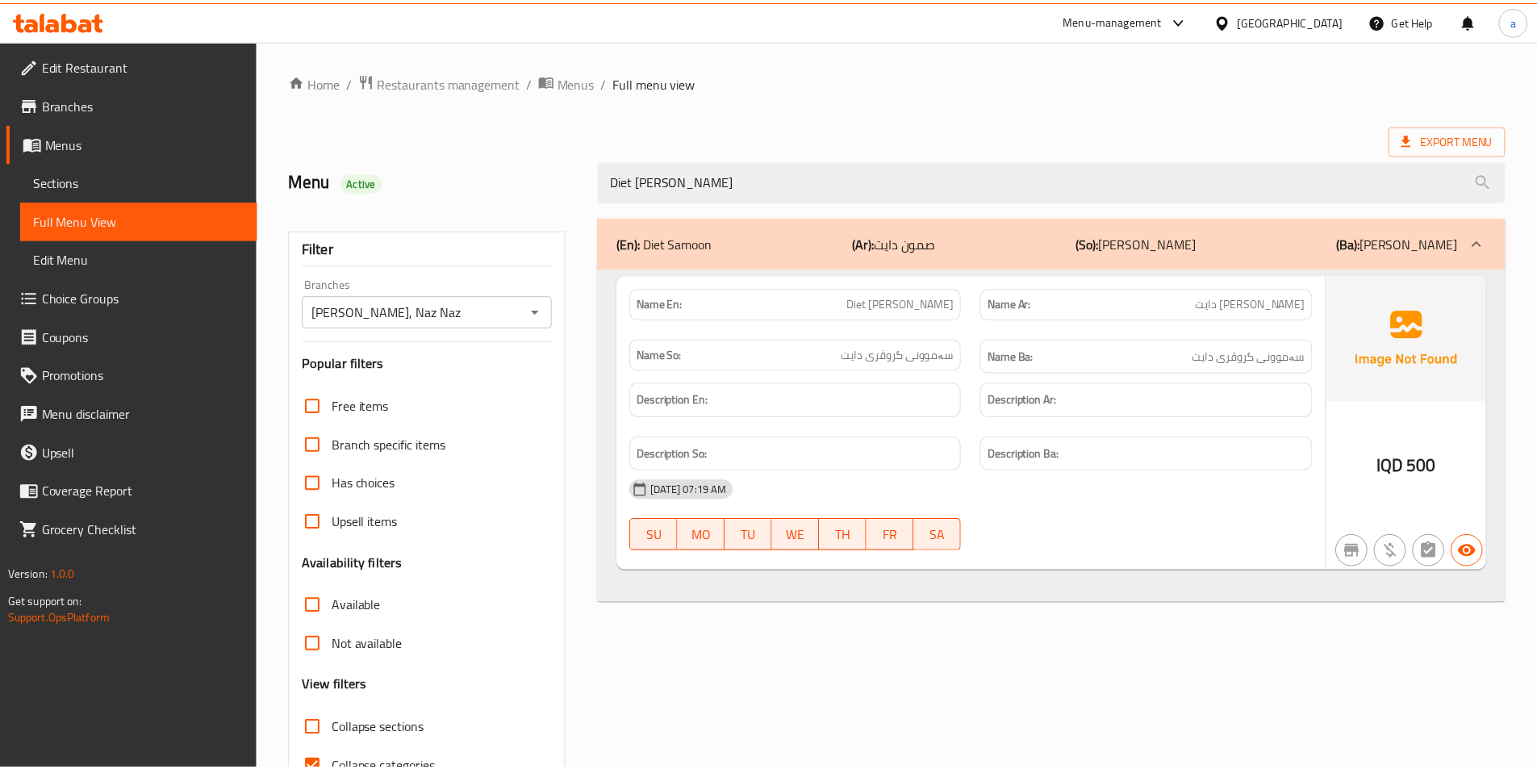
scroll to position [90, 0]
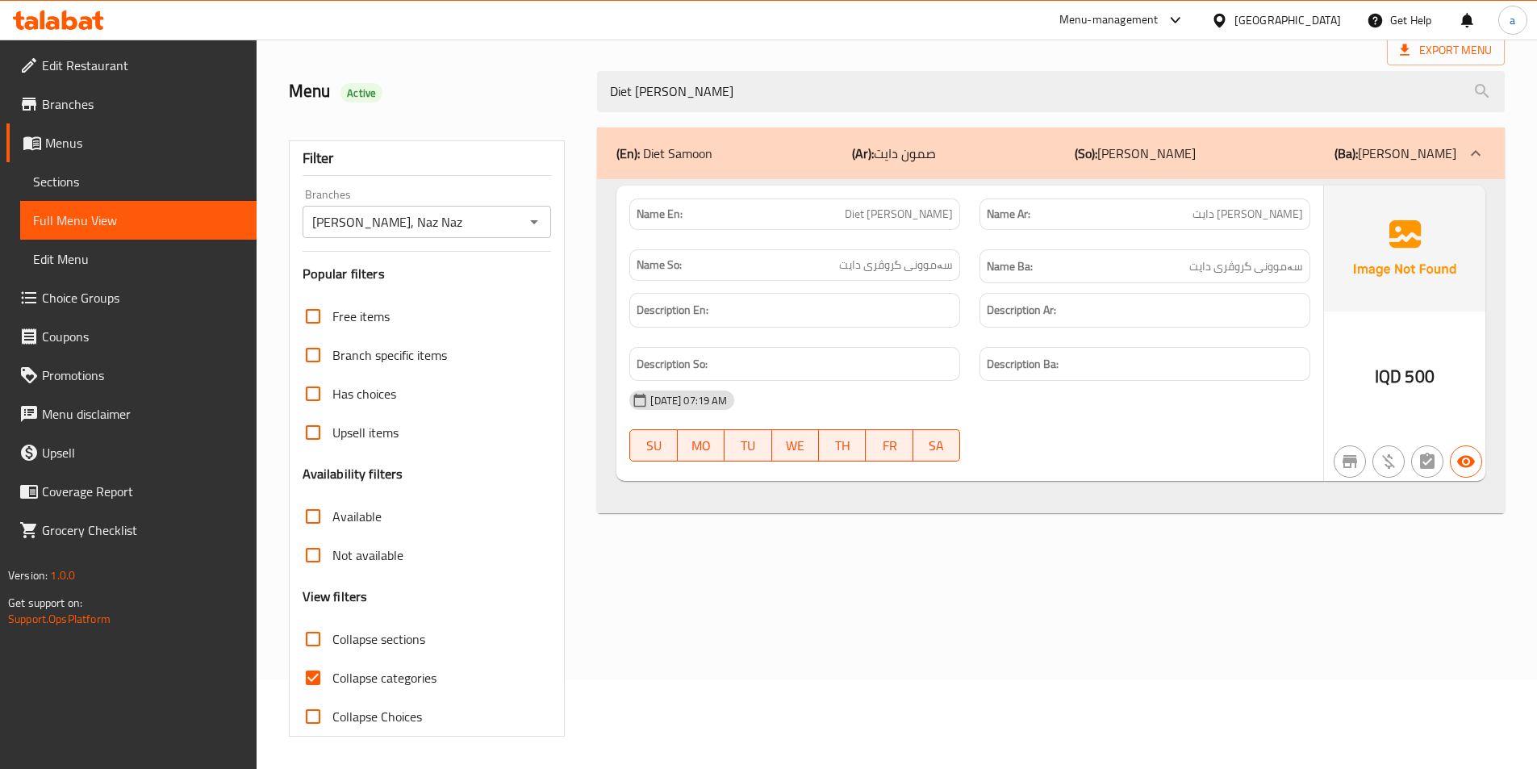
click at [704, 624] on div "(En): Diet Samoon (Ar): [PERSON_NAME] (So): سەموون دایت (Ba): سەموون دایت Name …" at bounding box center [1050, 432] width 927 height 628
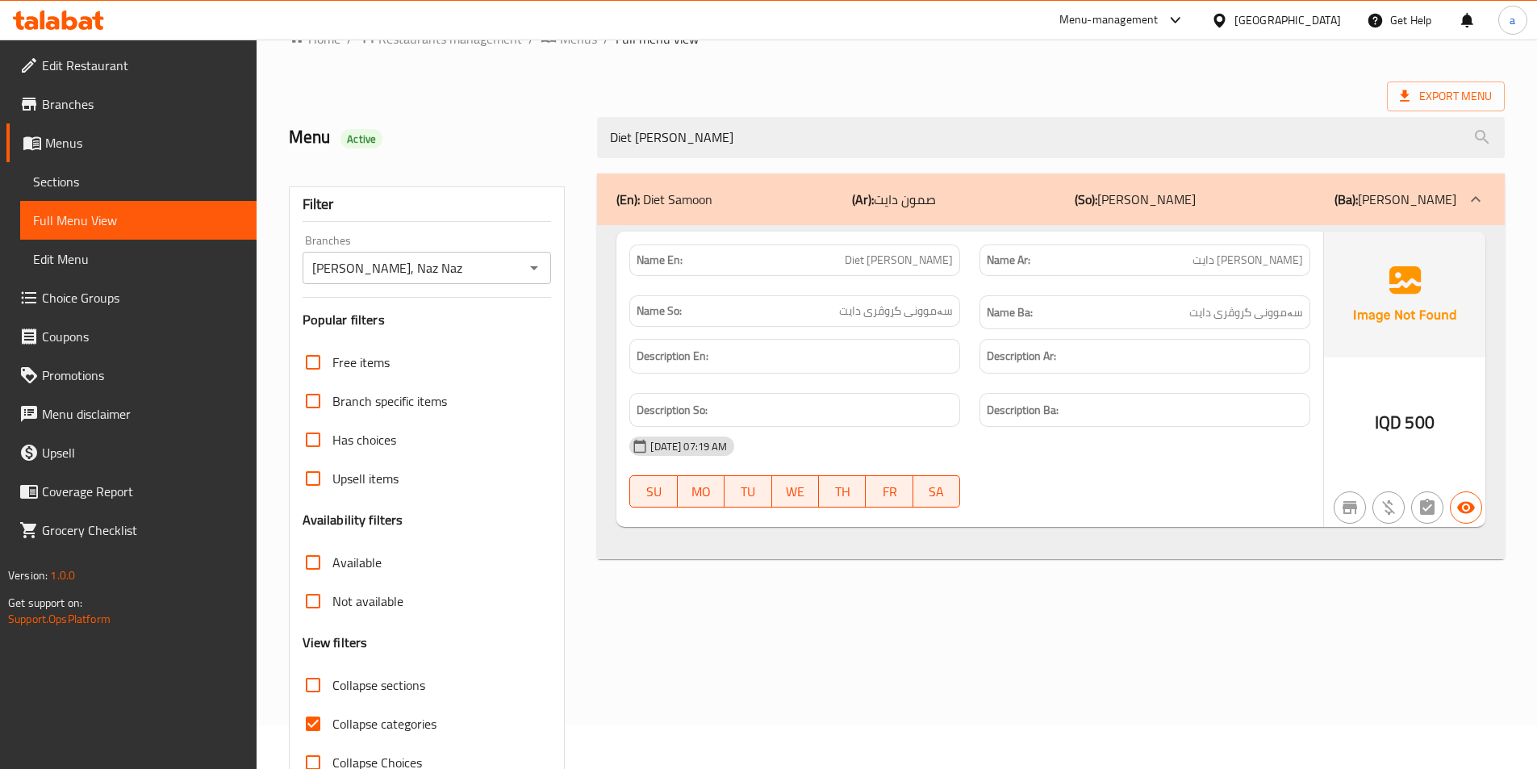
scroll to position [0, 0]
